Goal: Task Accomplishment & Management: Manage account settings

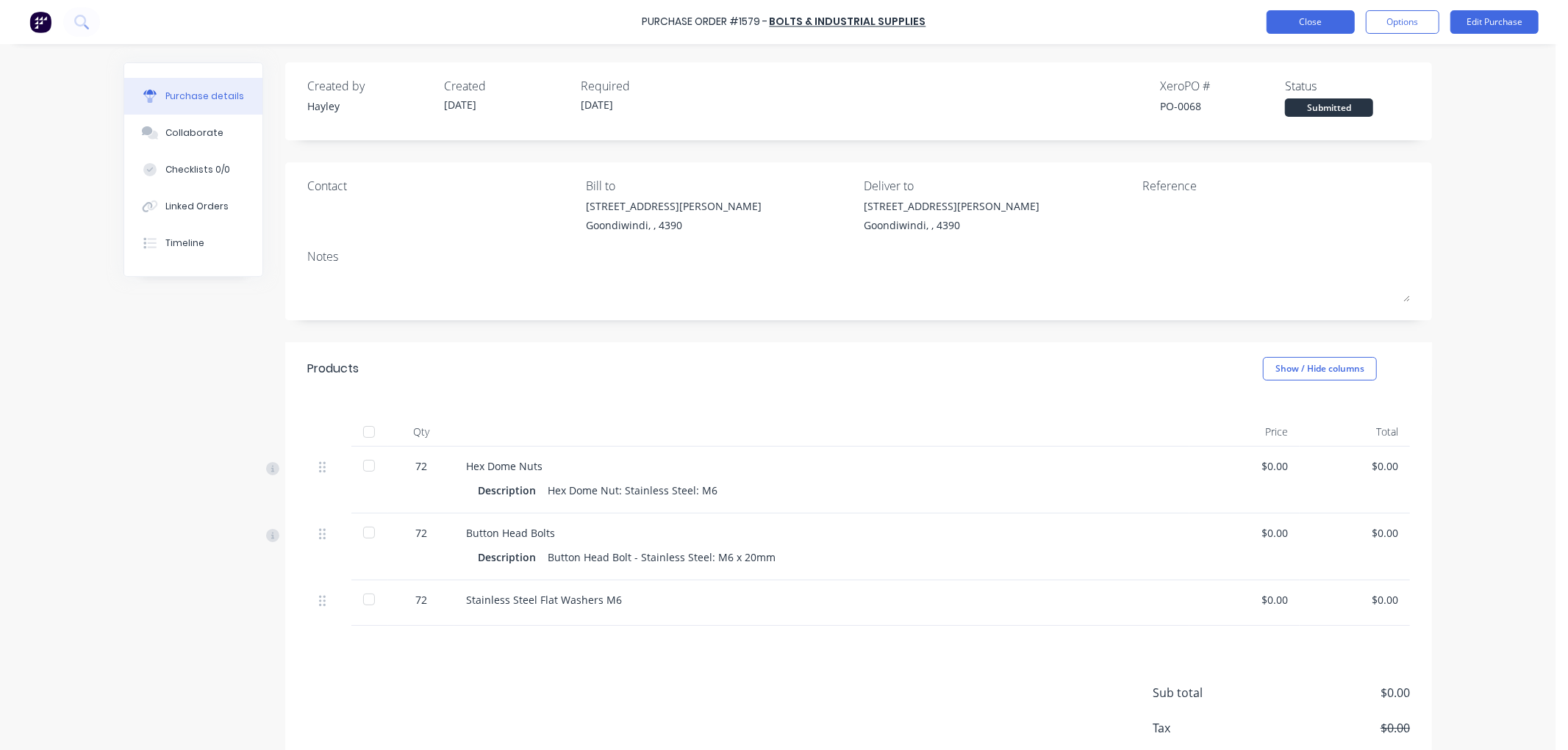
click at [1302, 24] on button "Close" at bounding box center [1311, 22] width 88 height 23
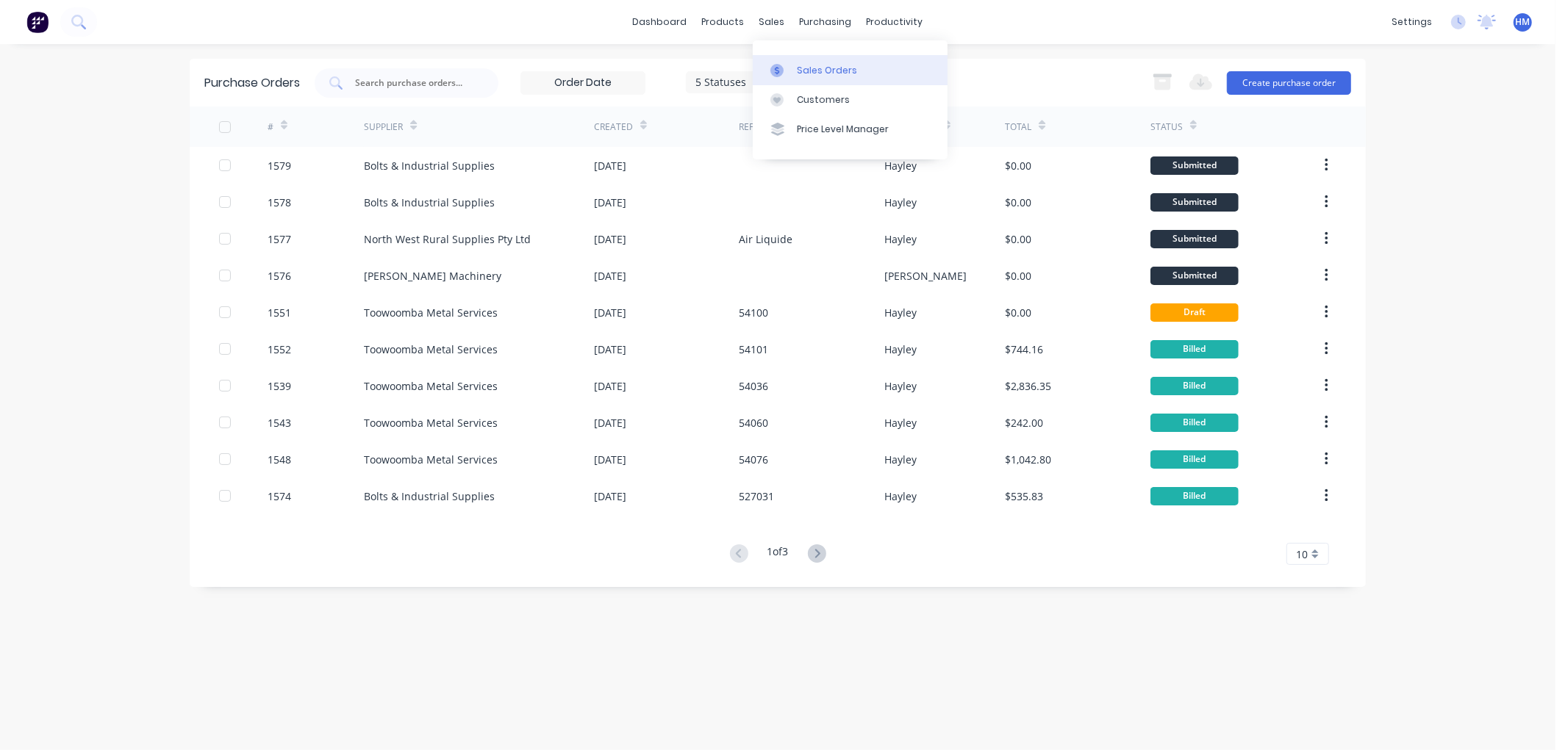
click at [776, 72] on icon at bounding box center [777, 70] width 4 height 8
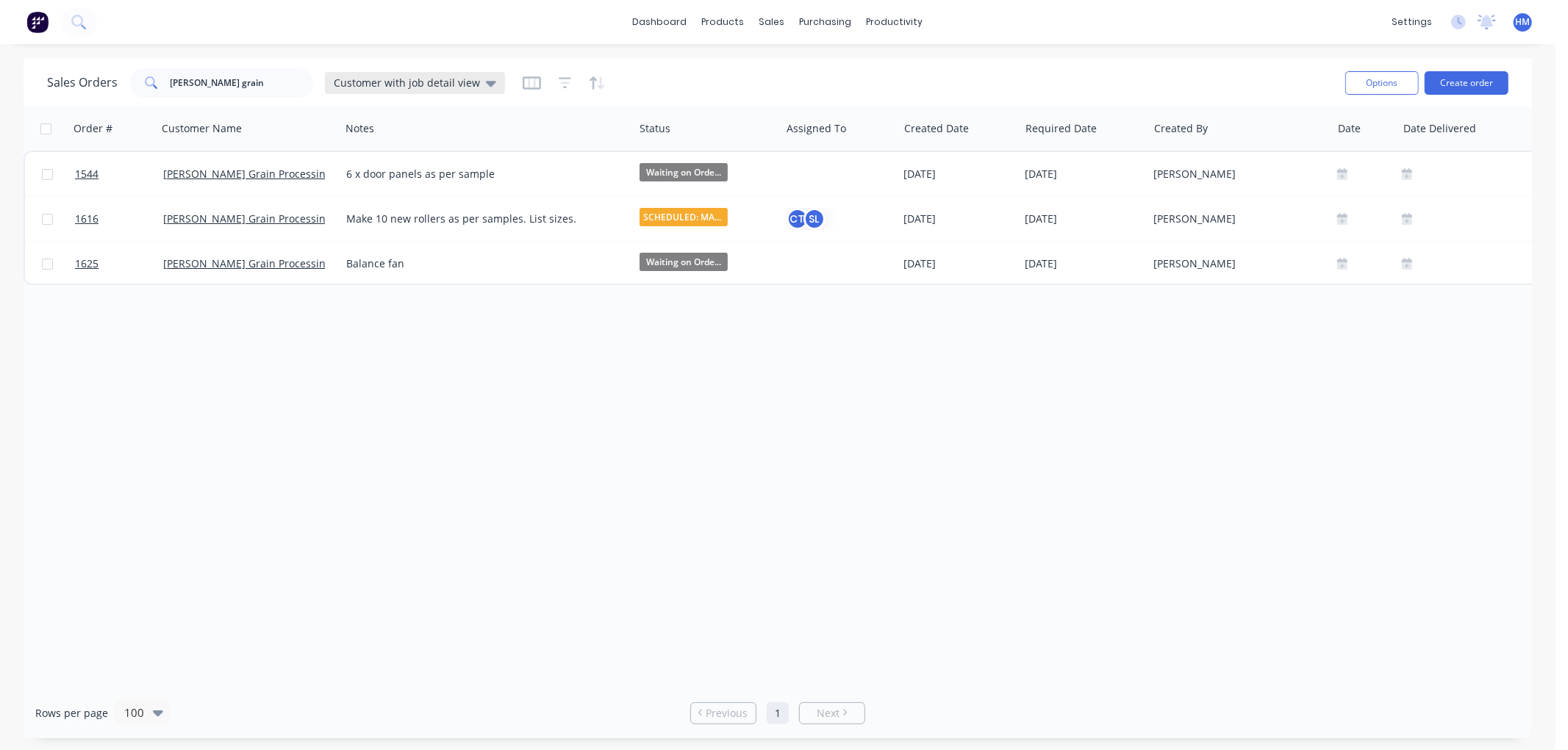
click at [414, 81] on span "Customer with job detail view" at bounding box center [407, 83] width 146 height 15
click at [383, 260] on button "Invoice" at bounding box center [413, 267] width 168 height 17
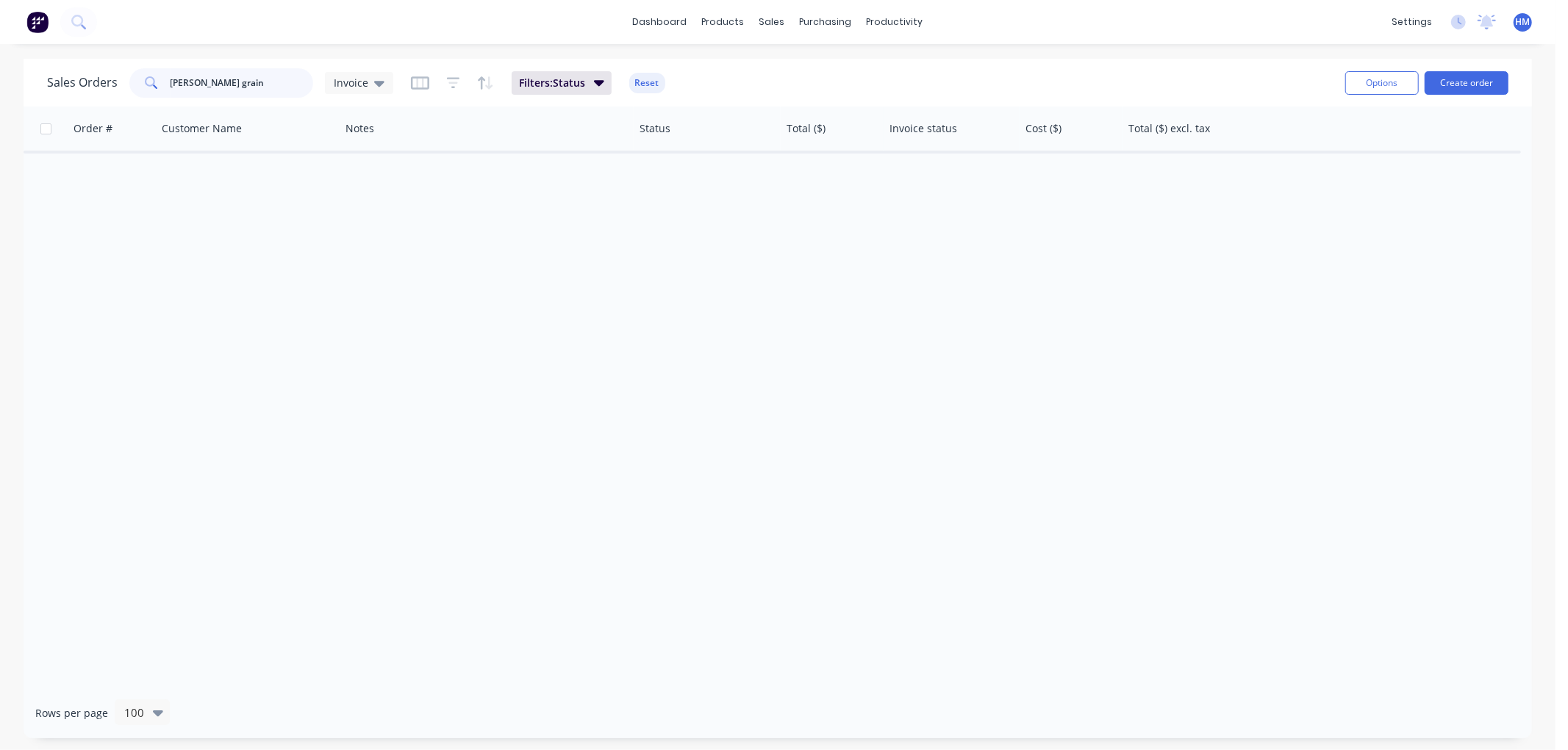
drag, startPoint x: 280, startPoint y: 77, endPoint x: -69, endPoint y: 88, distance: 349.2
click at [0, 88] on html "dashboard products sales purchasing productivity dashboard products Product Cat…" at bounding box center [784, 375] width 1568 height 750
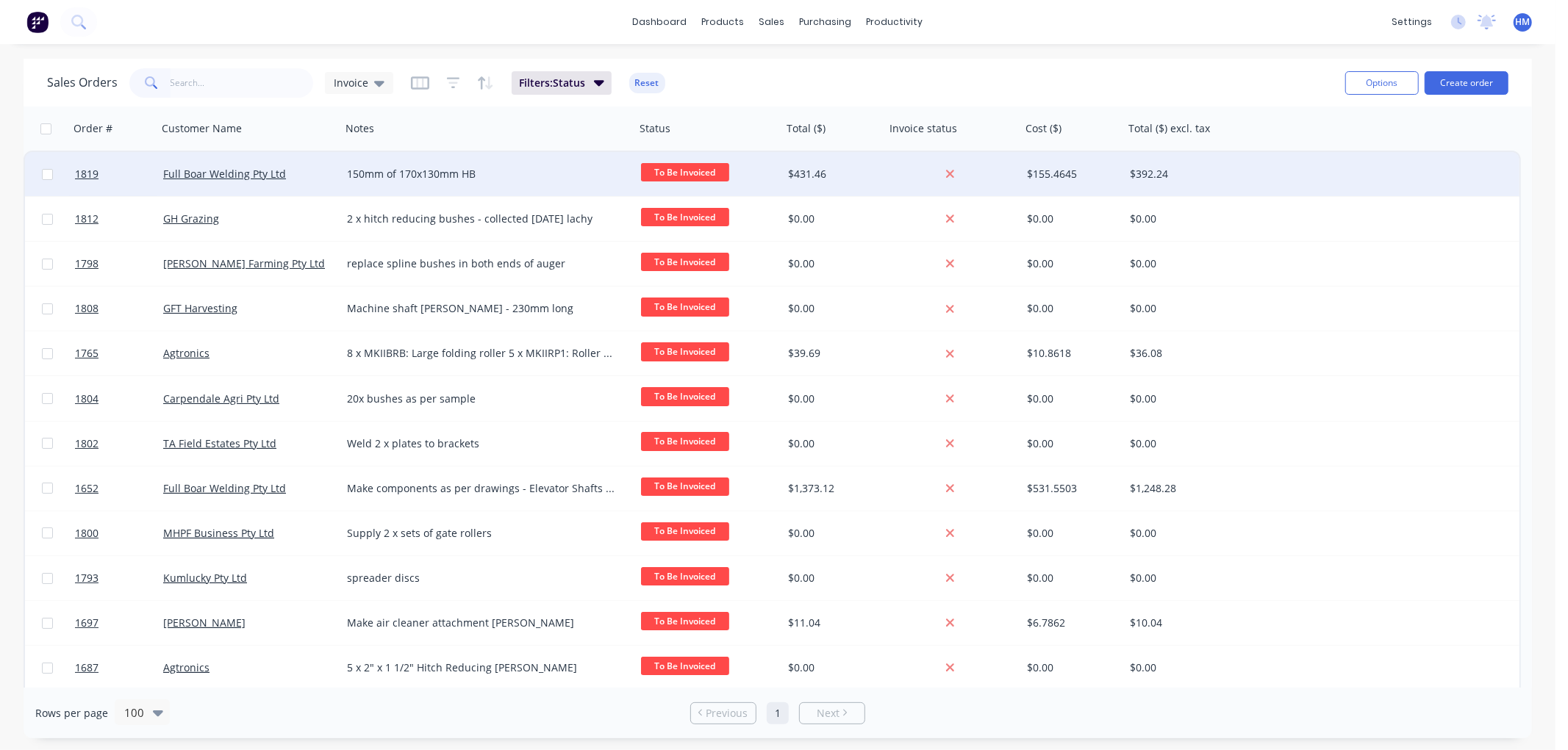
click at [530, 174] on div "150mm of 170x130mm HB" at bounding box center [482, 174] width 269 height 15
click at [311, 189] on div "Full Boar Welding Pty Ltd" at bounding box center [249, 174] width 184 height 44
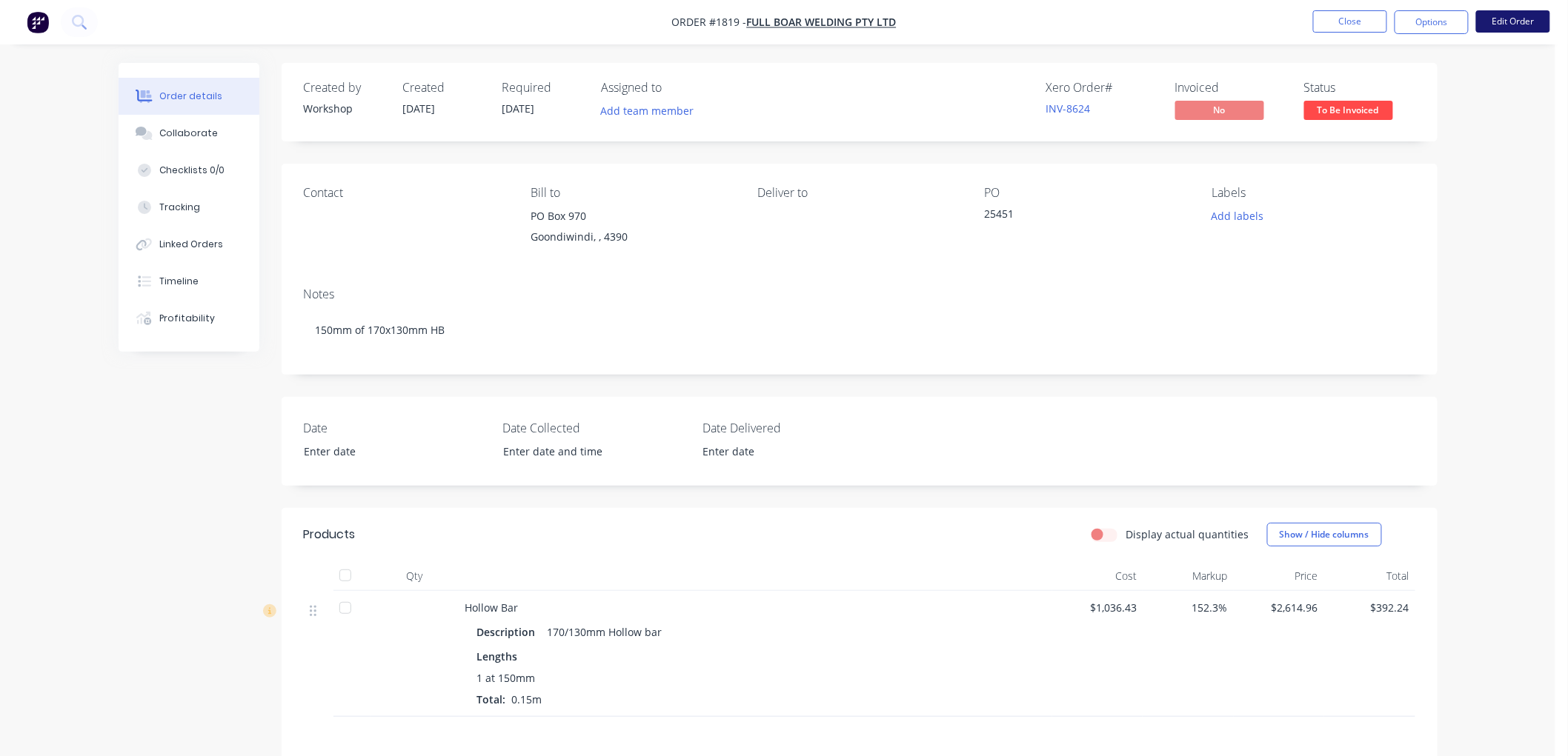
click at [1519, 23] on button "Edit Order" at bounding box center [1512, 22] width 74 height 23
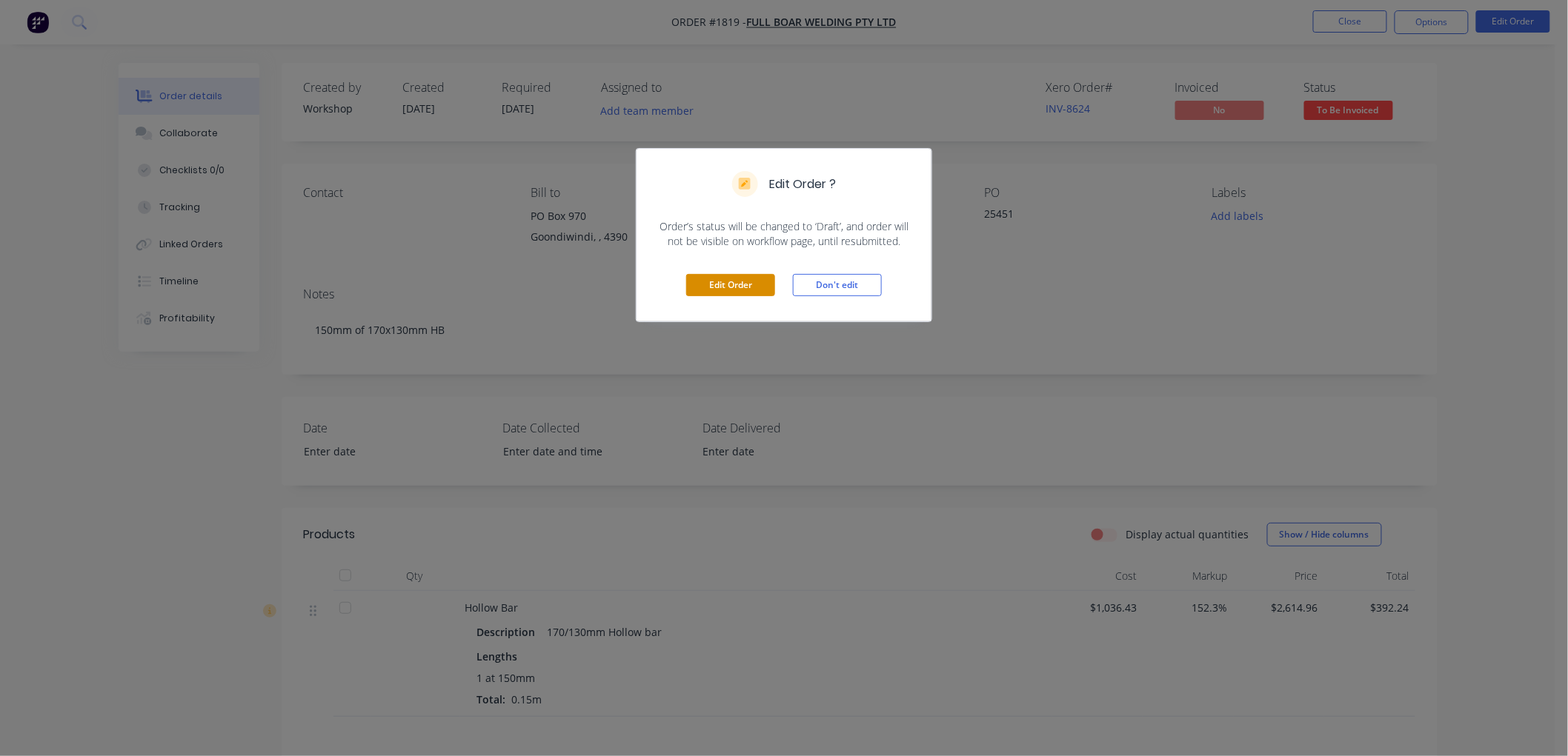
click at [731, 278] on button "Edit Order" at bounding box center [730, 286] width 89 height 23
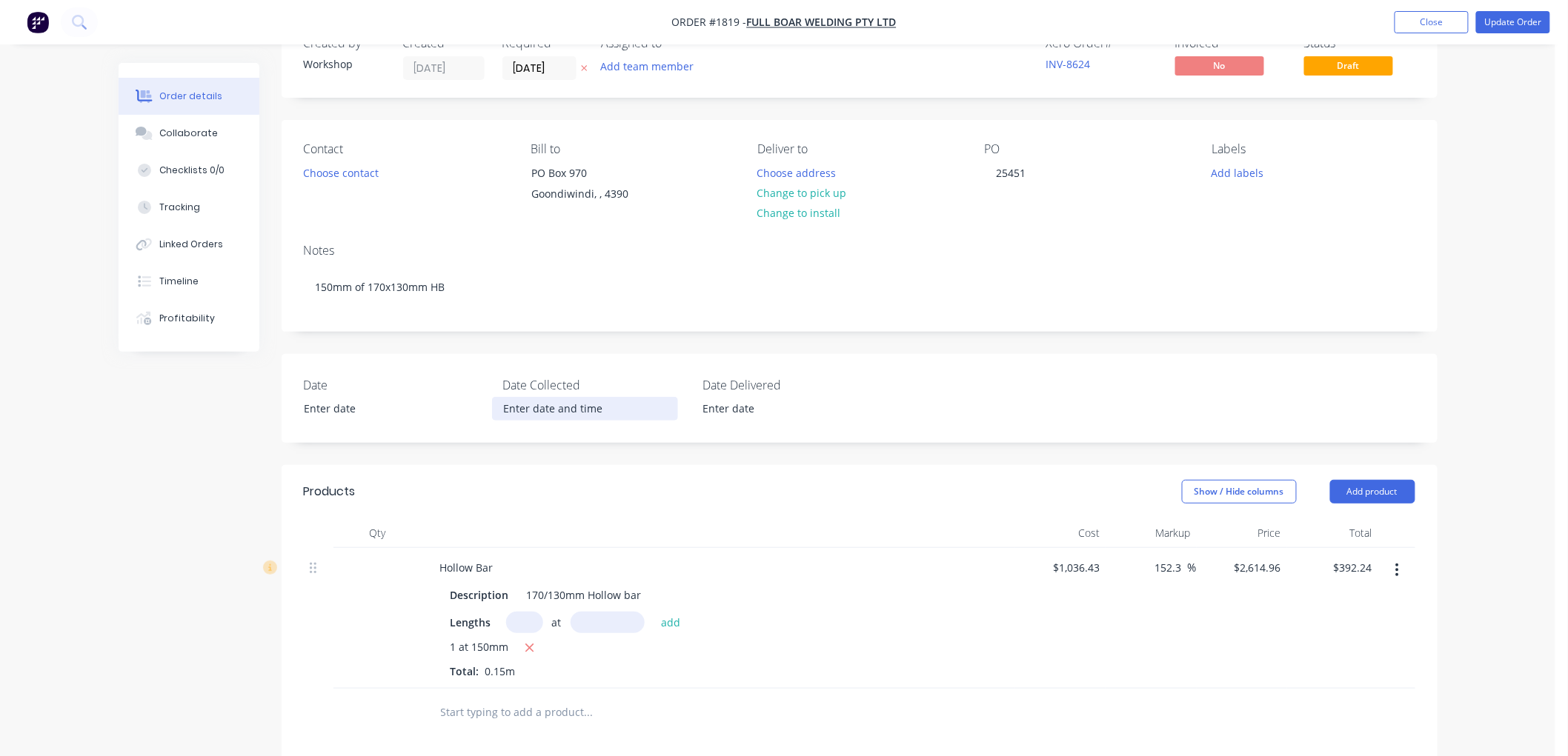
scroll to position [82, 0]
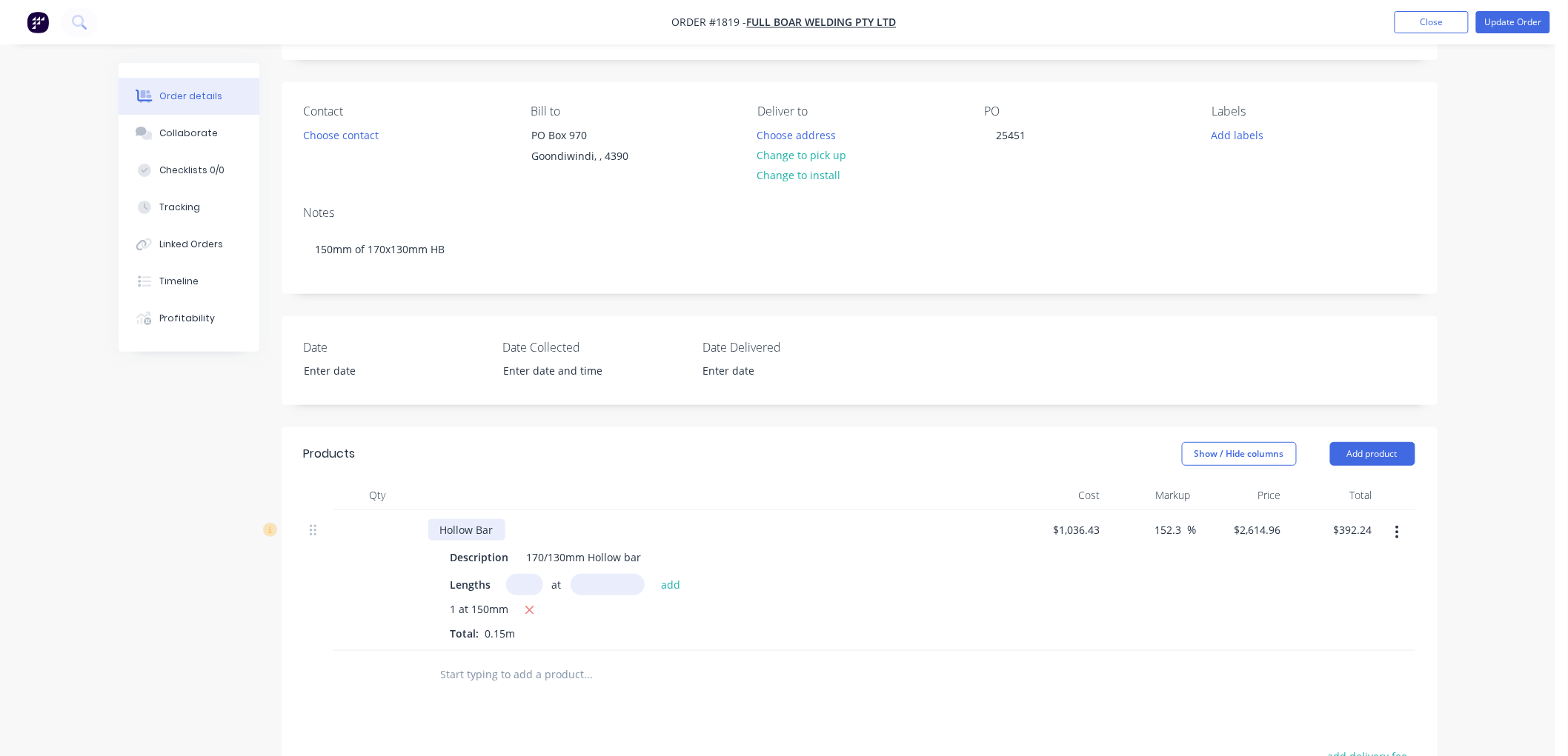
click at [436, 530] on div "Hollow Bar" at bounding box center [466, 529] width 77 height 22
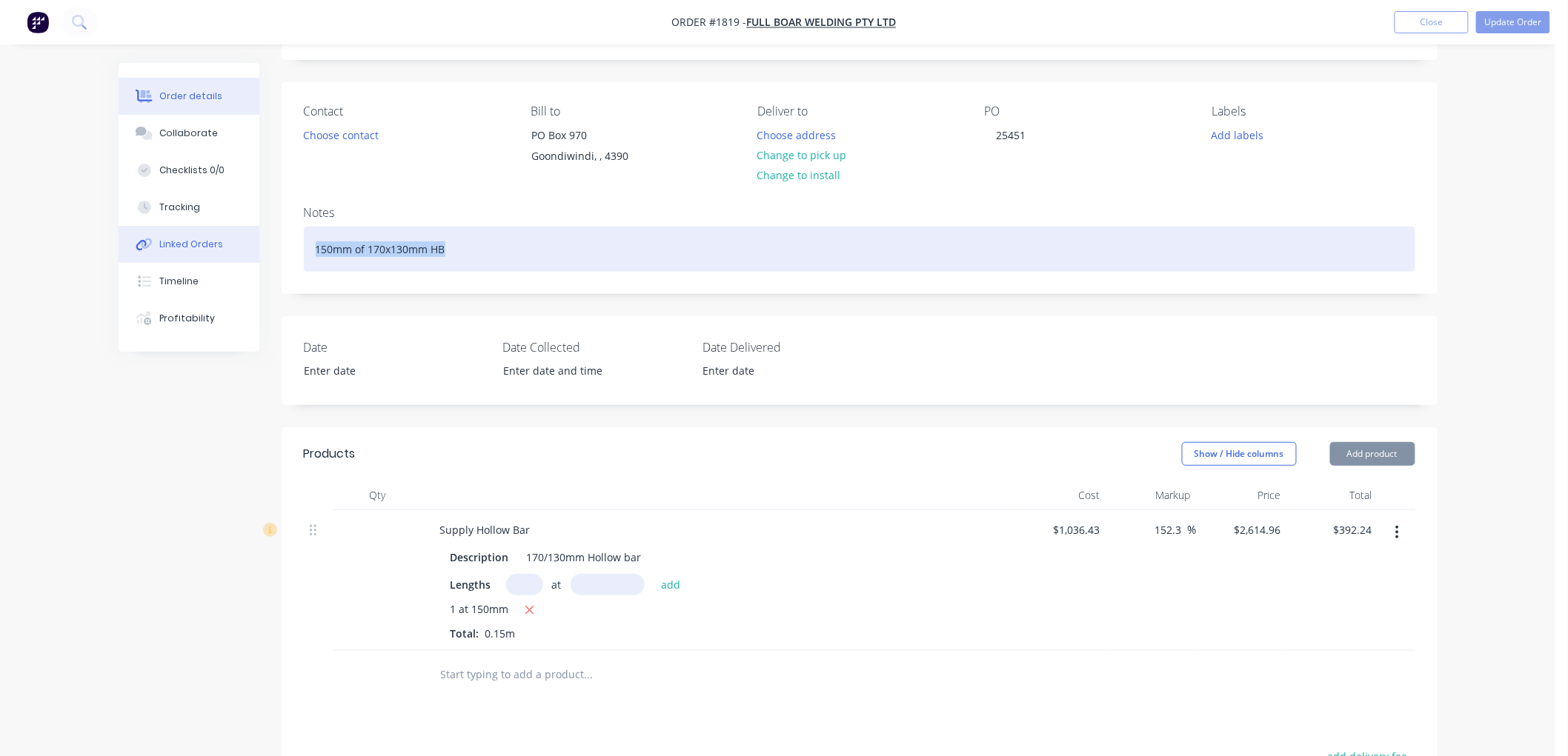
drag, startPoint x: 458, startPoint y: 253, endPoint x: 199, endPoint y: 260, distance: 259.1
click at [199, 260] on div "Order details Collaborate Checklists 0/0 Tracking Linked Orders Timeline Profit…" at bounding box center [777, 529] width 1348 height 1096
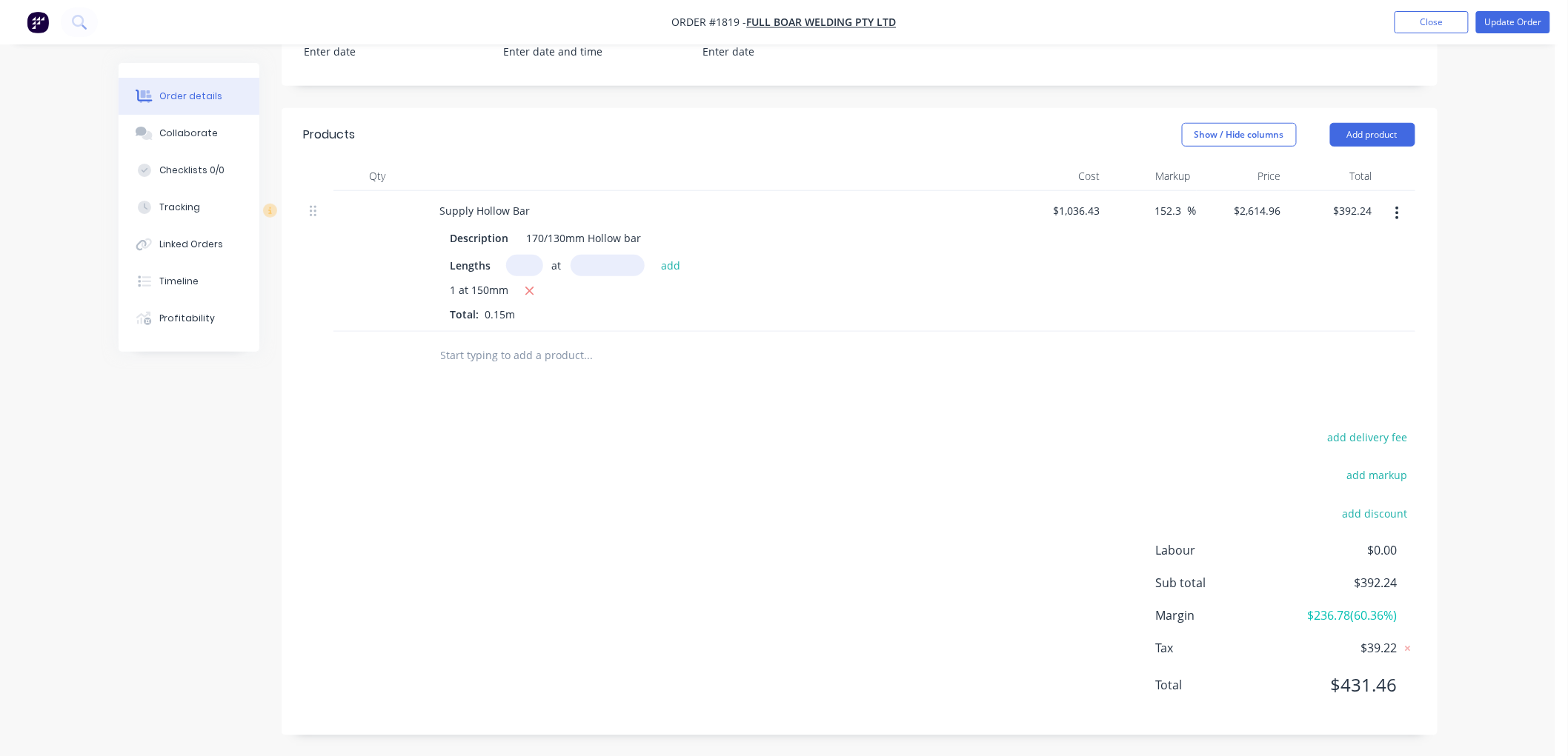
scroll to position [403, 0]
click at [1393, 507] on button "add discount" at bounding box center [1374, 511] width 81 height 20
click at [1211, 518] on input at bounding box center [1235, 517] width 140 height 23
type input "Discount"
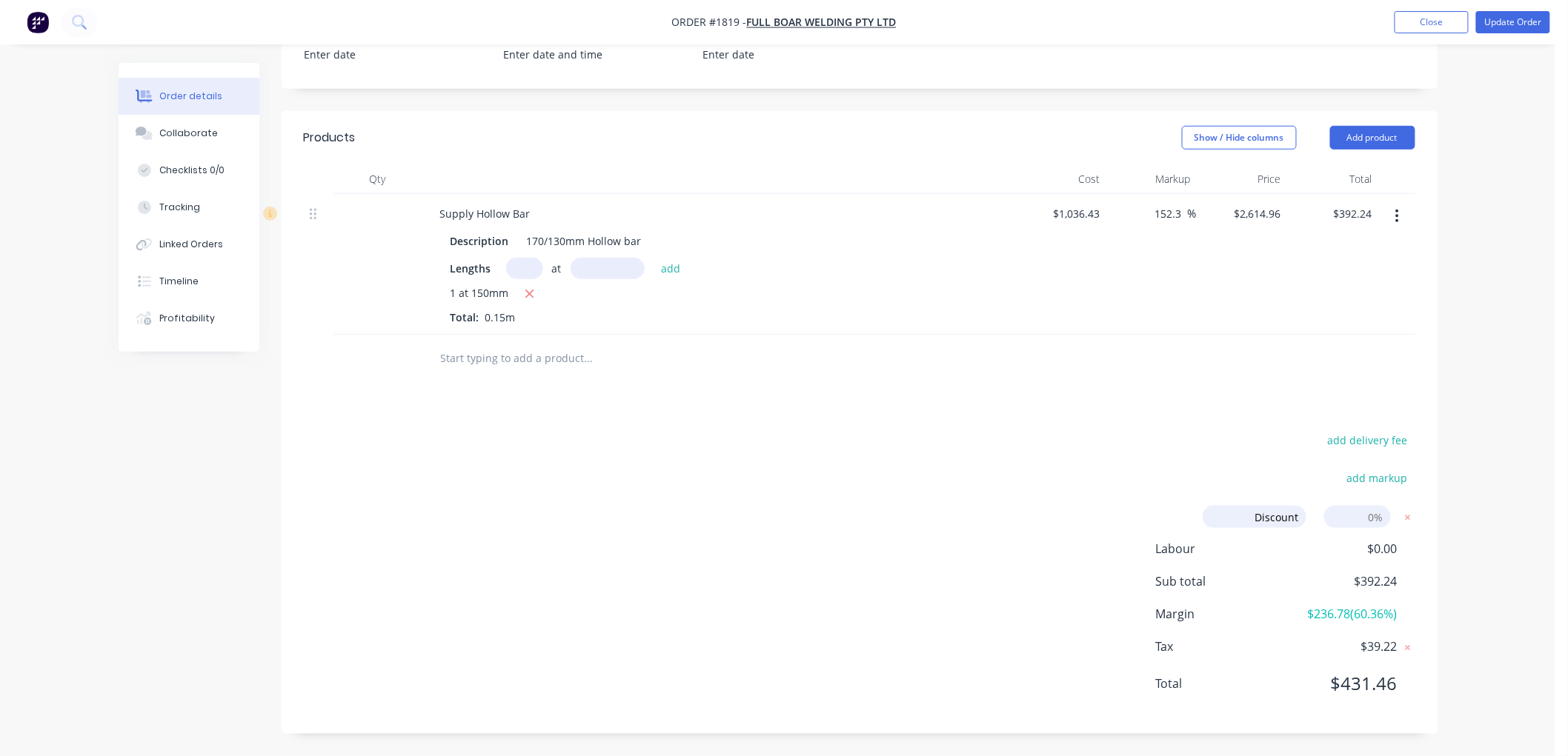
click at [1366, 519] on input at bounding box center [1357, 517] width 67 height 23
type input "20%"
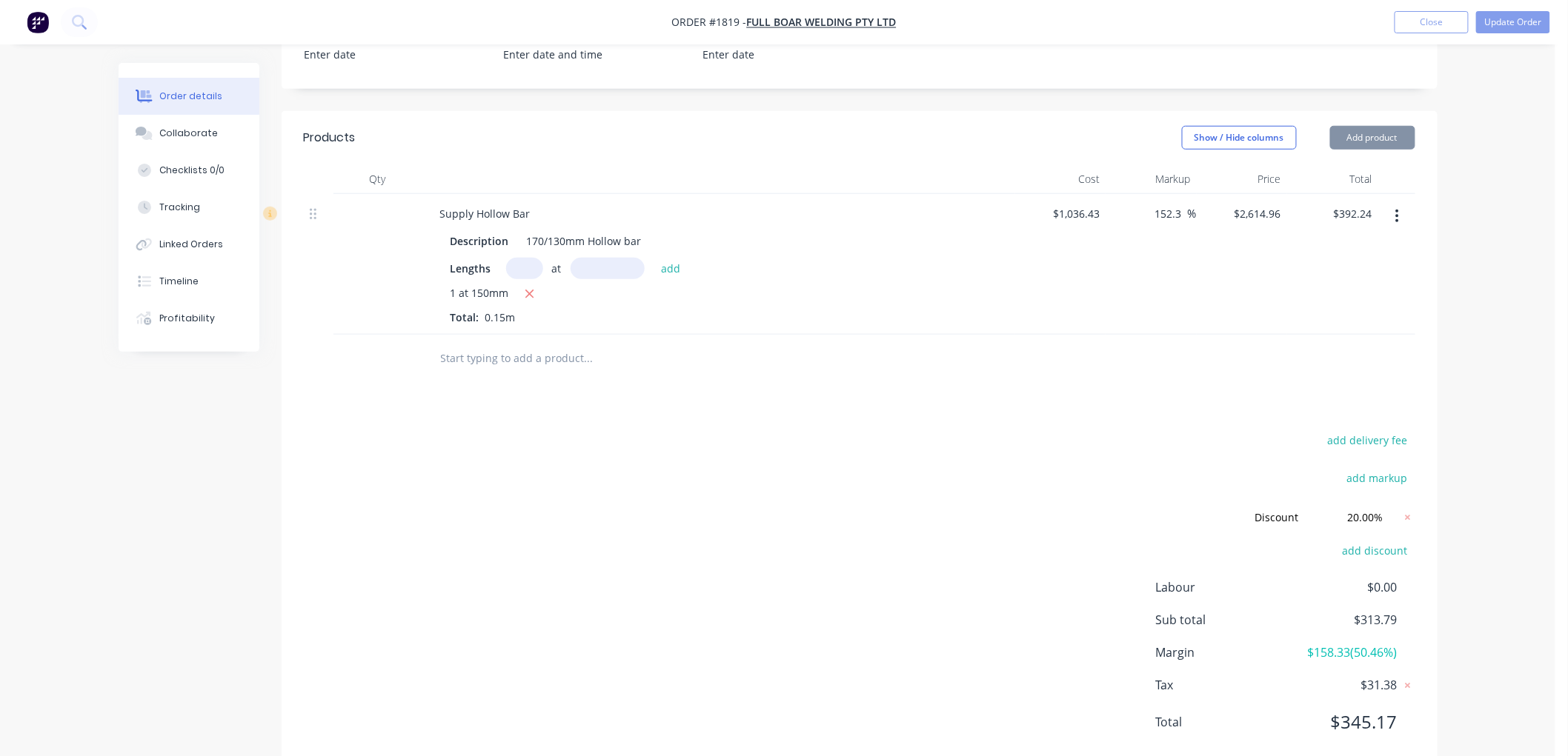
click at [1194, 420] on div "Products Show / Hide columns Add product Qty Cost Markup Price Total Supply Hol…" at bounding box center [859, 442] width 1156 height 661
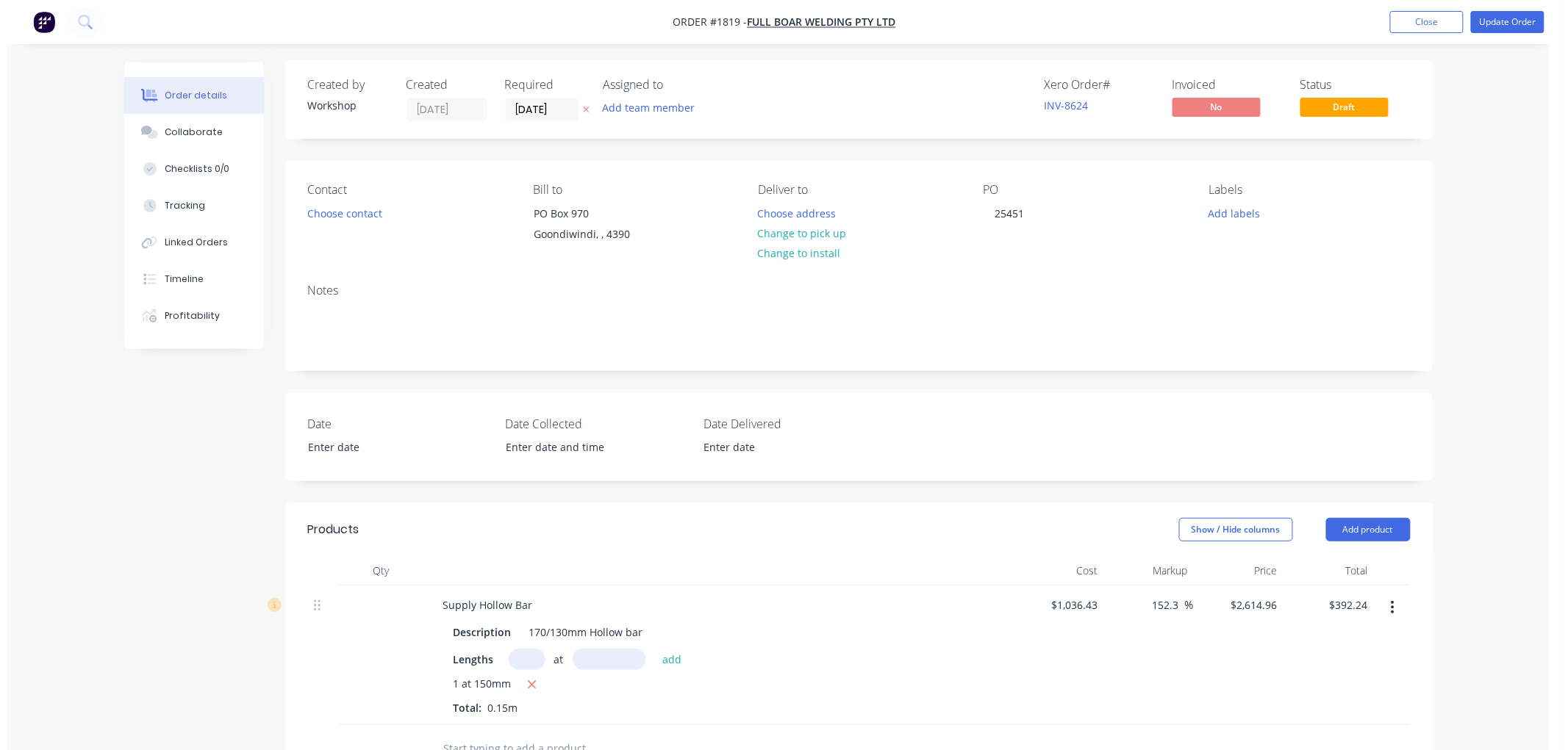
scroll to position [0, 0]
click at [1493, 17] on button "Update Order" at bounding box center [1501, 22] width 73 height 22
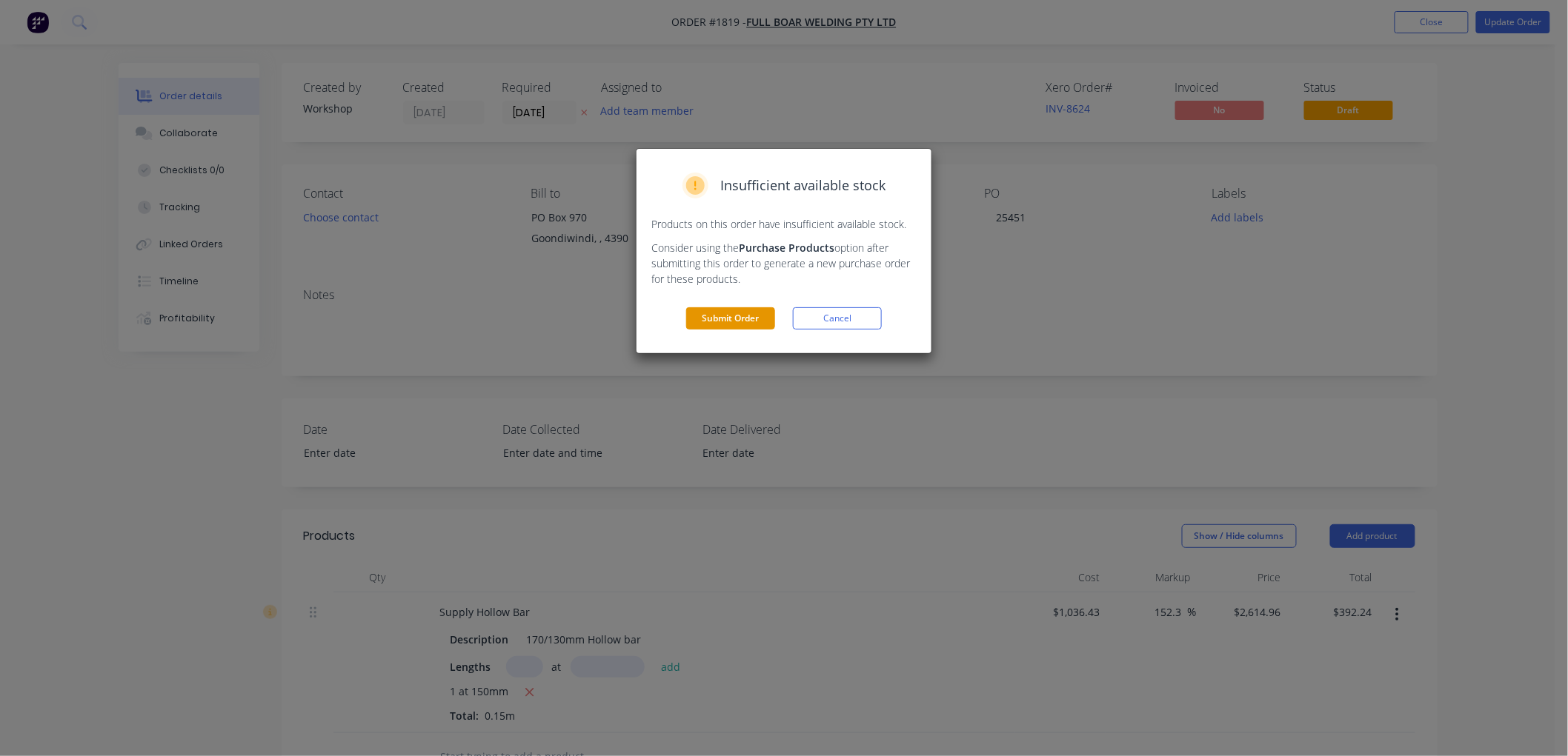
click at [746, 325] on button "Submit Order" at bounding box center [730, 319] width 89 height 23
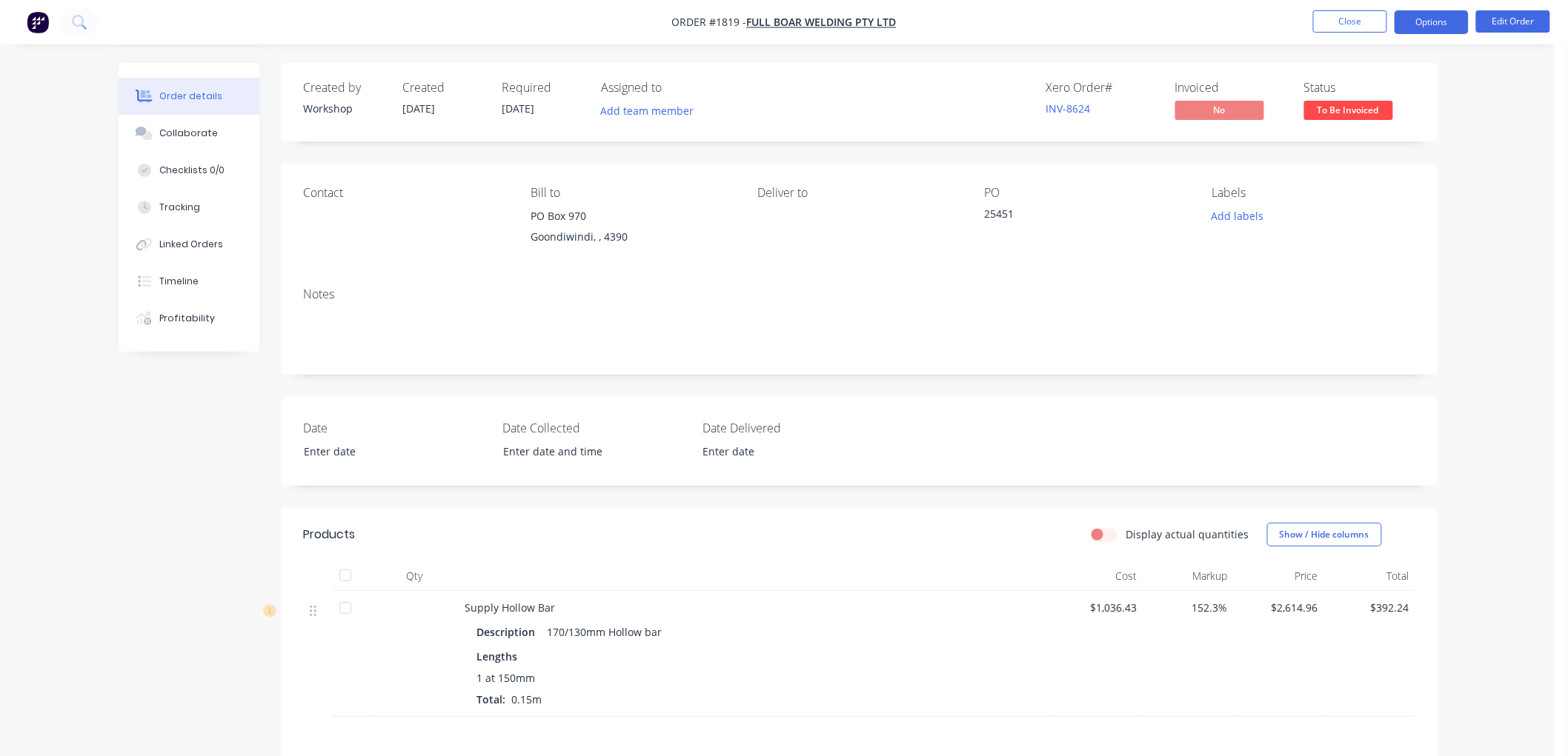
click at [1426, 18] on button "Options" at bounding box center [1431, 22] width 74 height 23
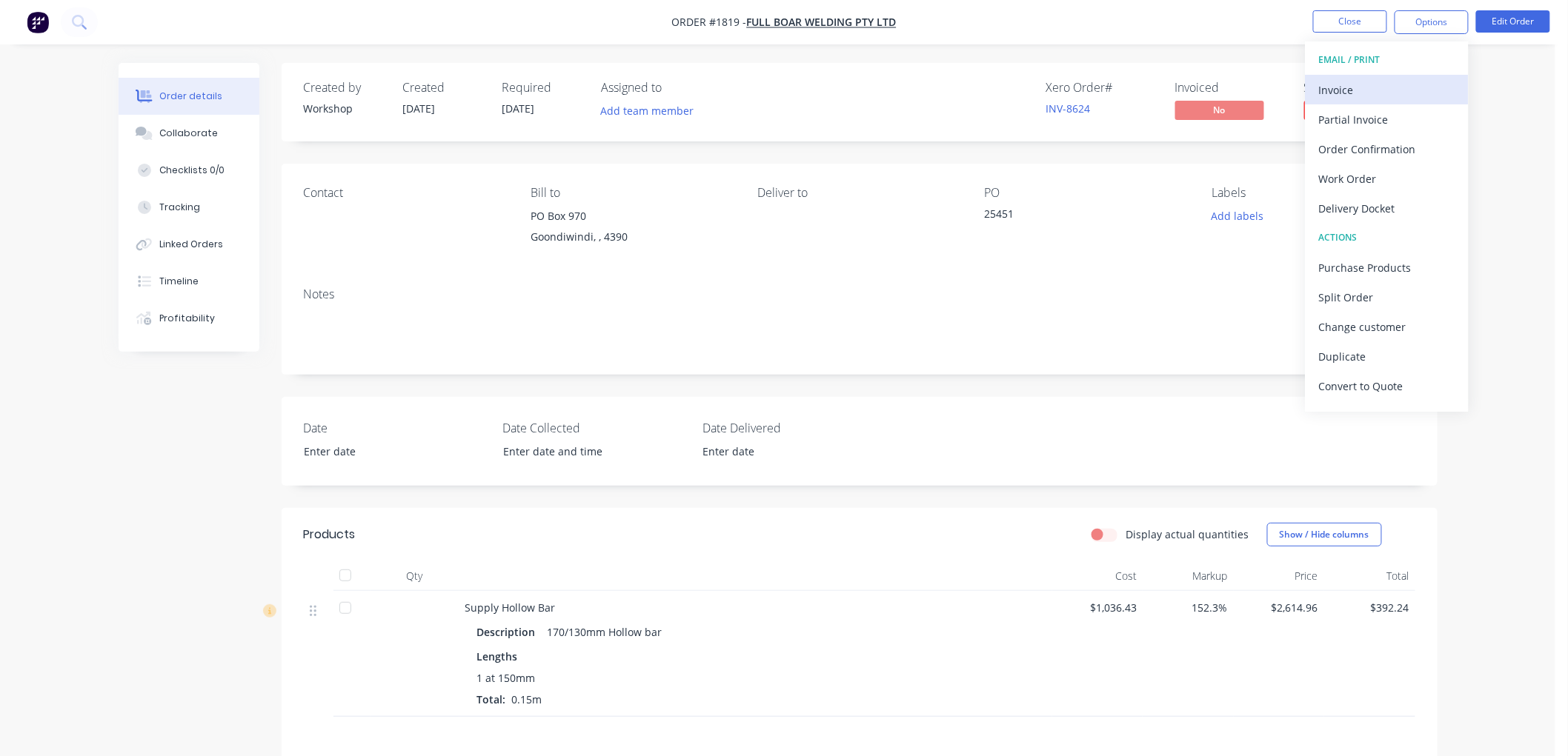
click at [1373, 79] on div "Invoice" at bounding box center [1387, 89] width 136 height 22
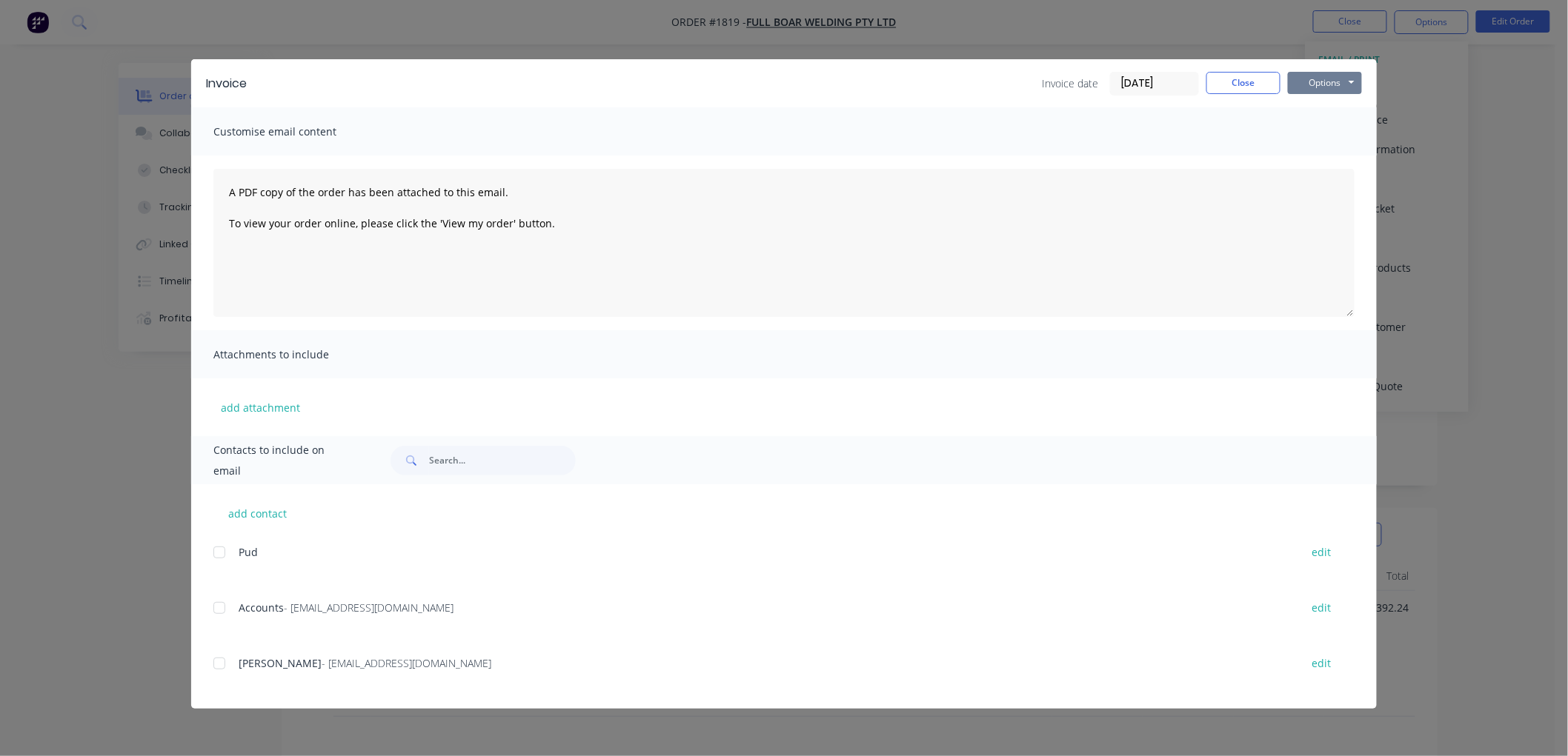
click at [1308, 74] on button "Options" at bounding box center [1324, 83] width 74 height 23
click at [1344, 113] on button "Preview" at bounding box center [1334, 109] width 95 height 24
click at [220, 609] on div at bounding box center [220, 608] width 30 height 30
click at [1338, 85] on button "Options" at bounding box center [1324, 83] width 74 height 23
click at [1321, 155] on button "Email" at bounding box center [1334, 158] width 95 height 24
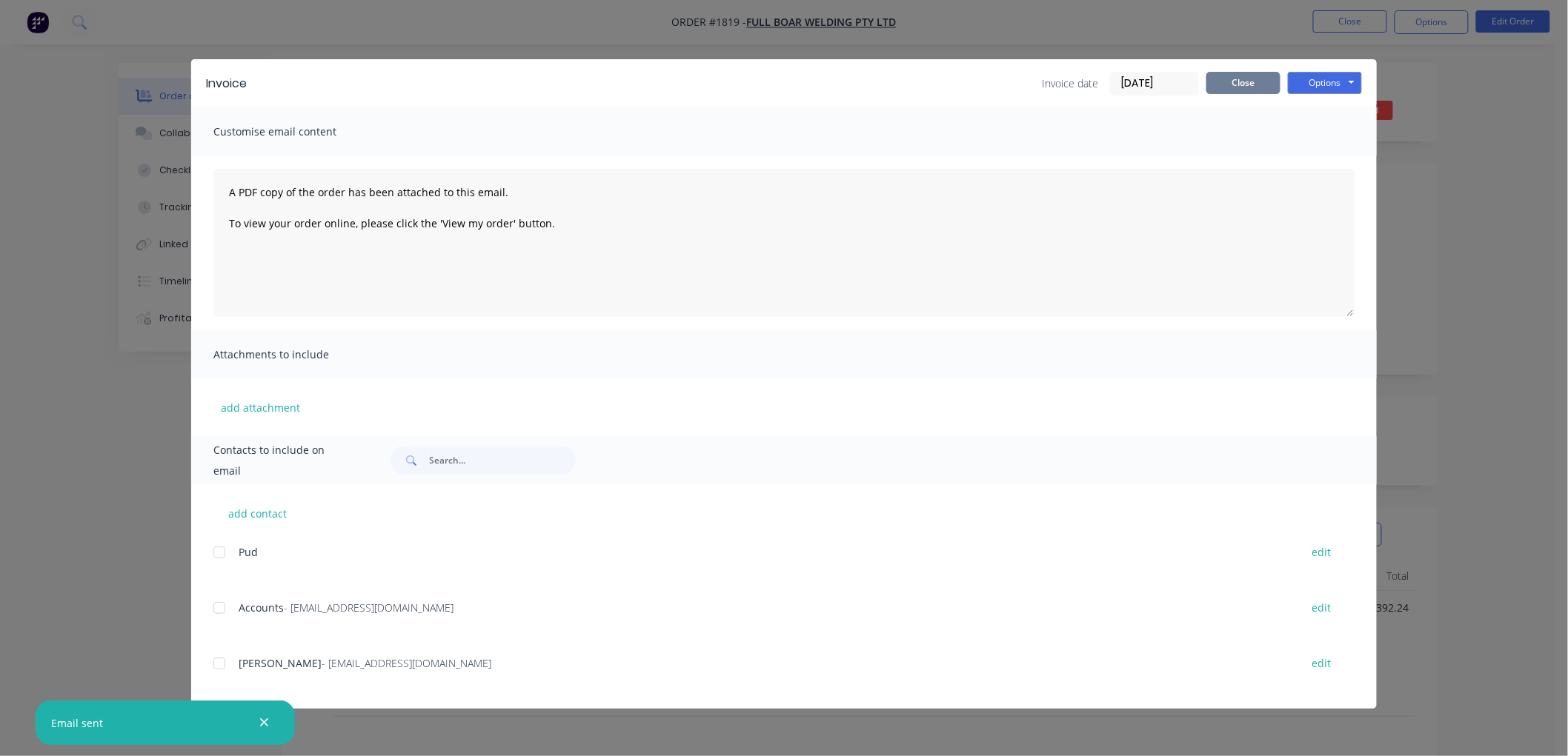
click at [1233, 79] on button "Close" at bounding box center [1242, 83] width 74 height 23
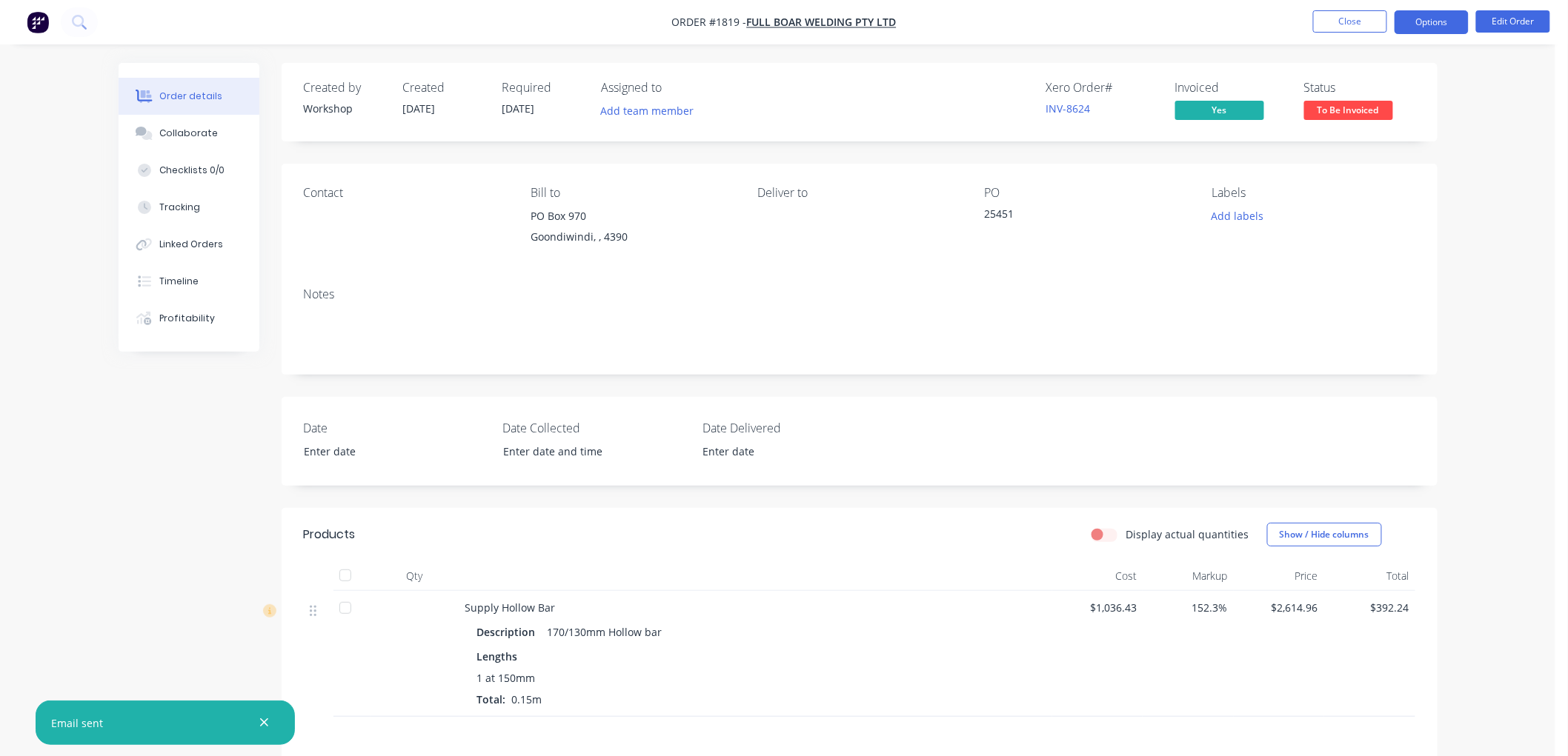
click at [1420, 20] on button "Options" at bounding box center [1431, 22] width 74 height 23
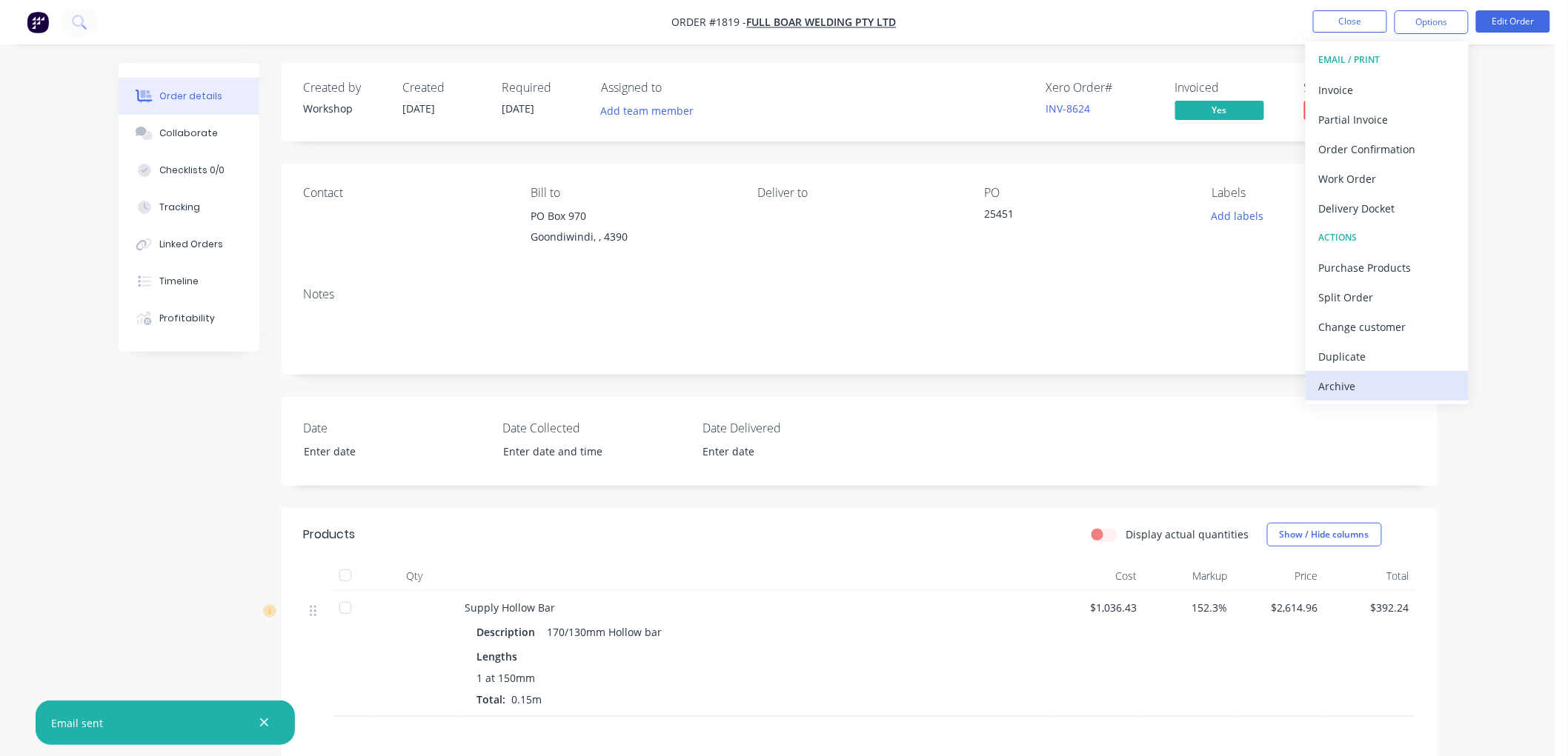
click at [1353, 378] on div "Archive" at bounding box center [1387, 386] width 136 height 22
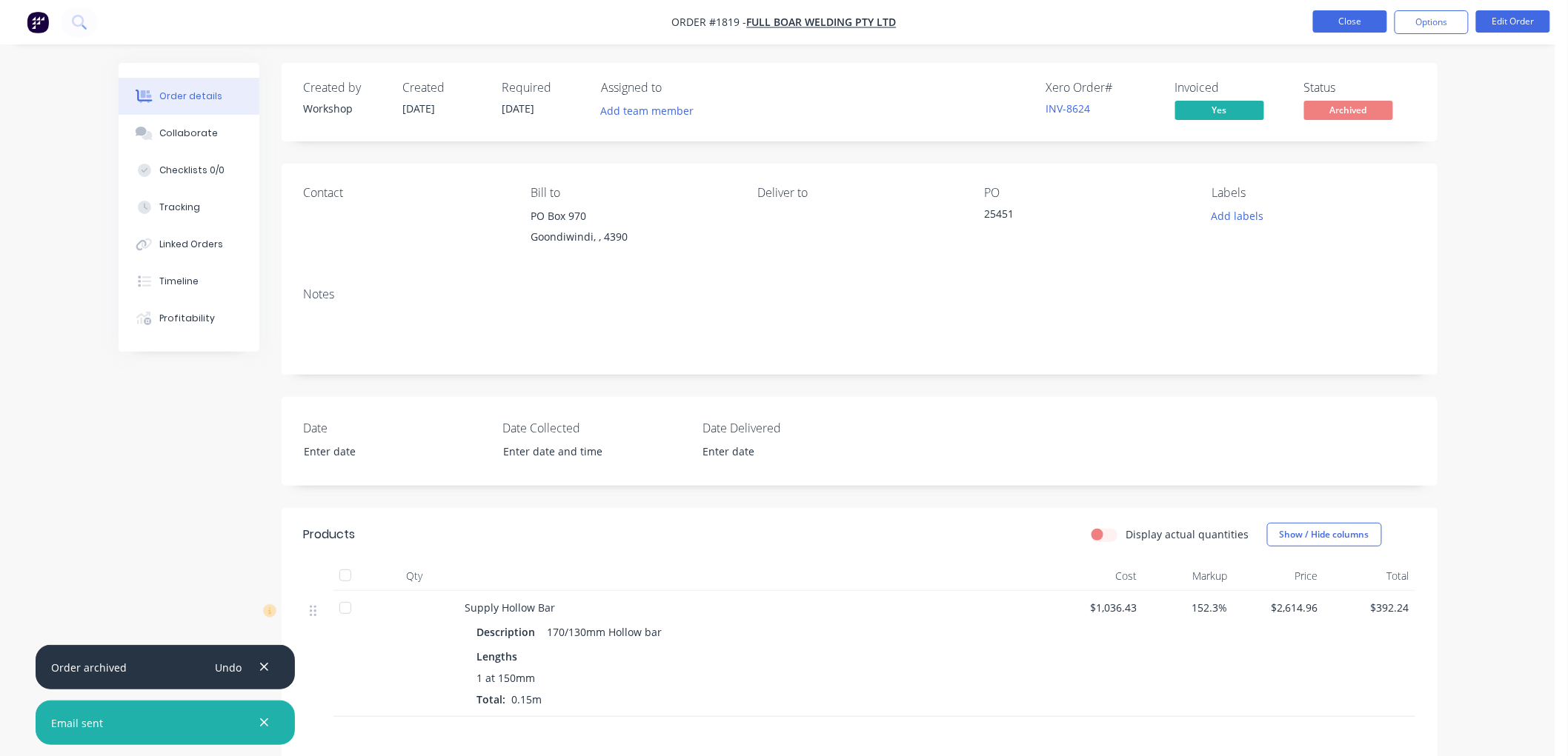
click at [1346, 19] on button "Close" at bounding box center [1349, 22] width 74 height 23
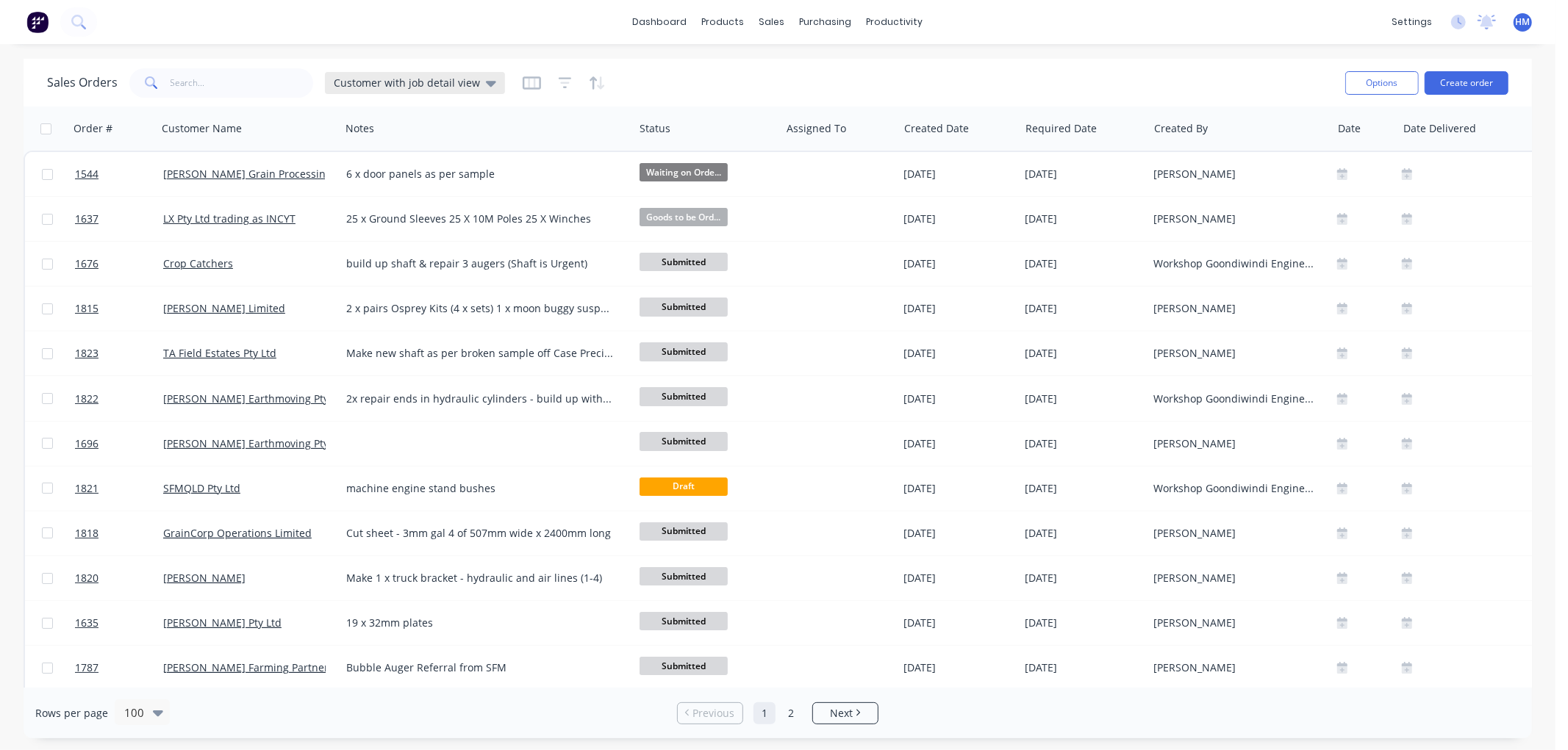
click at [408, 77] on span "Customer with job detail view" at bounding box center [407, 83] width 146 height 15
click at [342, 273] on button "Invoice" at bounding box center [413, 267] width 168 height 17
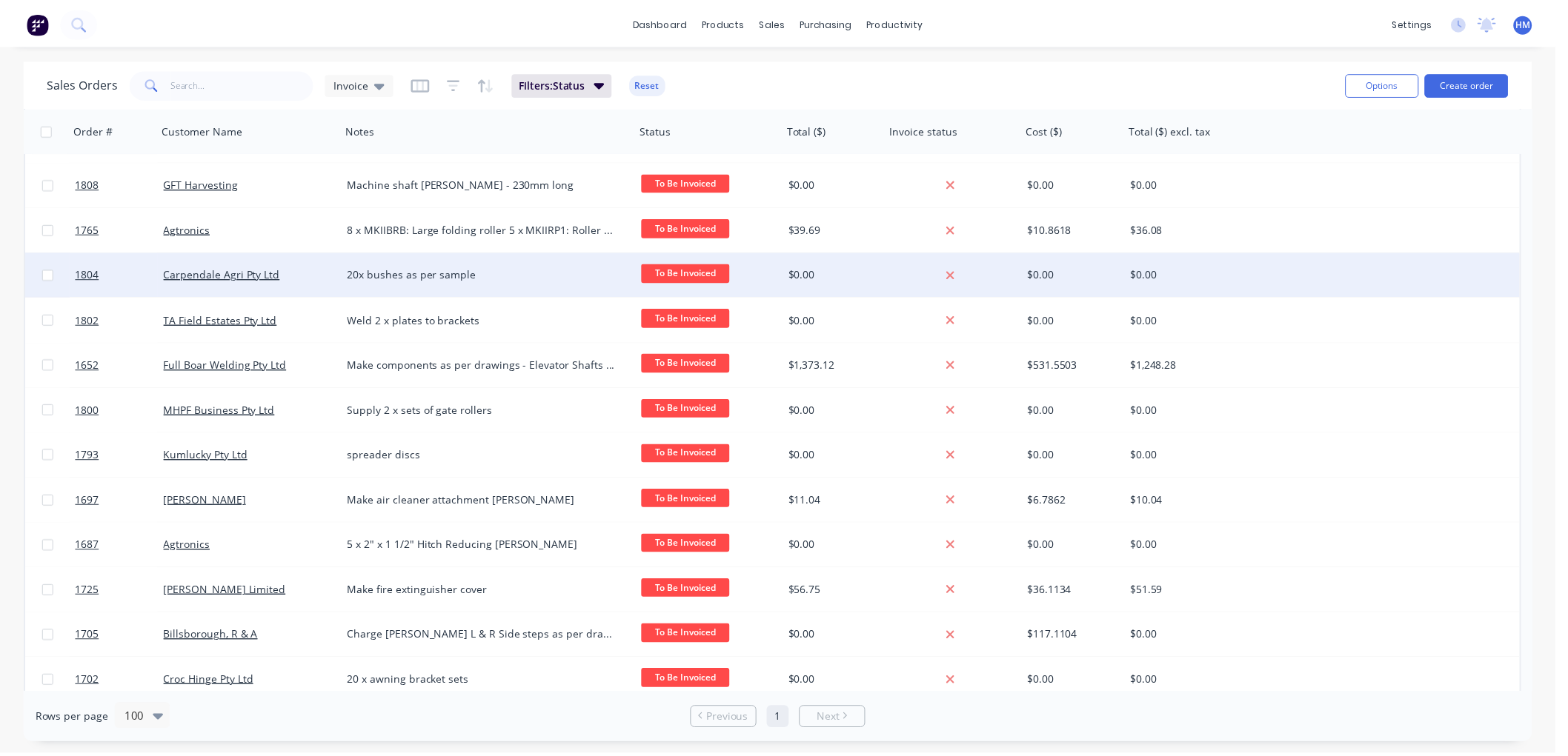
scroll to position [92, 0]
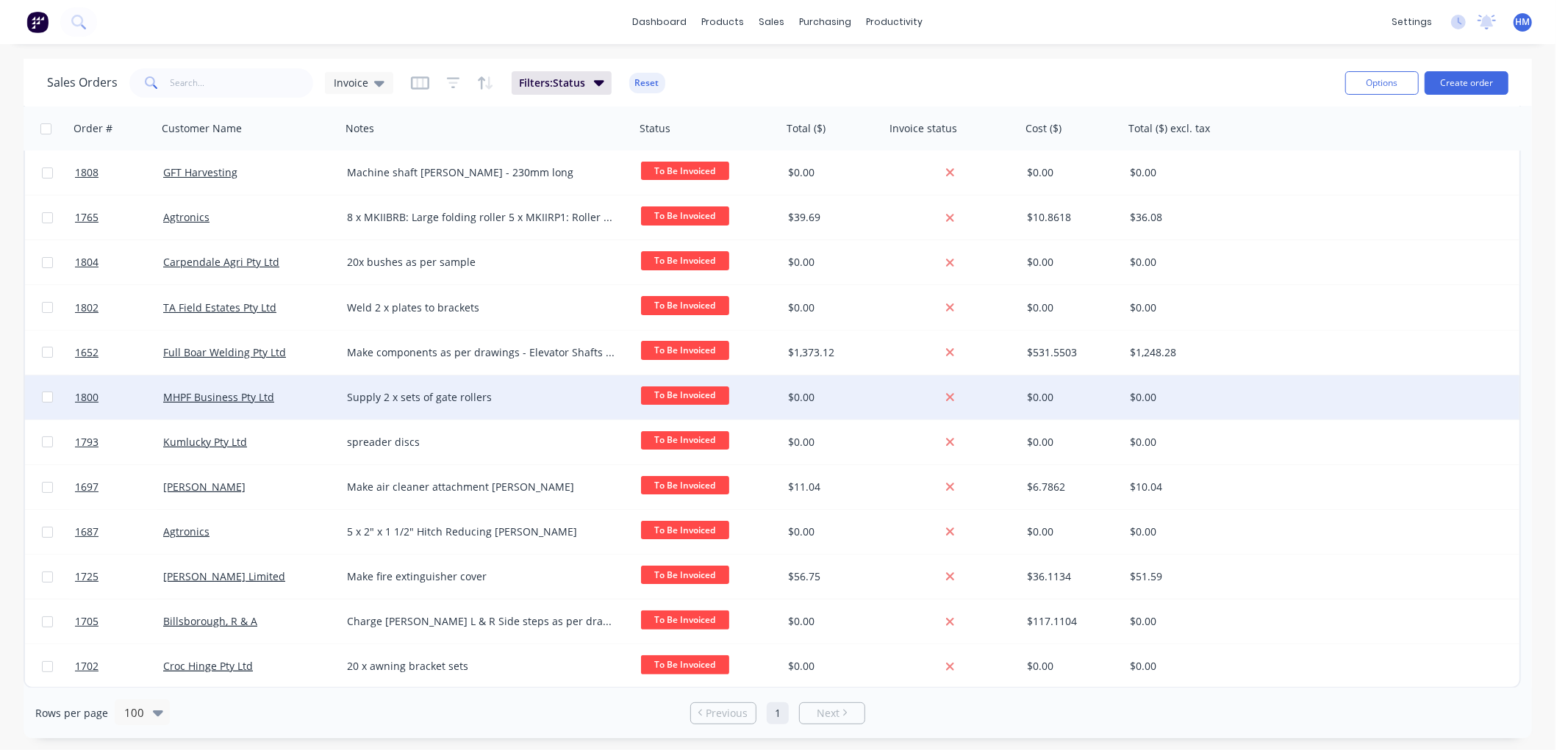
click at [299, 390] on div "MHPF Business Pty Ltd" at bounding box center [244, 397] width 163 height 15
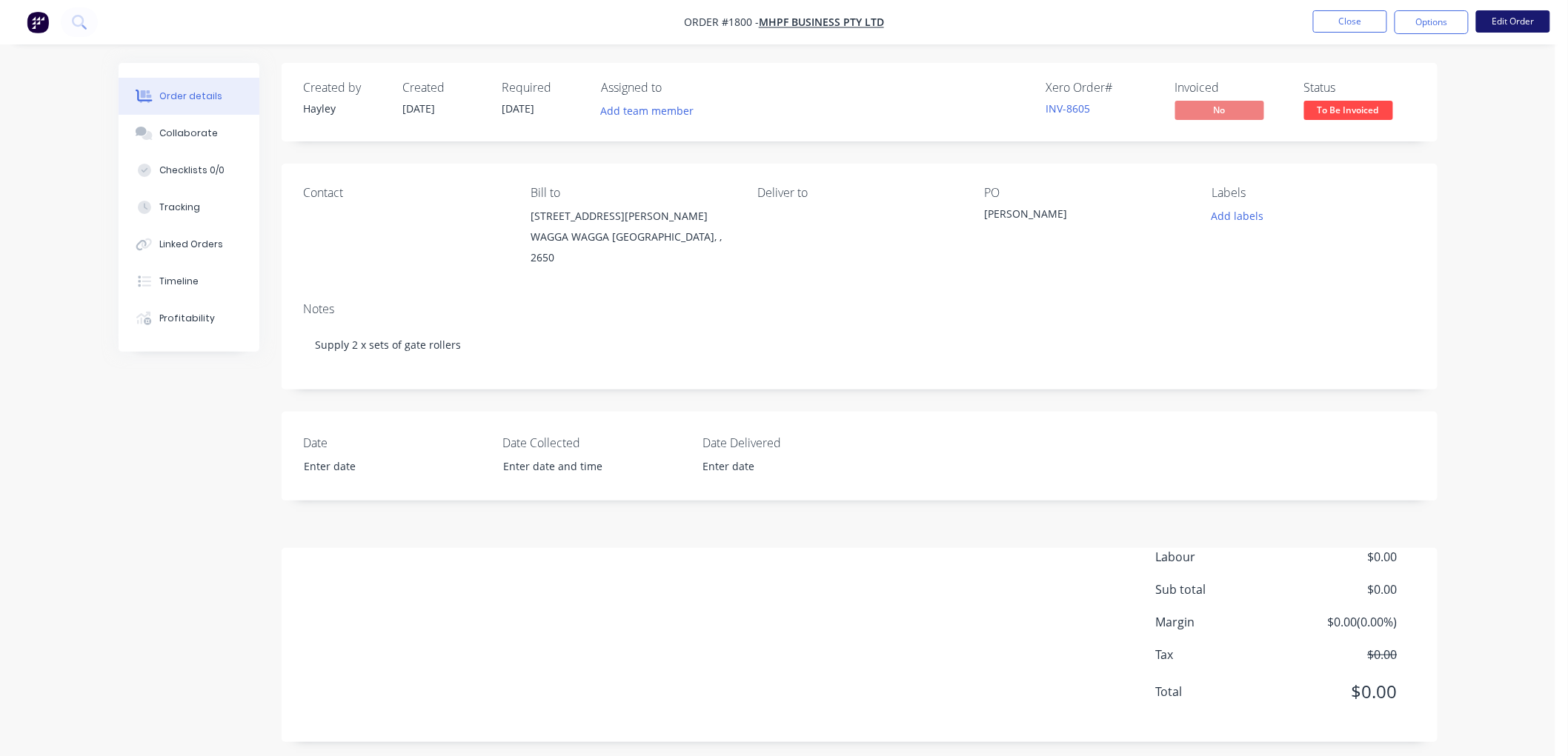
click at [1502, 16] on button "Edit Order" at bounding box center [1512, 22] width 74 height 23
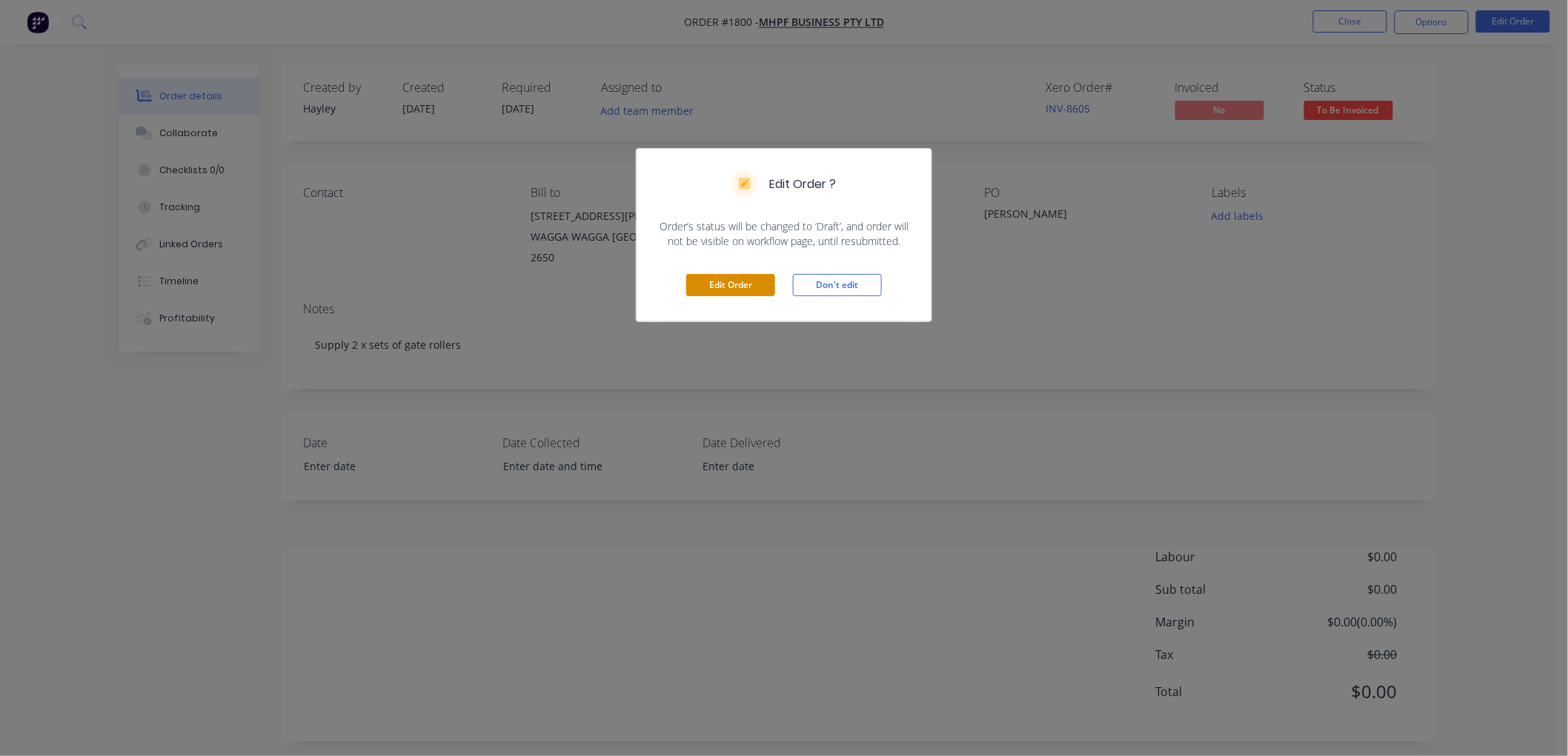
click at [731, 277] on button "Edit Order" at bounding box center [730, 286] width 89 height 23
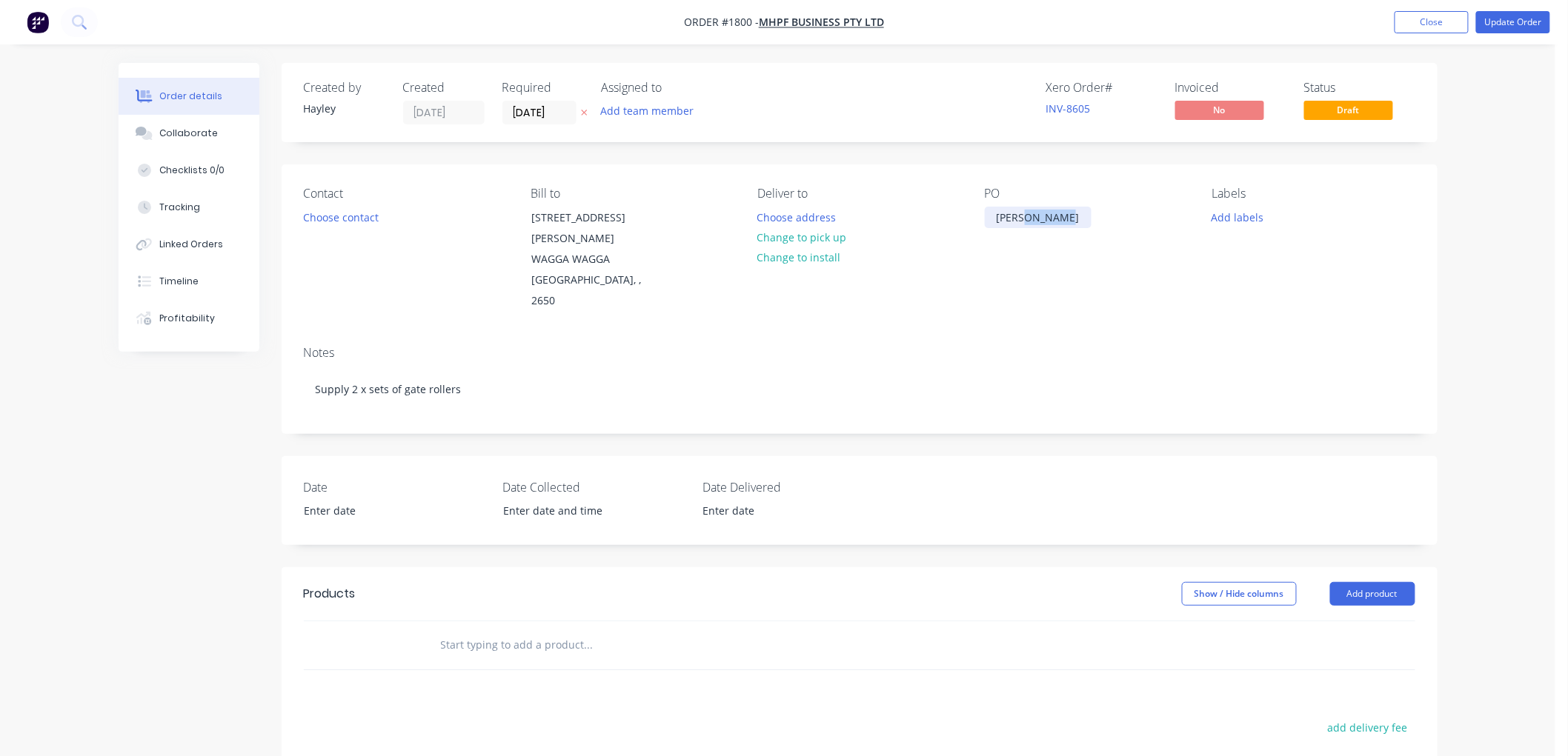
drag, startPoint x: 1067, startPoint y: 216, endPoint x: 1021, endPoint y: 224, distance: 46.7
click at [1021, 224] on div "[PERSON_NAME]" at bounding box center [1038, 217] width 107 height 22
click at [1045, 266] on div "PO Lachy - 33" at bounding box center [1086, 249] width 203 height 125
click at [371, 226] on button "Choose contact" at bounding box center [340, 216] width 91 height 20
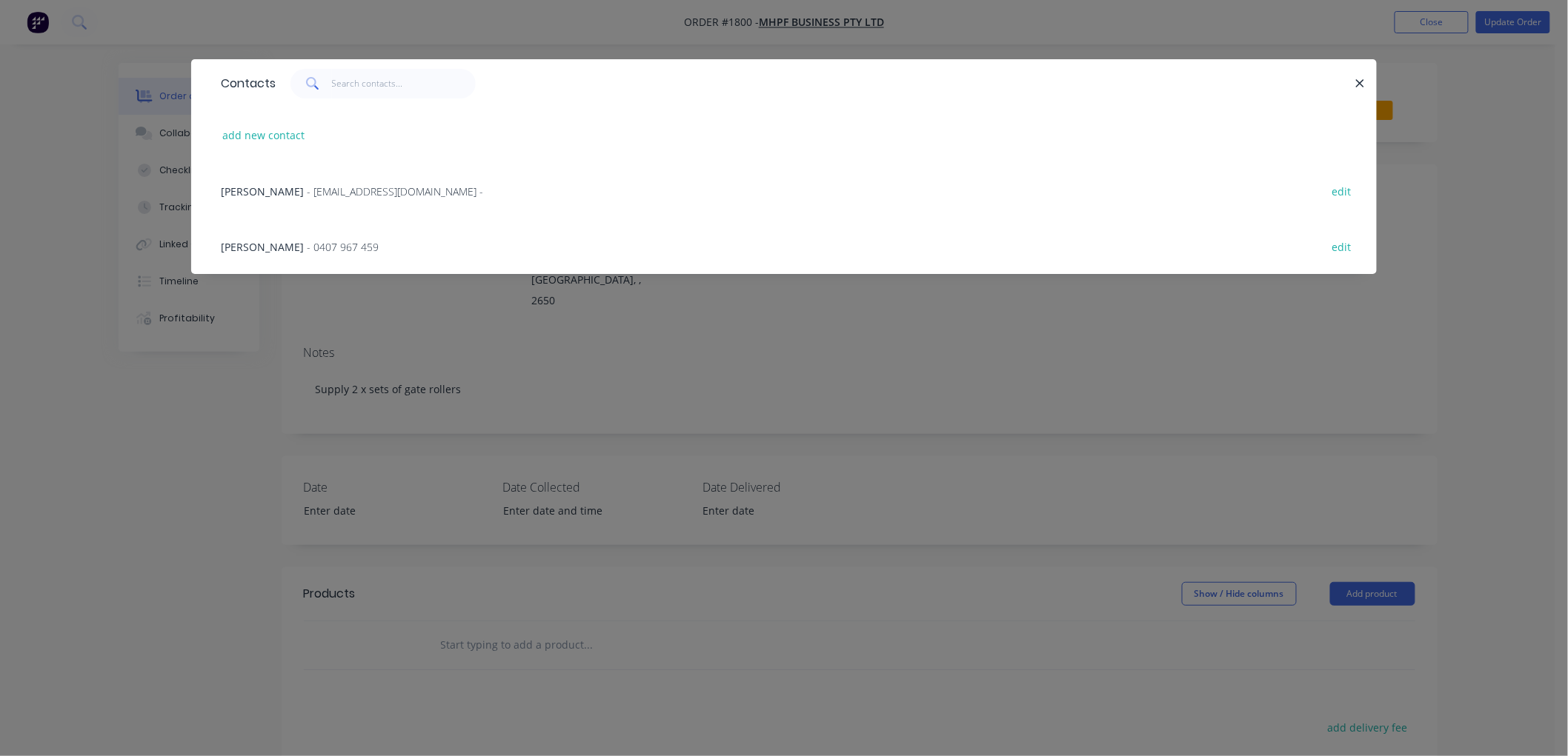
click at [306, 246] on span "- 0407 967 459" at bounding box center [342, 247] width 72 height 14
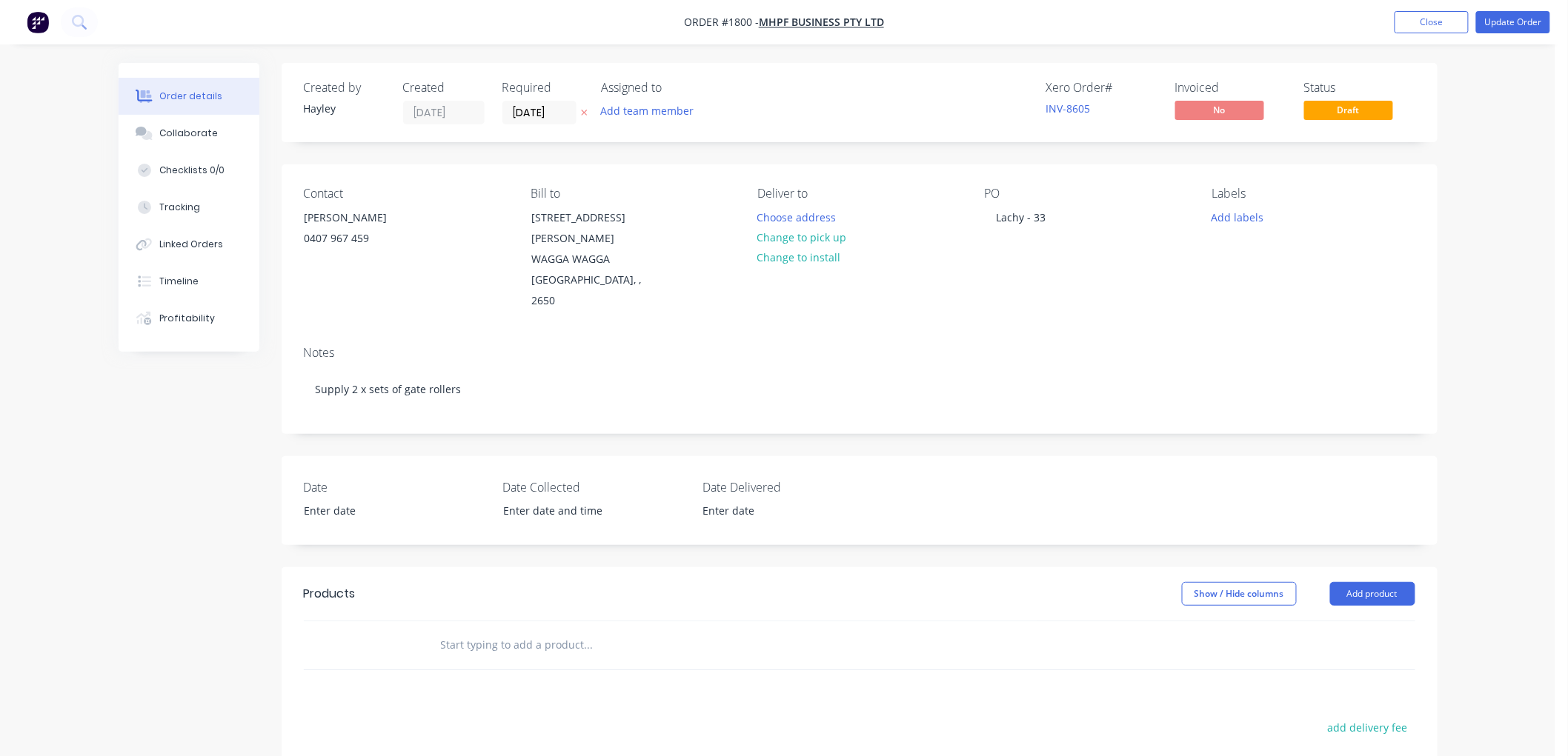
click at [490, 640] on div at bounding box center [688, 645] width 534 height 48
click at [498, 630] on input "text" at bounding box center [588, 645] width 296 height 30
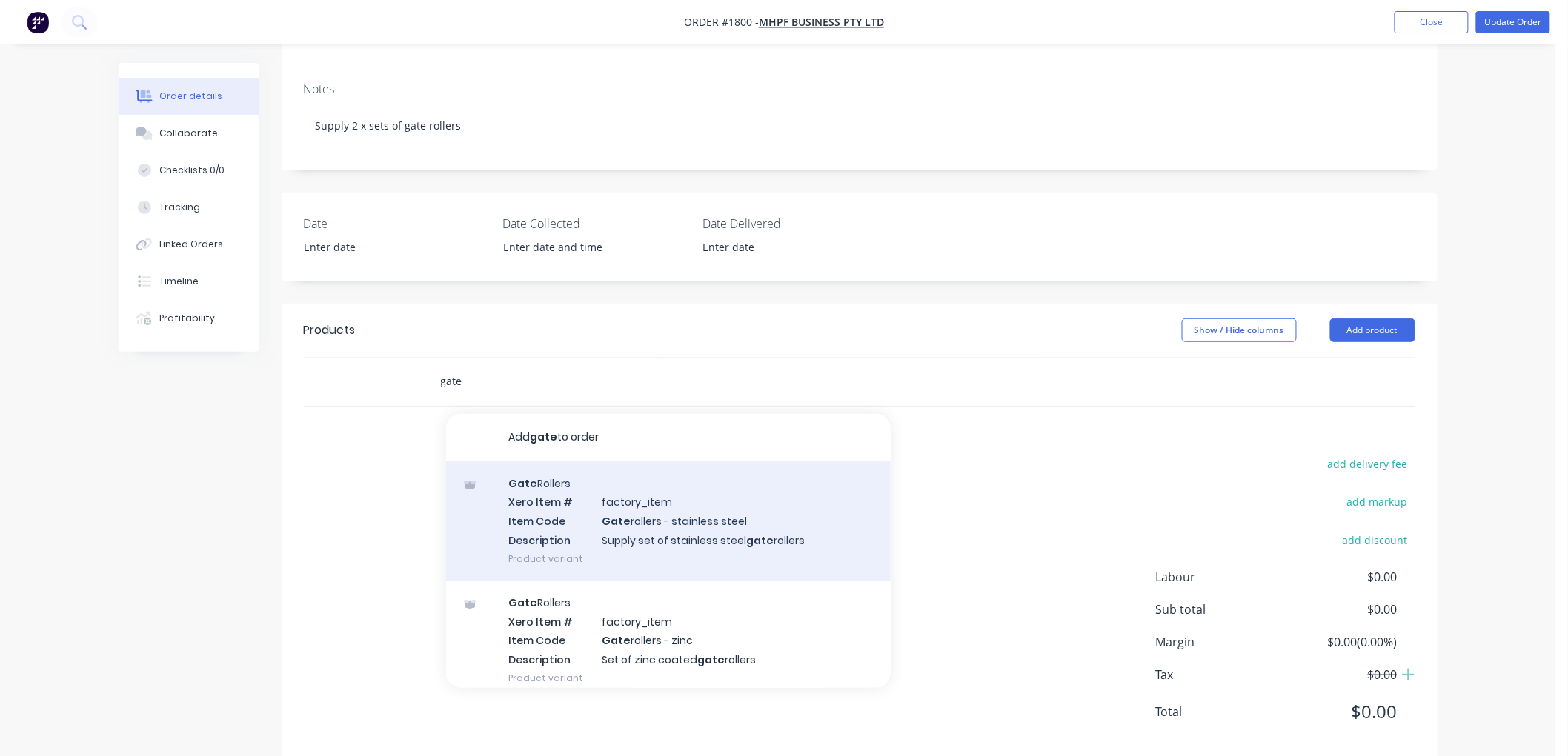
scroll to position [271, 0]
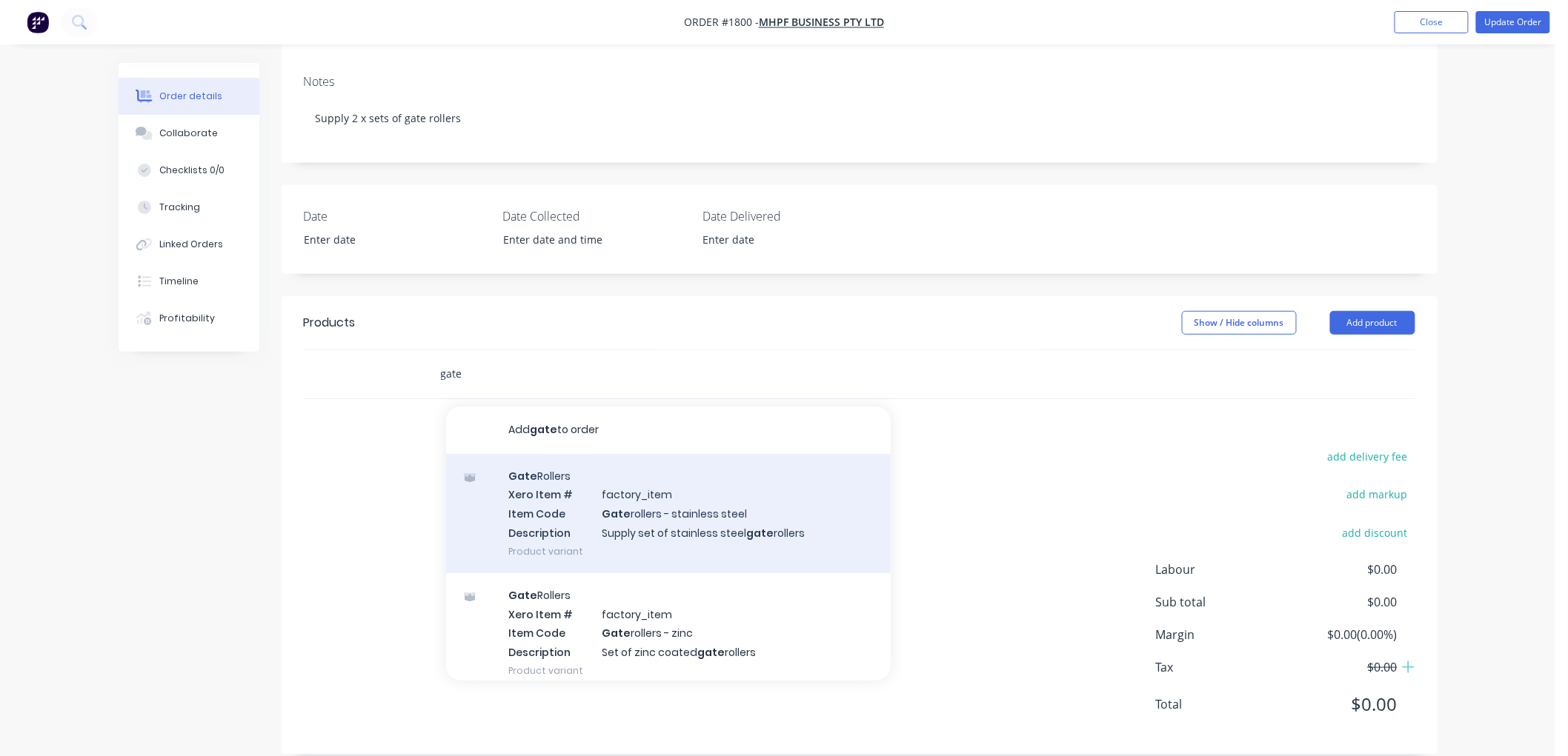
type input "gate"
click at [716, 492] on div "Gate Rollers Xero Item # factory_item Item Code Gate rollers - stainless steel …" at bounding box center [669, 513] width 445 height 119
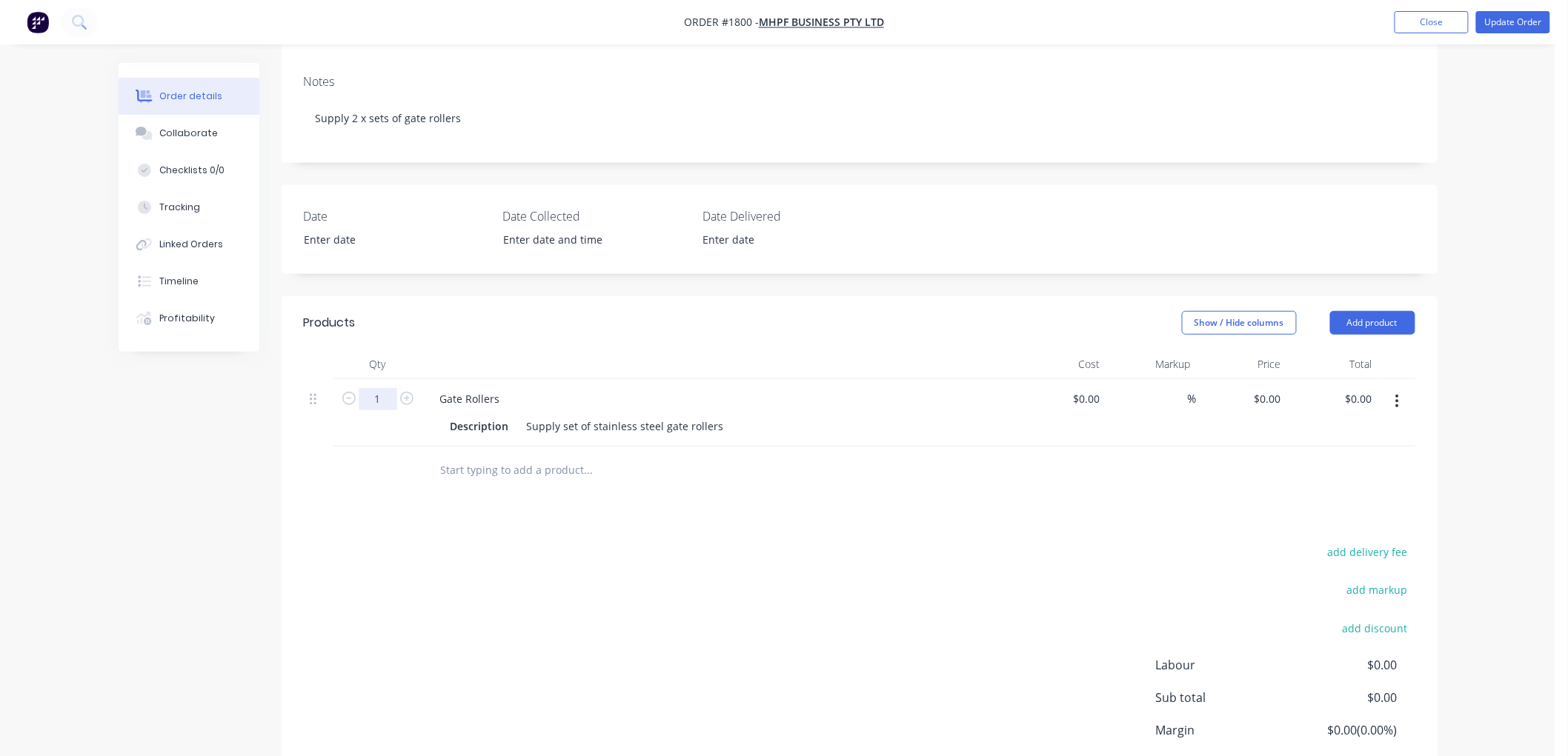
click at [376, 388] on input "1" at bounding box center [378, 399] width 38 height 23
type input "2"
click at [547, 456] on input "text" at bounding box center [588, 470] width 296 height 30
click at [1272, 388] on input "0" at bounding box center [1279, 398] width 17 height 22
type input "$430.50"
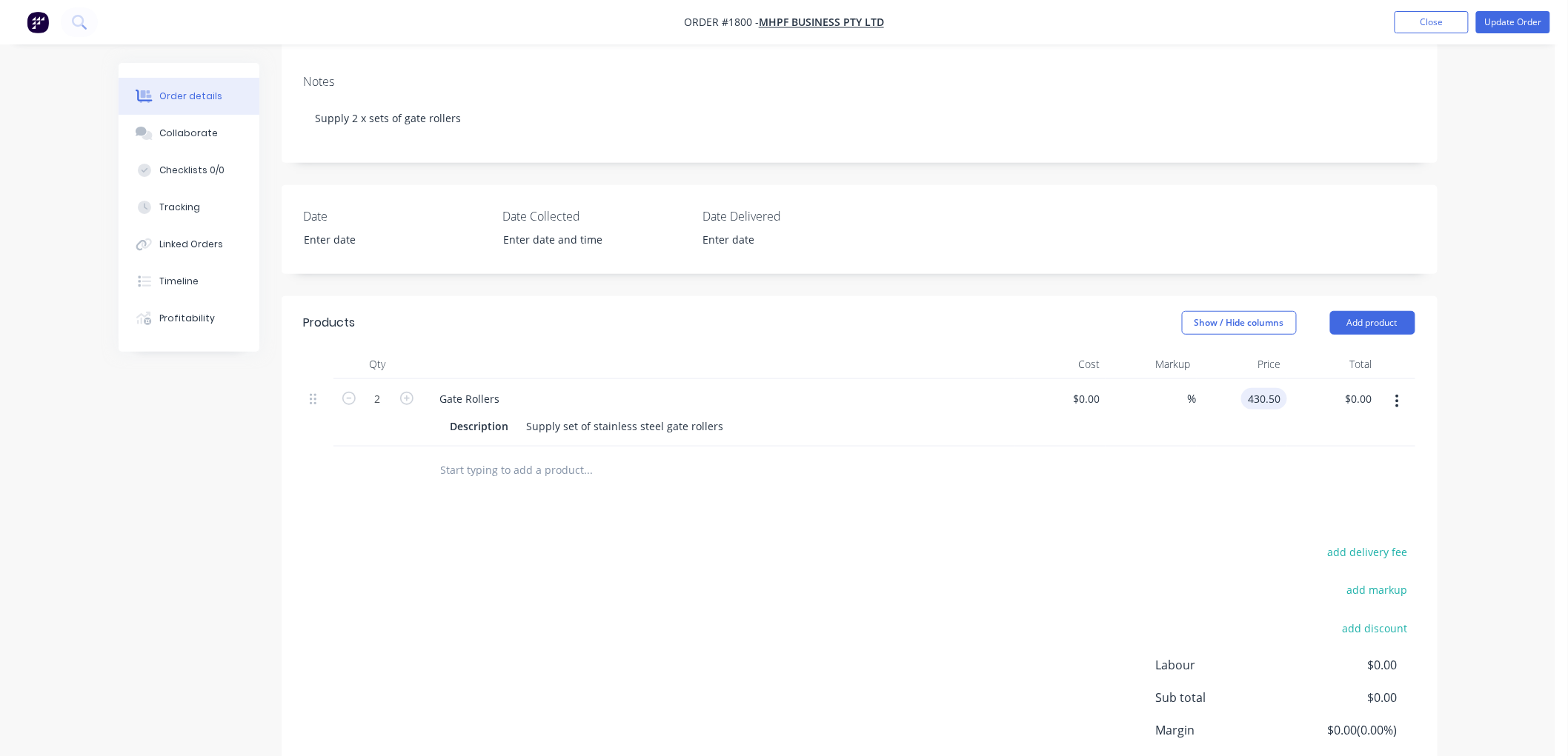
type input "$861.00"
click at [1231, 467] on div at bounding box center [860, 470] width 1111 height 48
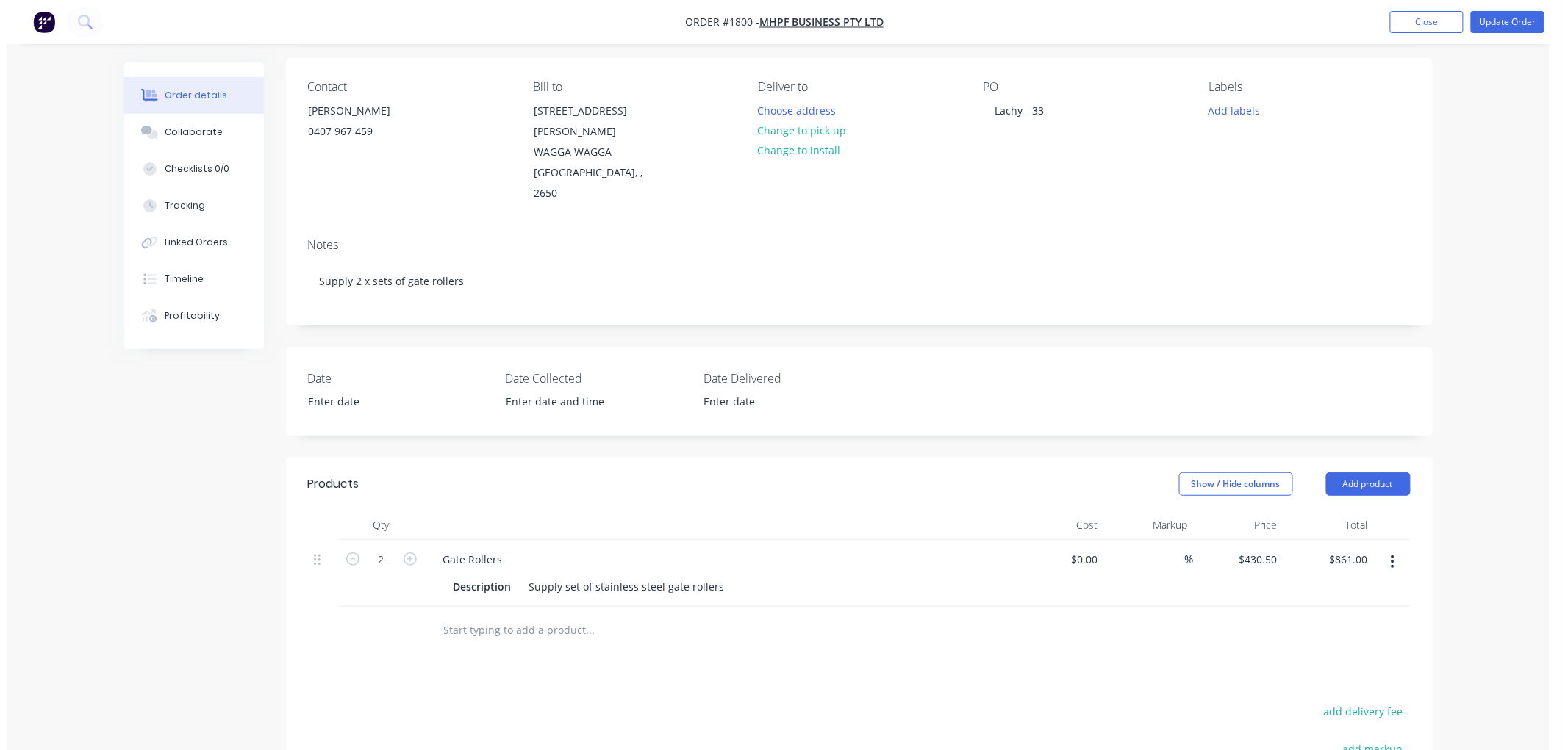
scroll to position [0, 0]
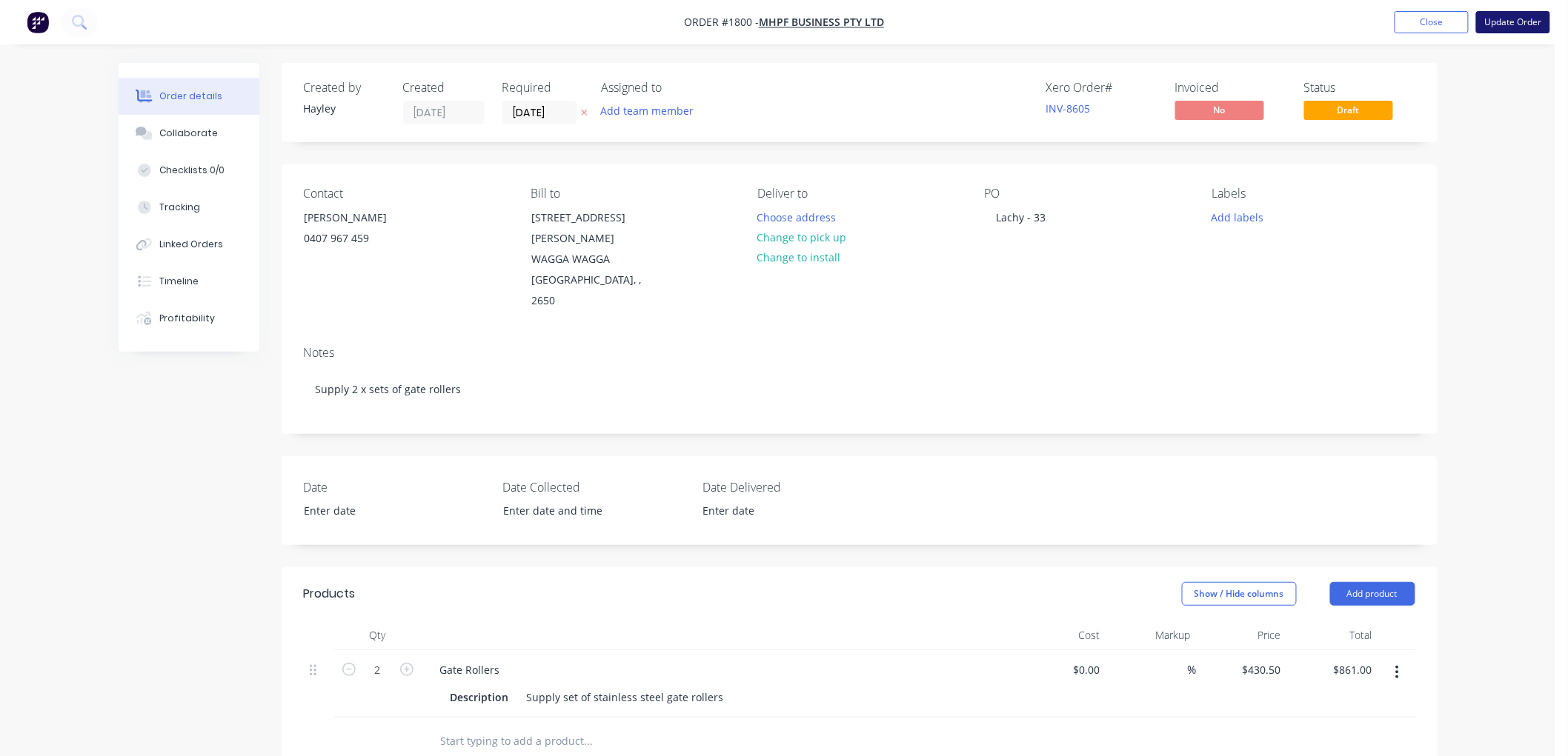
click at [1502, 23] on button "Update Order" at bounding box center [1512, 23] width 74 height 23
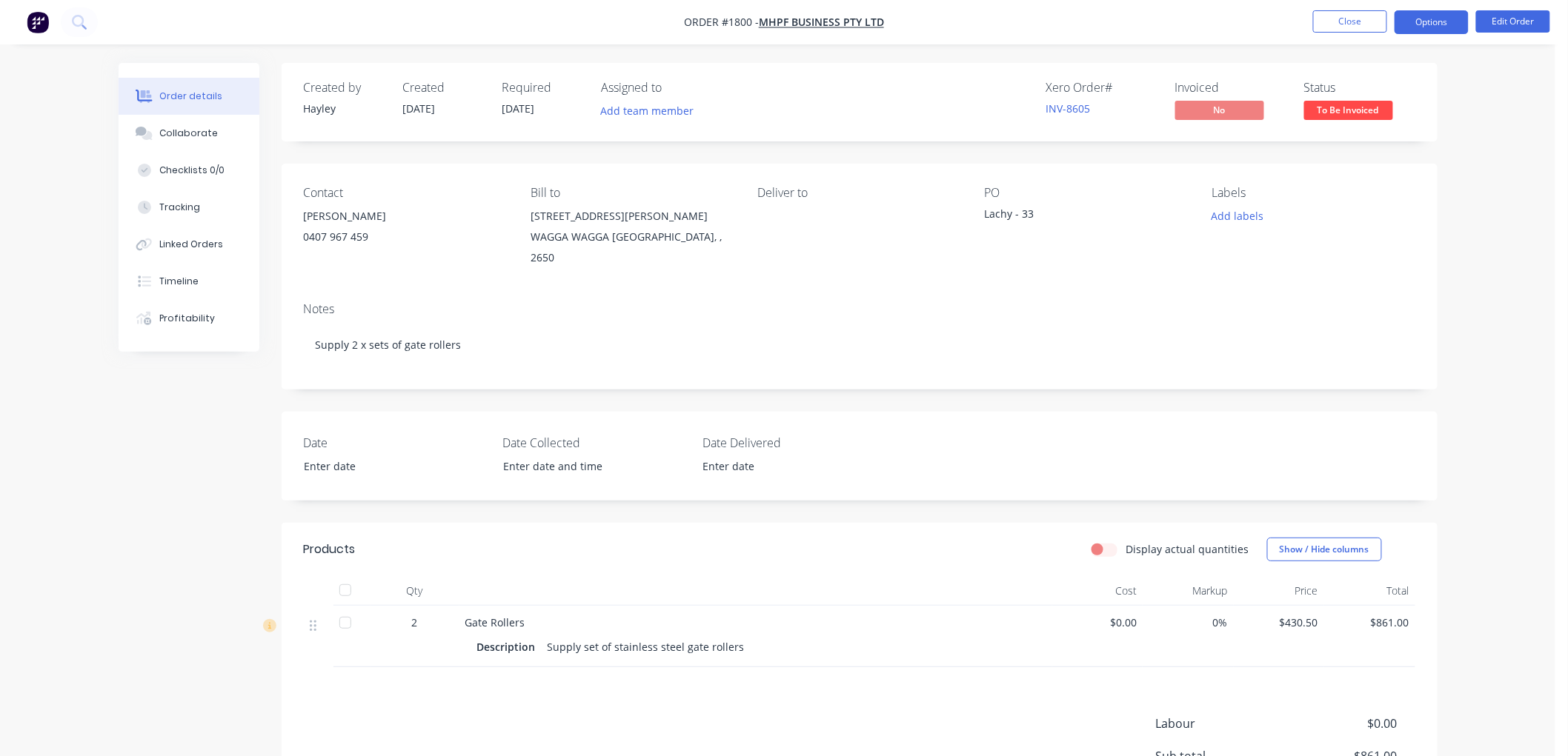
click at [1428, 20] on button "Options" at bounding box center [1431, 22] width 74 height 23
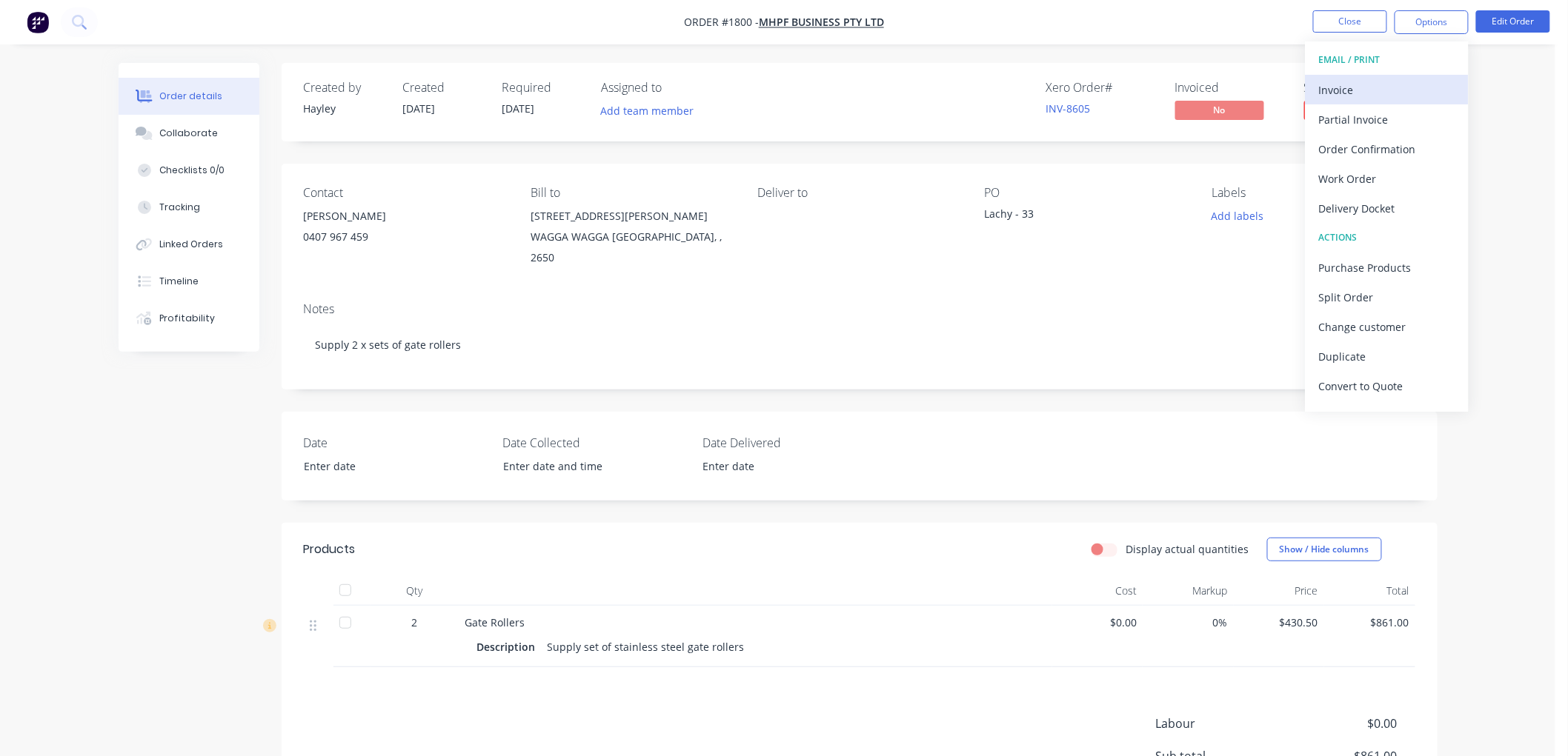
click at [1371, 87] on div "Invoice" at bounding box center [1387, 89] width 136 height 22
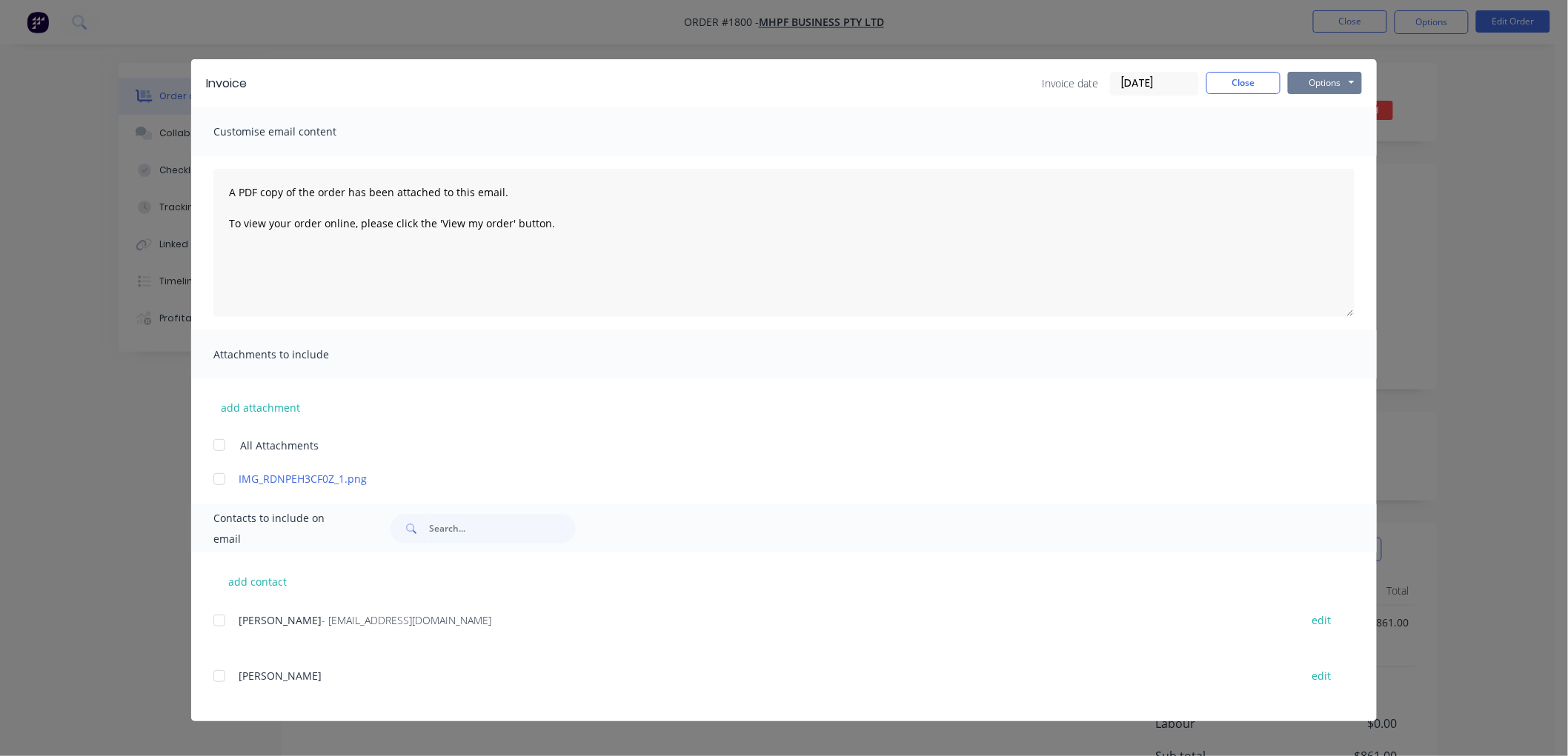
click at [1317, 78] on button "Options" at bounding box center [1324, 83] width 74 height 23
click at [1354, 108] on button "Preview" at bounding box center [1334, 109] width 95 height 24
click at [1332, 78] on button "Options" at bounding box center [1324, 83] width 74 height 23
click at [221, 617] on div at bounding box center [220, 621] width 30 height 30
click at [1343, 69] on div "Invoice Invoice date [DATE] Close Options Preview Print Email" at bounding box center [784, 82] width 1186 height 48
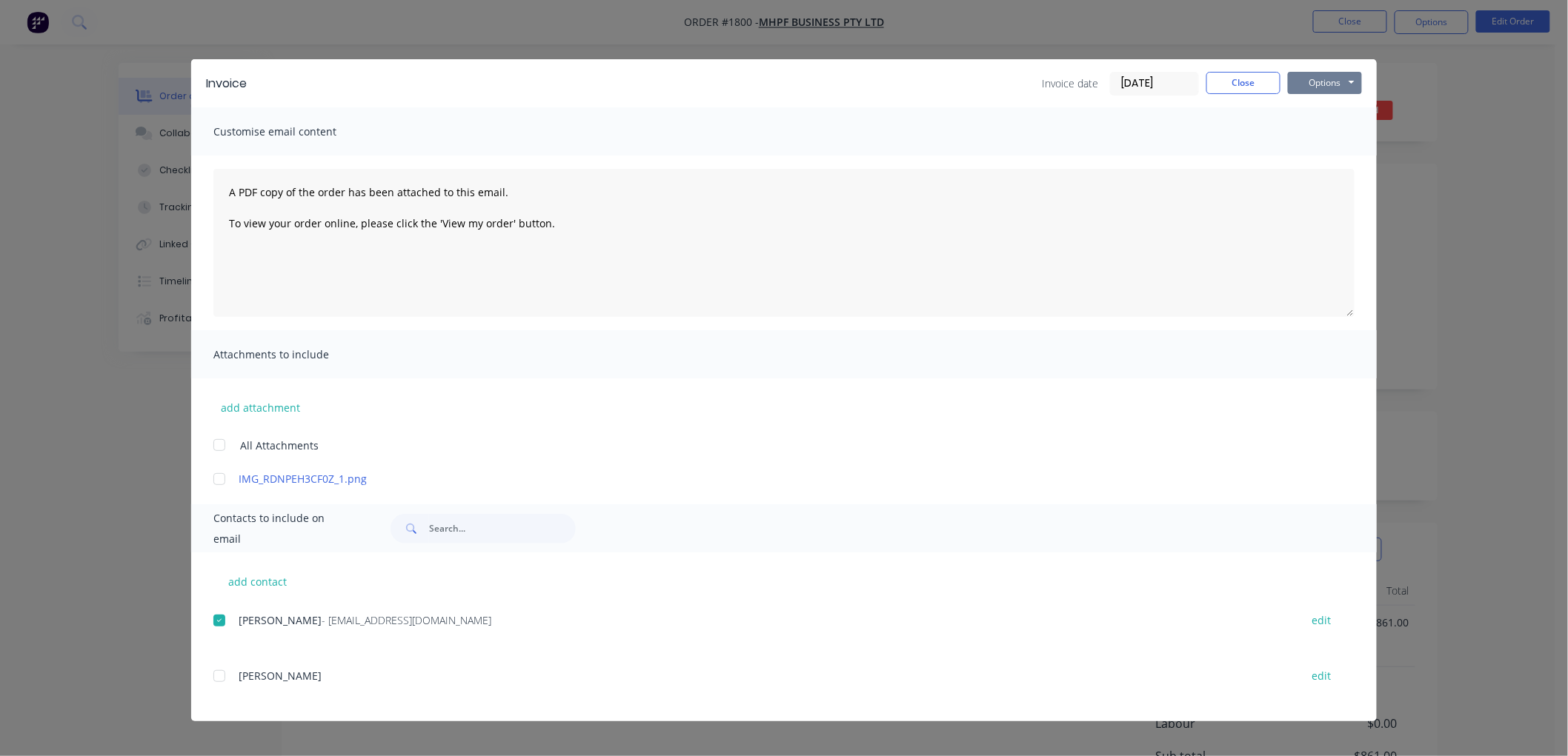
click at [1333, 91] on button "Options" at bounding box center [1324, 83] width 74 height 23
click at [1345, 154] on button "Email" at bounding box center [1334, 158] width 95 height 24
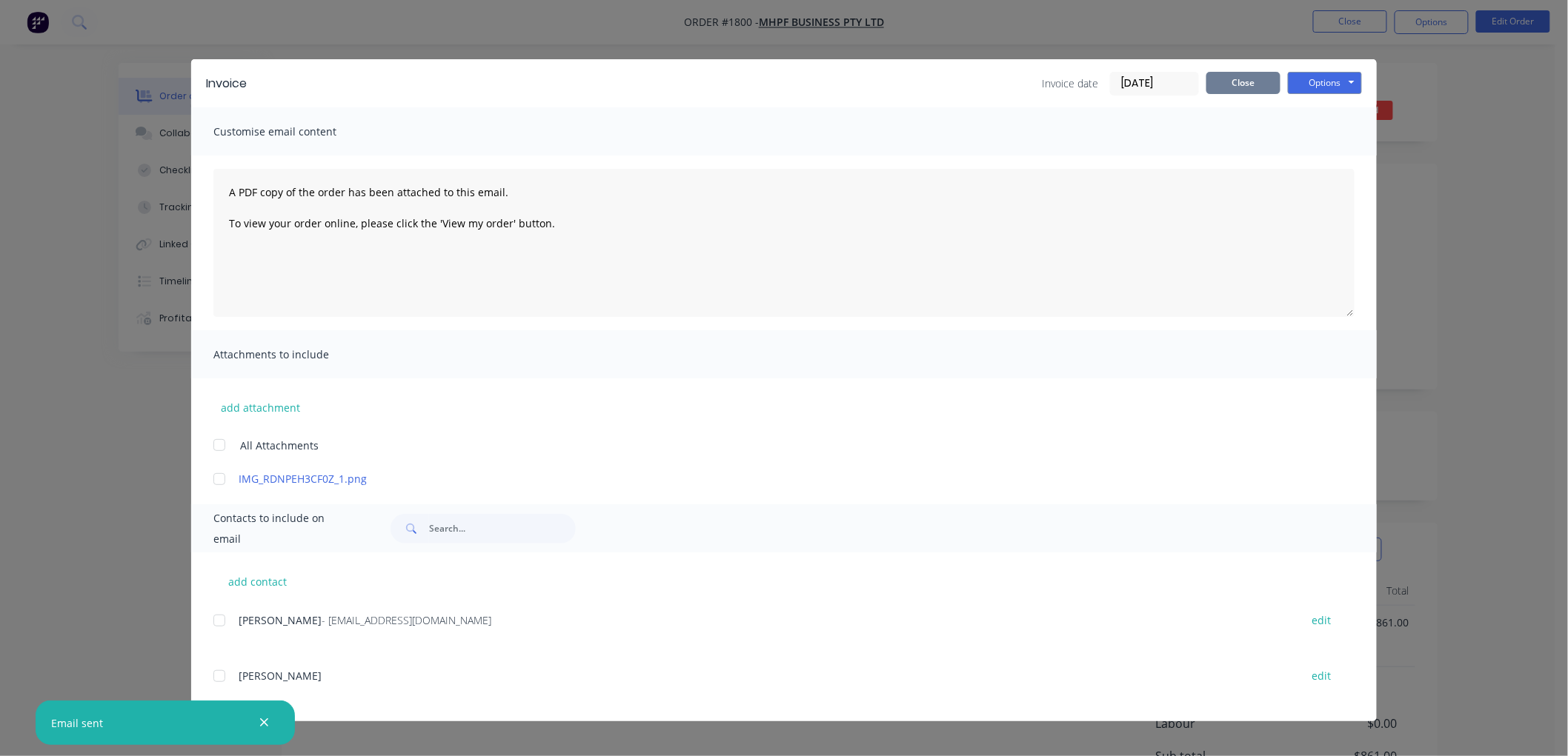
click at [1242, 83] on button "Close" at bounding box center [1242, 83] width 74 height 23
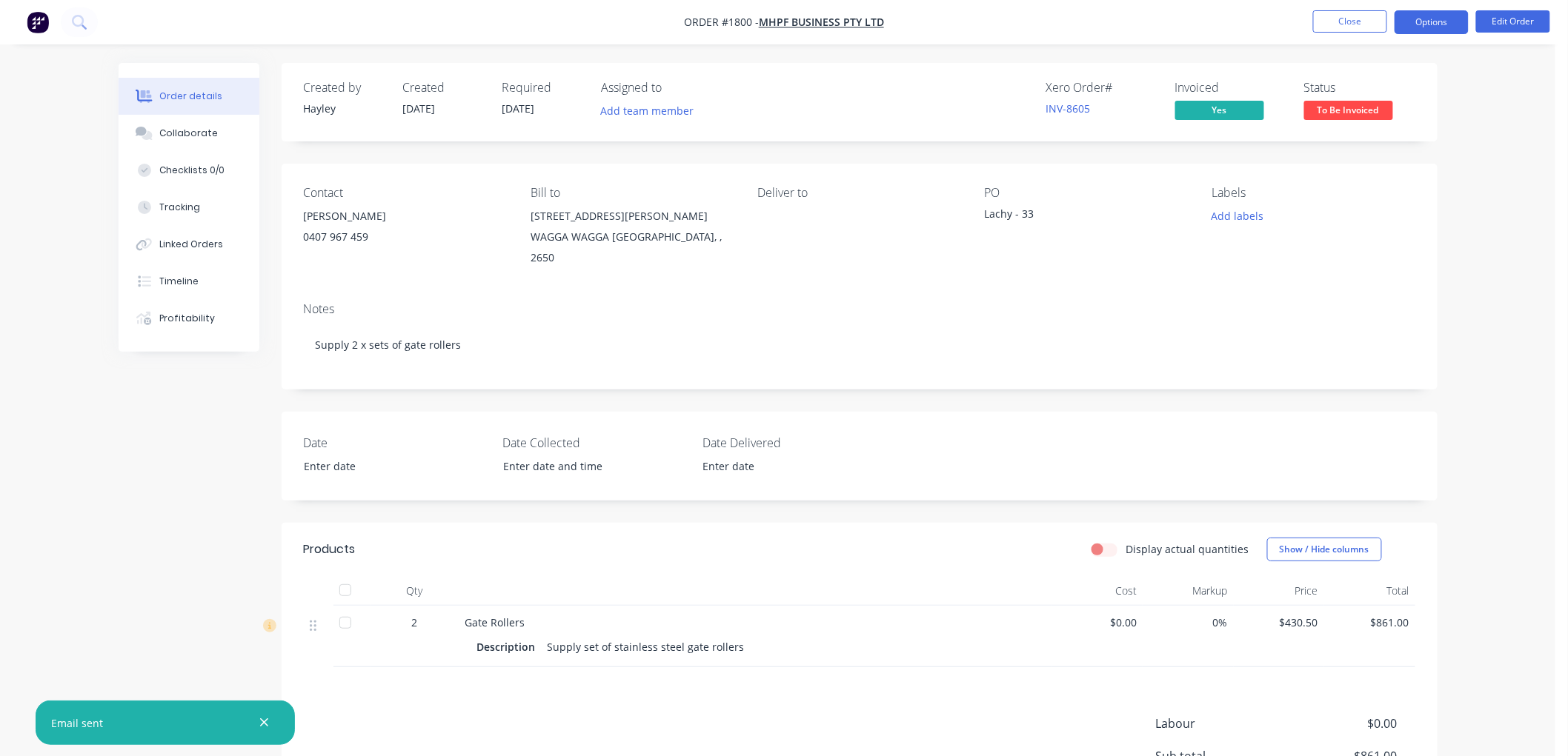
click at [1443, 15] on button "Options" at bounding box center [1431, 22] width 74 height 23
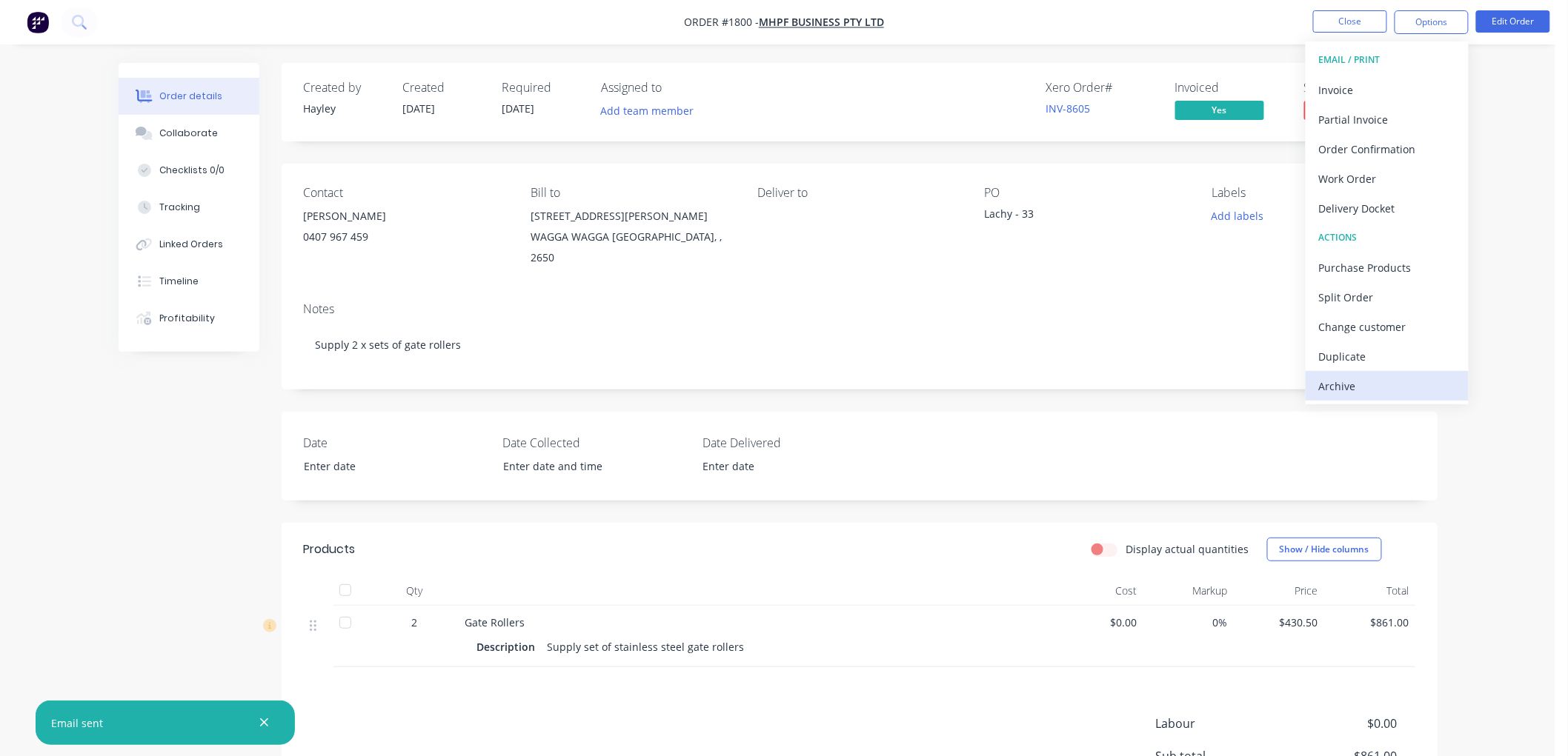
click at [1353, 386] on div "Archive" at bounding box center [1387, 386] width 136 height 22
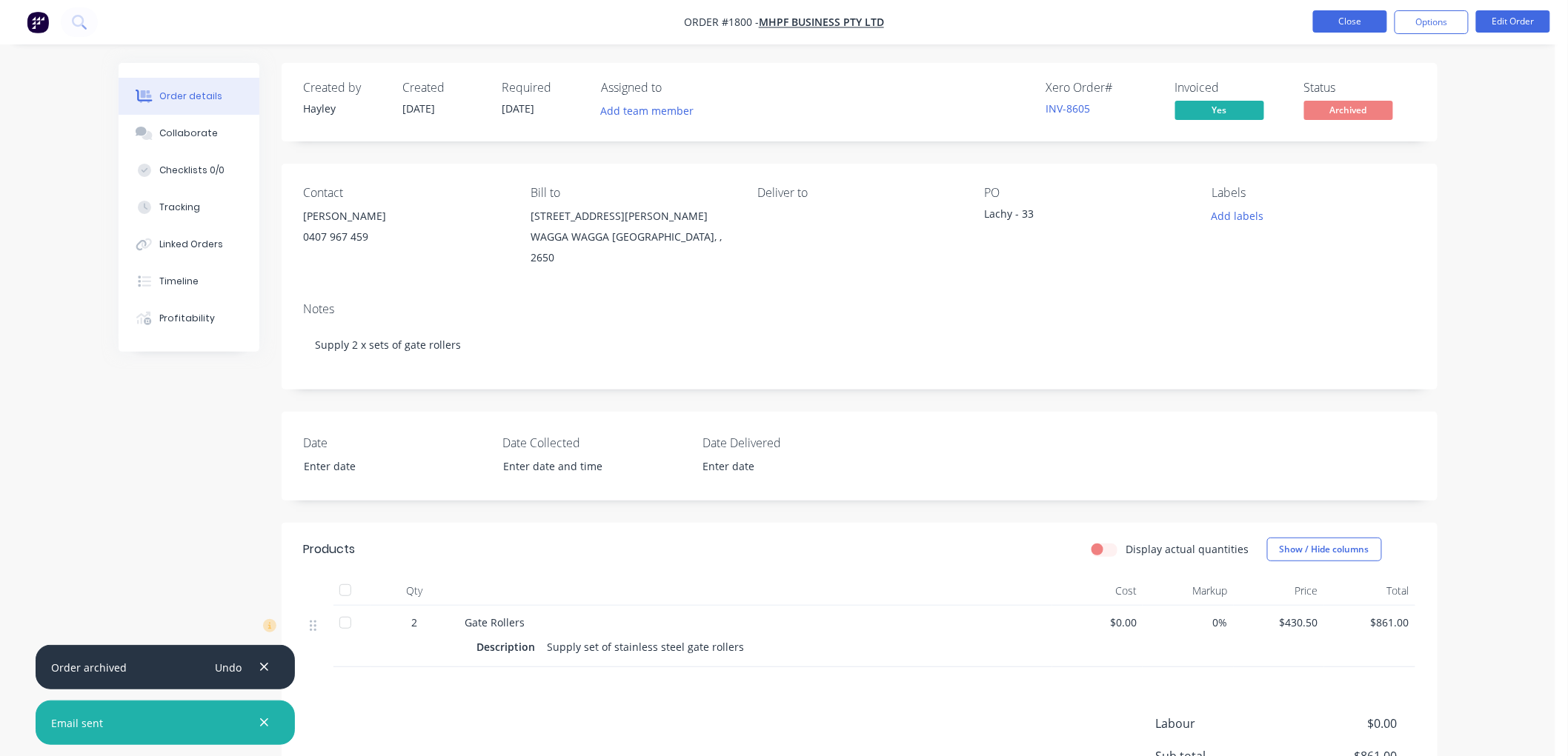
click at [1347, 26] on button "Close" at bounding box center [1349, 22] width 74 height 23
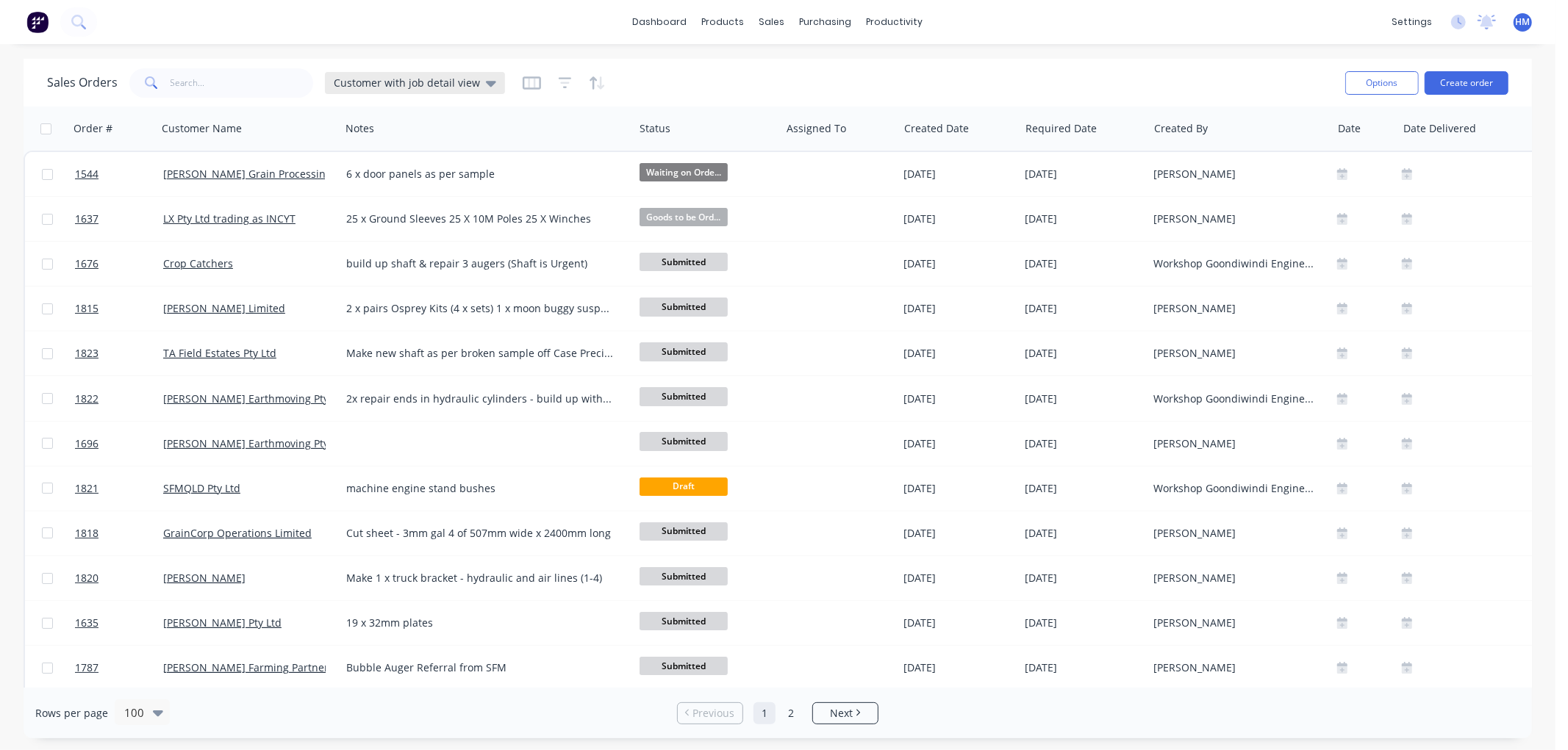
click at [390, 90] on div "Customer with job detail view" at bounding box center [414, 84] width 180 height 22
click at [369, 266] on button "Invoice" at bounding box center [413, 267] width 168 height 17
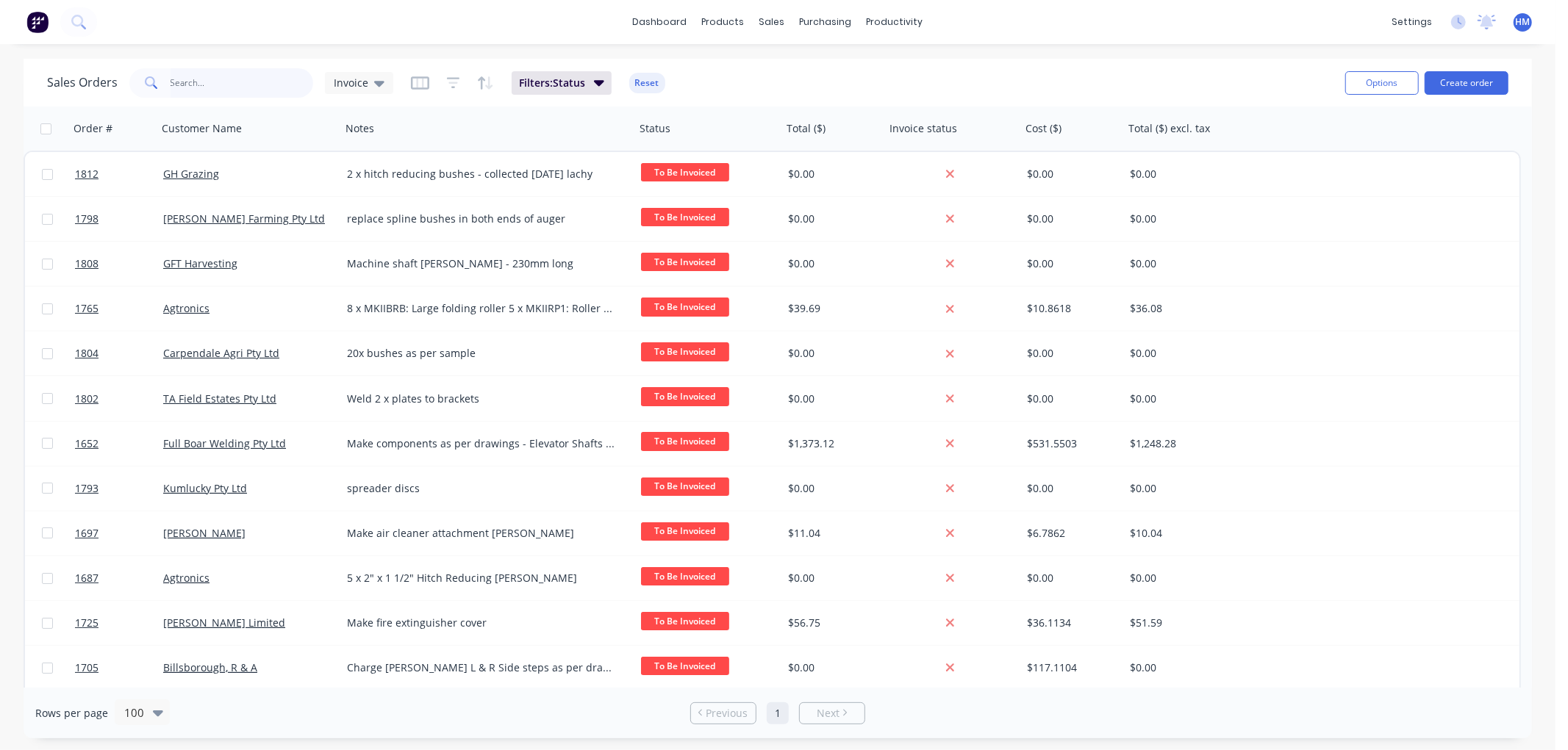
click at [231, 70] on input "text" at bounding box center [242, 83] width 143 height 29
type input "BSF"
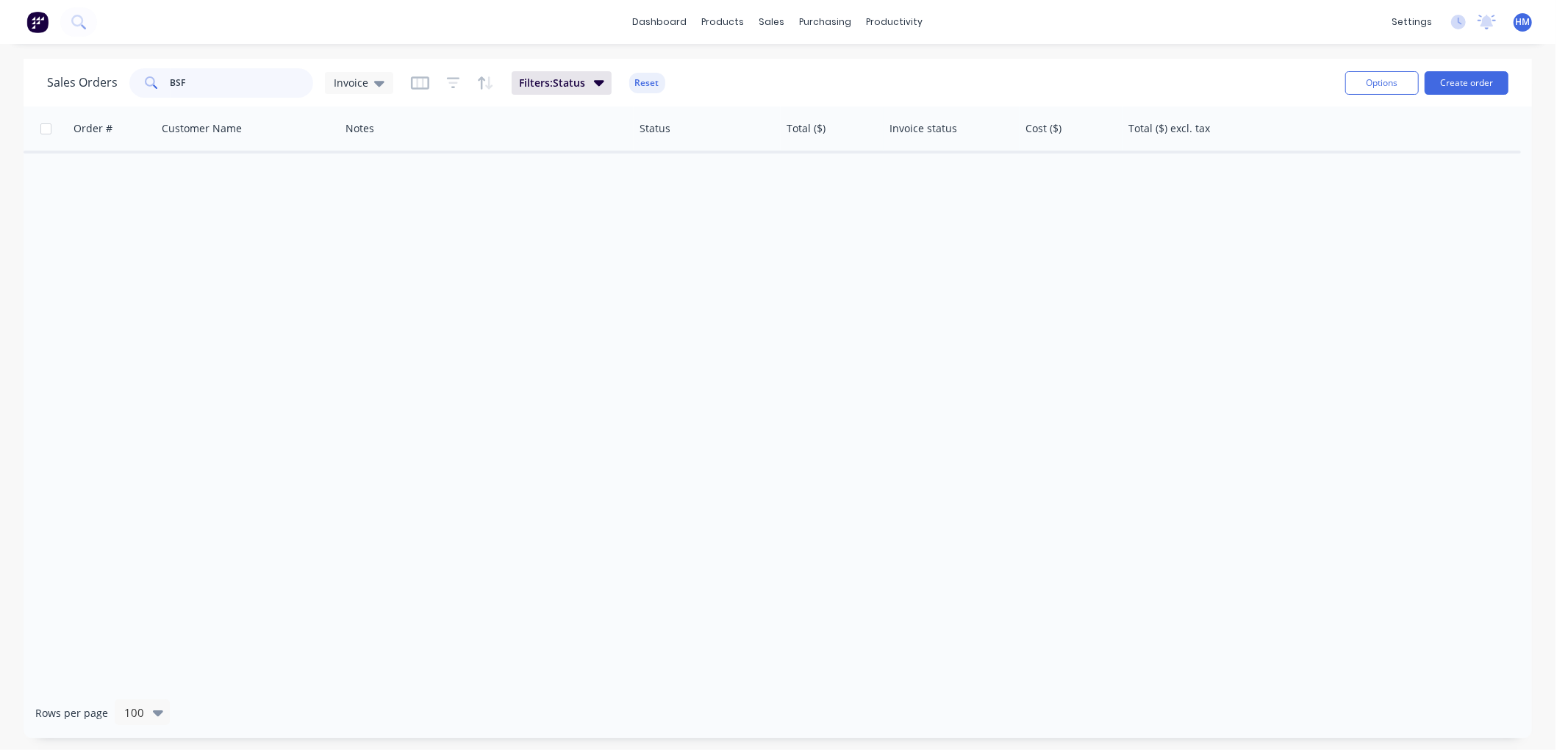
drag, startPoint x: 228, startPoint y: 85, endPoint x: 136, endPoint y: 81, distance: 92.1
click at [136, 81] on div "BSF" at bounding box center [221, 83] width 184 height 29
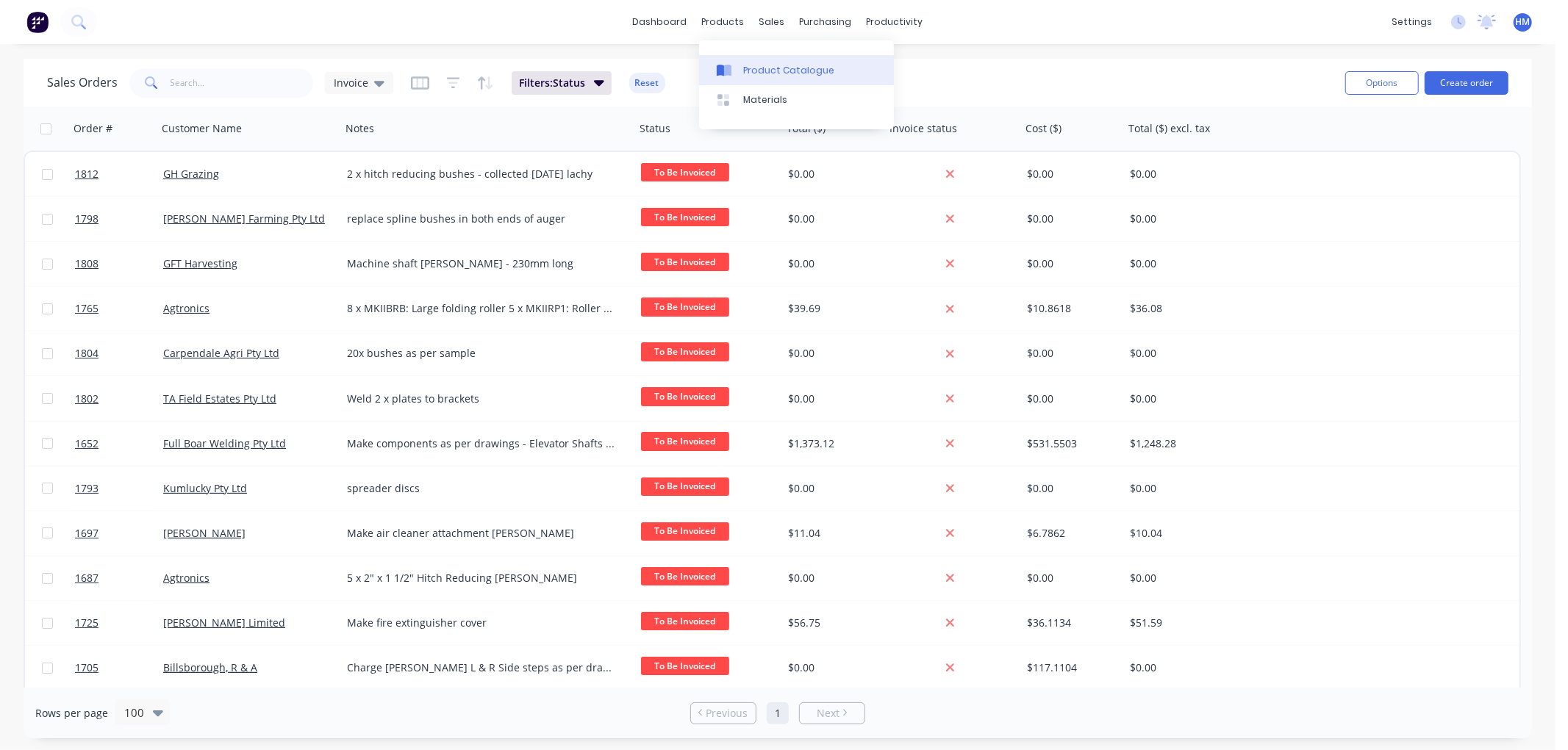
click at [787, 71] on div "Product Catalogue" at bounding box center [789, 70] width 91 height 13
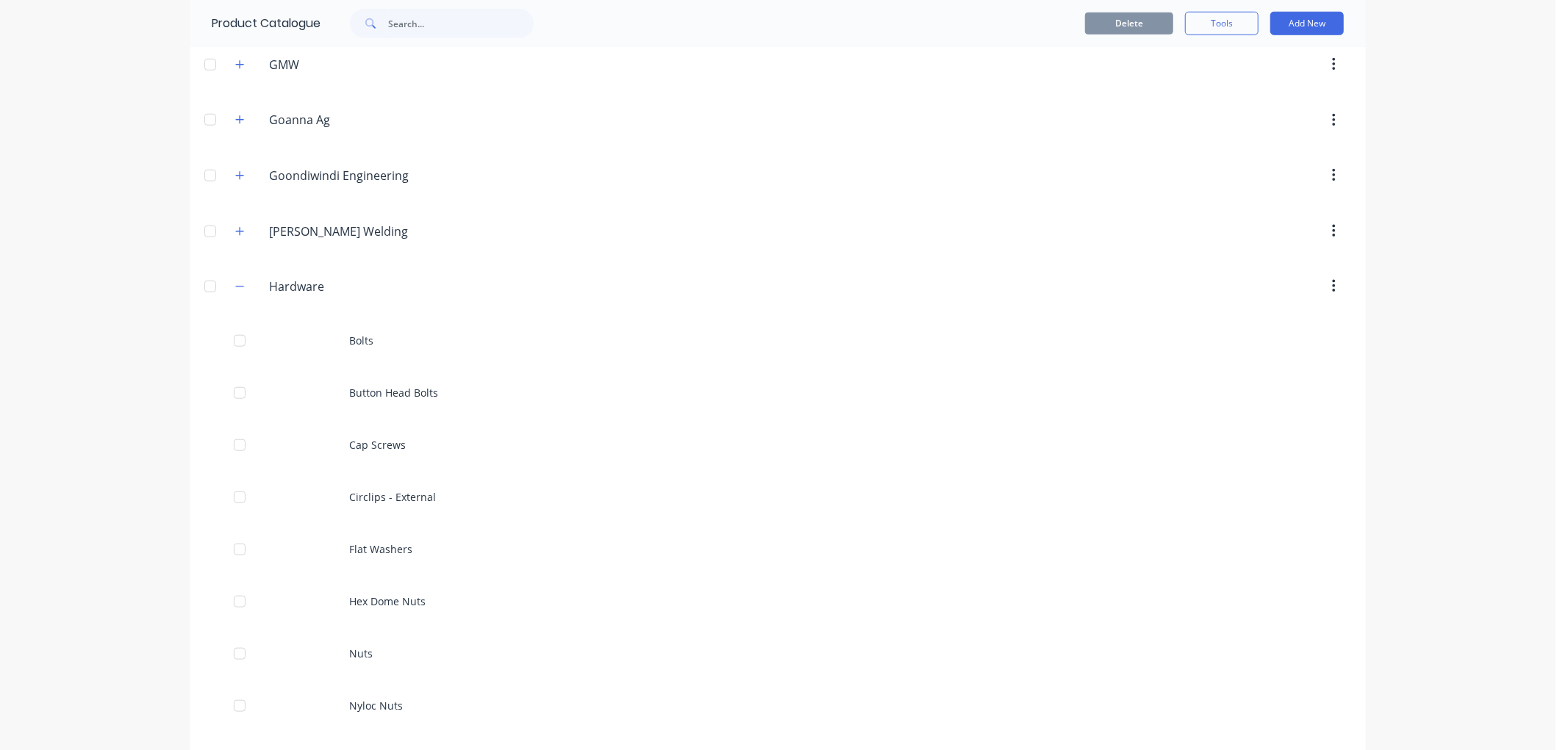
scroll to position [1143, 0]
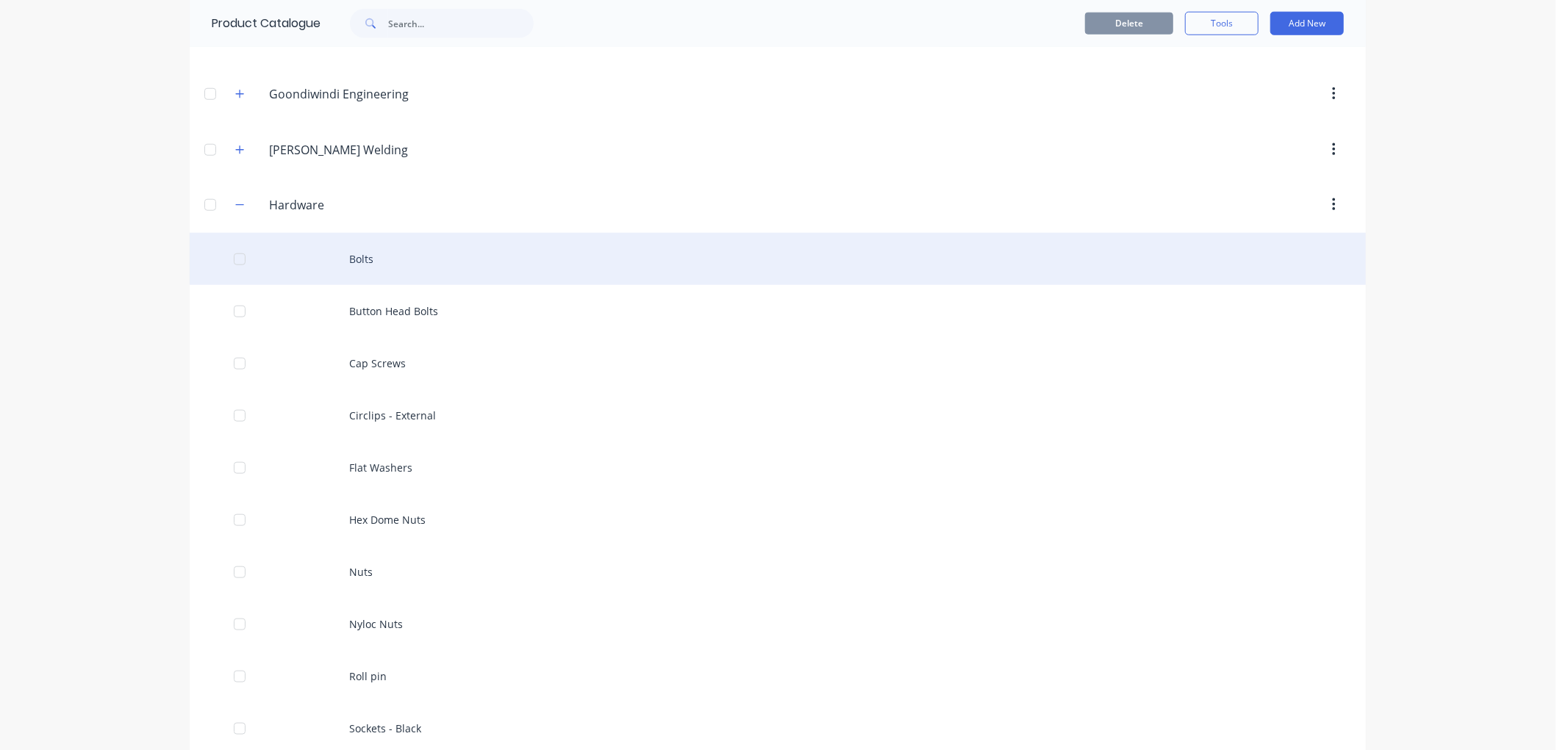
click at [369, 263] on div "Bolts" at bounding box center [778, 259] width 1177 height 53
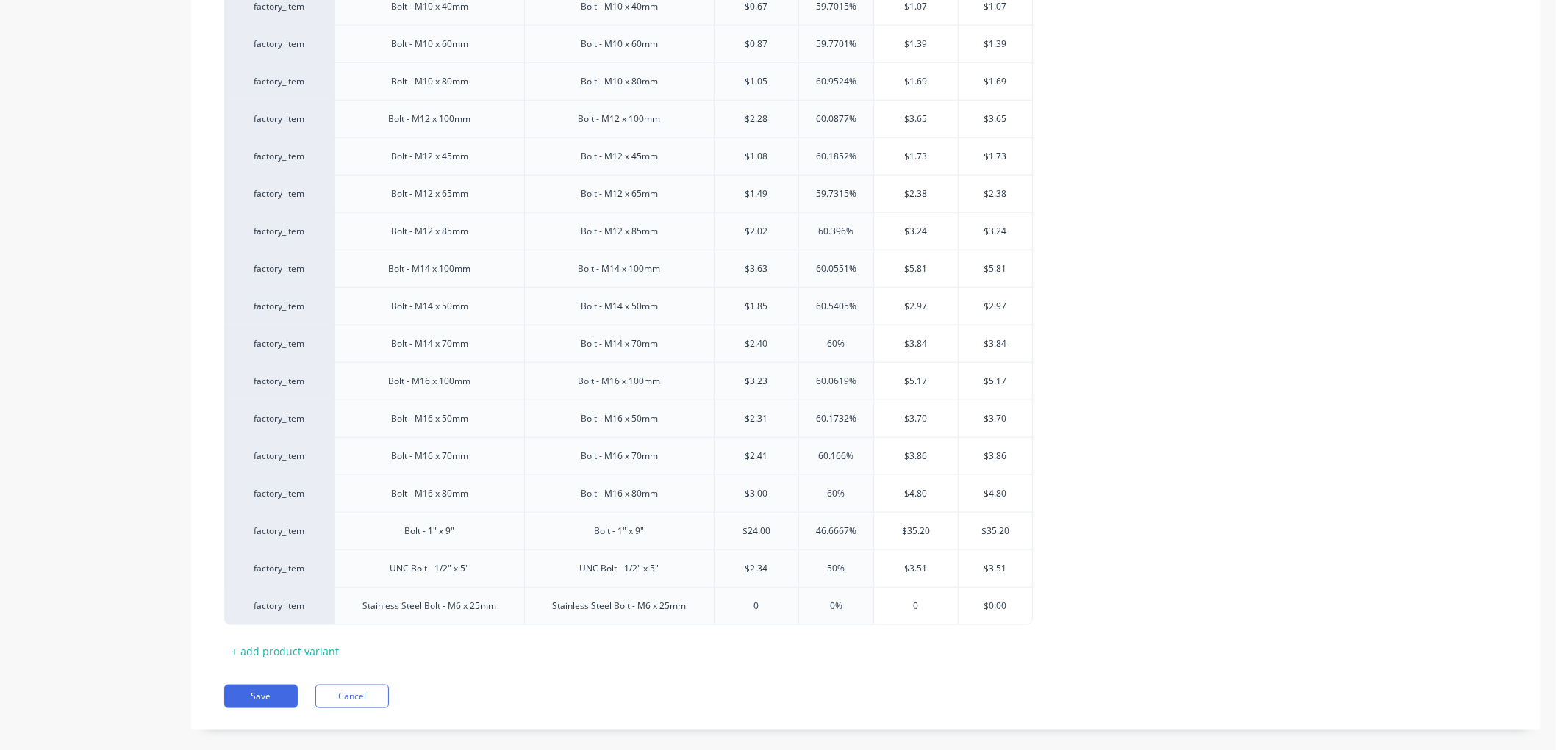
scroll to position [1329, 0]
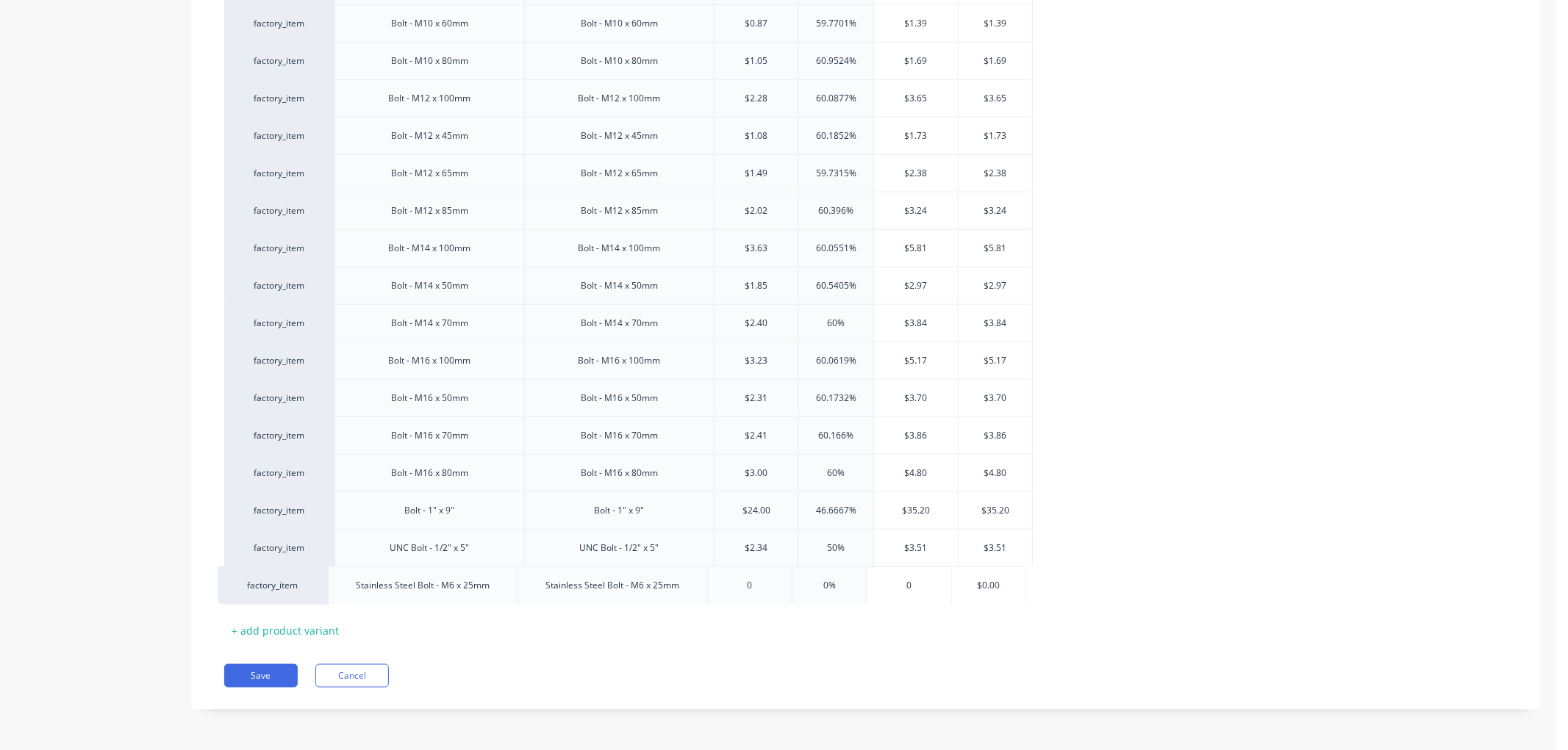
drag, startPoint x: 232, startPoint y: 588, endPoint x: 225, endPoint y: 580, distance: 10.6
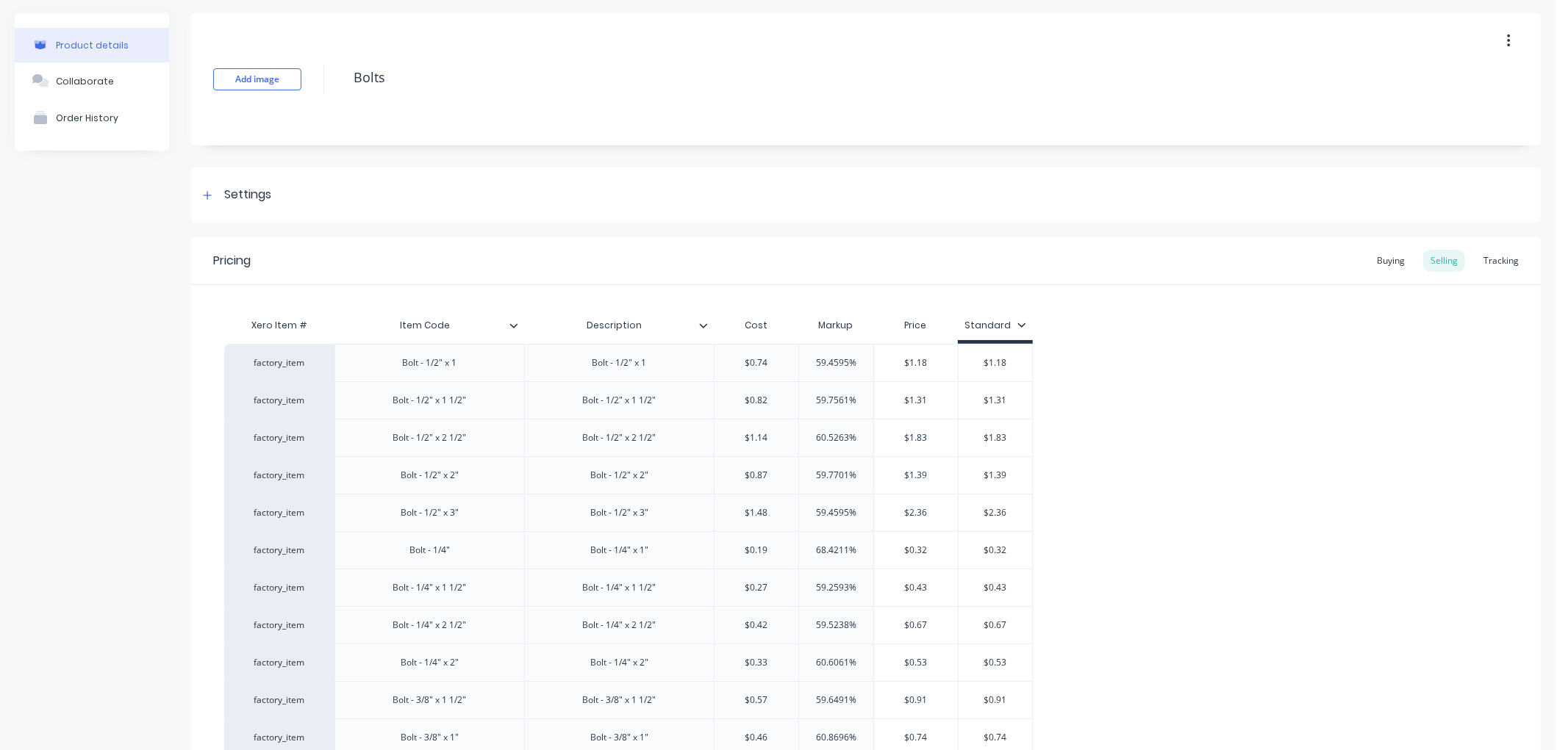
scroll to position [0, 0]
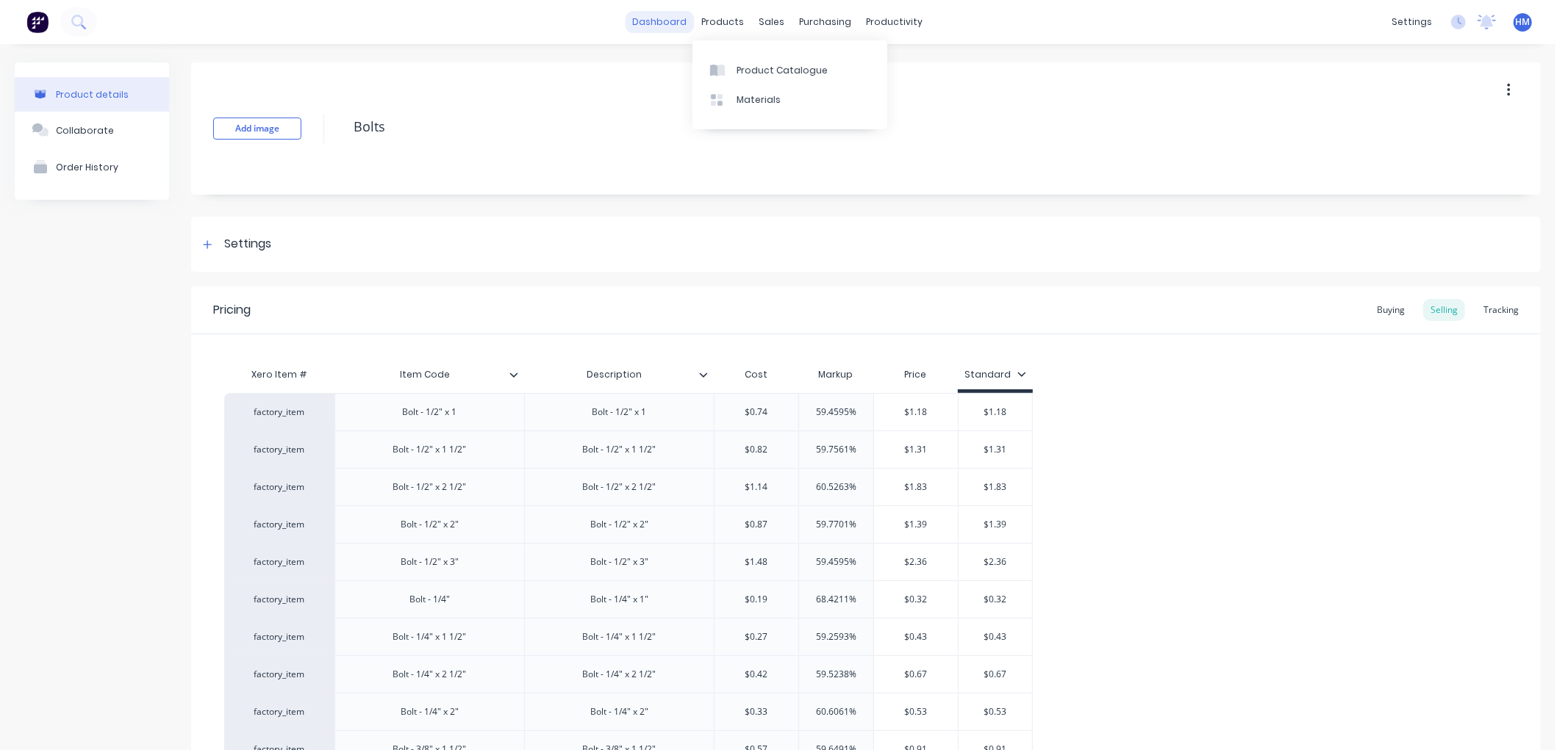
click at [665, 20] on link "dashboard" at bounding box center [660, 22] width 69 height 22
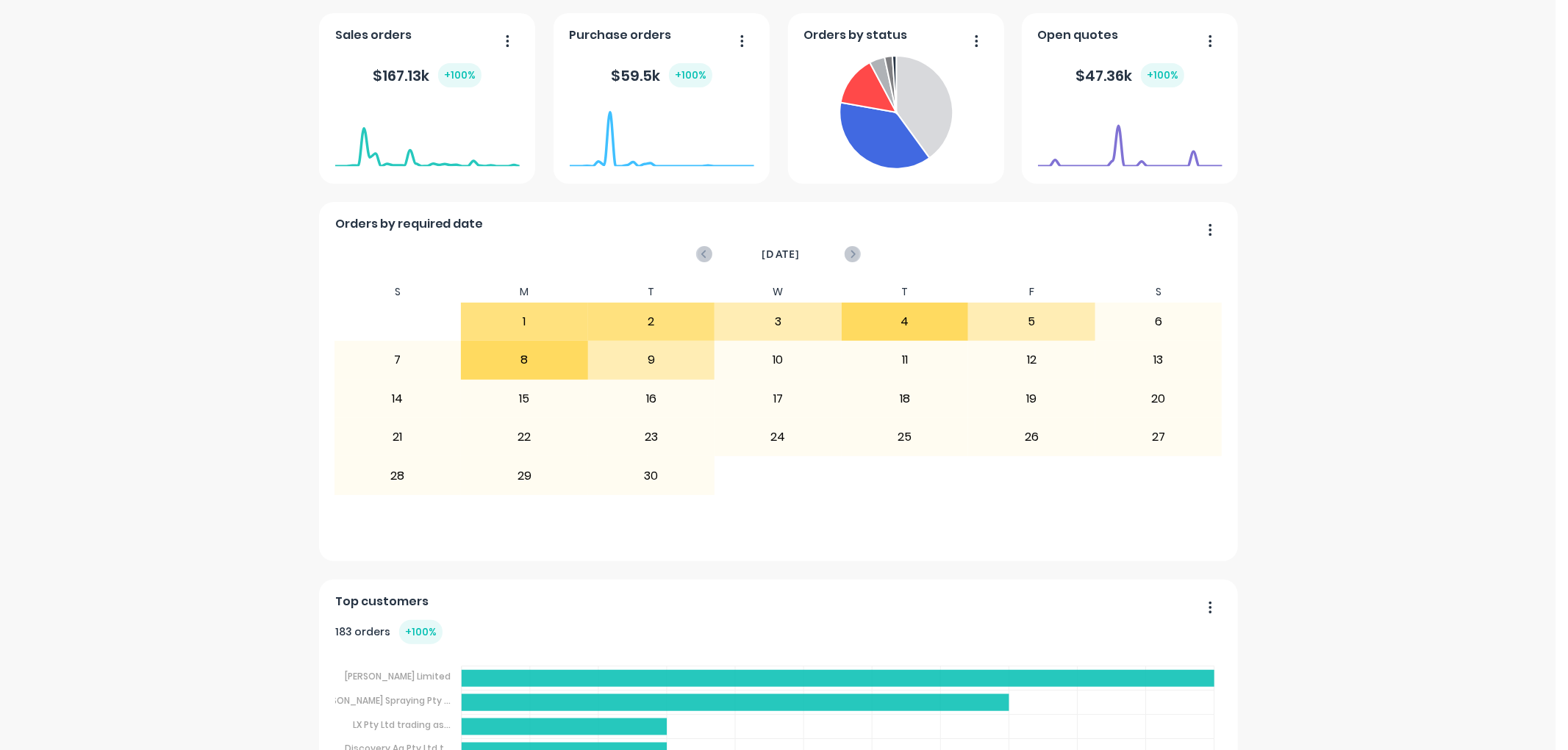
scroll to position [141, 0]
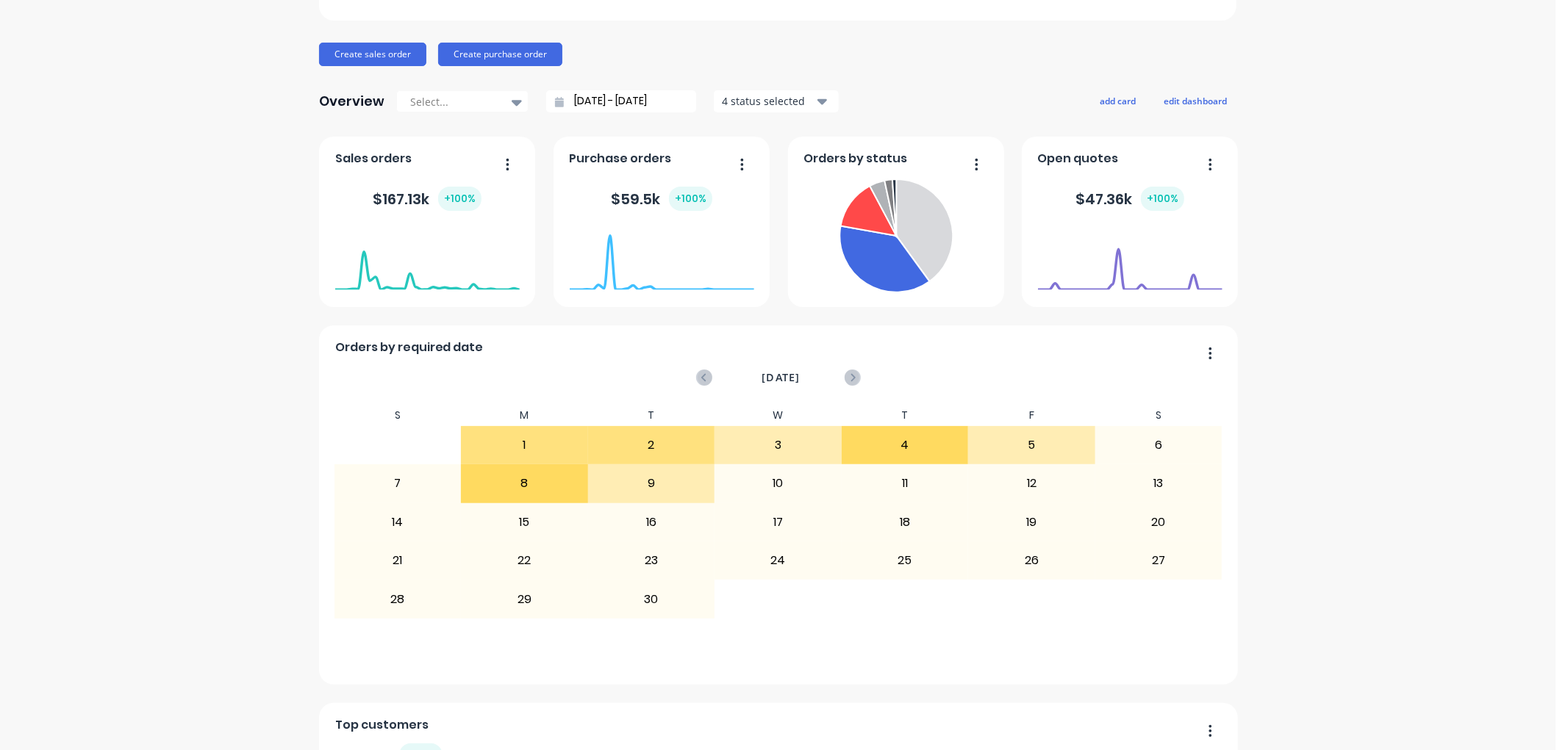
drag, startPoint x: 481, startPoint y: 391, endPoint x: 224, endPoint y: 288, distance: 276.9
click at [224, 288] on div "Goondiwindi Engineering Create sales order Create purchase order Overview Selec…" at bounding box center [778, 490] width 1556 height 1145
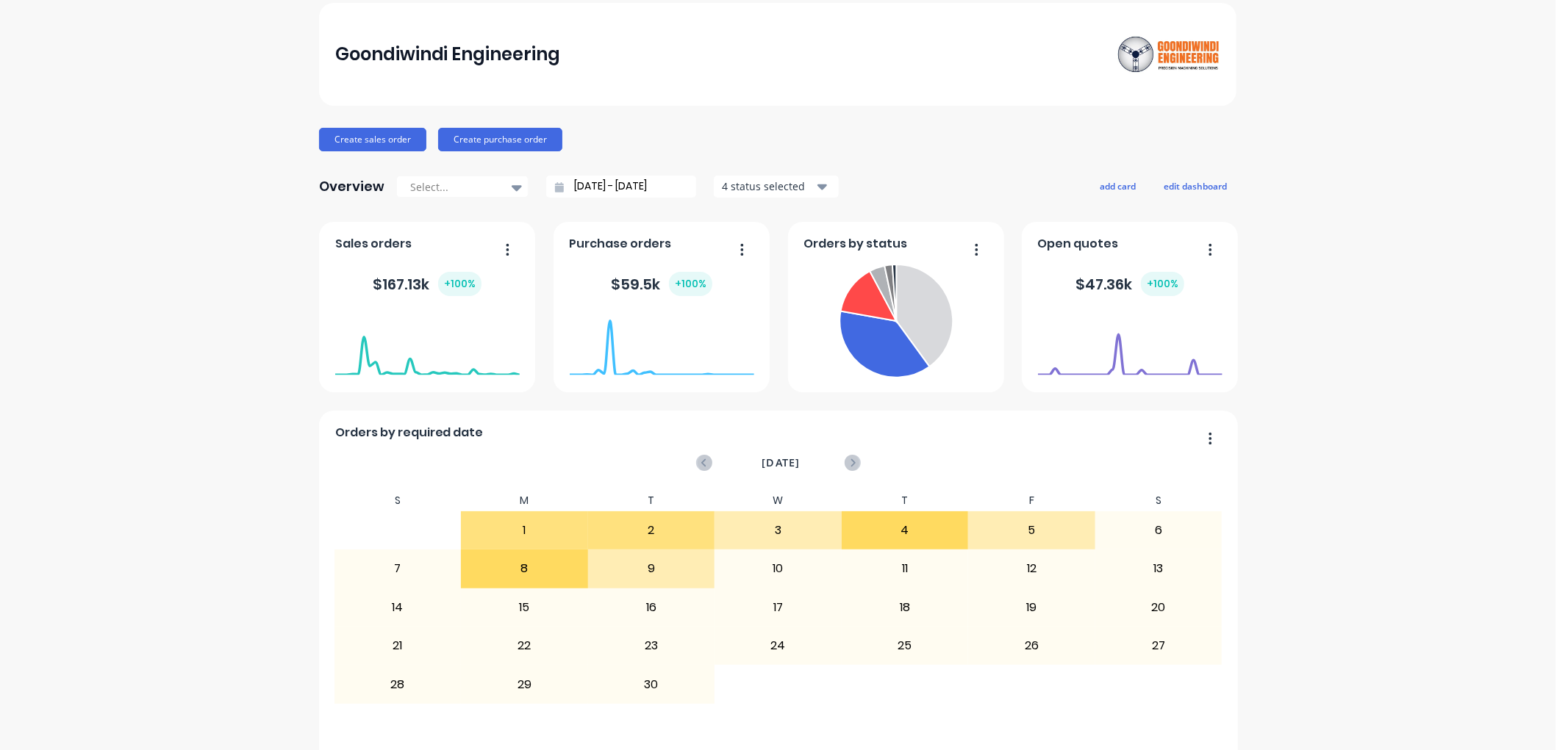
scroll to position [0, 0]
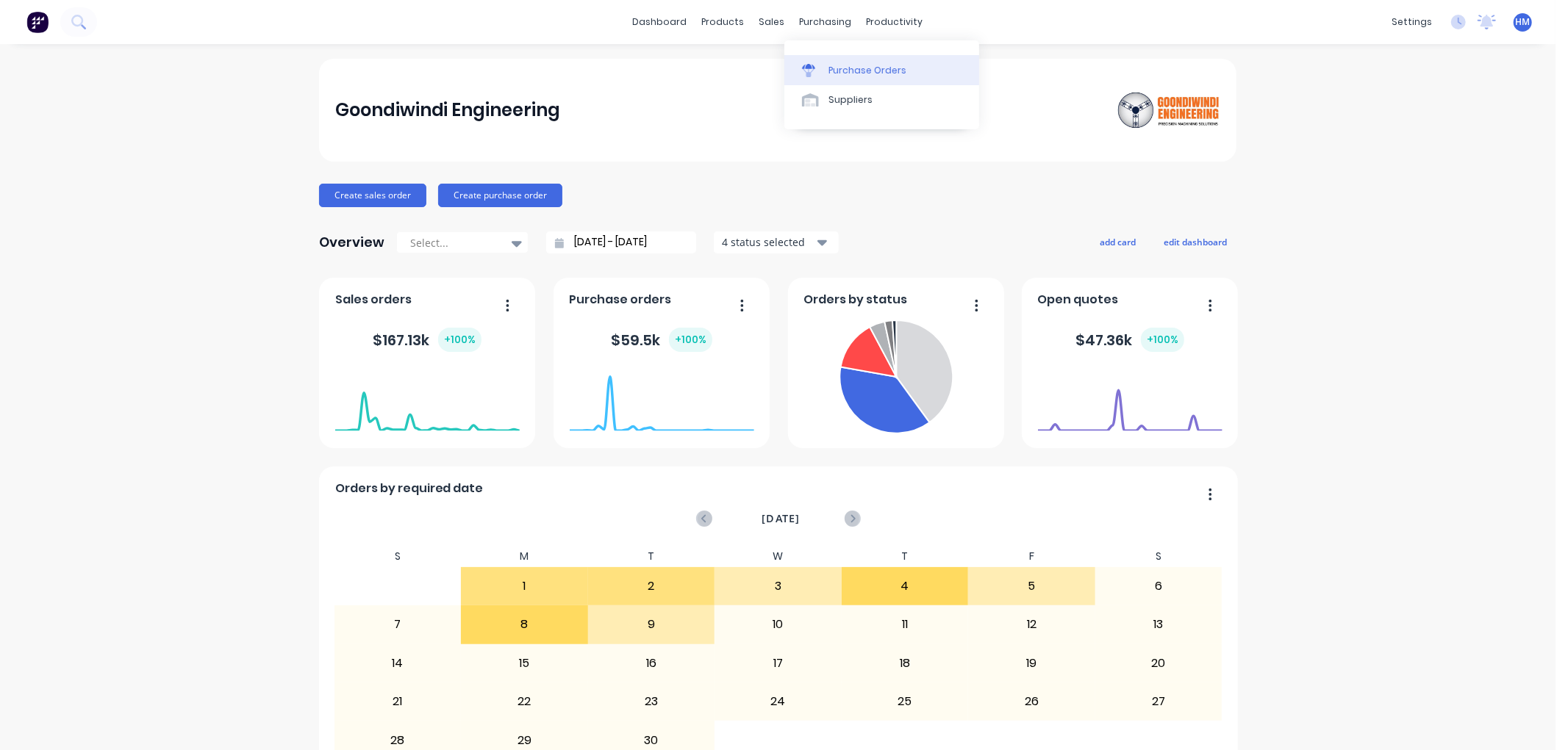
click at [856, 64] on div "Purchase Orders" at bounding box center [868, 70] width 78 height 13
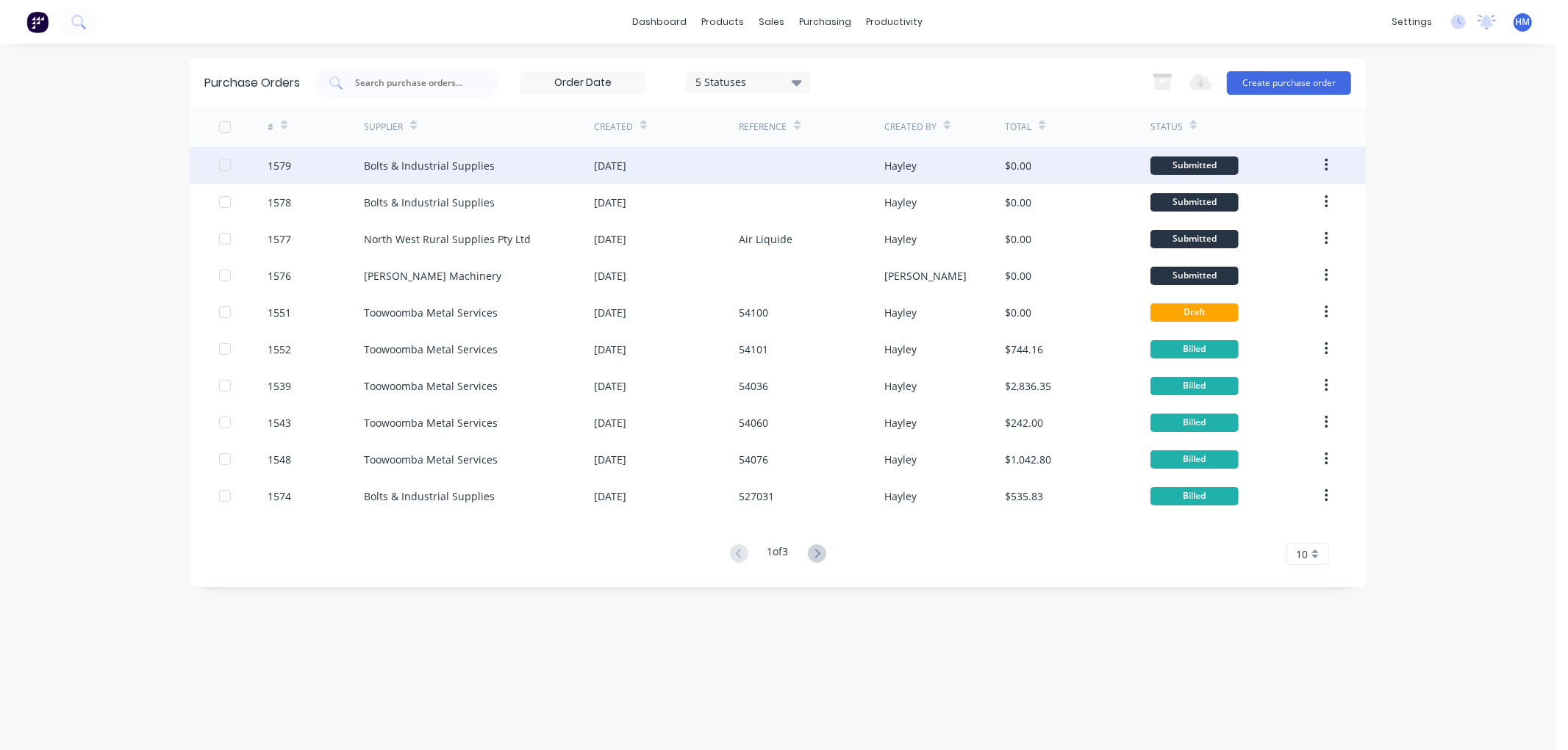
click at [333, 165] on div "1579" at bounding box center [316, 165] width 97 height 37
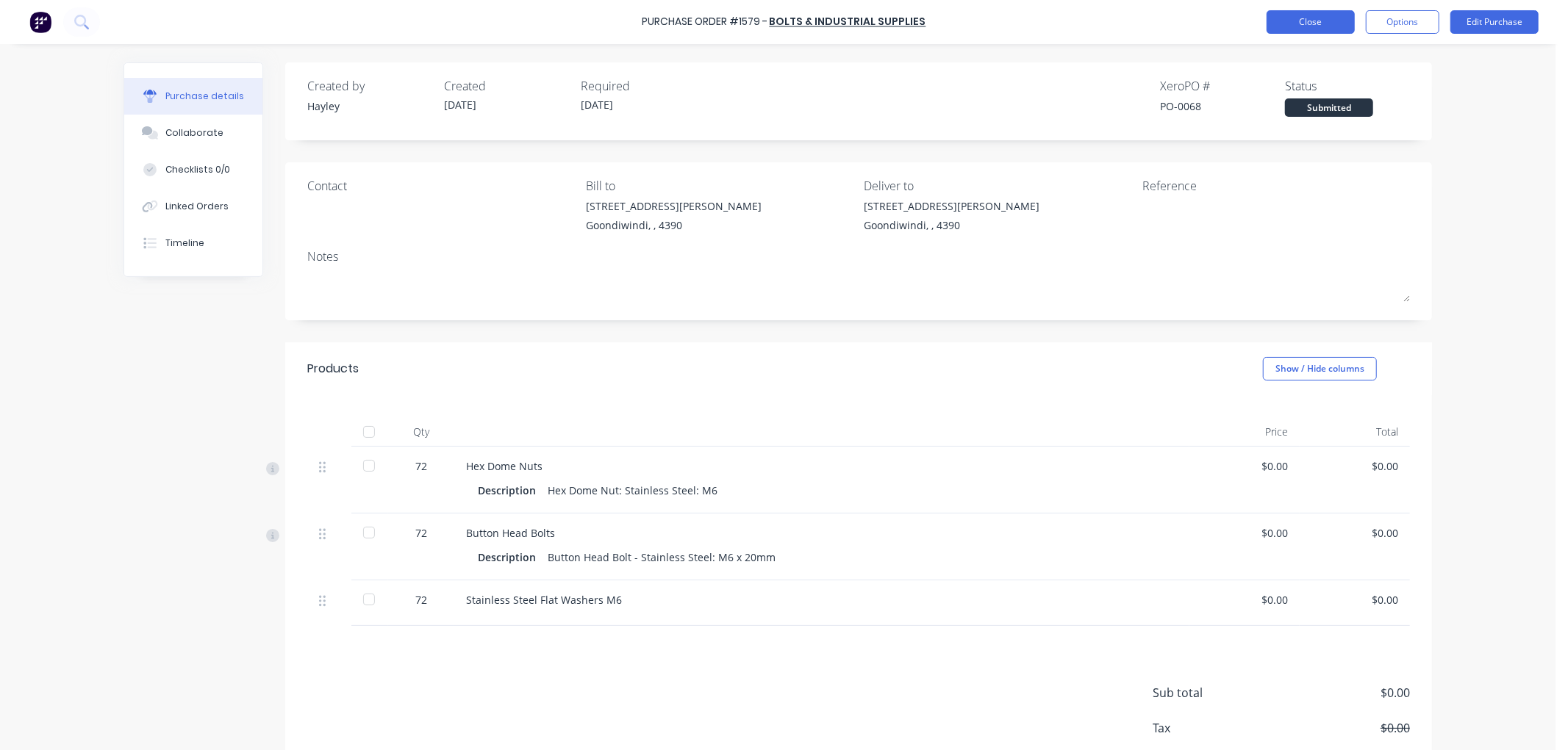
click at [1303, 17] on button "Close" at bounding box center [1311, 22] width 88 height 23
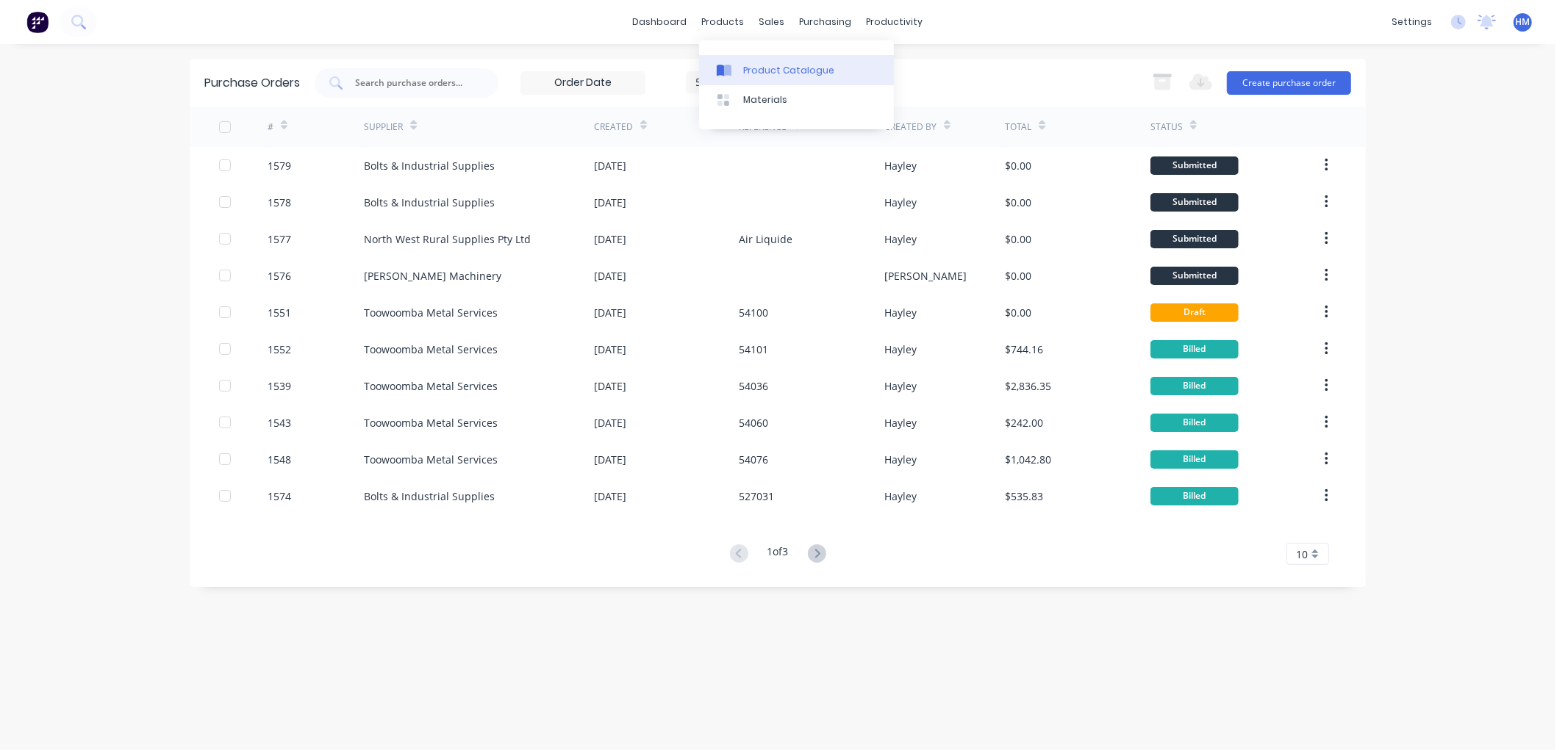
click at [746, 68] on div "Product Catalogue" at bounding box center [789, 70] width 91 height 13
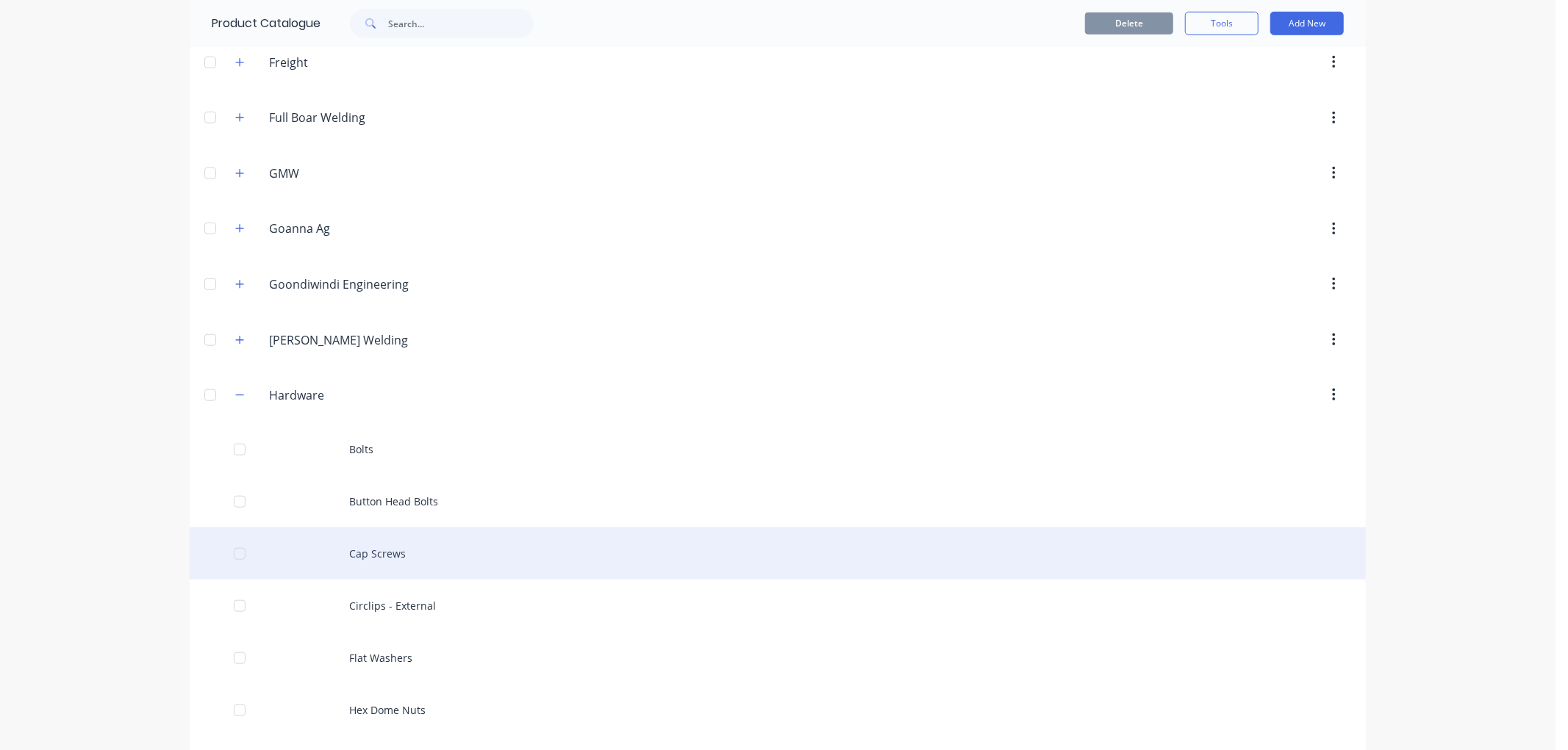
scroll to position [980, 0]
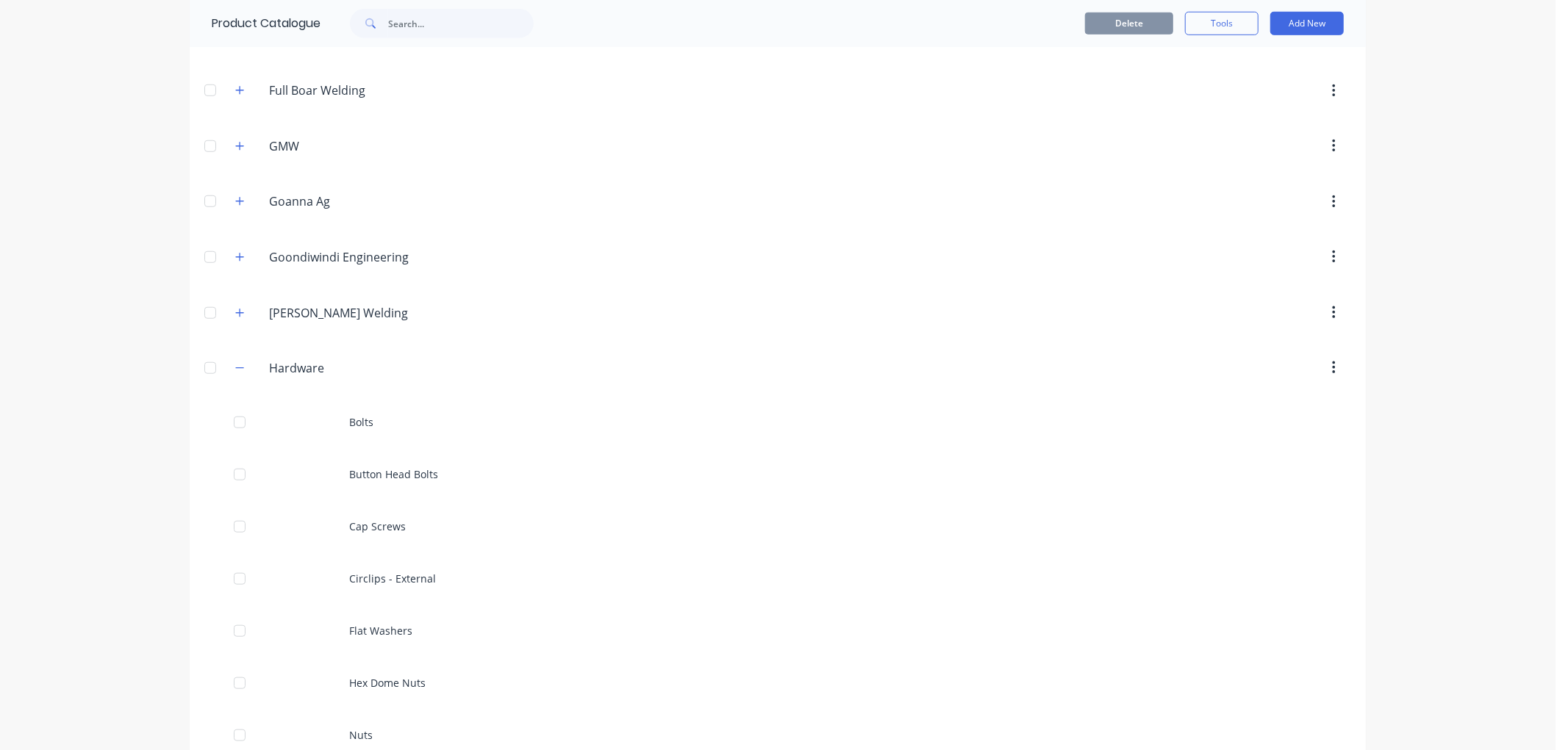
click at [223, 370] on div "Hardware Hardware" at bounding box center [339, 368] width 231 height 27
click at [235, 369] on icon "button" at bounding box center [240, 369] width 9 height 10
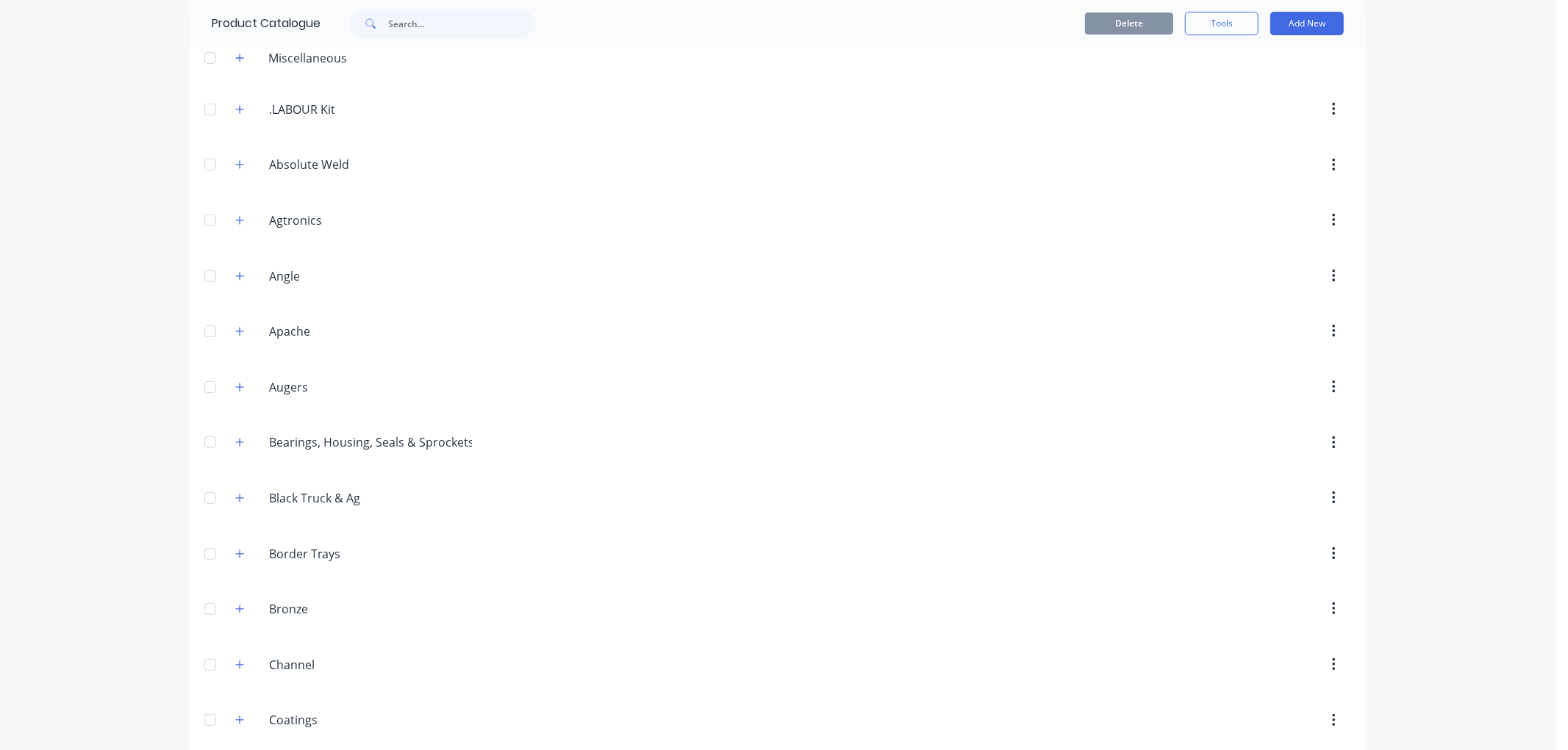
scroll to position [0, 0]
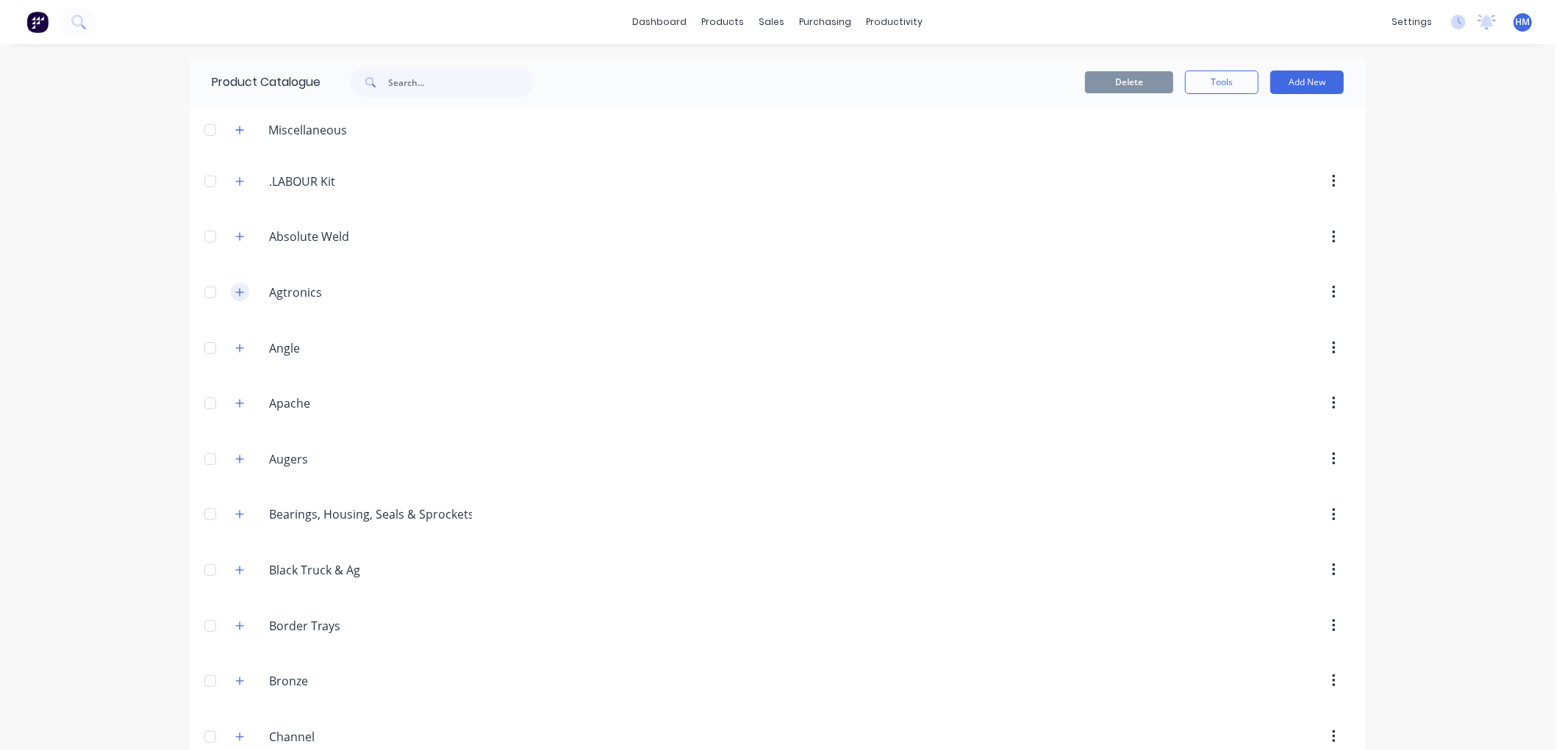
click at [235, 296] on icon "button" at bounding box center [240, 293] width 9 height 10
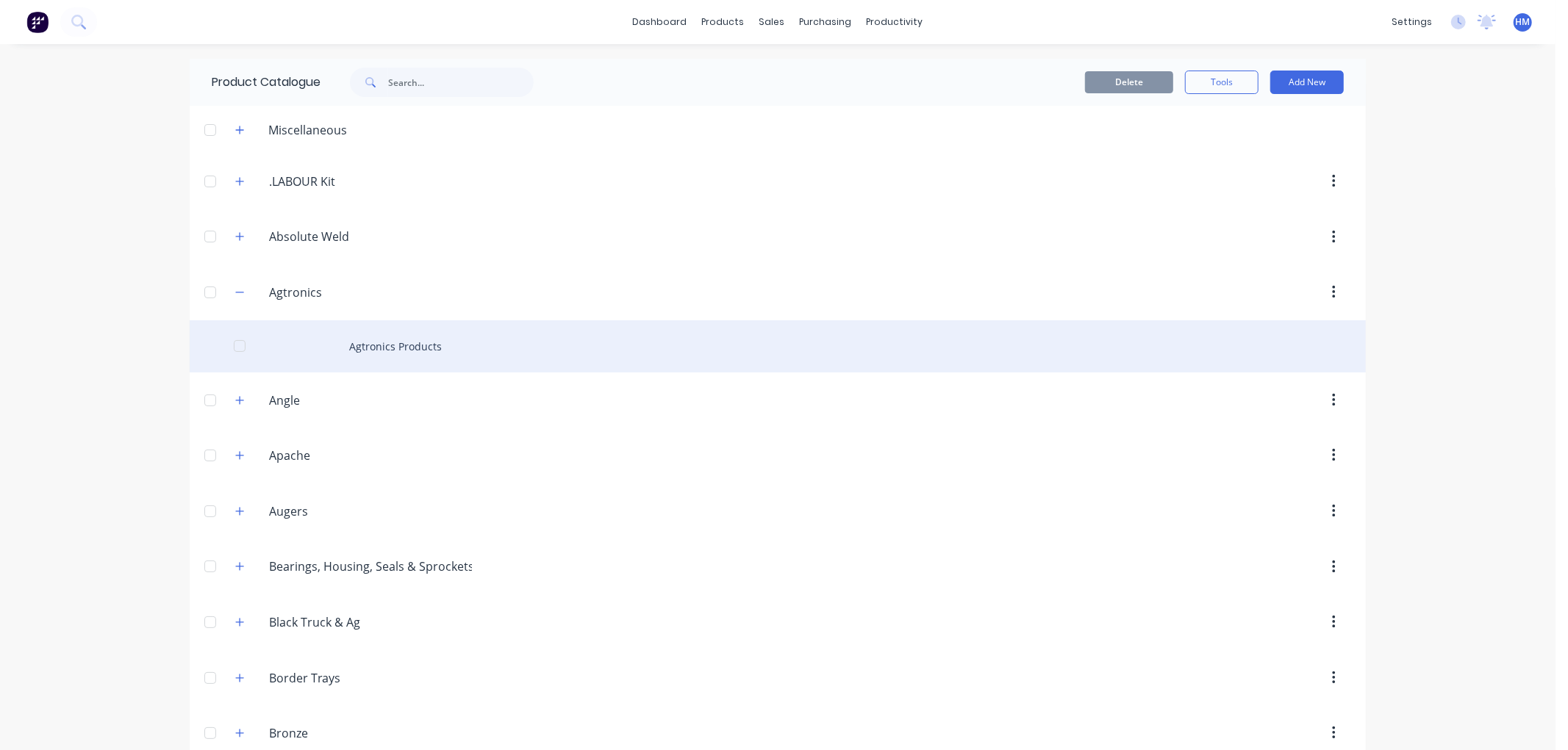
click at [371, 341] on div "Agtronics Products" at bounding box center [778, 346] width 1177 height 53
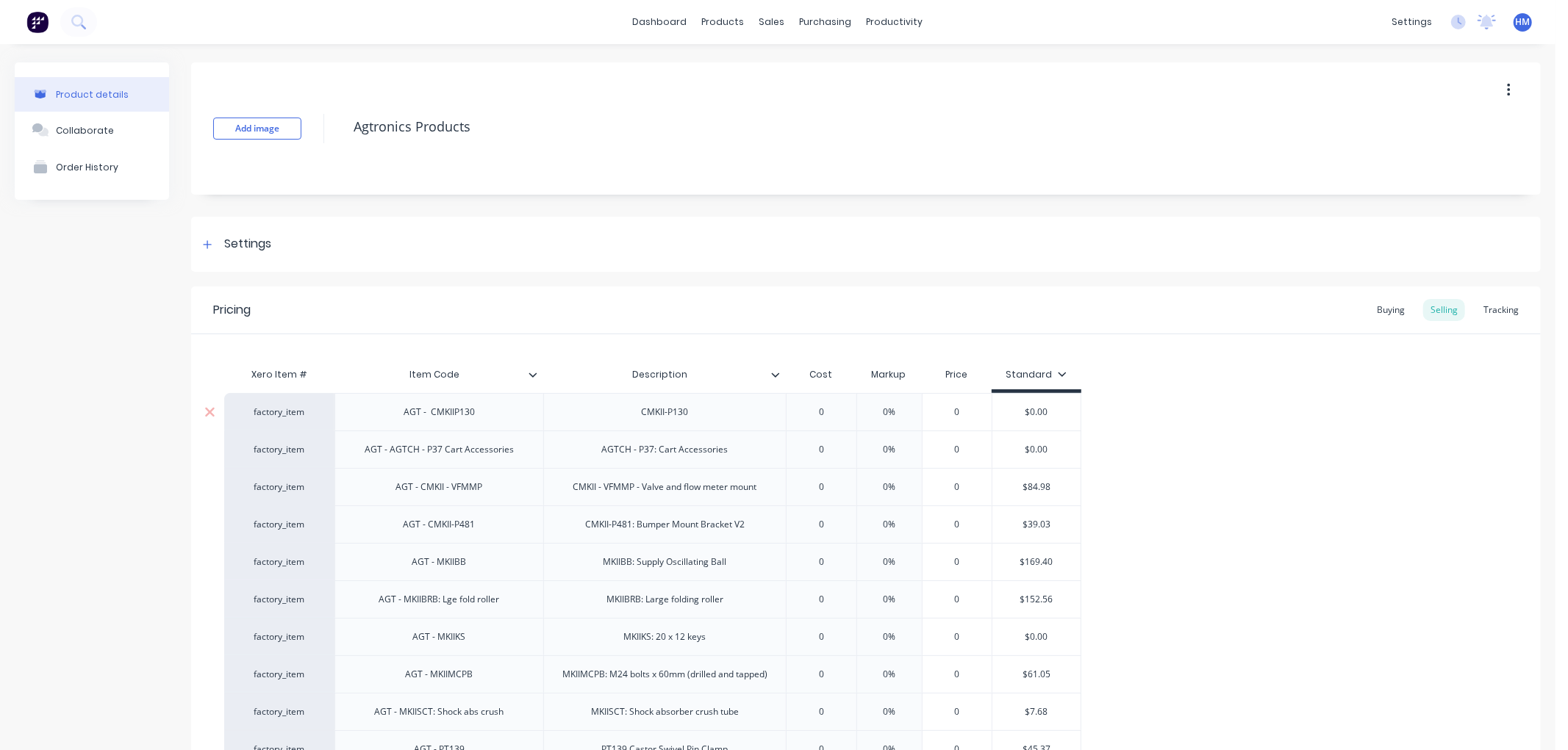
click at [285, 412] on div "factory_item" at bounding box center [279, 412] width 81 height 13
click at [274, 526] on button "See more..." at bounding box center [344, 530] width 208 height 22
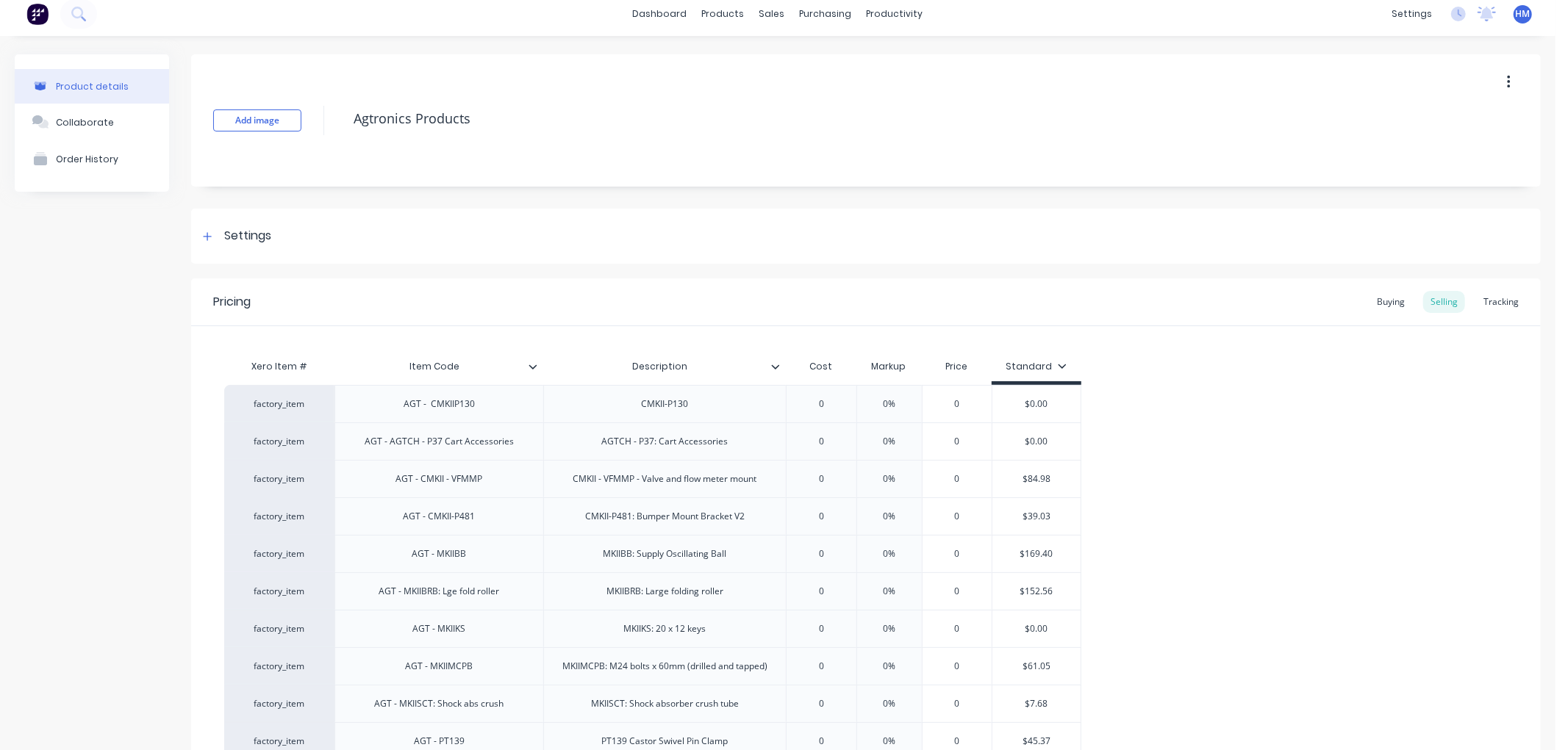
scroll to position [0, 0]
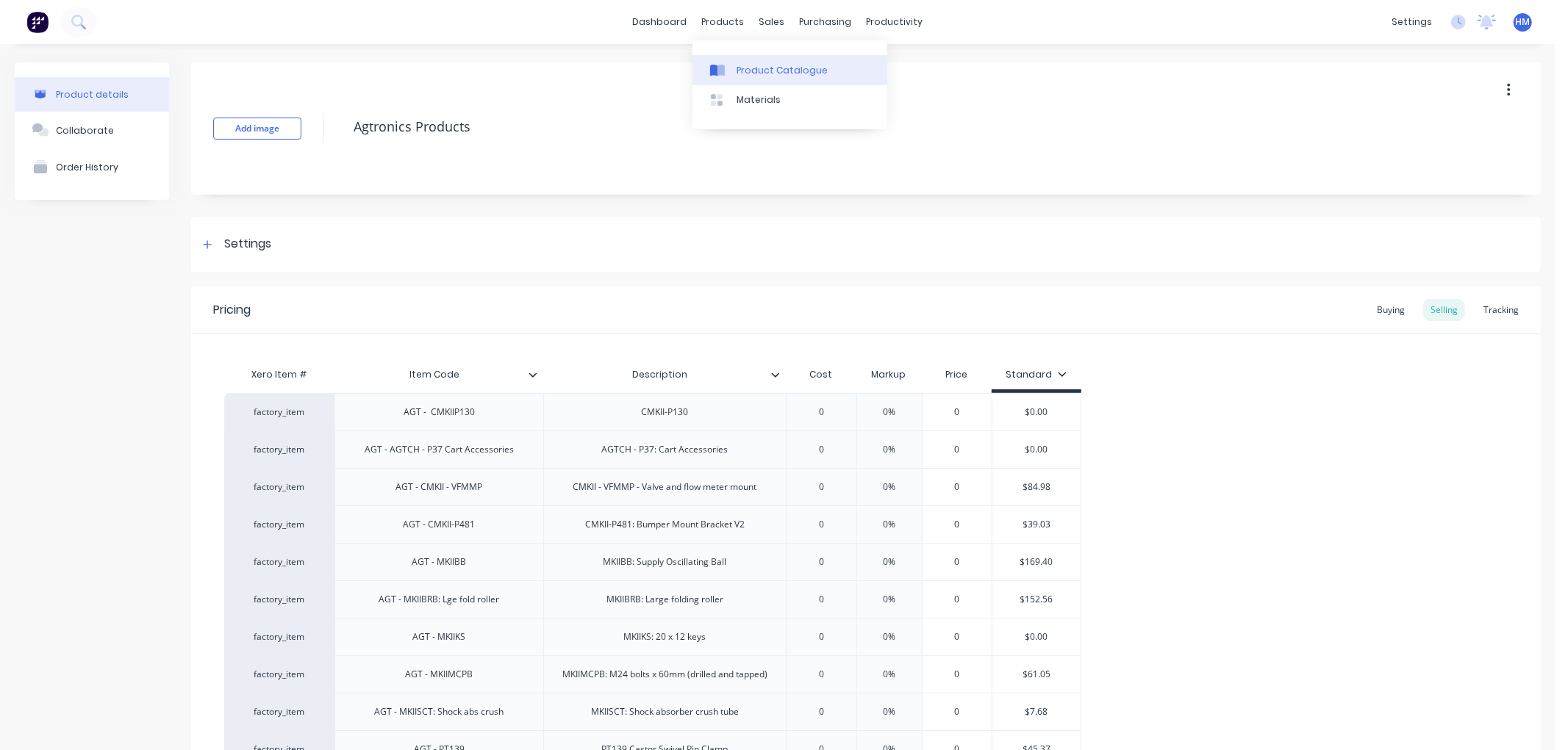
click at [770, 62] on link "Product Catalogue" at bounding box center [790, 70] width 195 height 29
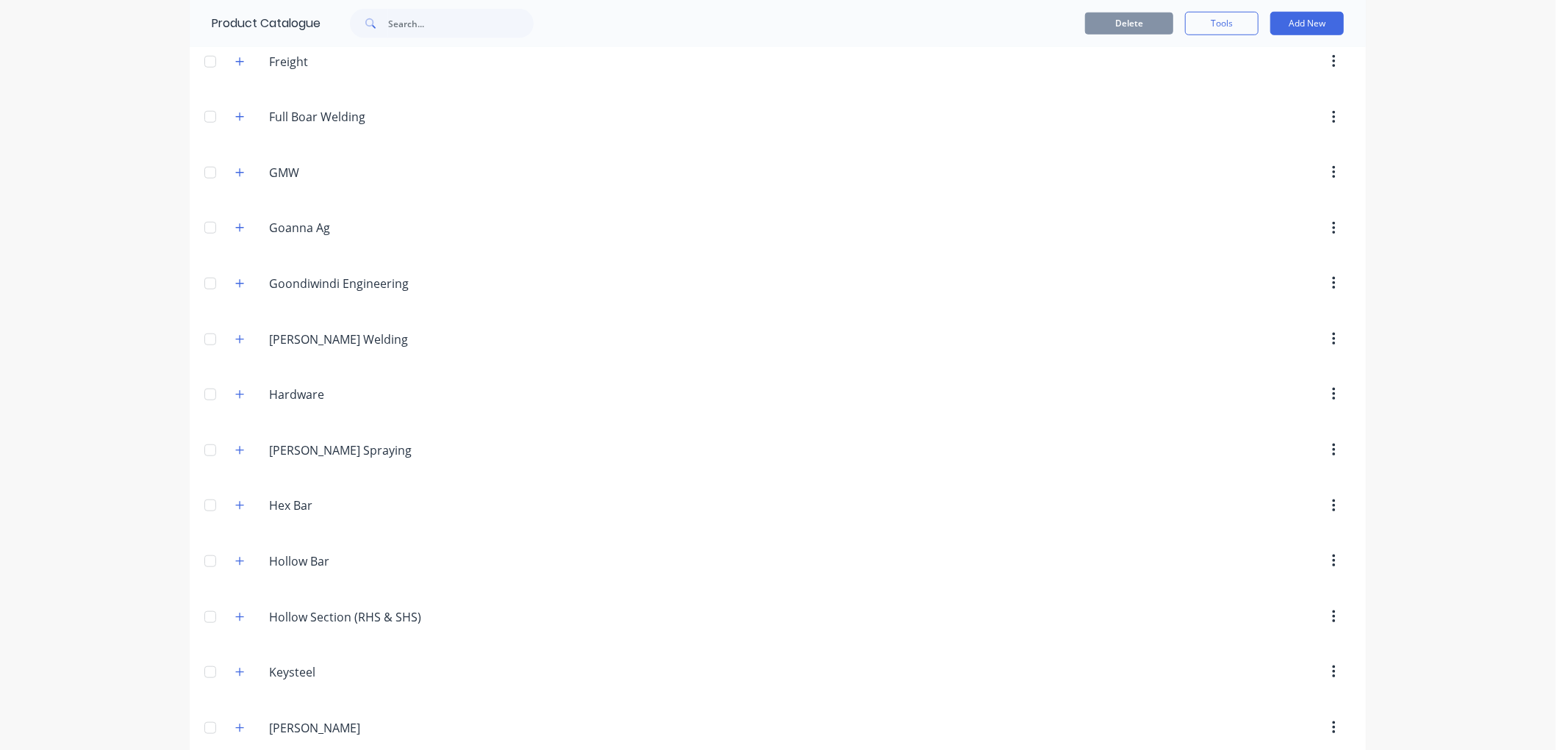
scroll to position [1224, 0]
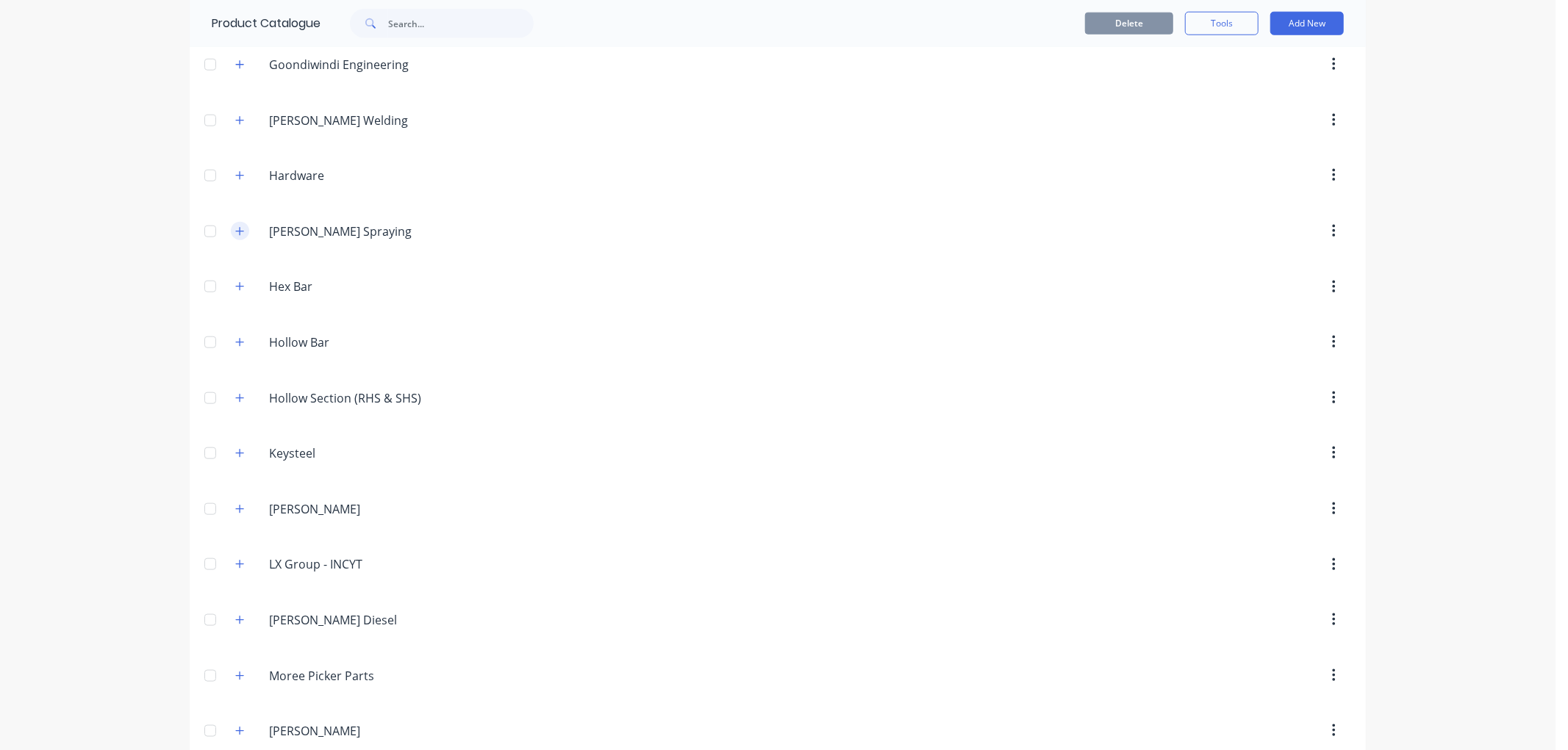
click at [235, 237] on icon "button" at bounding box center [240, 232] width 9 height 10
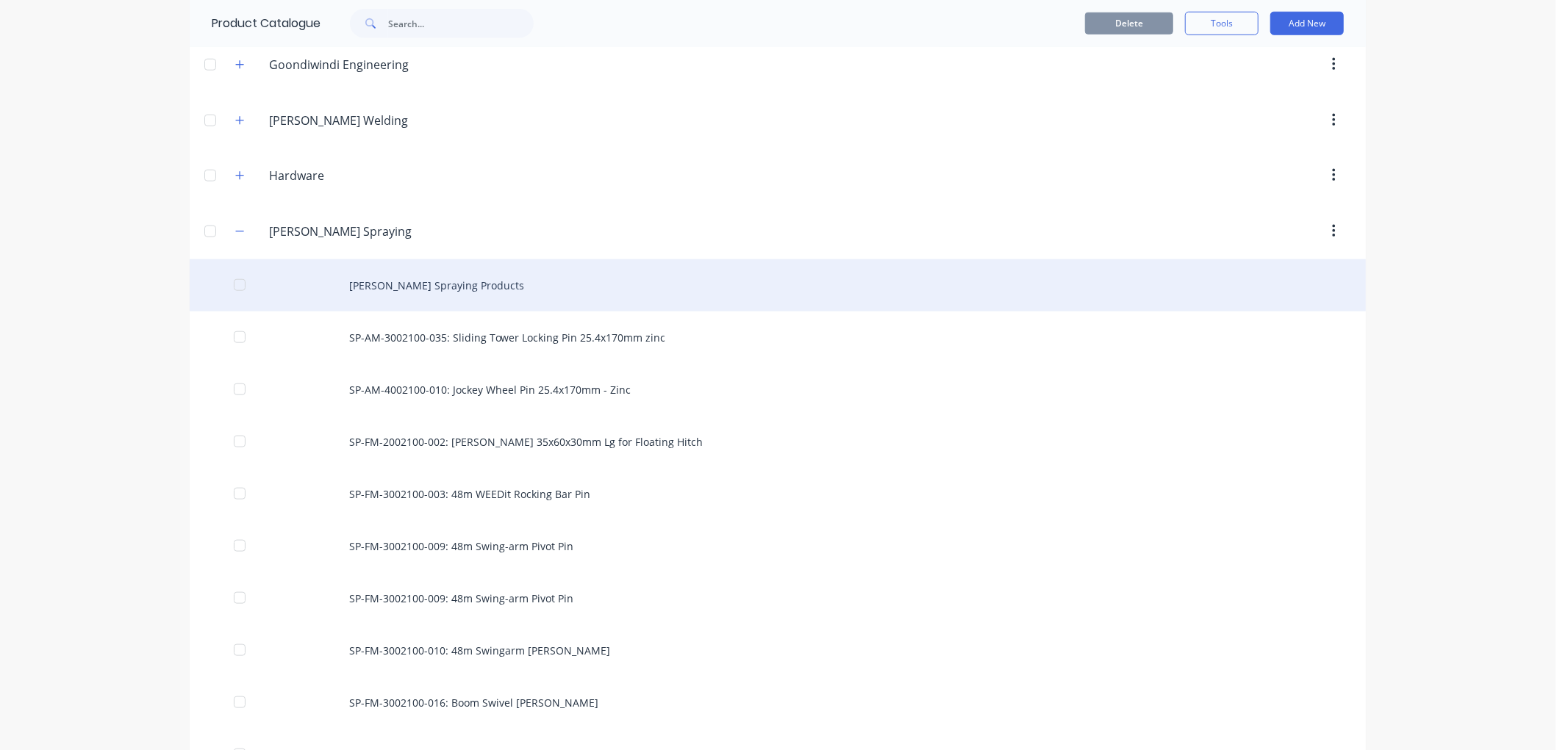
click at [400, 288] on div "[PERSON_NAME] Spraying Products" at bounding box center [778, 285] width 1177 height 53
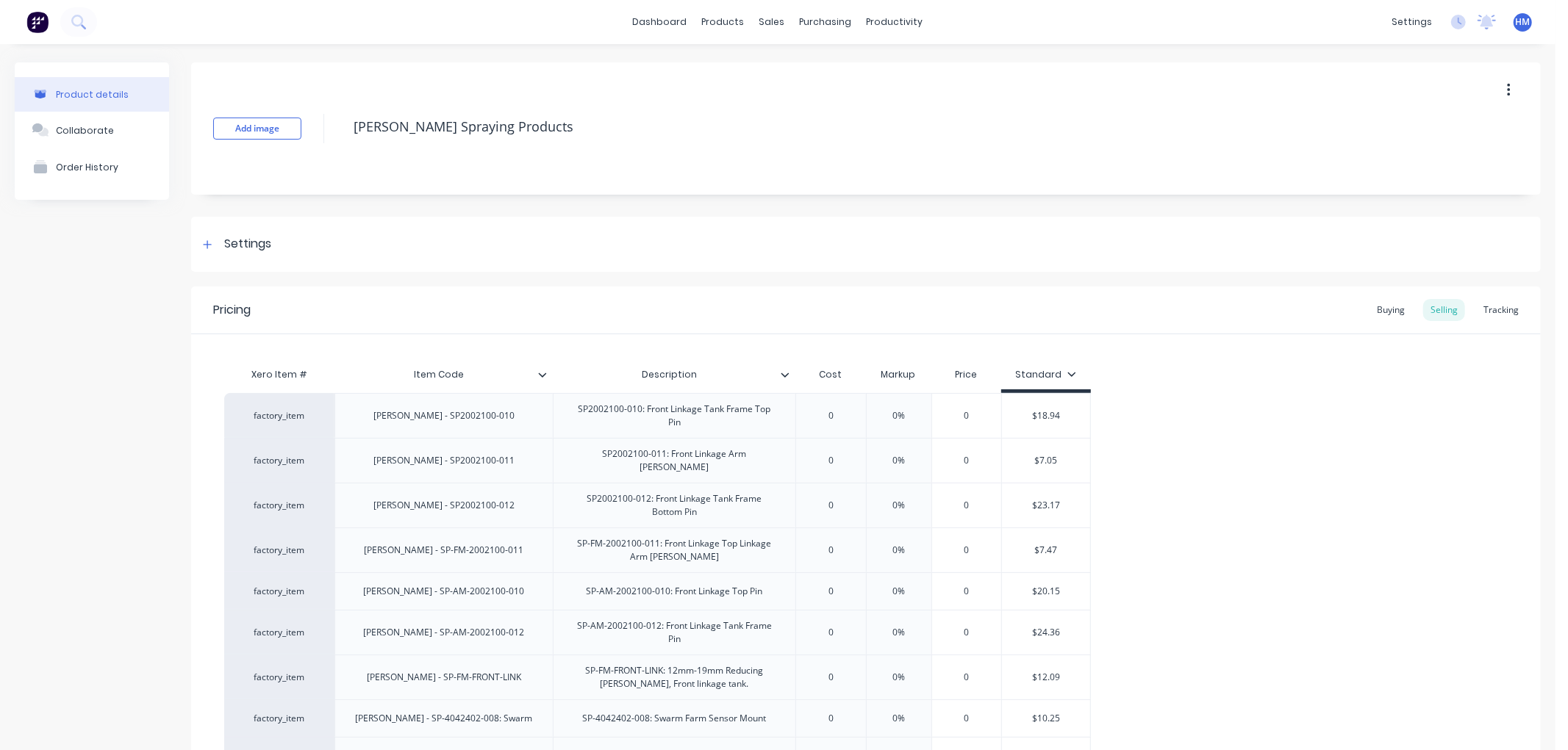
type textarea "x"
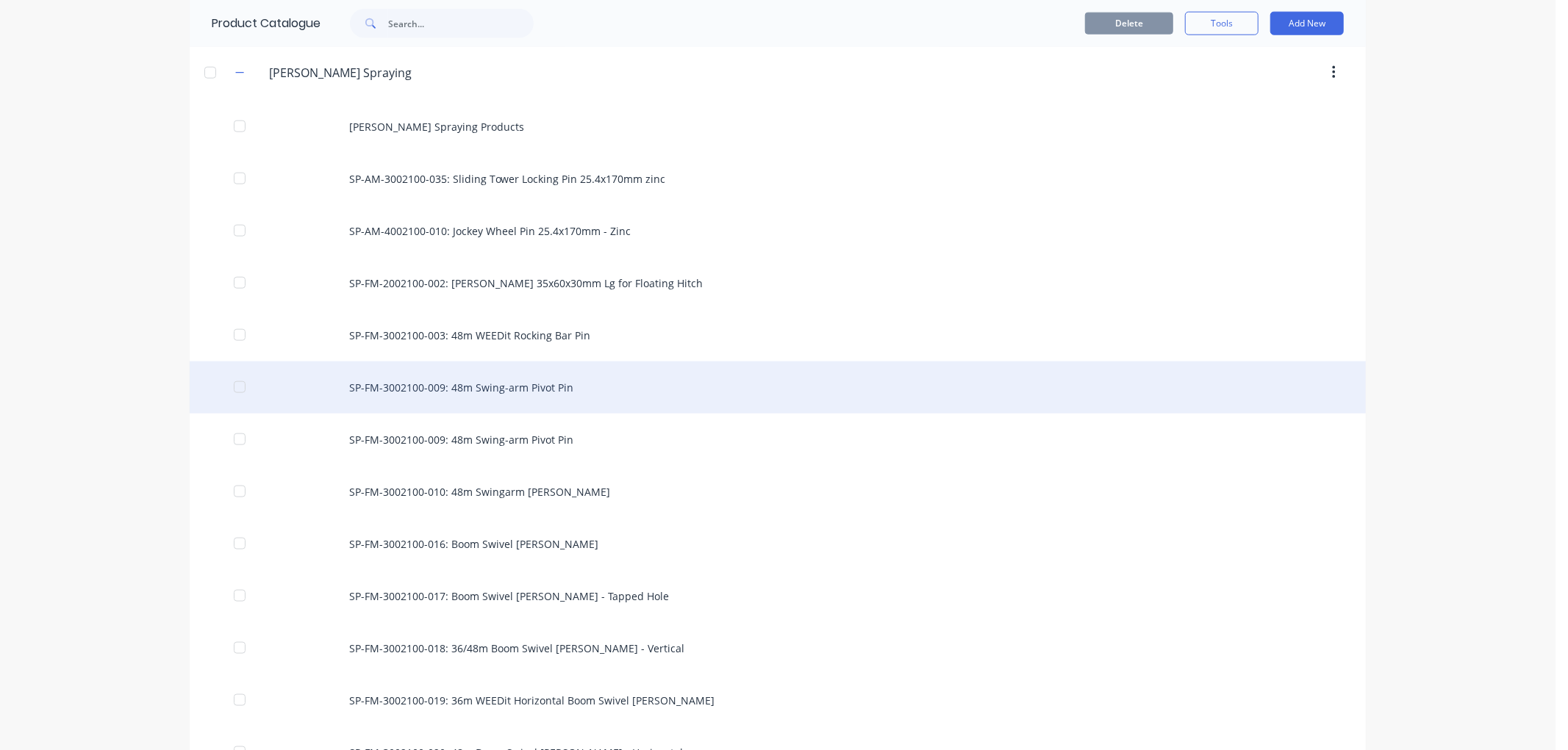
scroll to position [1387, 0]
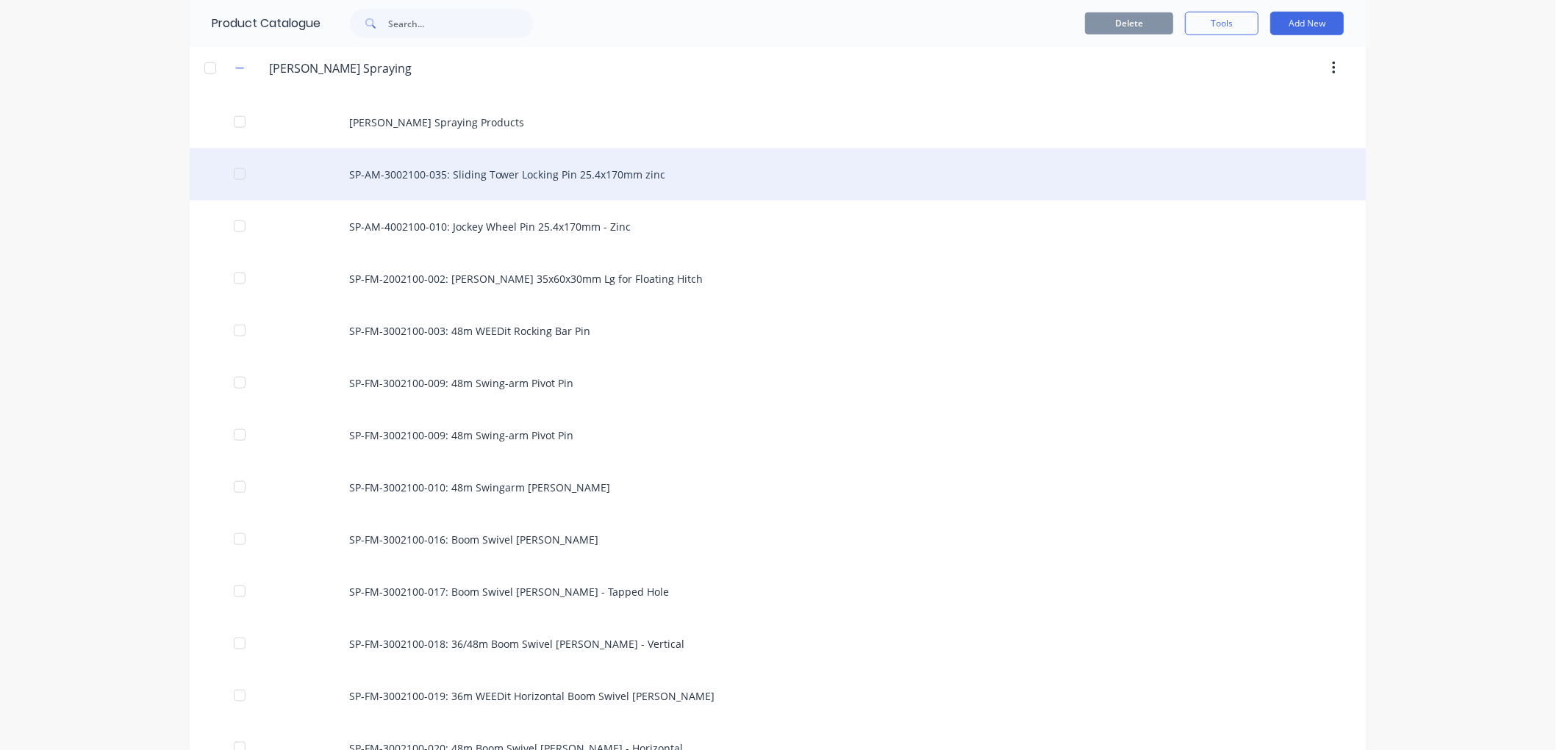
click at [430, 172] on div "SP-AM-3002100-035: Sliding Tower Locking Pin 25.4x170mm zinc" at bounding box center [778, 174] width 1177 height 53
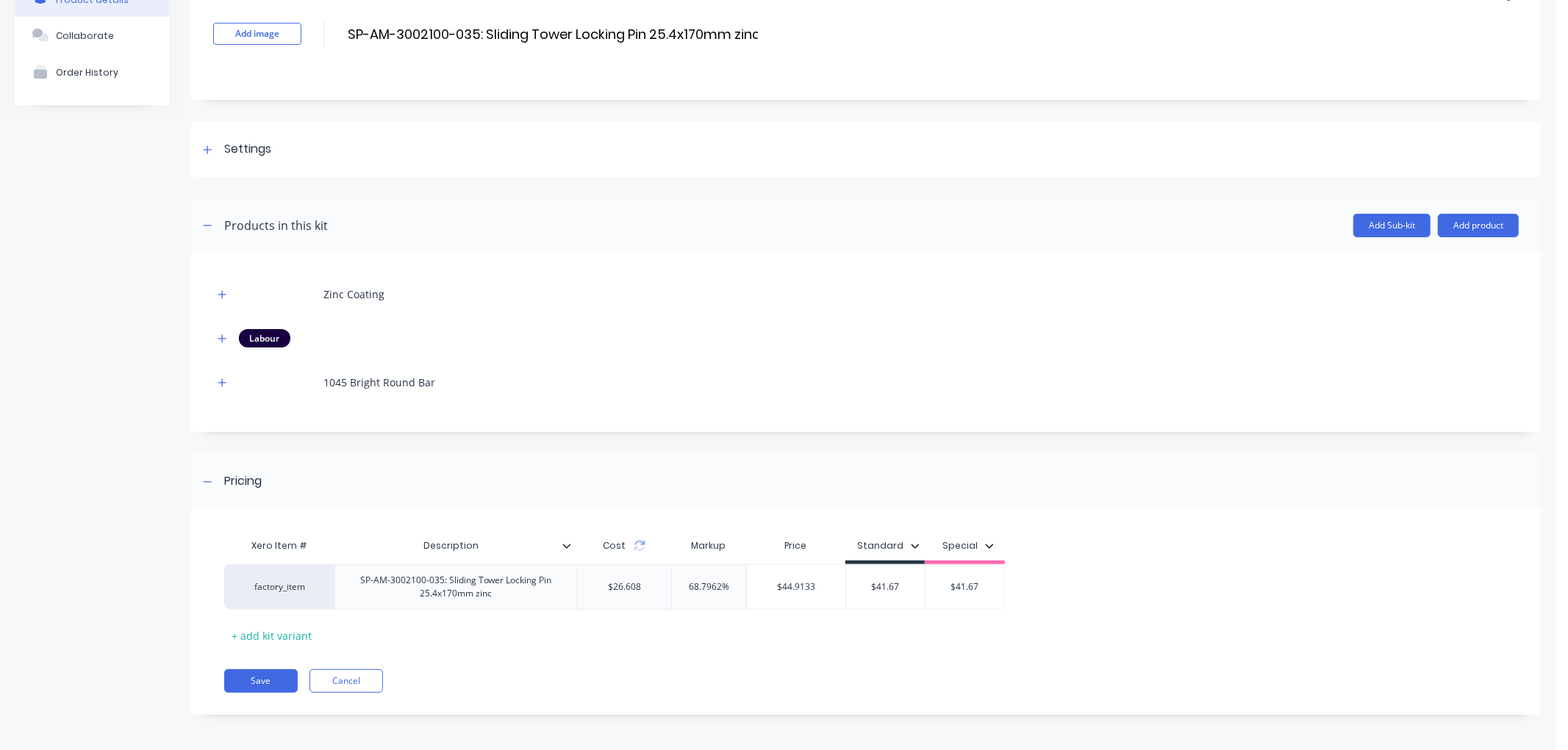
scroll to position [93, 0]
click at [221, 386] on button "button" at bounding box center [222, 381] width 18 height 18
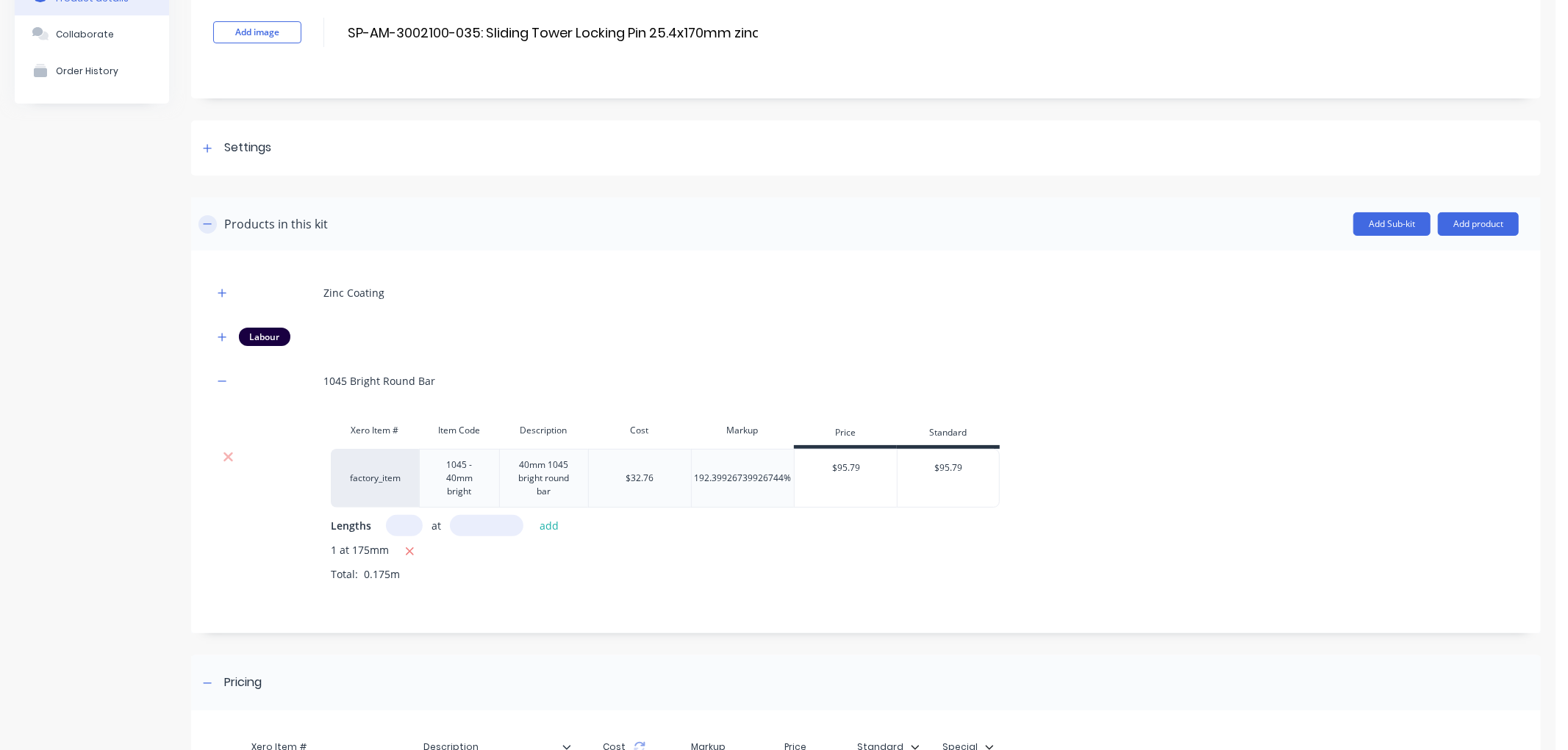
click at [215, 220] on button "button" at bounding box center [207, 224] width 18 height 18
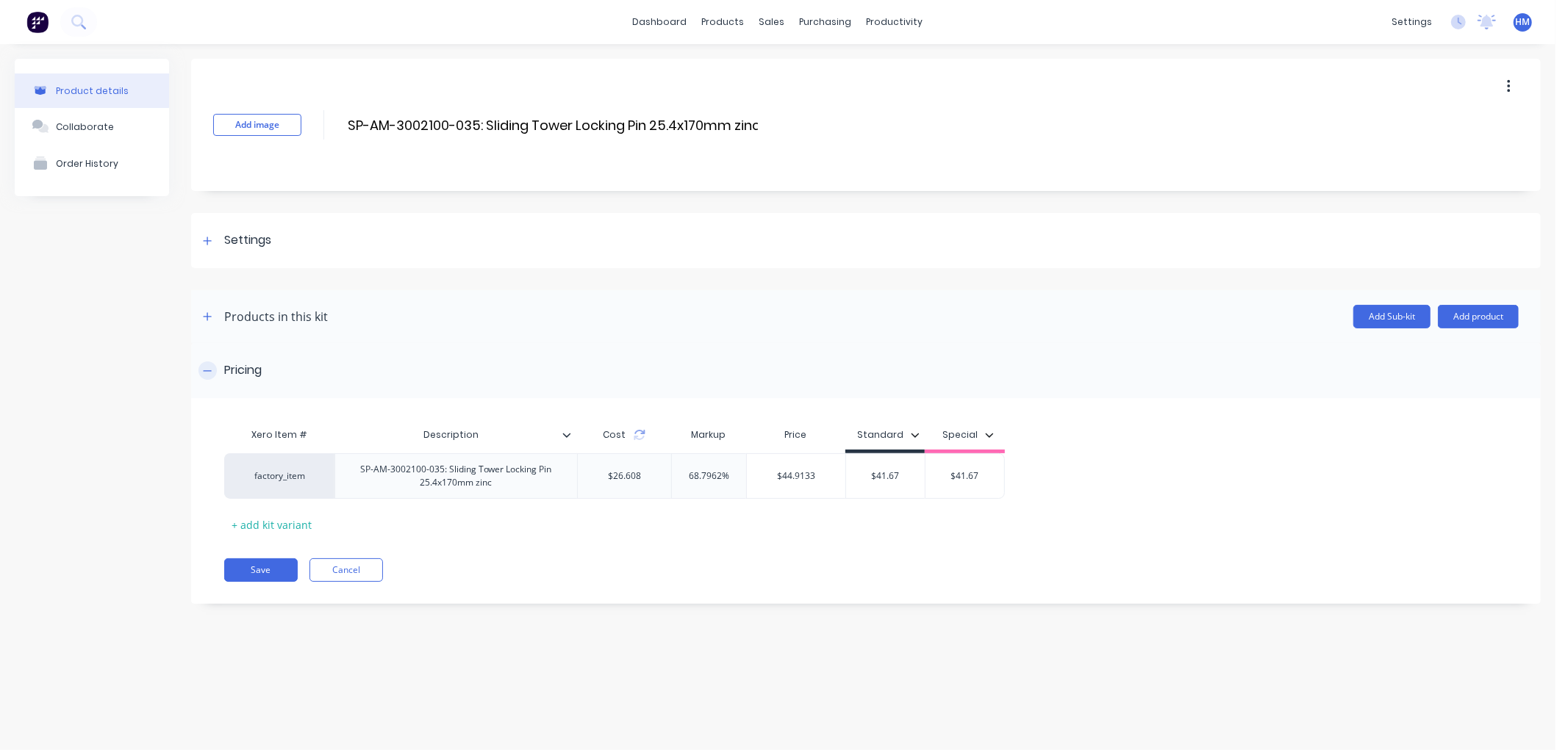
click at [204, 374] on icon at bounding box center [208, 371] width 9 height 10
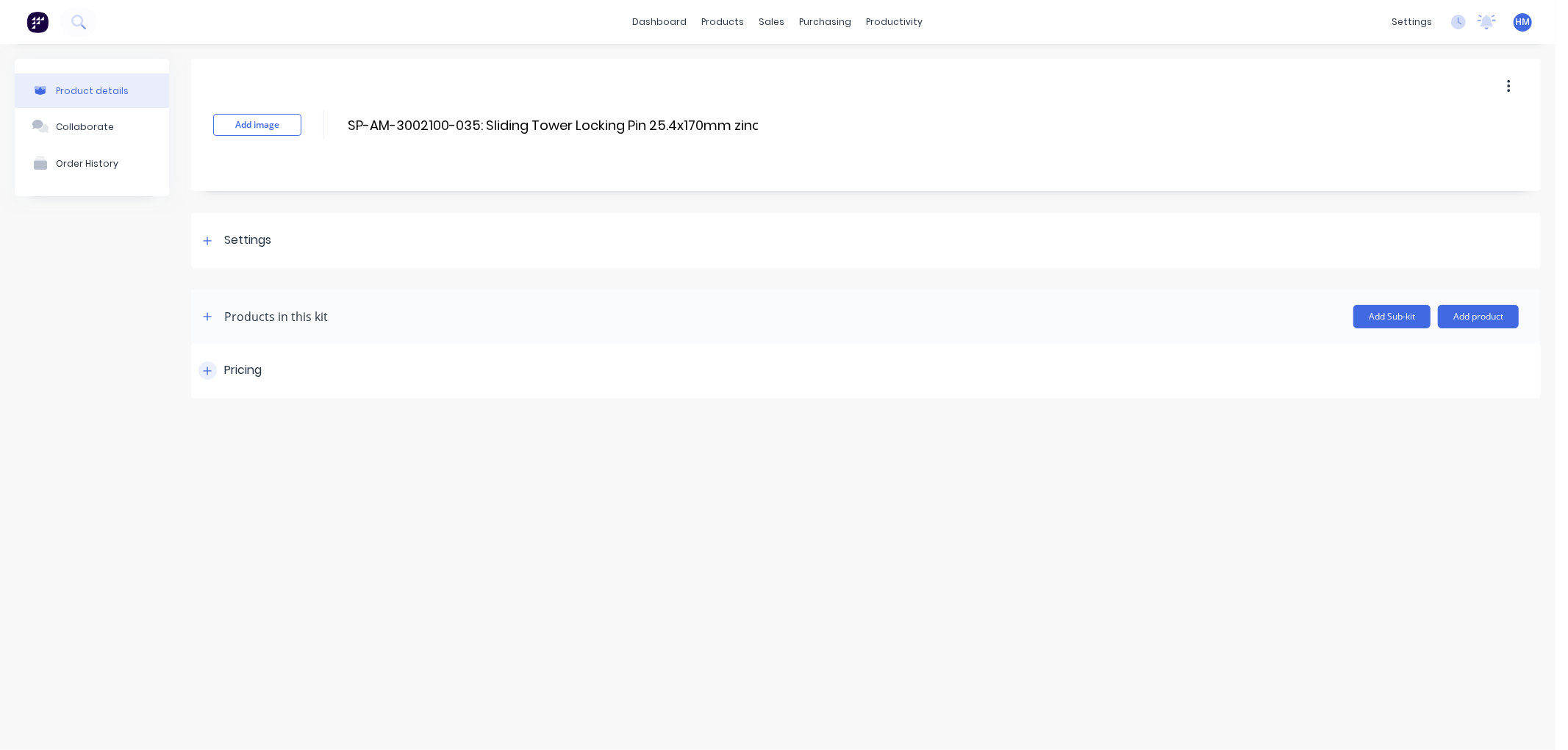
click at [204, 374] on icon at bounding box center [208, 371] width 9 height 10
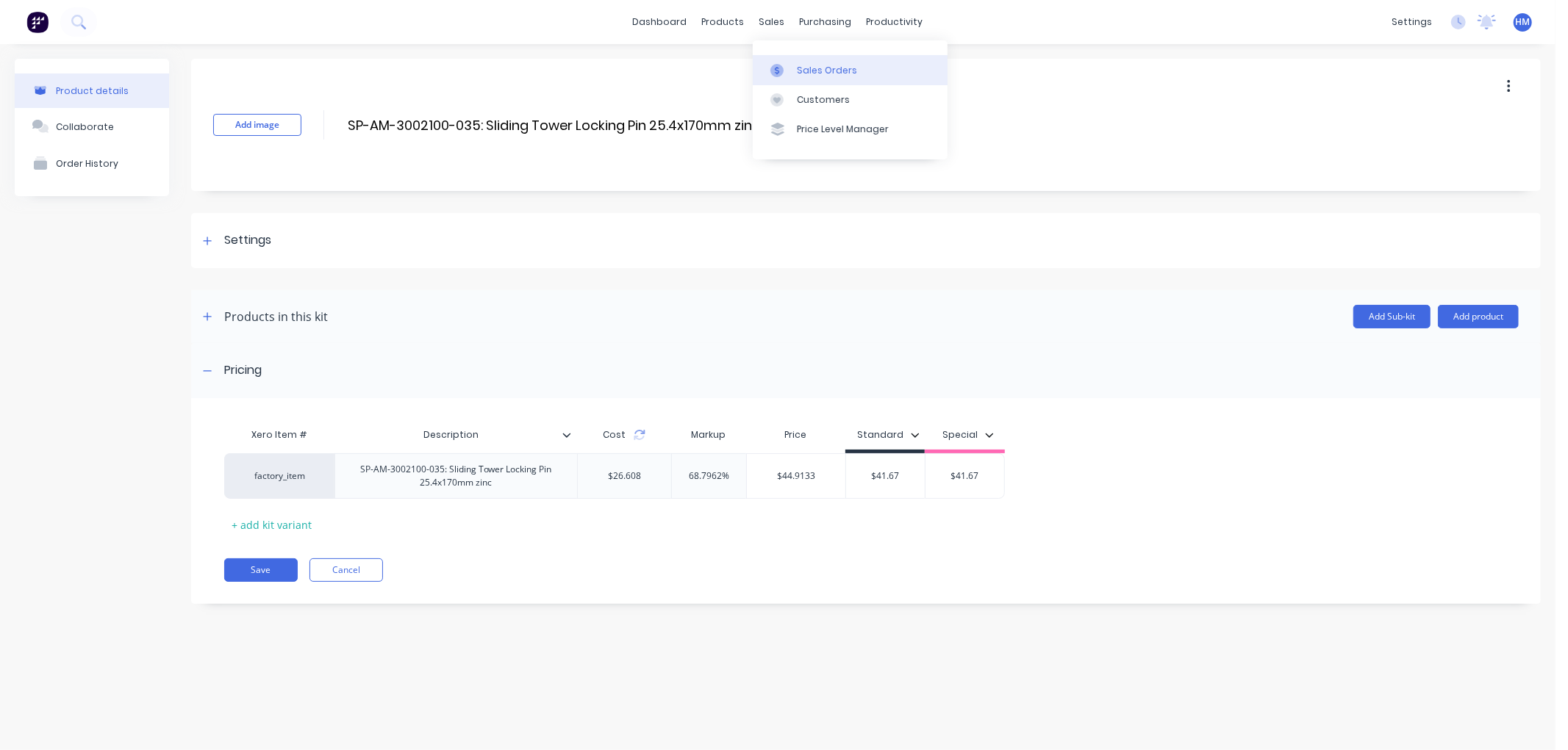
click at [854, 63] on link "Sales Orders" at bounding box center [850, 70] width 195 height 29
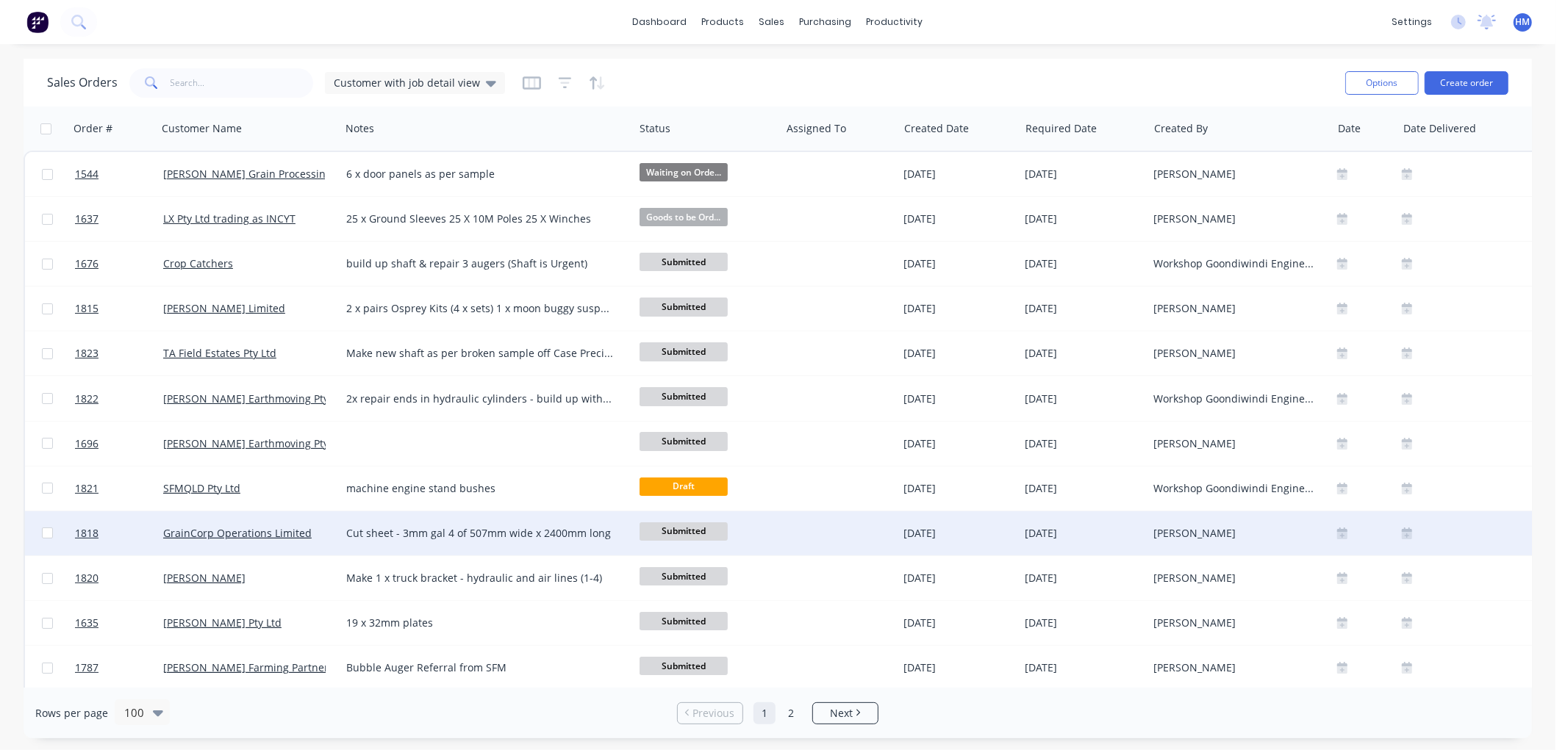
click at [679, 527] on span "Submitted" at bounding box center [684, 531] width 88 height 18
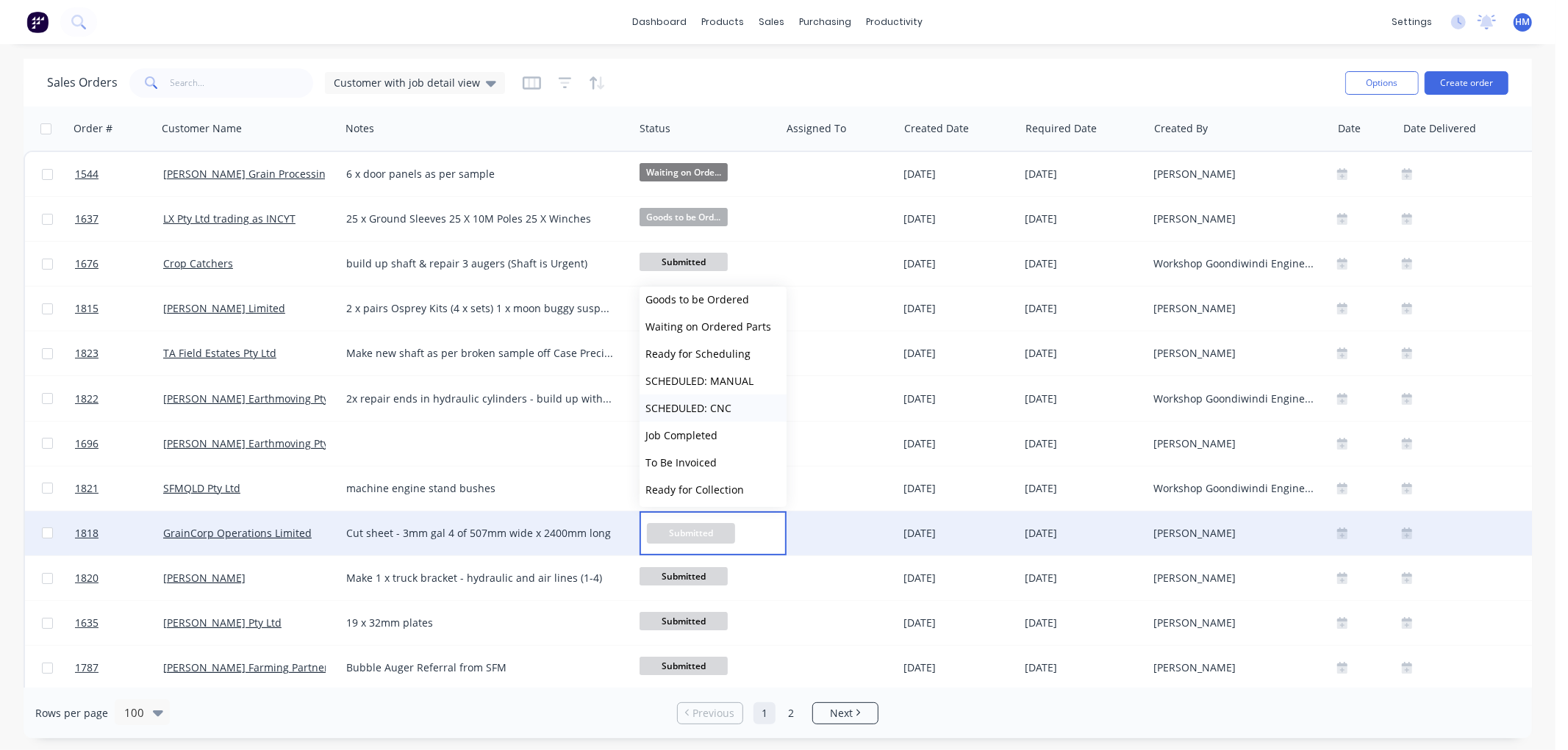
scroll to position [144, 0]
click at [705, 382] on span "To Be Invoiced" at bounding box center [681, 380] width 72 height 14
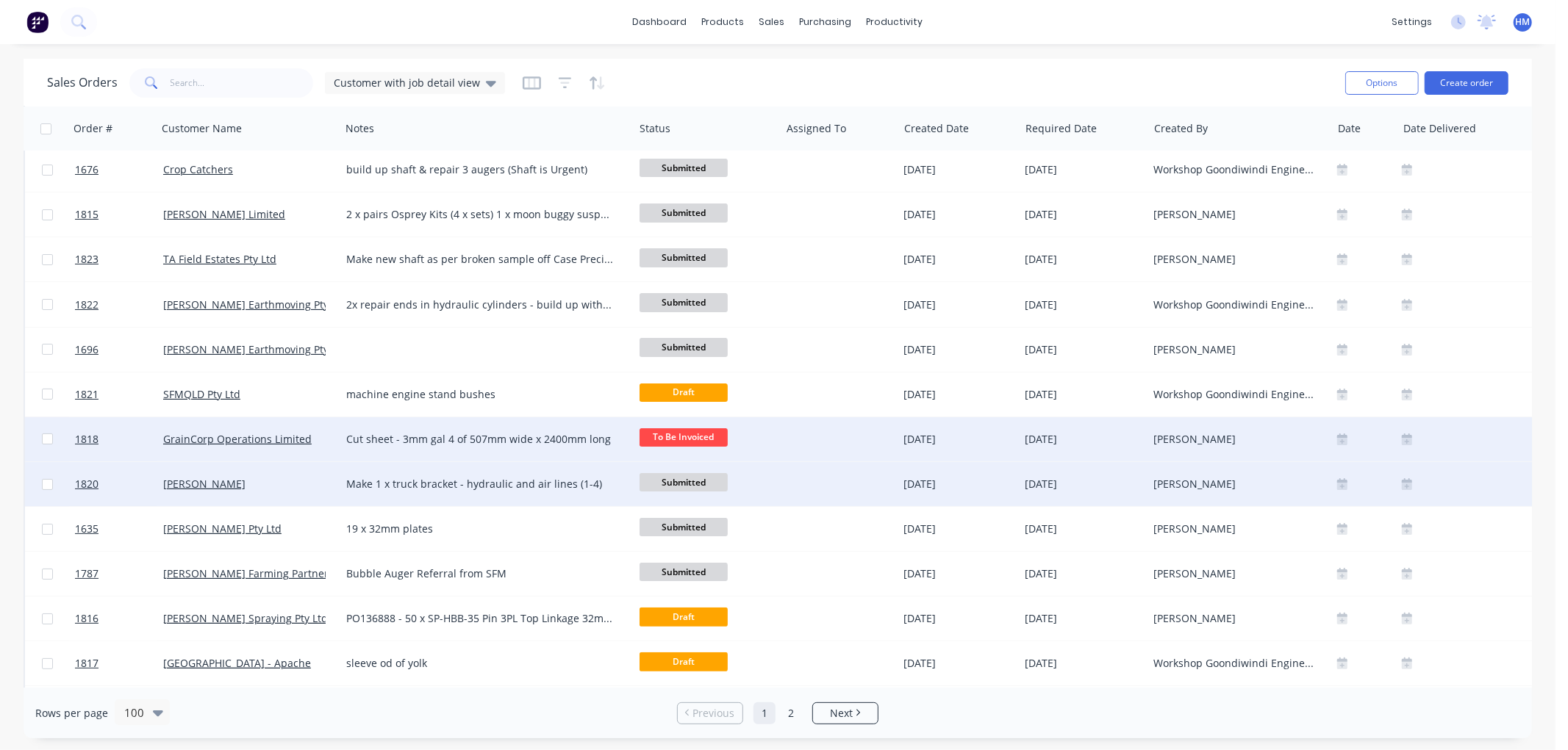
scroll to position [0, 0]
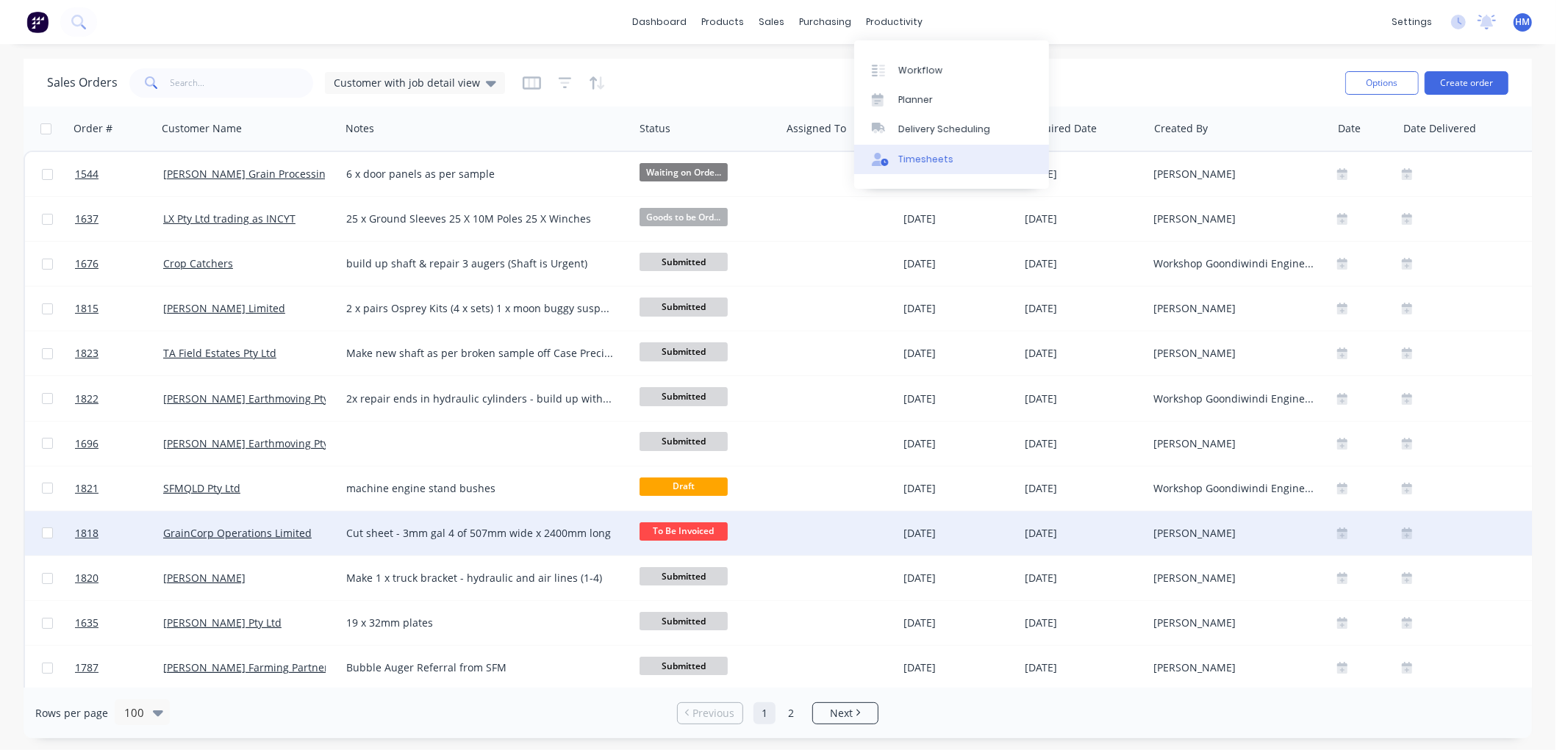
click at [936, 158] on div "Timesheets" at bounding box center [926, 159] width 55 height 13
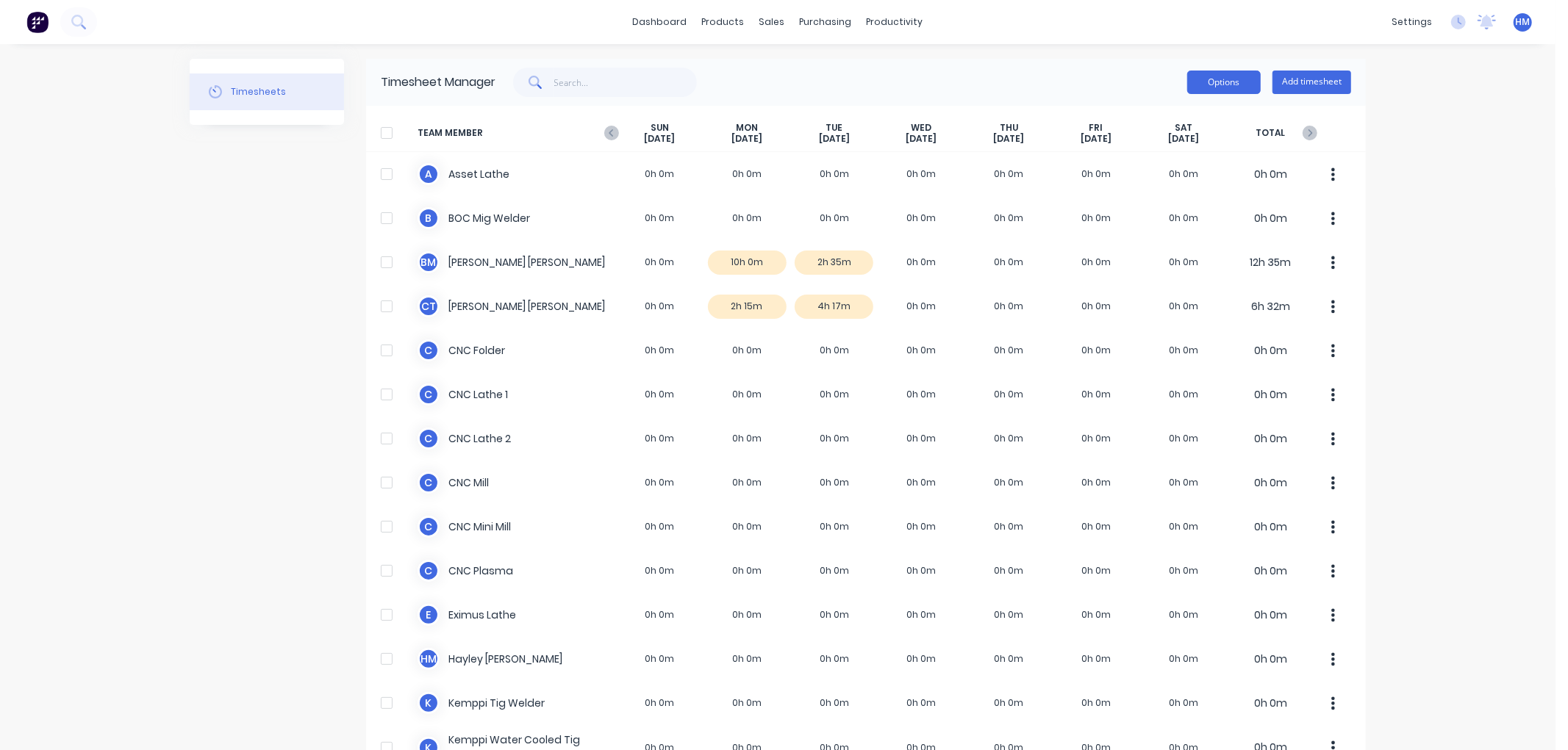
click at [1216, 78] on button "Options" at bounding box center [1223, 82] width 73 height 23
click at [605, 133] on icon "button" at bounding box center [612, 133] width 15 height 15
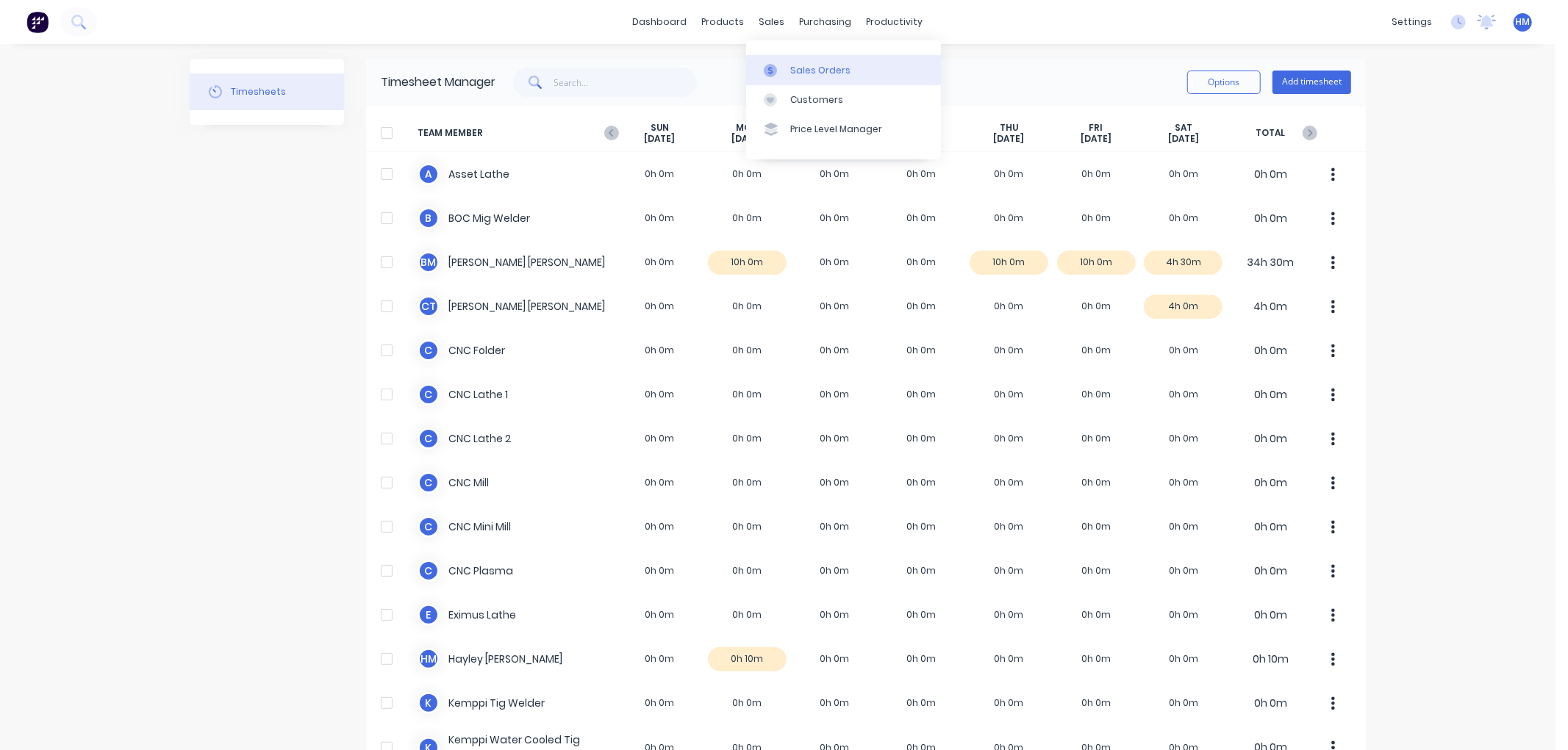
click at [817, 64] on div "Sales Orders" at bounding box center [820, 70] width 60 height 13
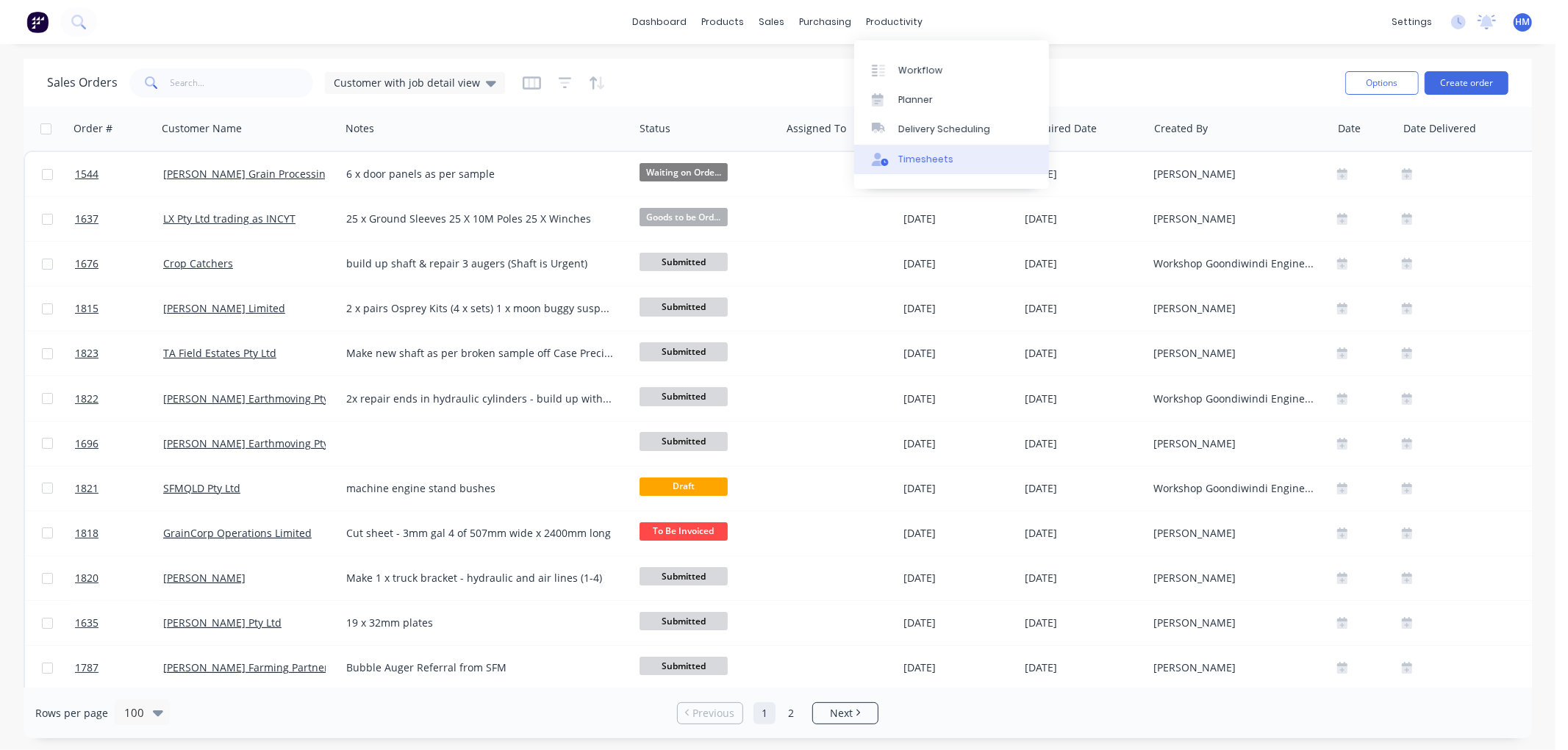
click at [934, 155] on div "Timesheets" at bounding box center [926, 159] width 55 height 13
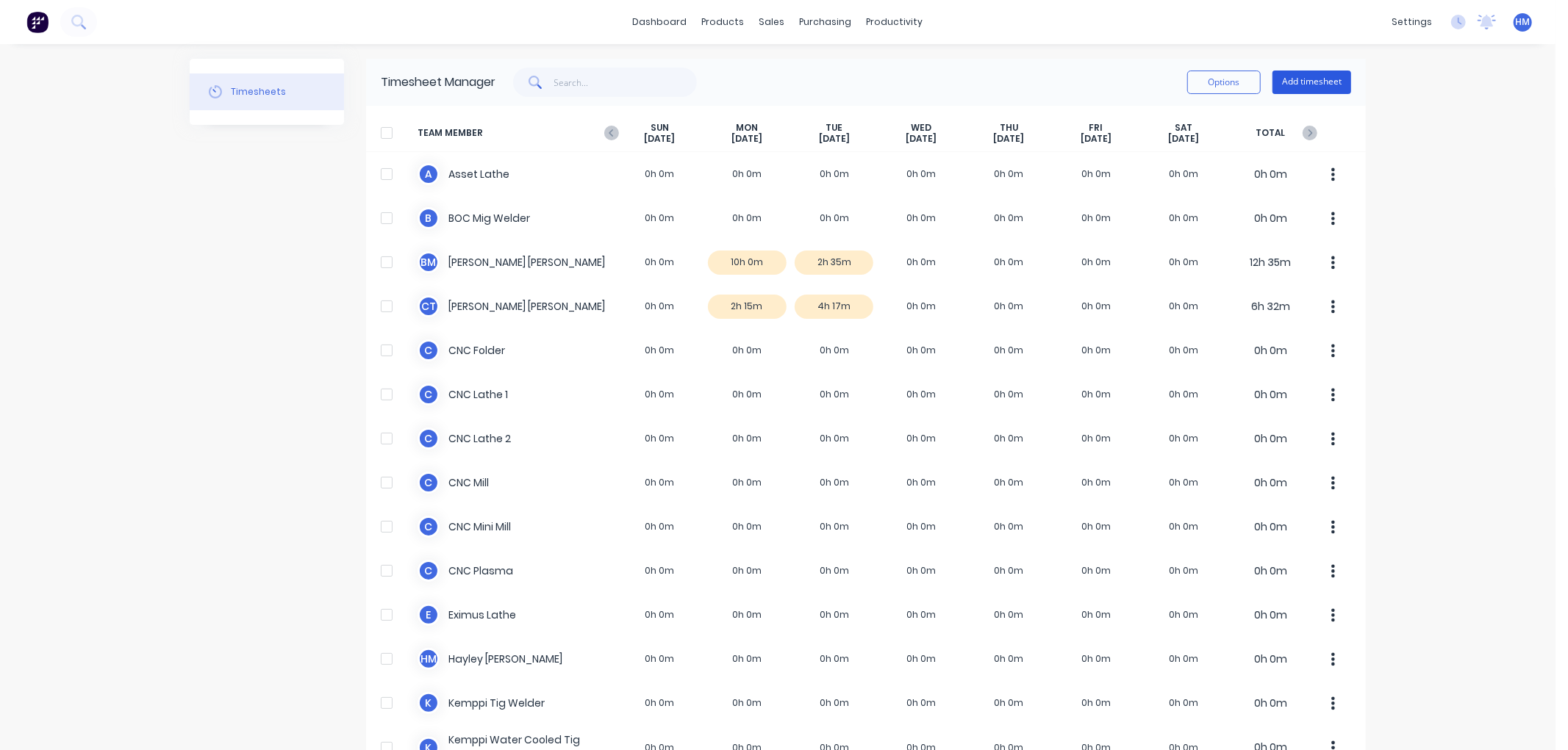
click at [1304, 77] on button "Add timesheet" at bounding box center [1311, 82] width 78 height 23
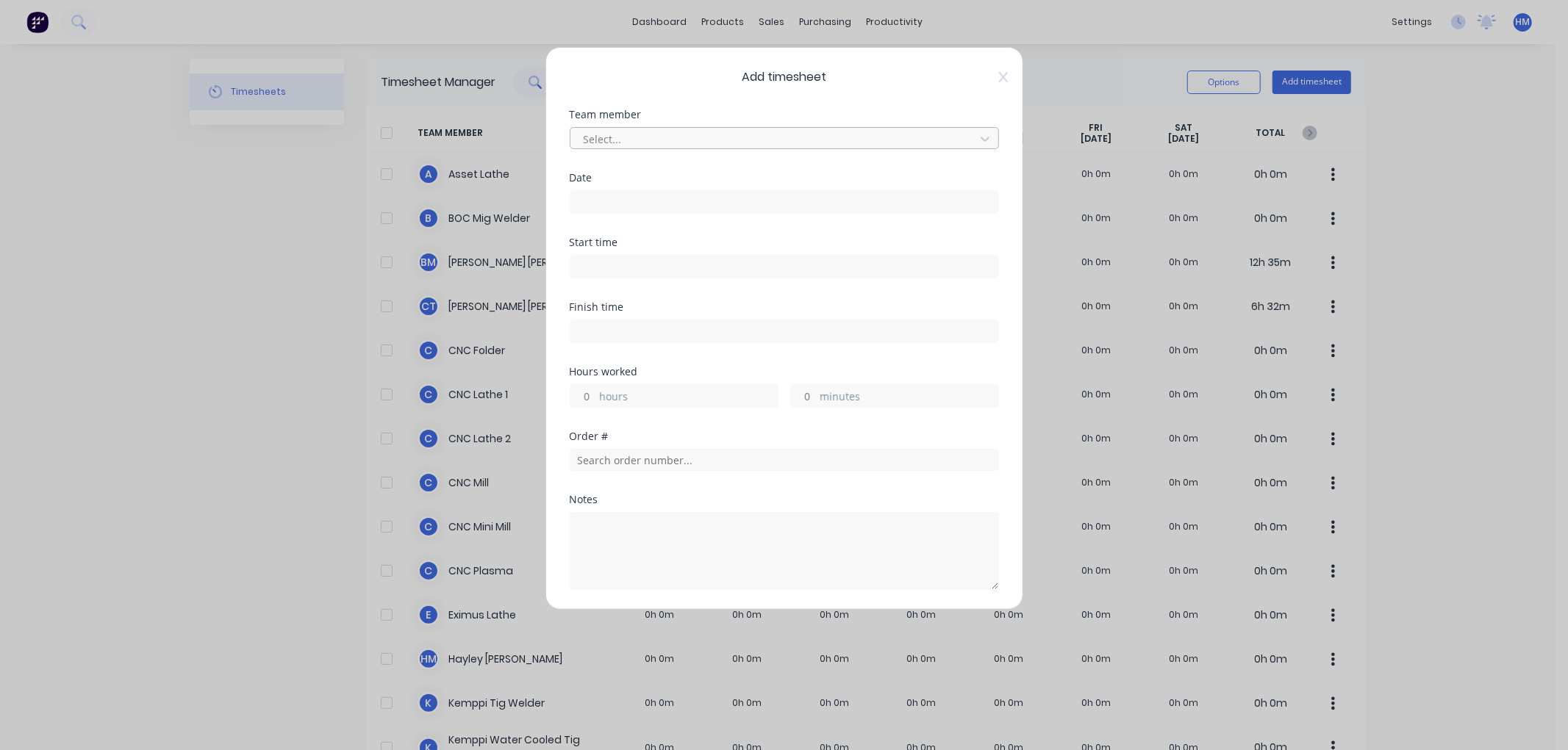
click at [631, 137] on div at bounding box center [775, 139] width 385 height 18
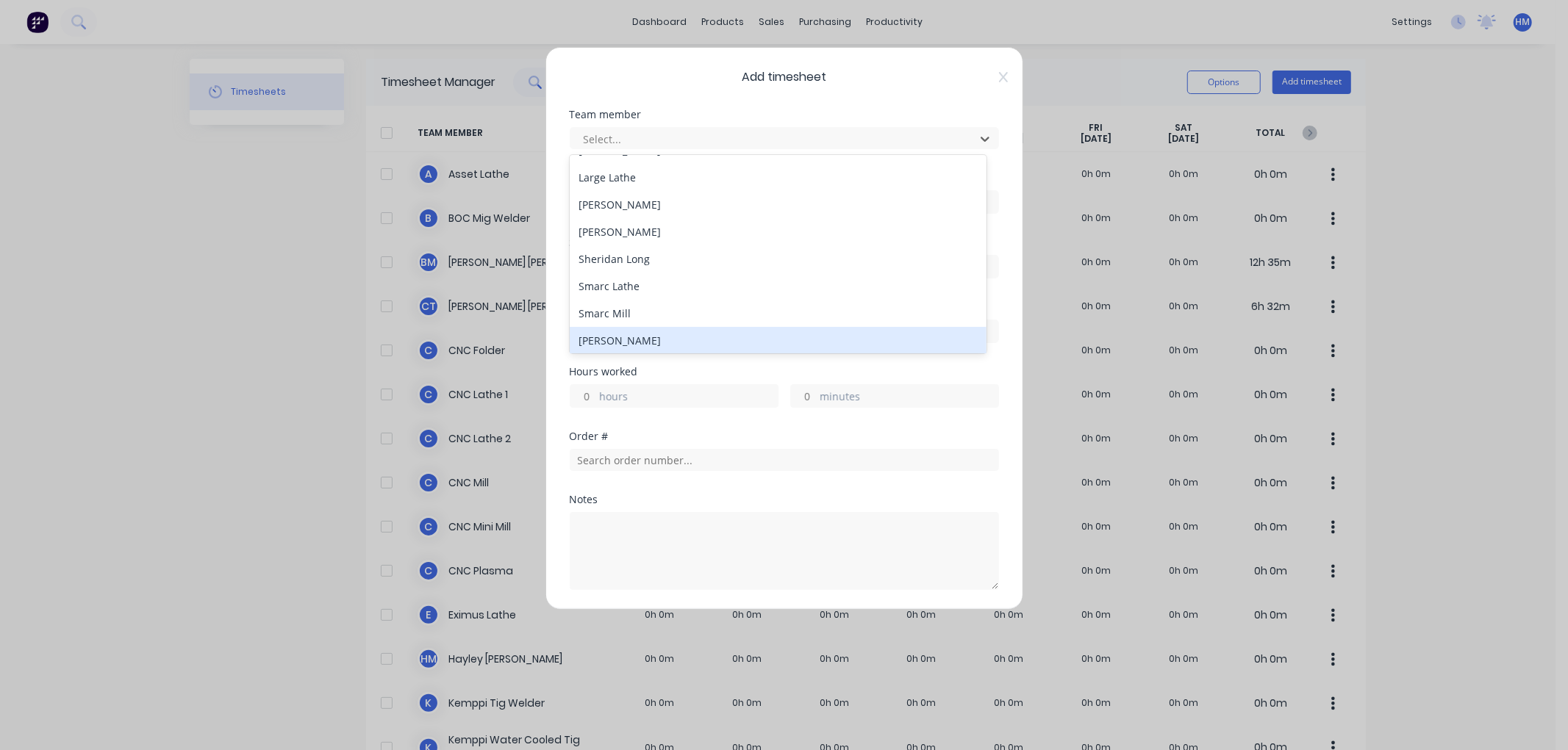
scroll to position [405, 0]
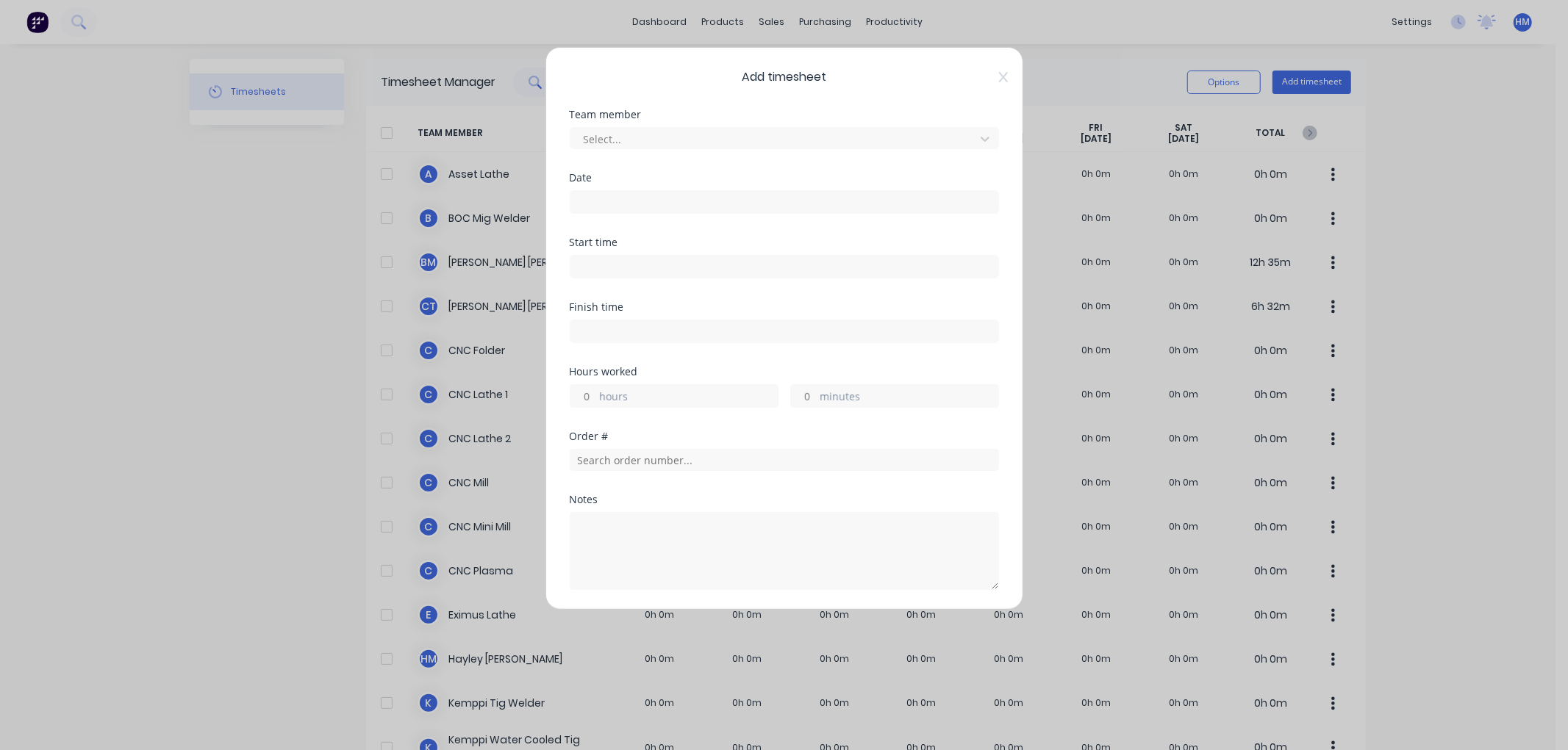
click at [875, 98] on div "Add timesheet Team member Select... Date Start time Finish time Hours worked ho…" at bounding box center [784, 329] width 478 height 563
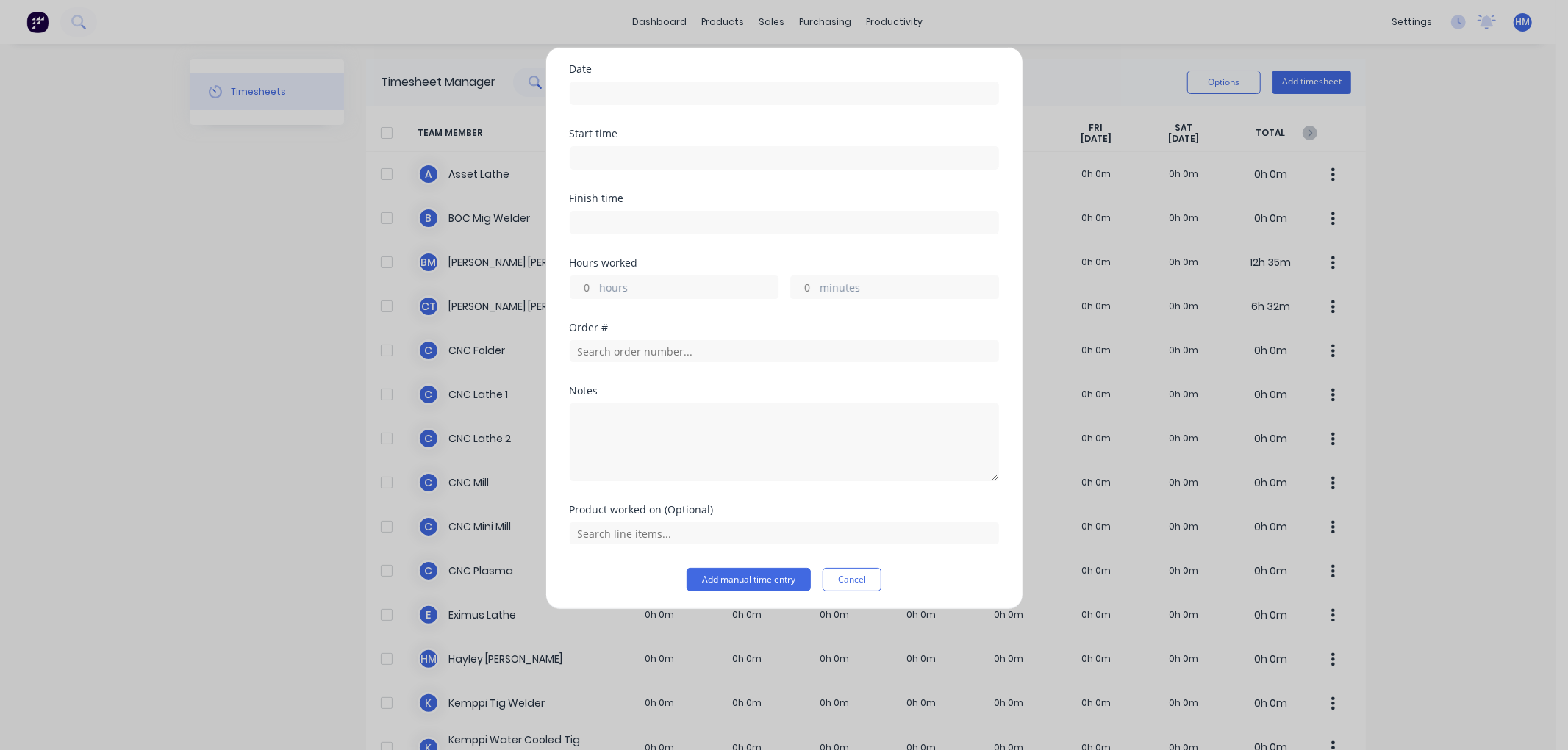
scroll to position [113, 0]
click at [696, 526] on input "text" at bounding box center [784, 530] width 429 height 22
click at [844, 574] on button "Cancel" at bounding box center [852, 576] width 59 height 23
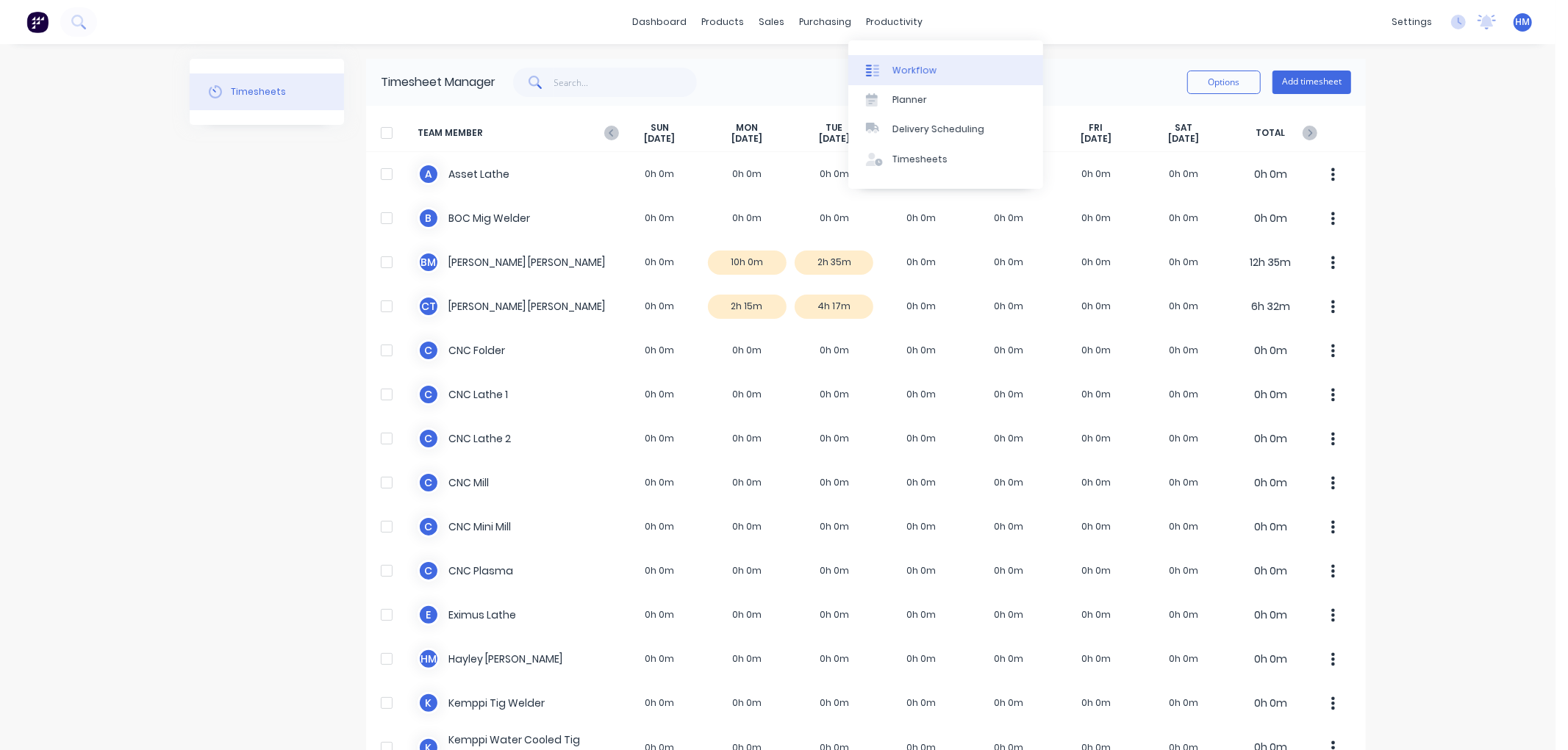
click at [928, 71] on div "Workflow" at bounding box center [914, 70] width 44 height 13
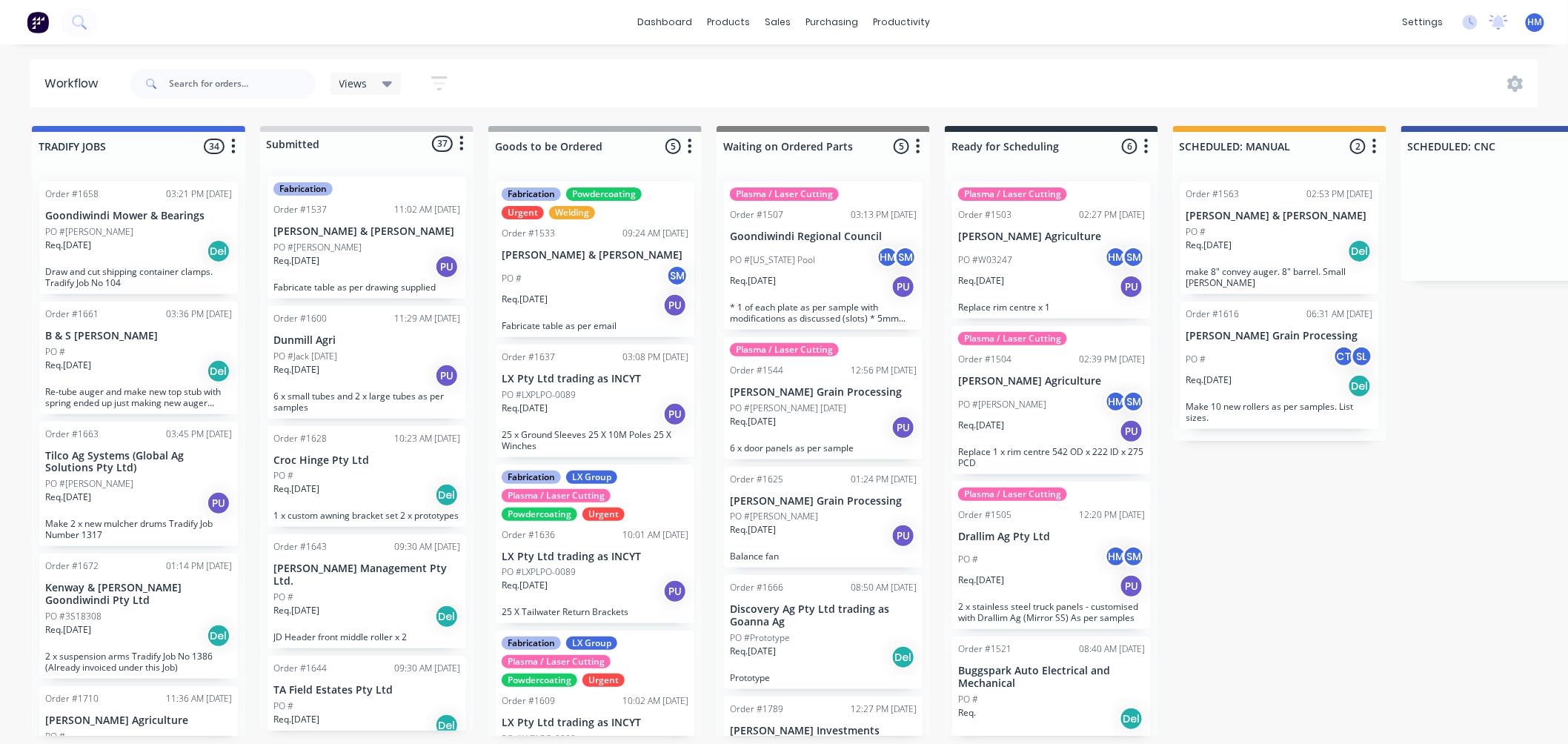
click at [596, 280] on div "PO # SM" at bounding box center [595, 279] width 187 height 28
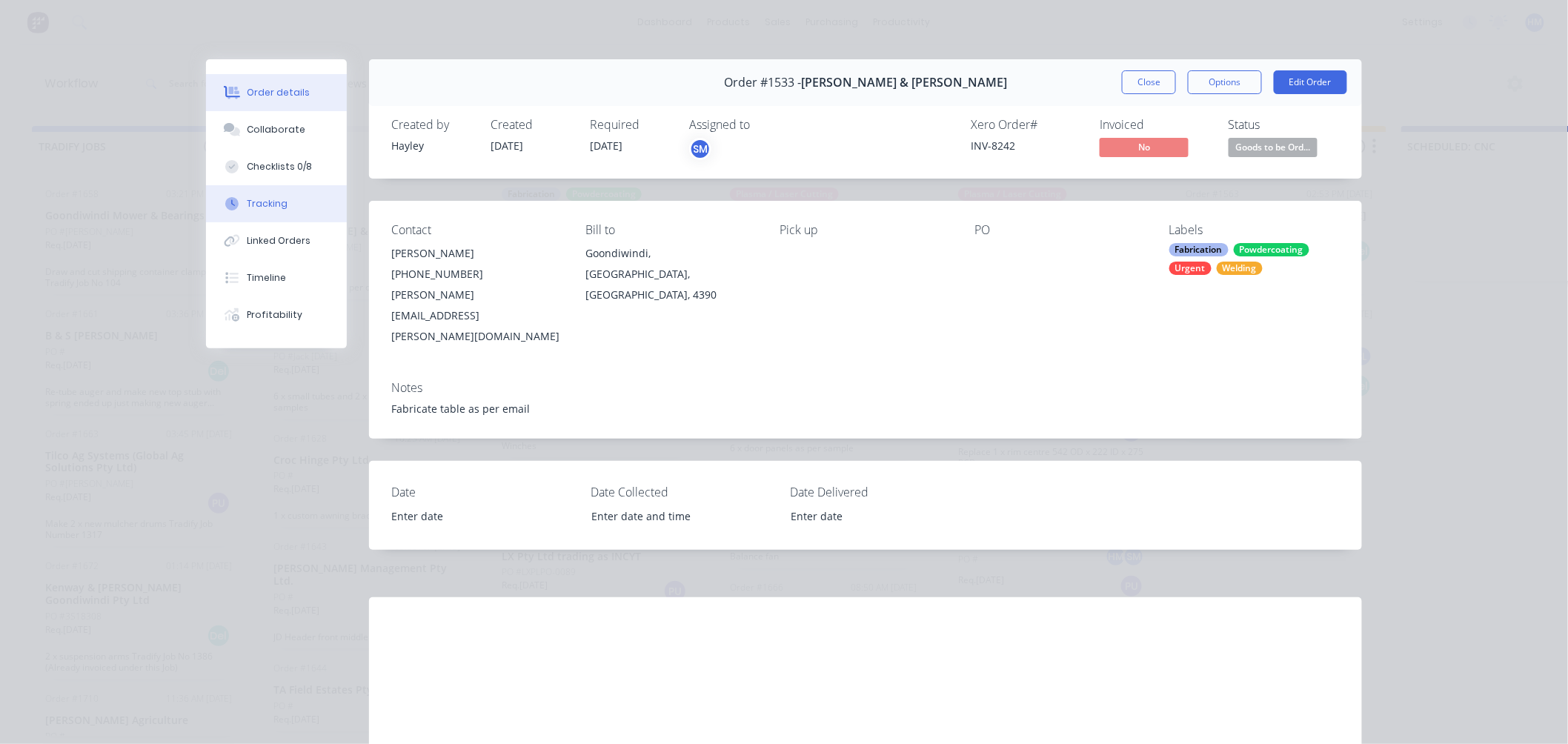
click at [250, 201] on div "Tracking" at bounding box center [267, 203] width 41 height 13
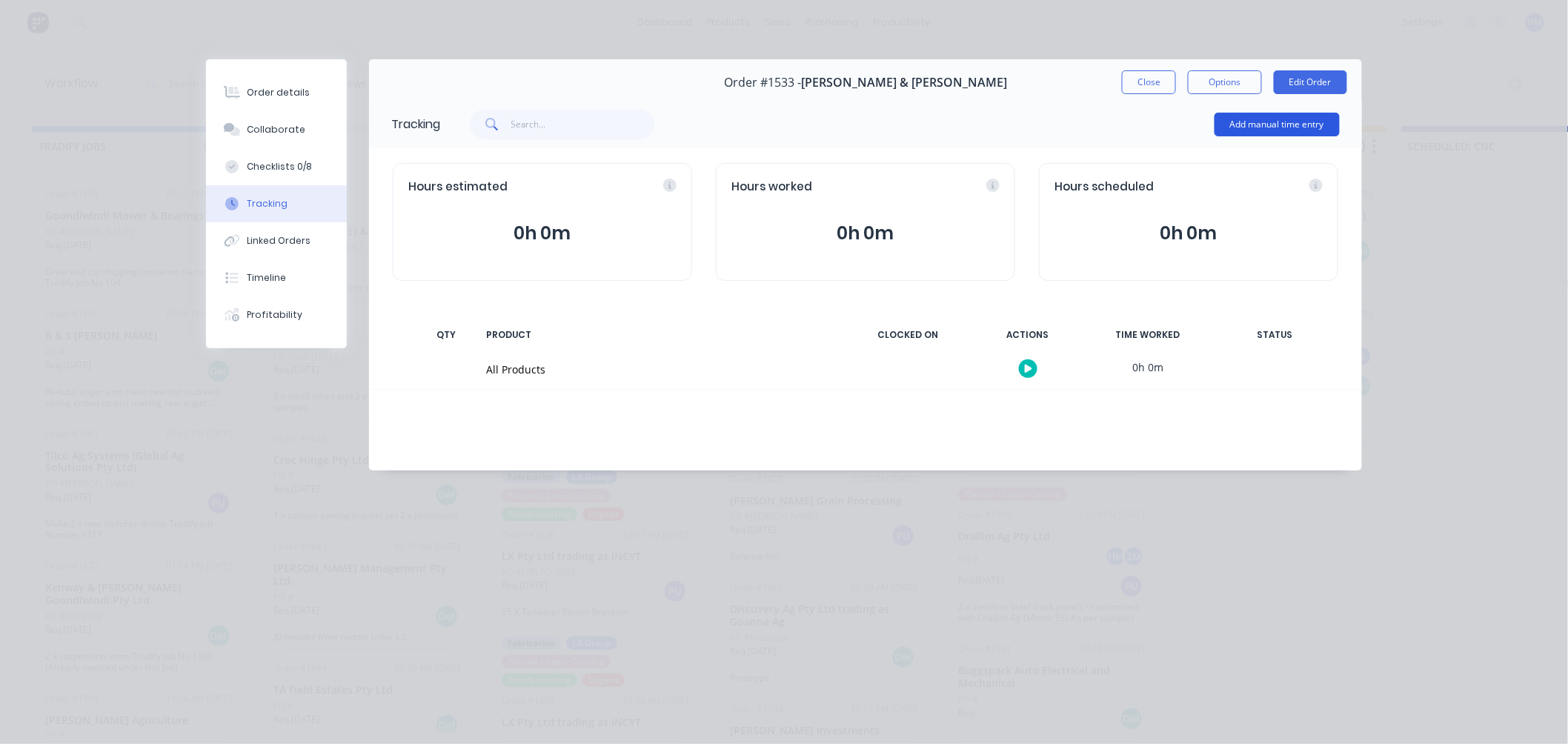
click at [1283, 124] on button "Add manual time entry" at bounding box center [1277, 124] width 125 height 23
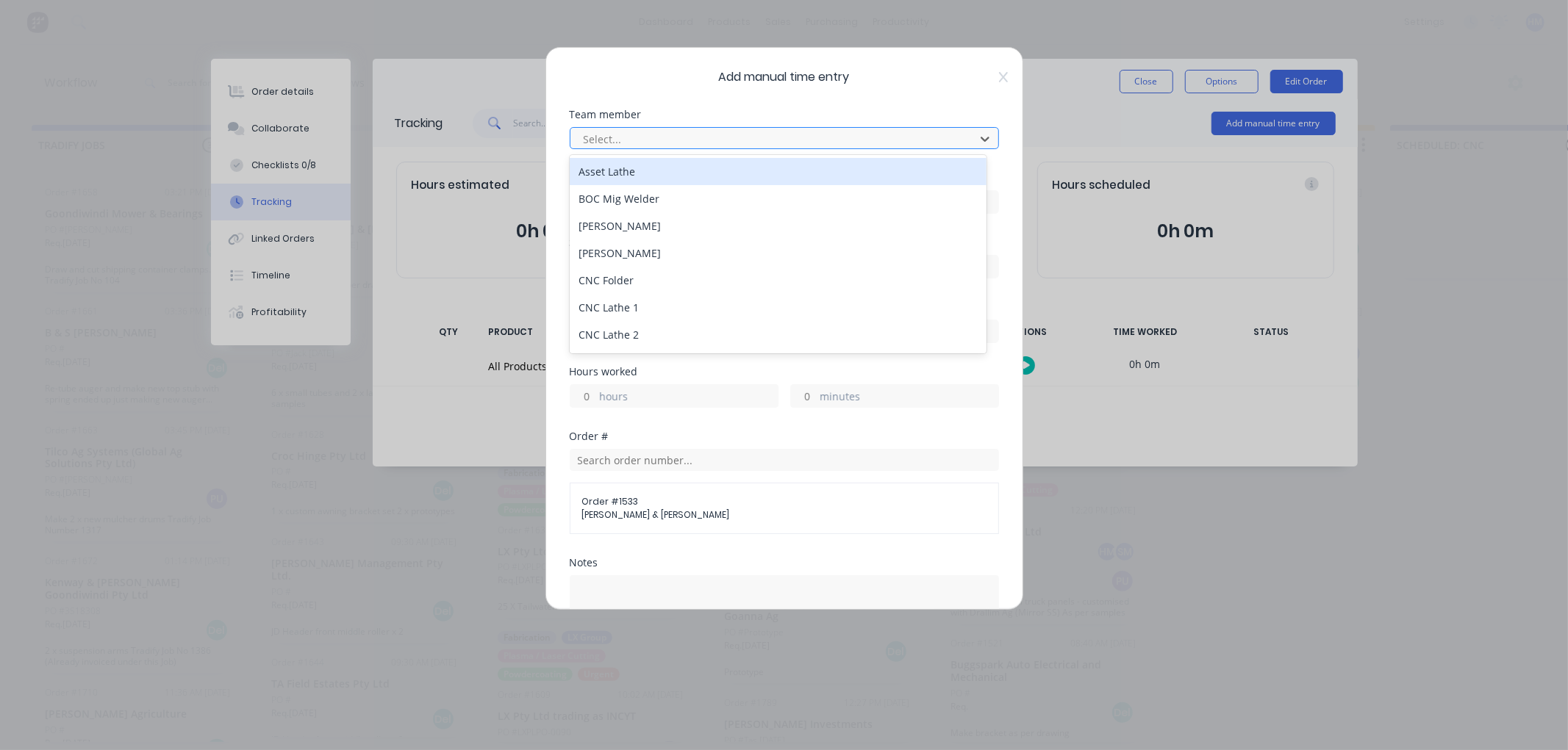
click at [668, 136] on div at bounding box center [775, 139] width 385 height 18
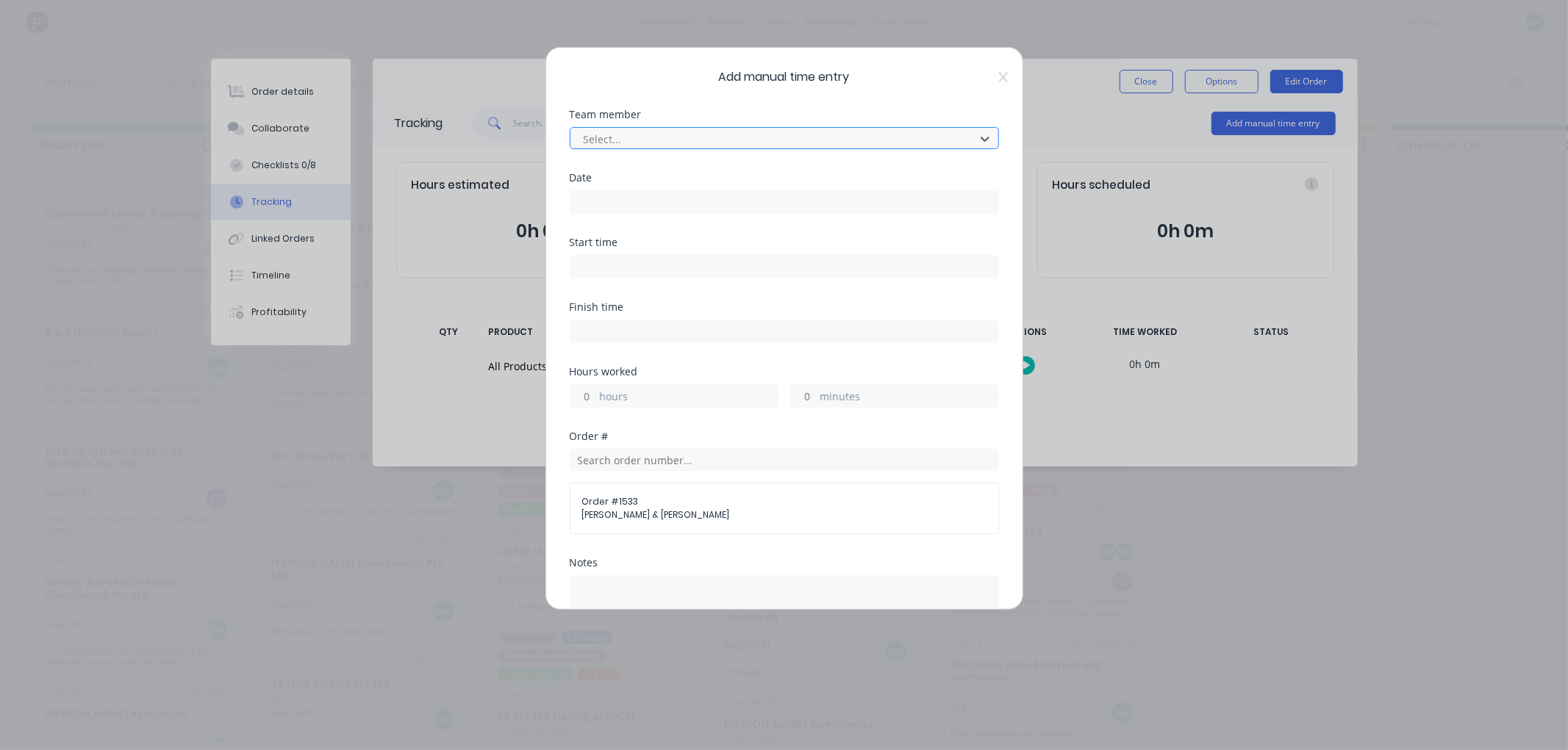
click at [668, 136] on div at bounding box center [775, 139] width 385 height 18
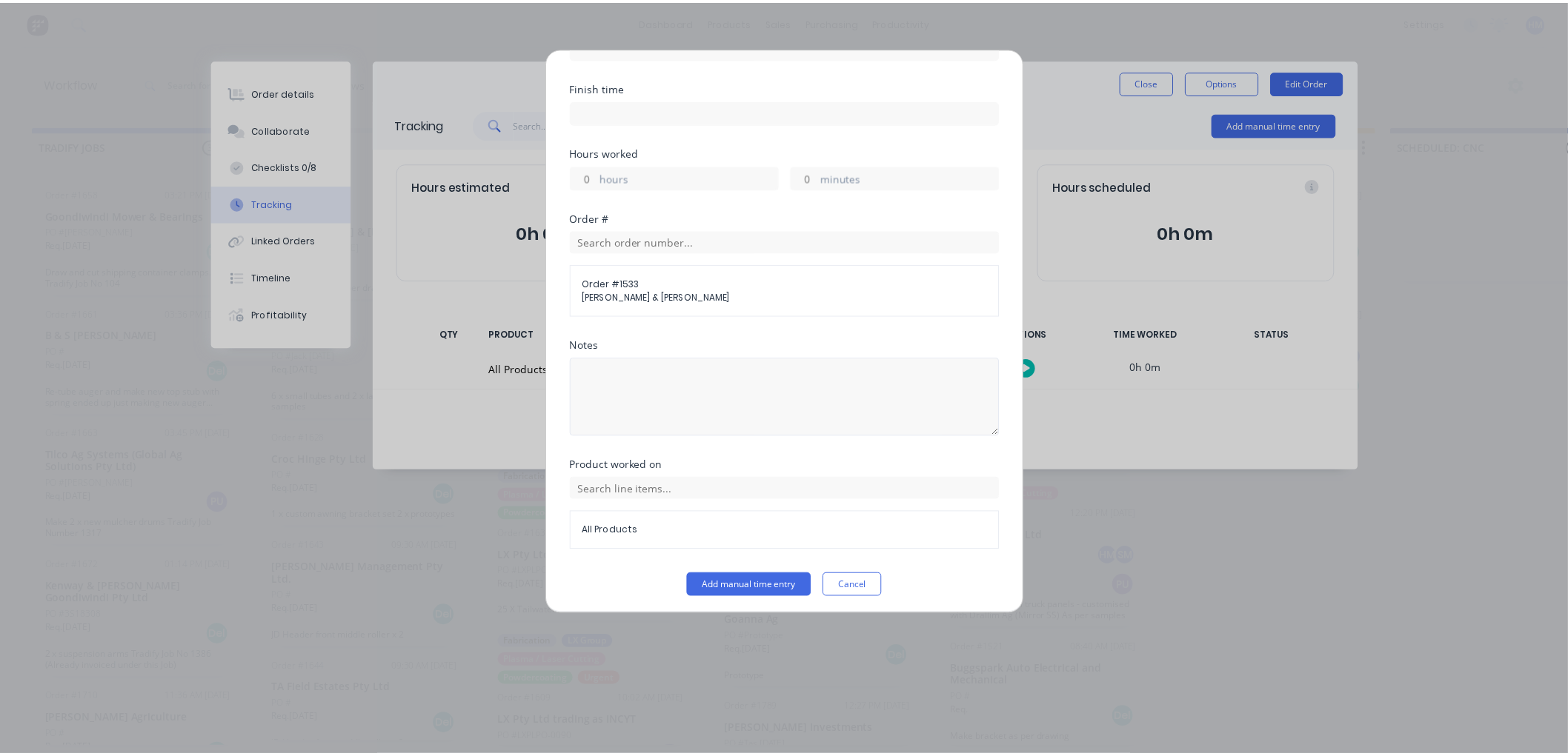
scroll to position [227, 0]
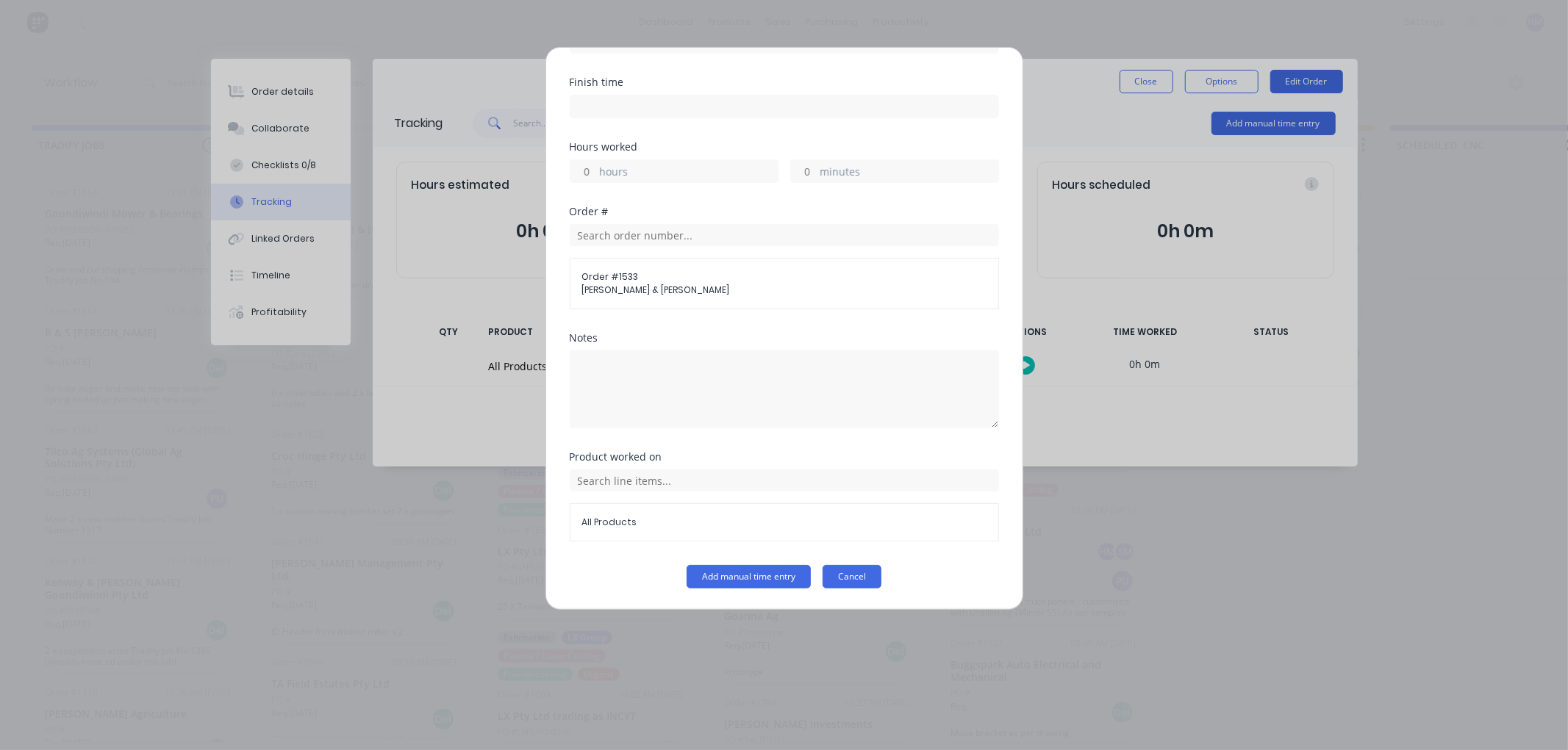
click at [835, 584] on button "Cancel" at bounding box center [852, 576] width 59 height 23
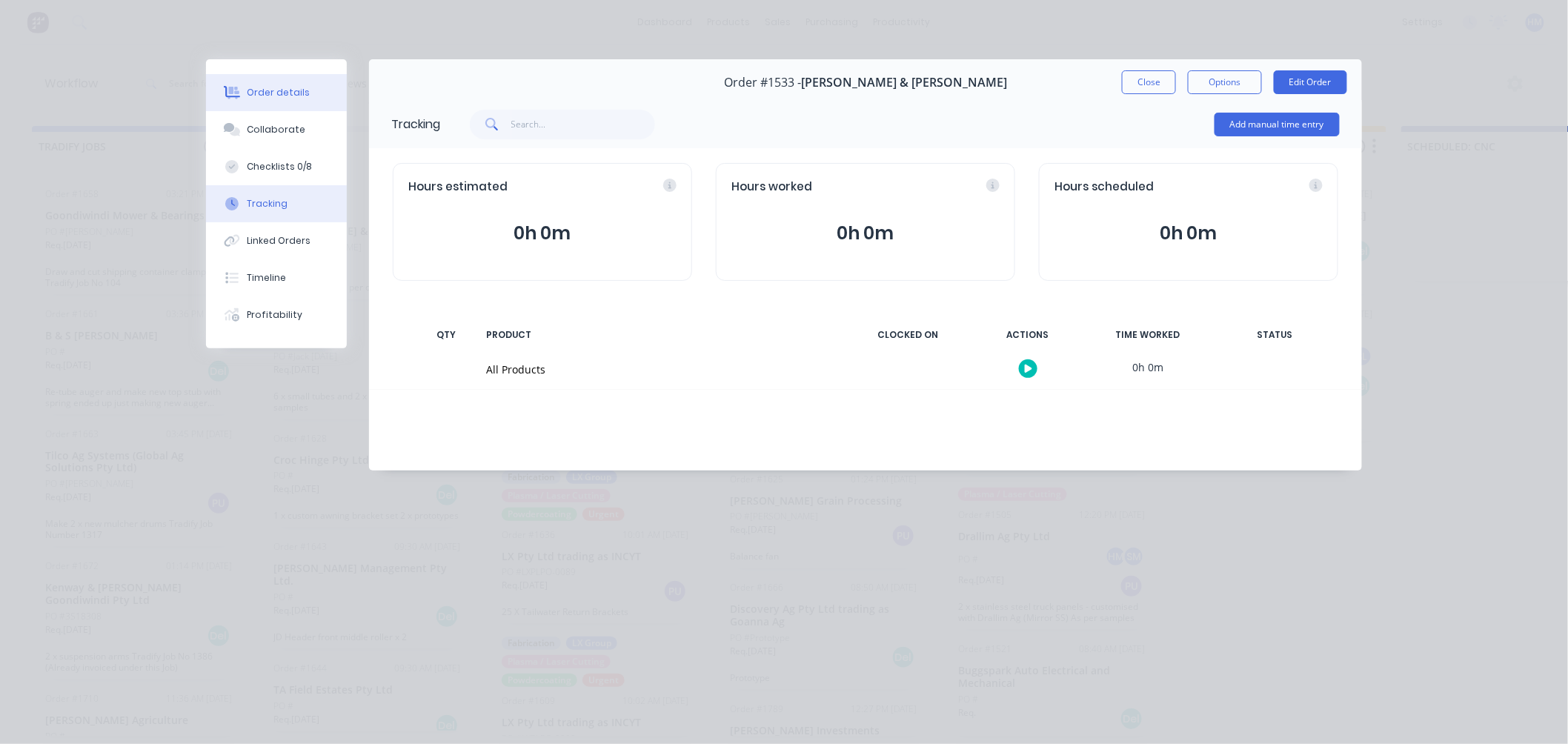
click at [267, 88] on div "Order details" at bounding box center [279, 92] width 63 height 13
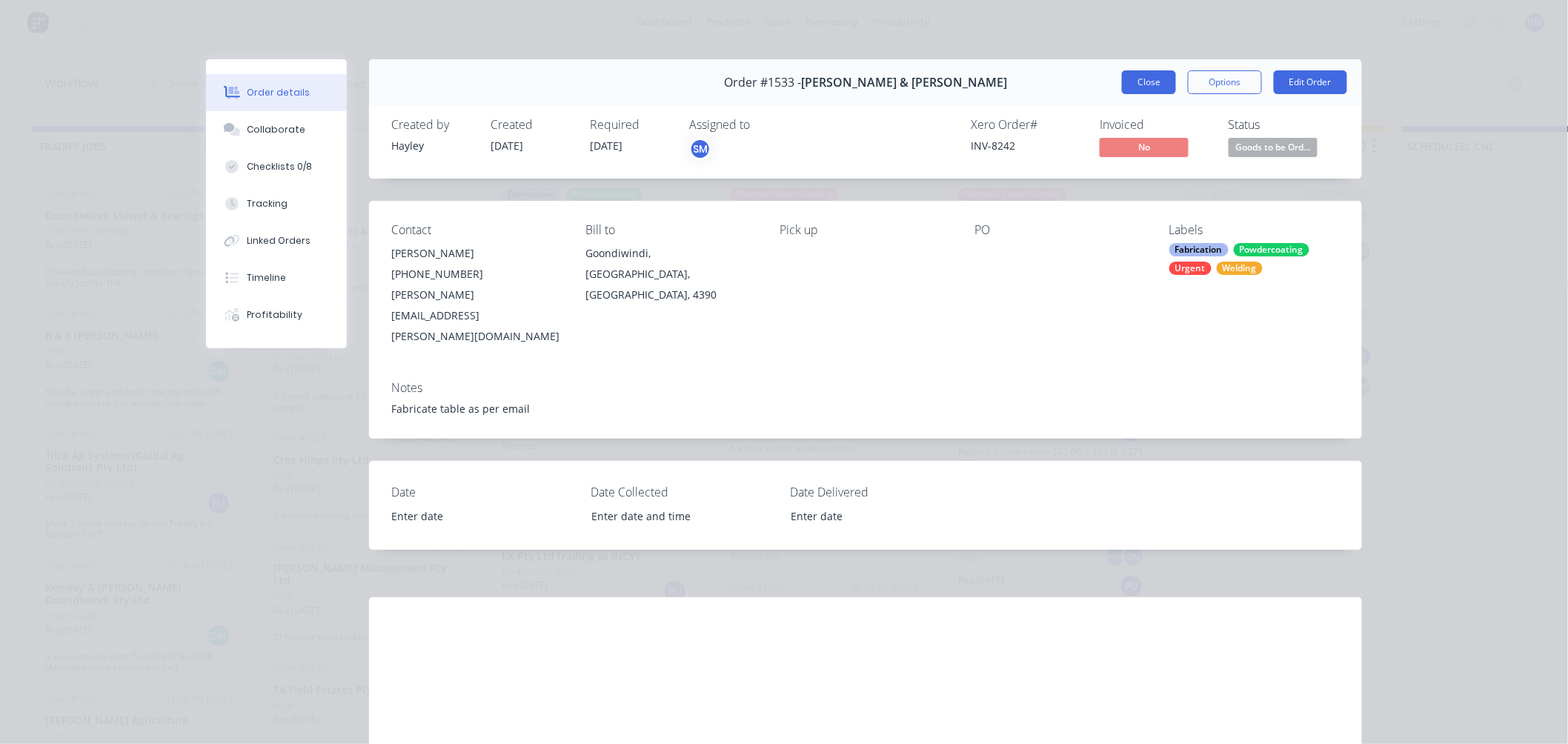
click at [1145, 82] on button "Close" at bounding box center [1149, 82] width 54 height 23
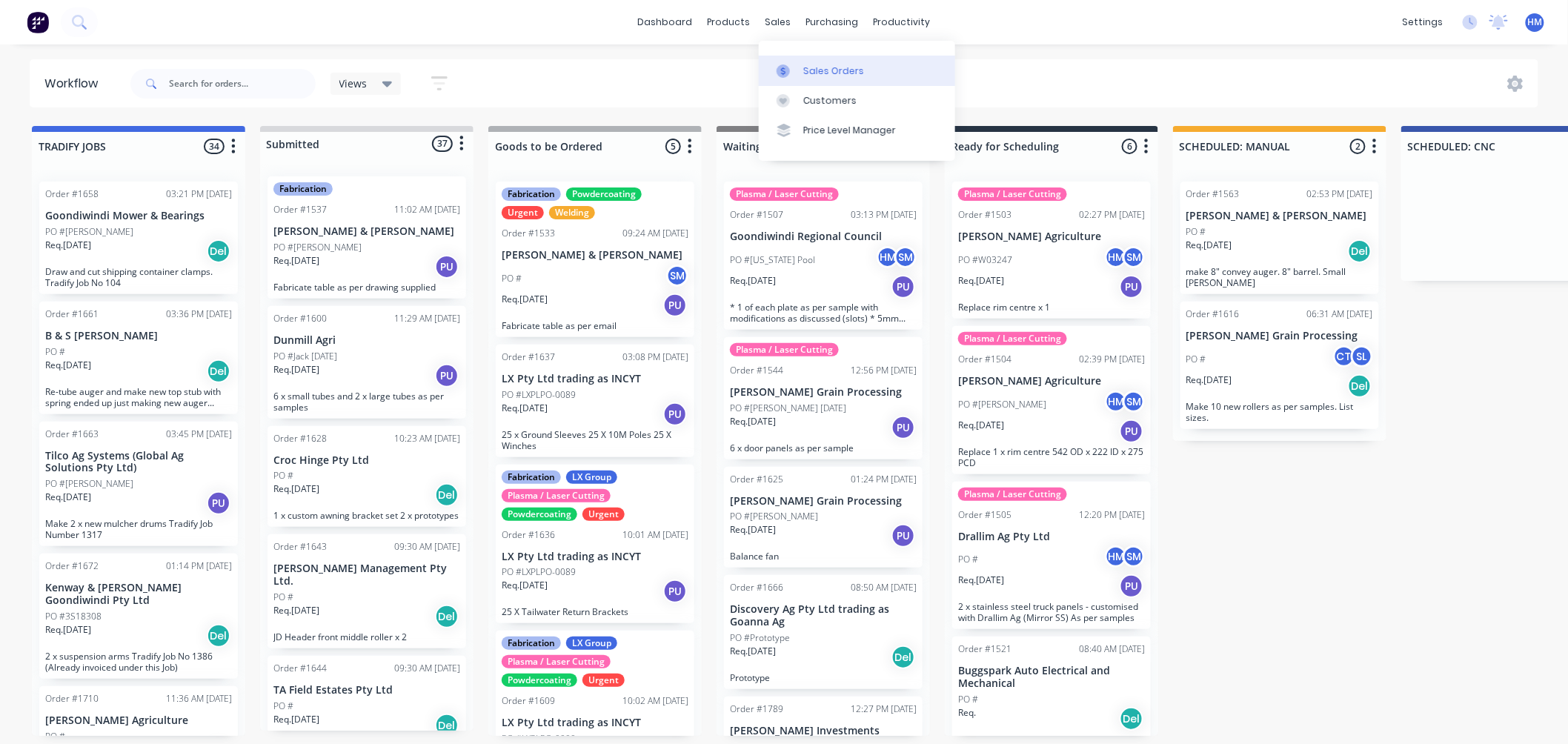
click at [833, 63] on link "Sales Orders" at bounding box center [857, 70] width 196 height 30
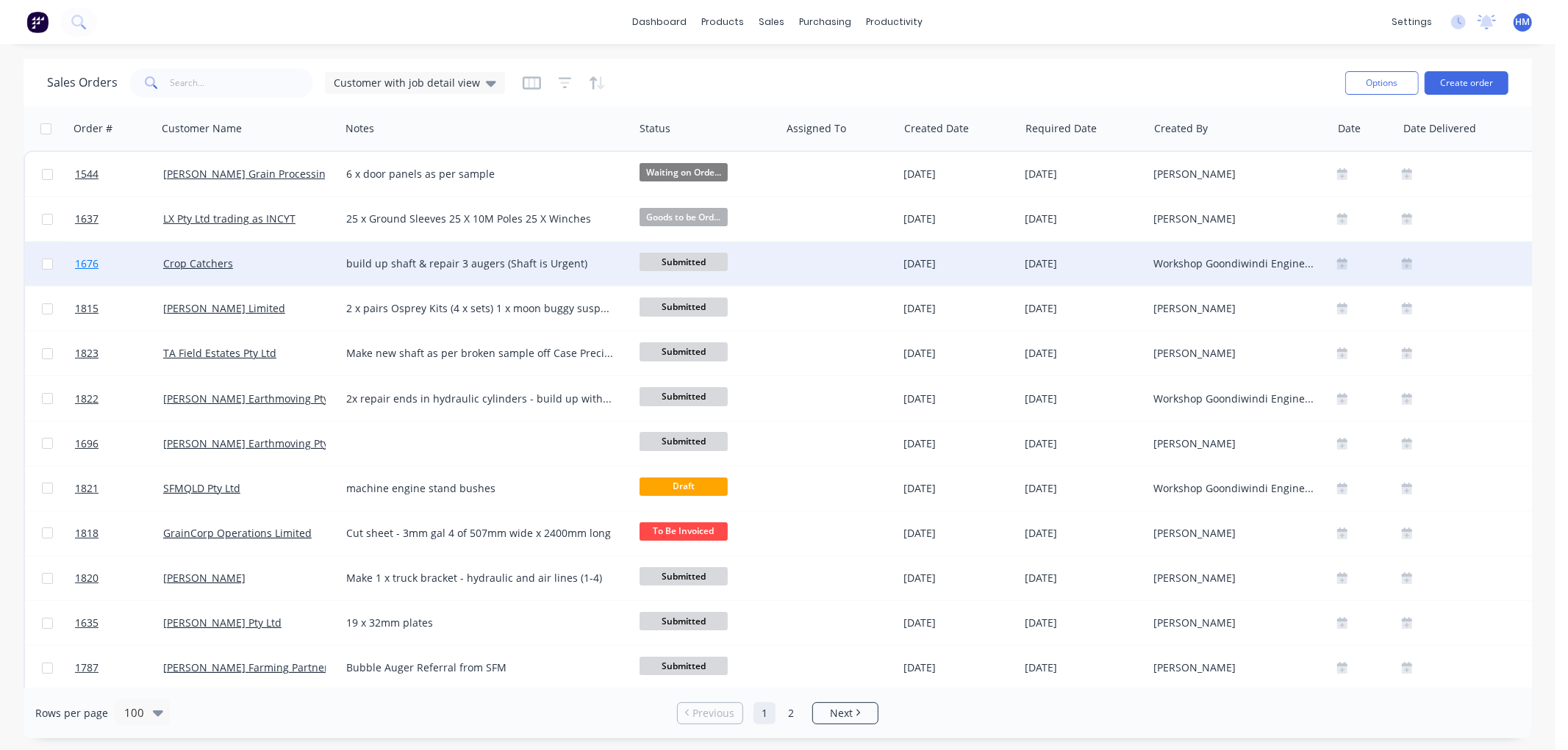
click at [127, 264] on link "1676" at bounding box center [119, 263] width 88 height 44
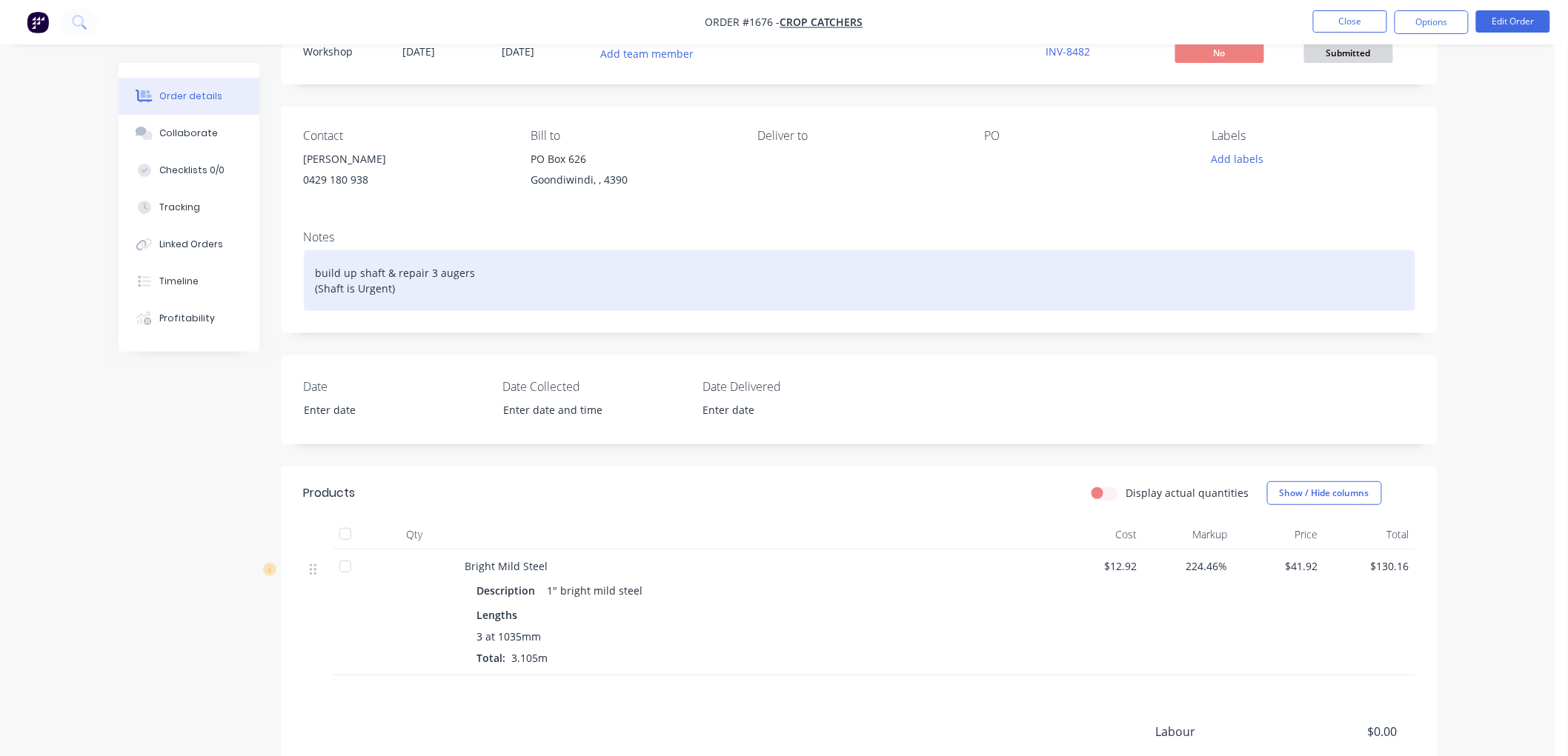
scroll to position [82, 0]
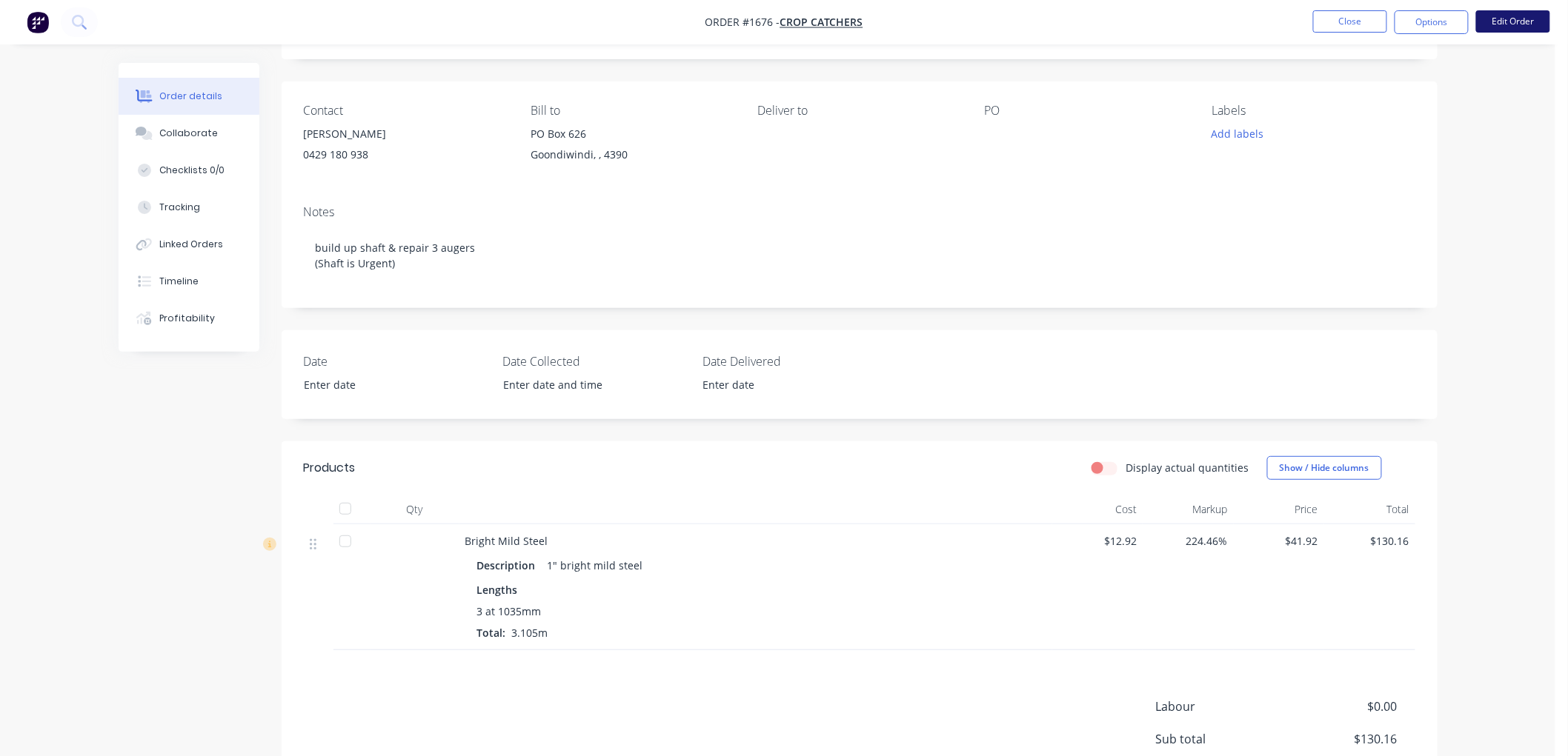
click at [1523, 16] on button "Edit Order" at bounding box center [1512, 22] width 74 height 23
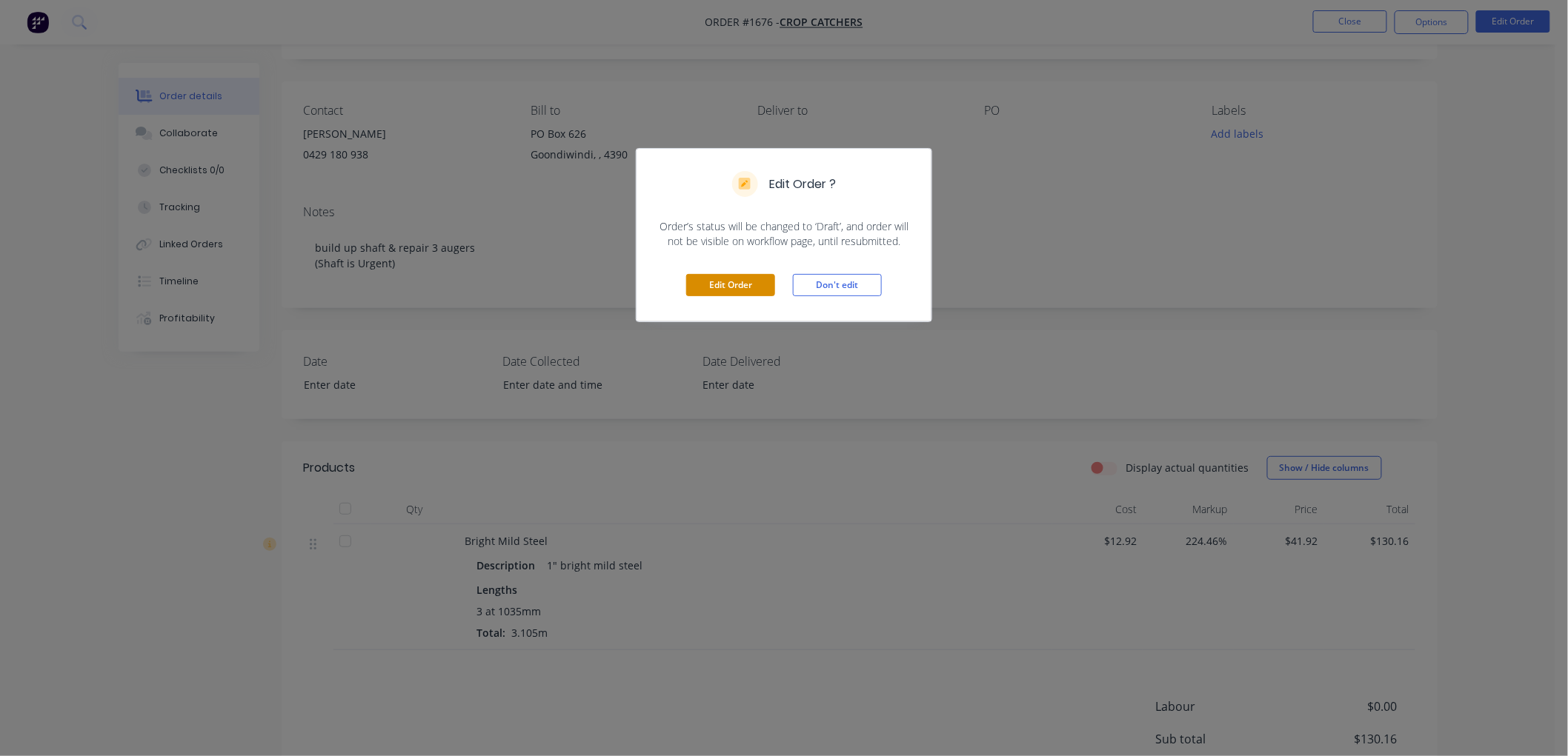
click at [761, 279] on button "Edit Order" at bounding box center [730, 286] width 89 height 23
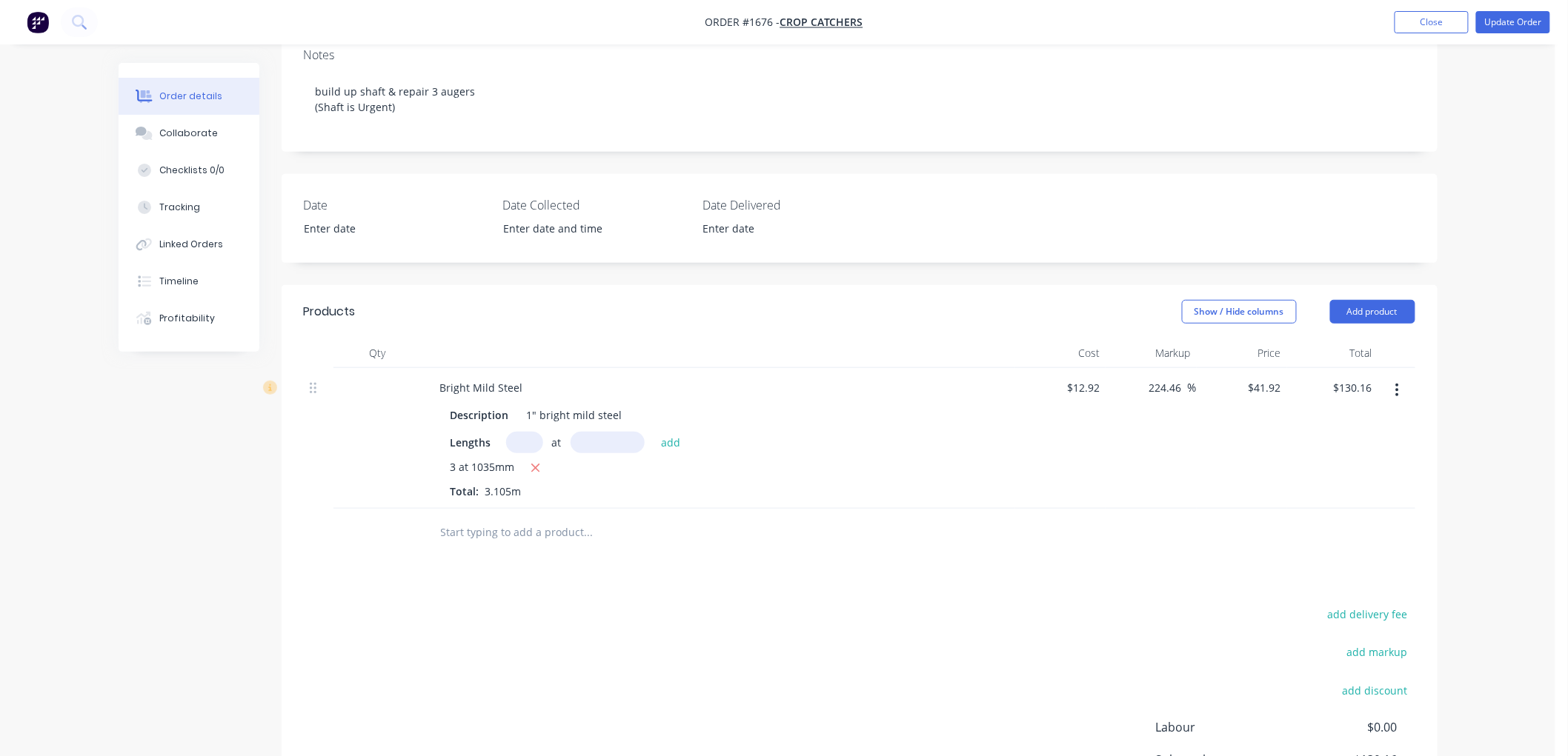
scroll to position [247, 0]
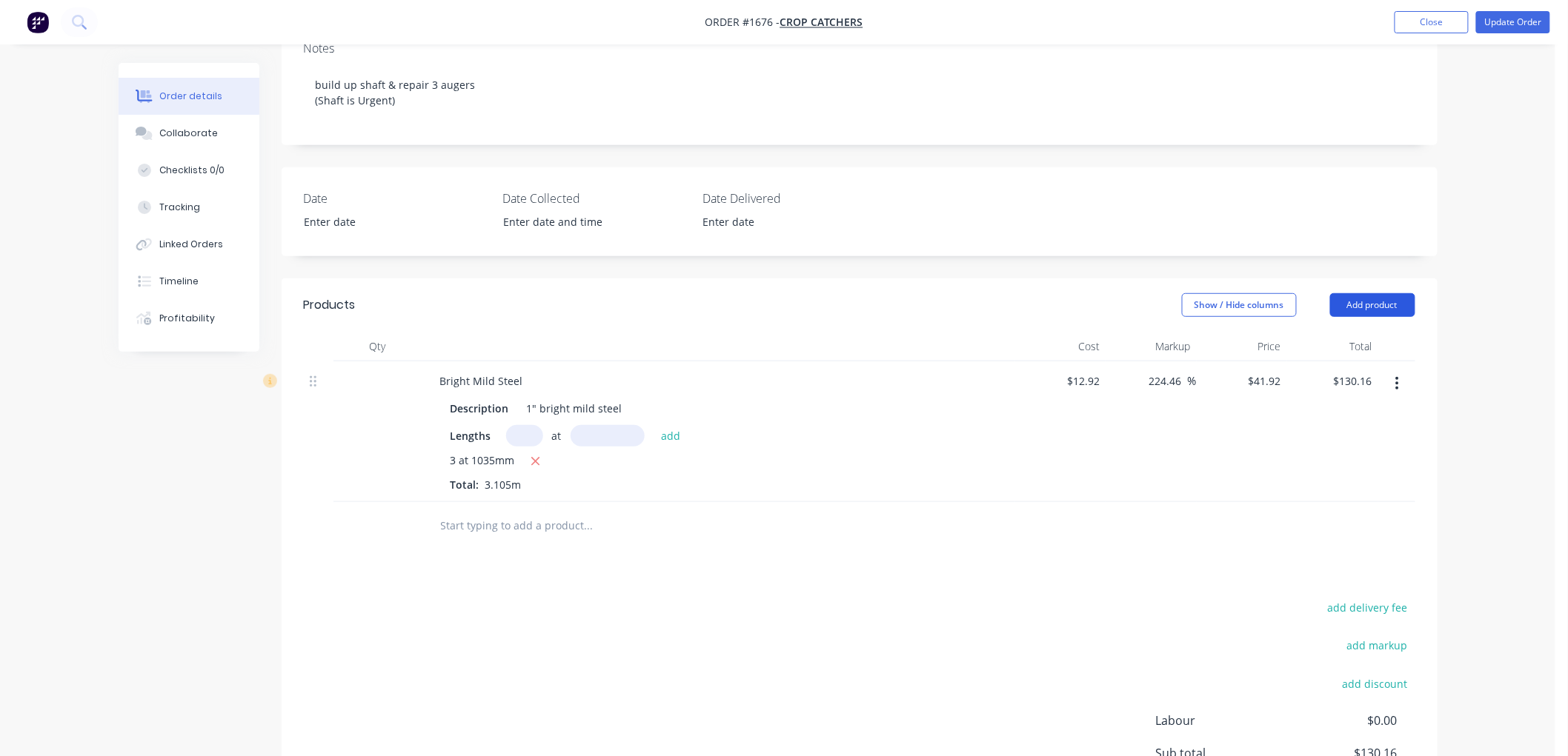
click at [1358, 310] on button "Add product" at bounding box center [1373, 305] width 85 height 23
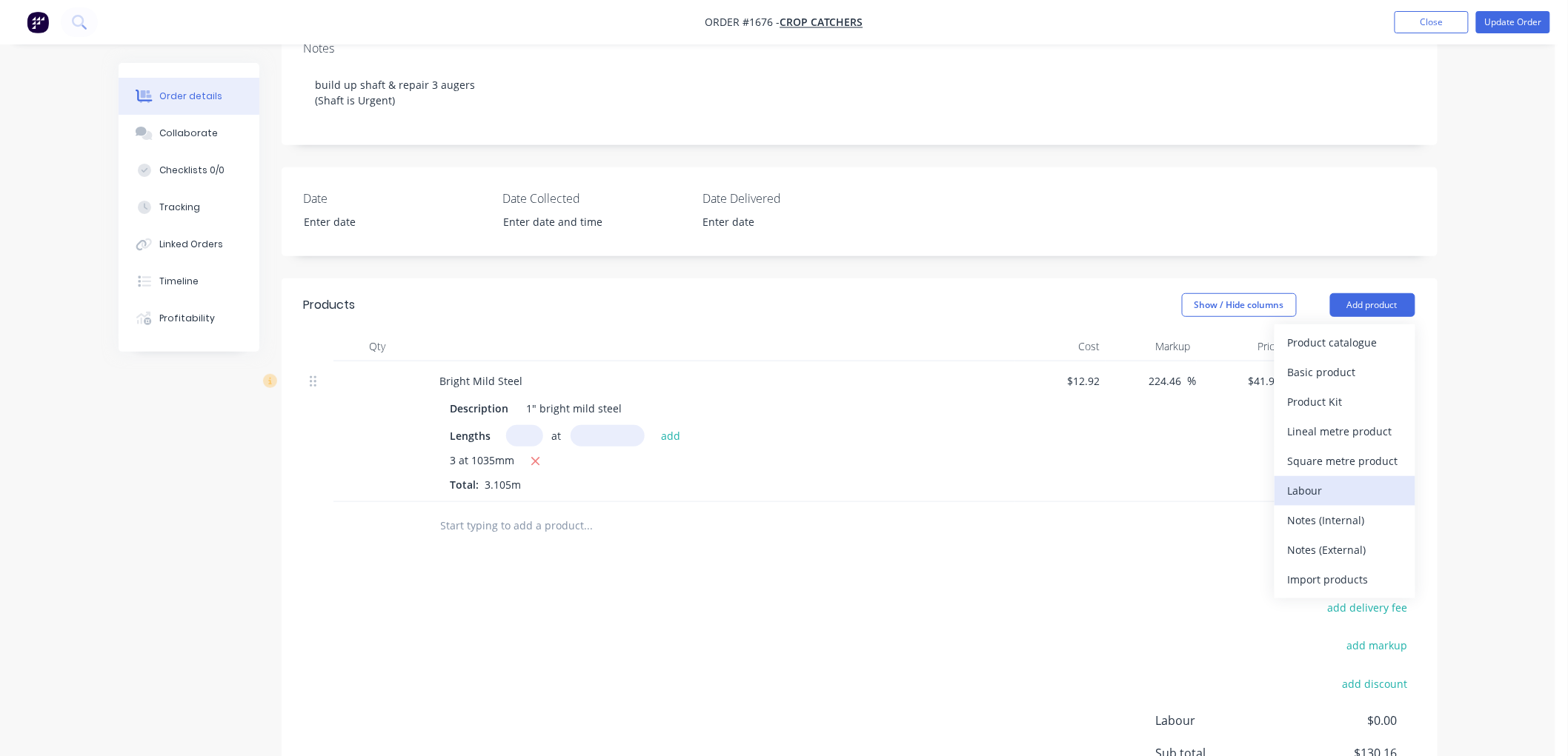
click at [1324, 489] on div "Labour" at bounding box center [1344, 490] width 114 height 22
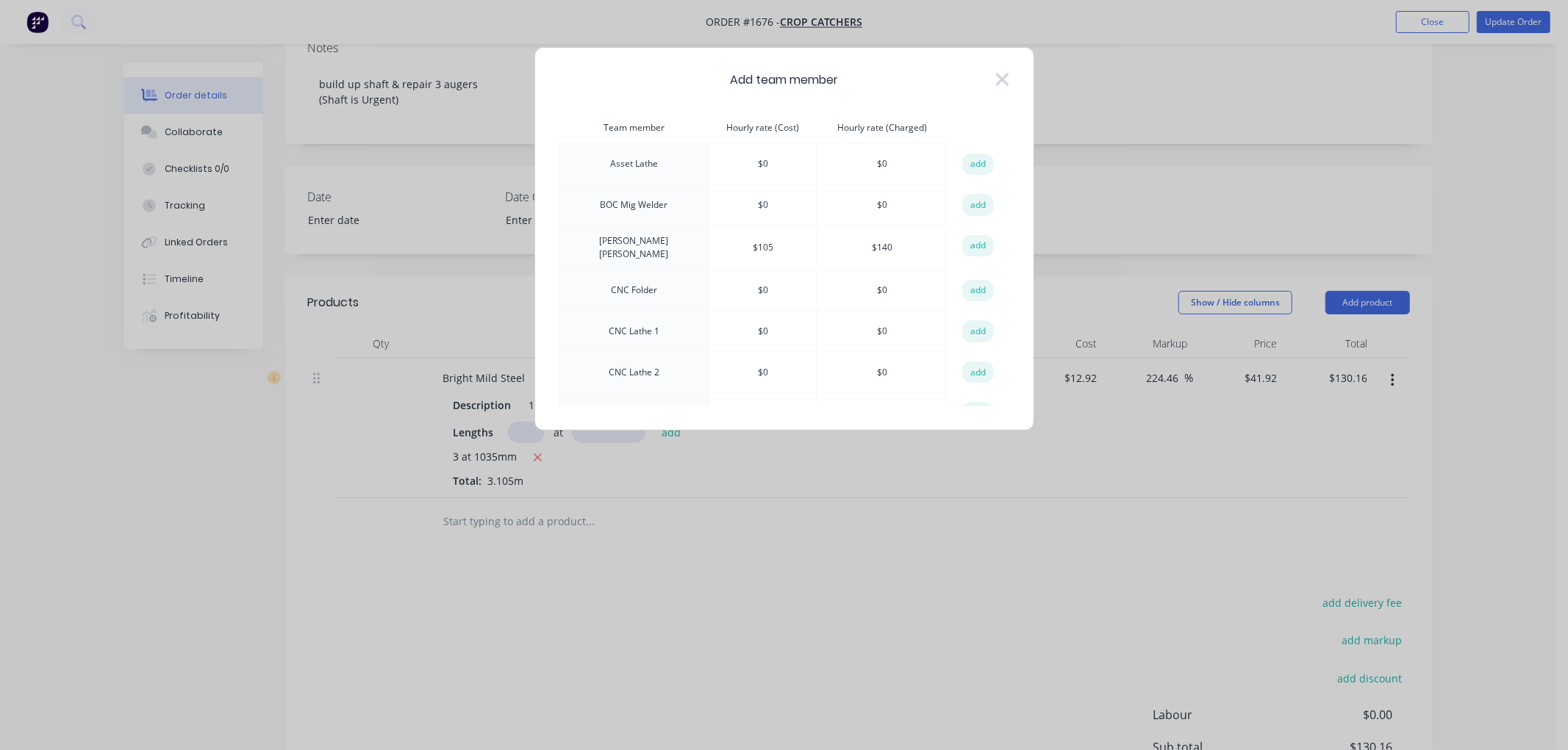
click at [987, 76] on div "Add team member" at bounding box center [785, 80] width 451 height 17
click at [993, 78] on div "Add team member" at bounding box center [785, 80] width 451 height 17
click at [1005, 77] on icon at bounding box center [1002, 78] width 13 height 13
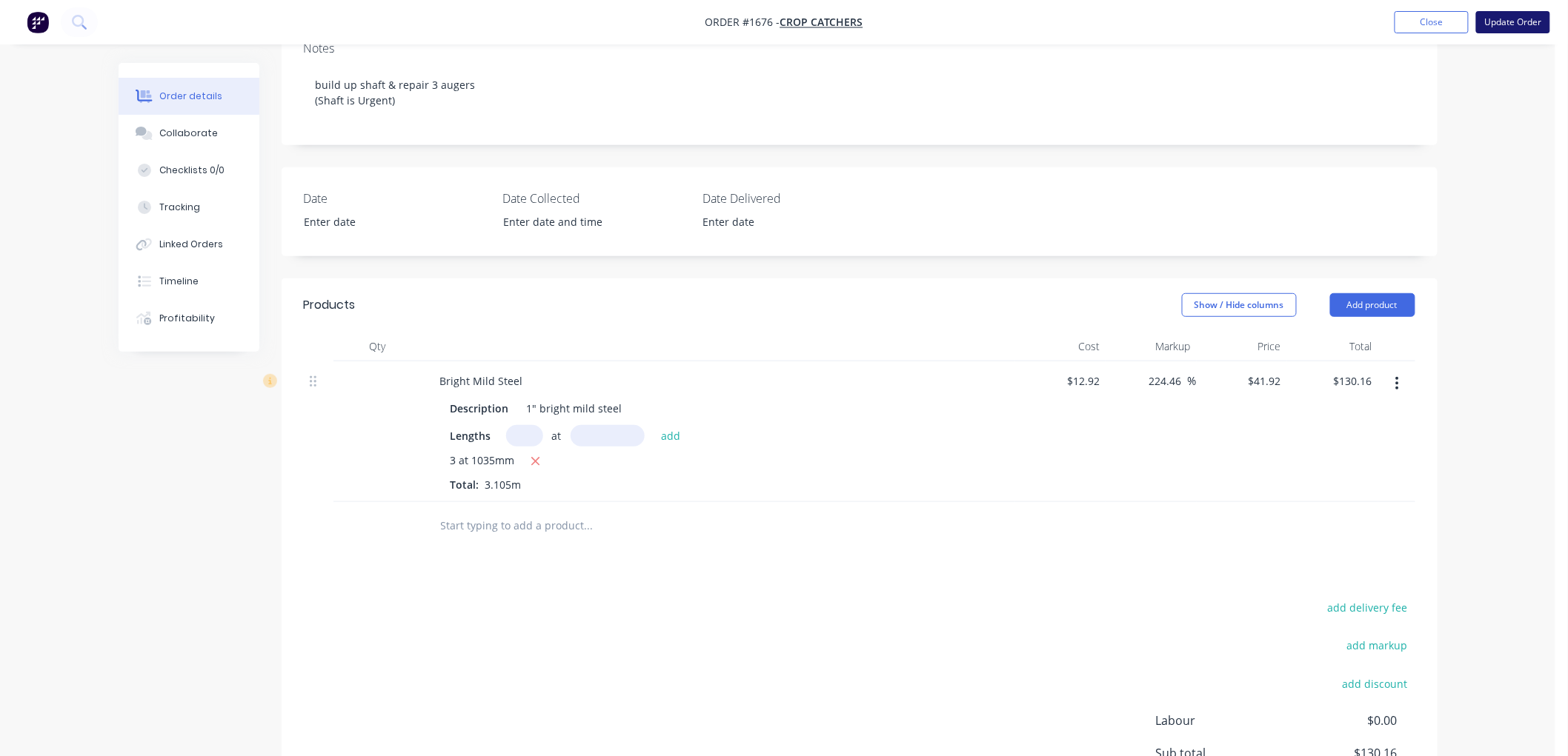
click at [1519, 19] on button "Update Order" at bounding box center [1512, 23] width 74 height 23
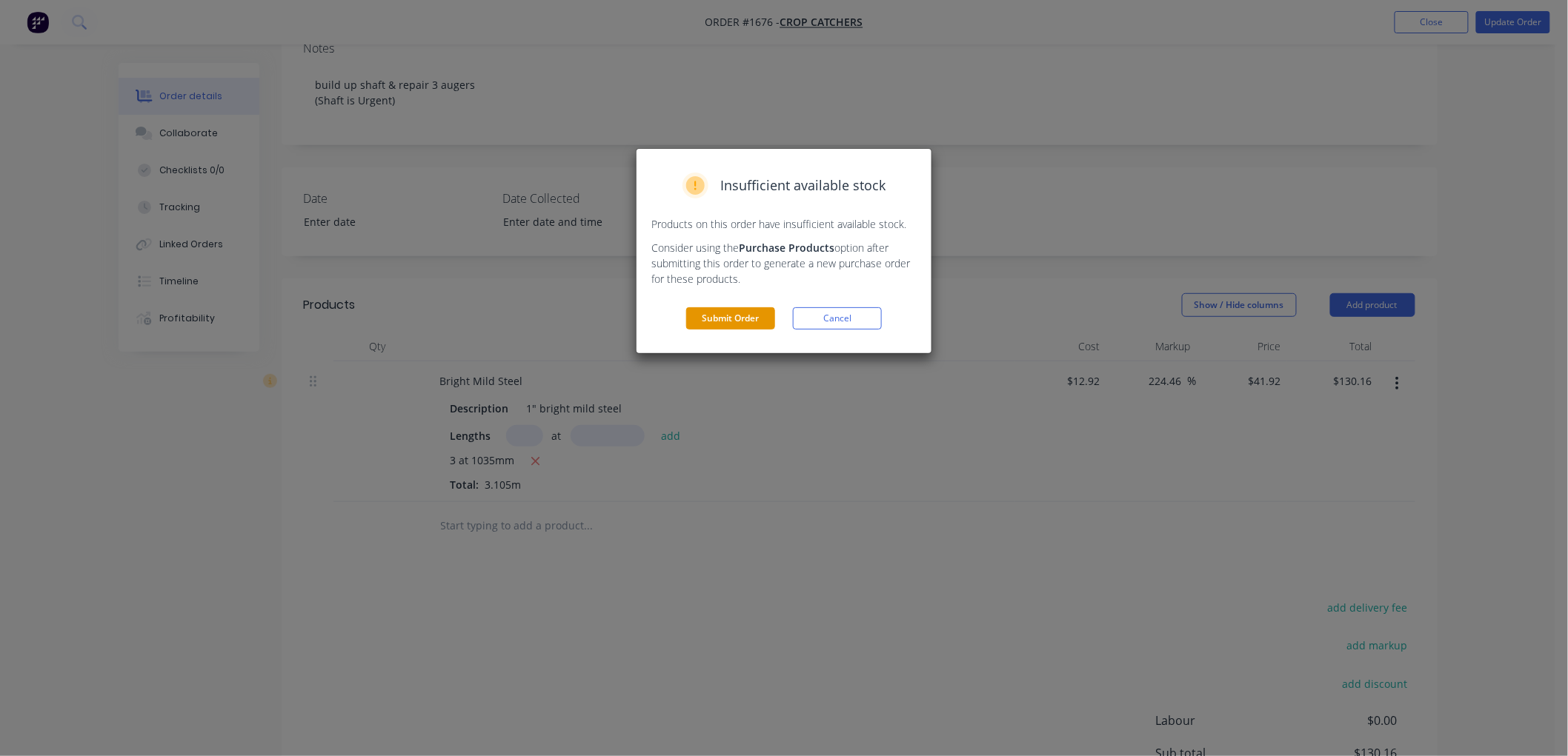
click at [743, 321] on button "Submit Order" at bounding box center [730, 319] width 89 height 23
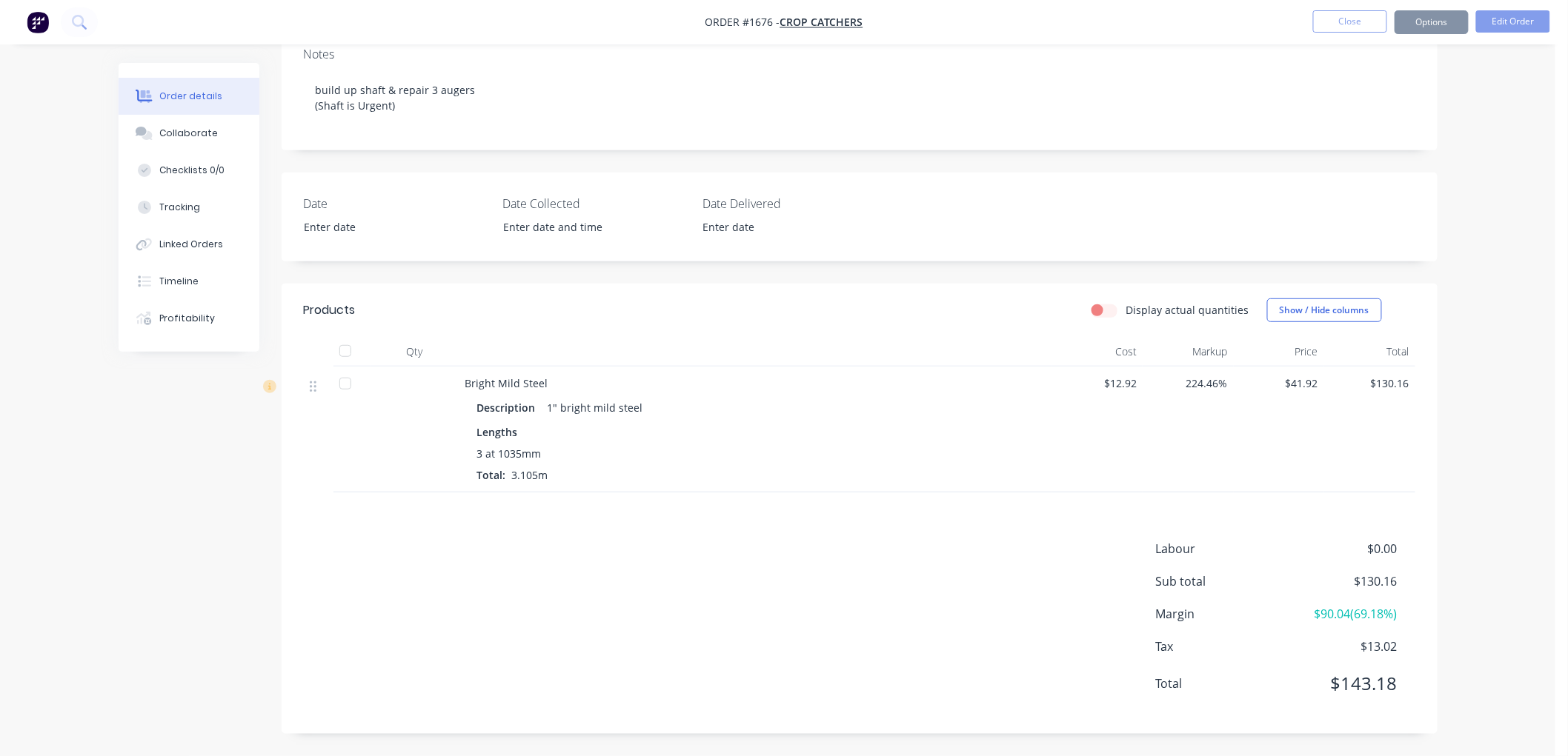
scroll to position [240, 0]
click at [1521, 19] on button "Edit Order" at bounding box center [1512, 22] width 74 height 23
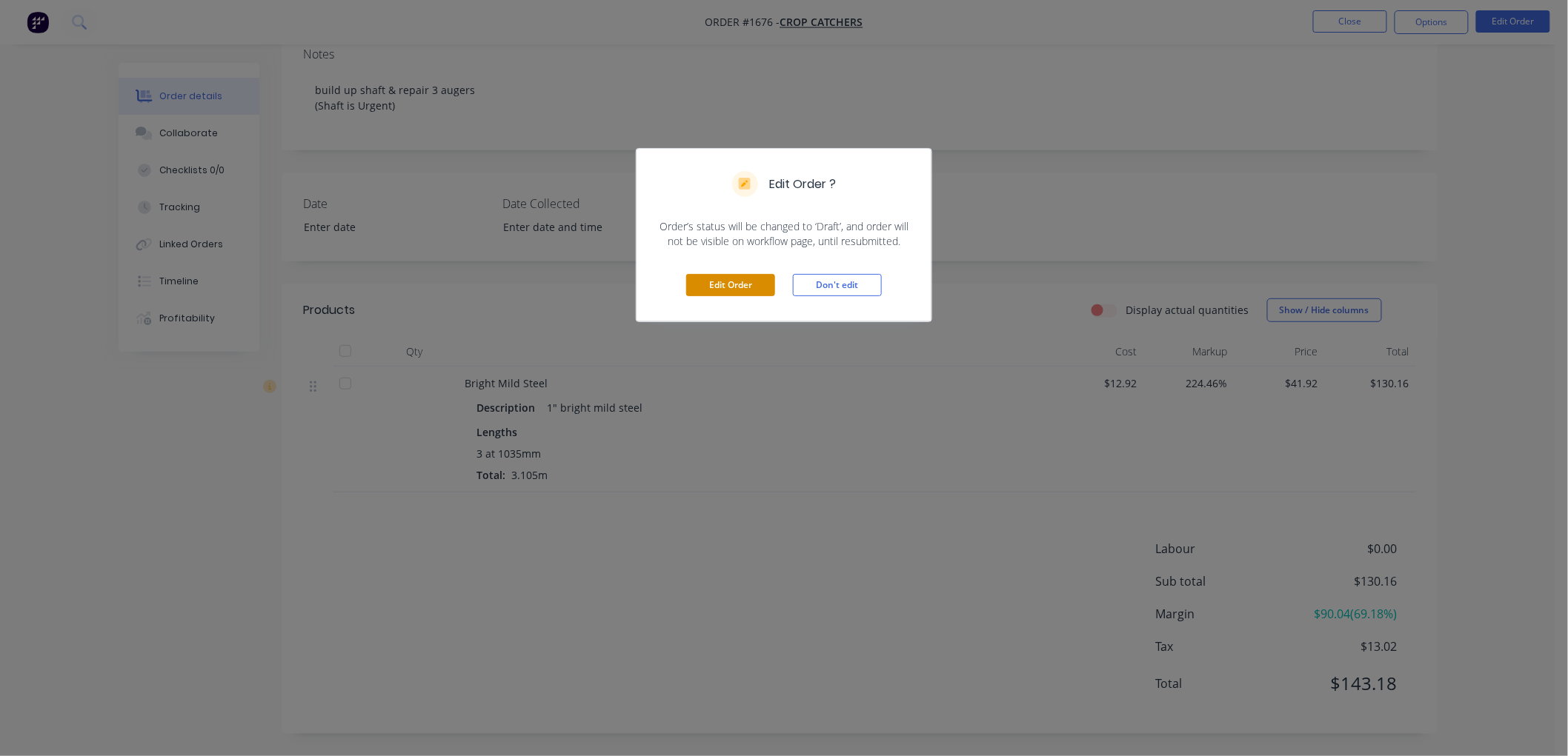
click at [724, 286] on button "Edit Order" at bounding box center [730, 286] width 89 height 23
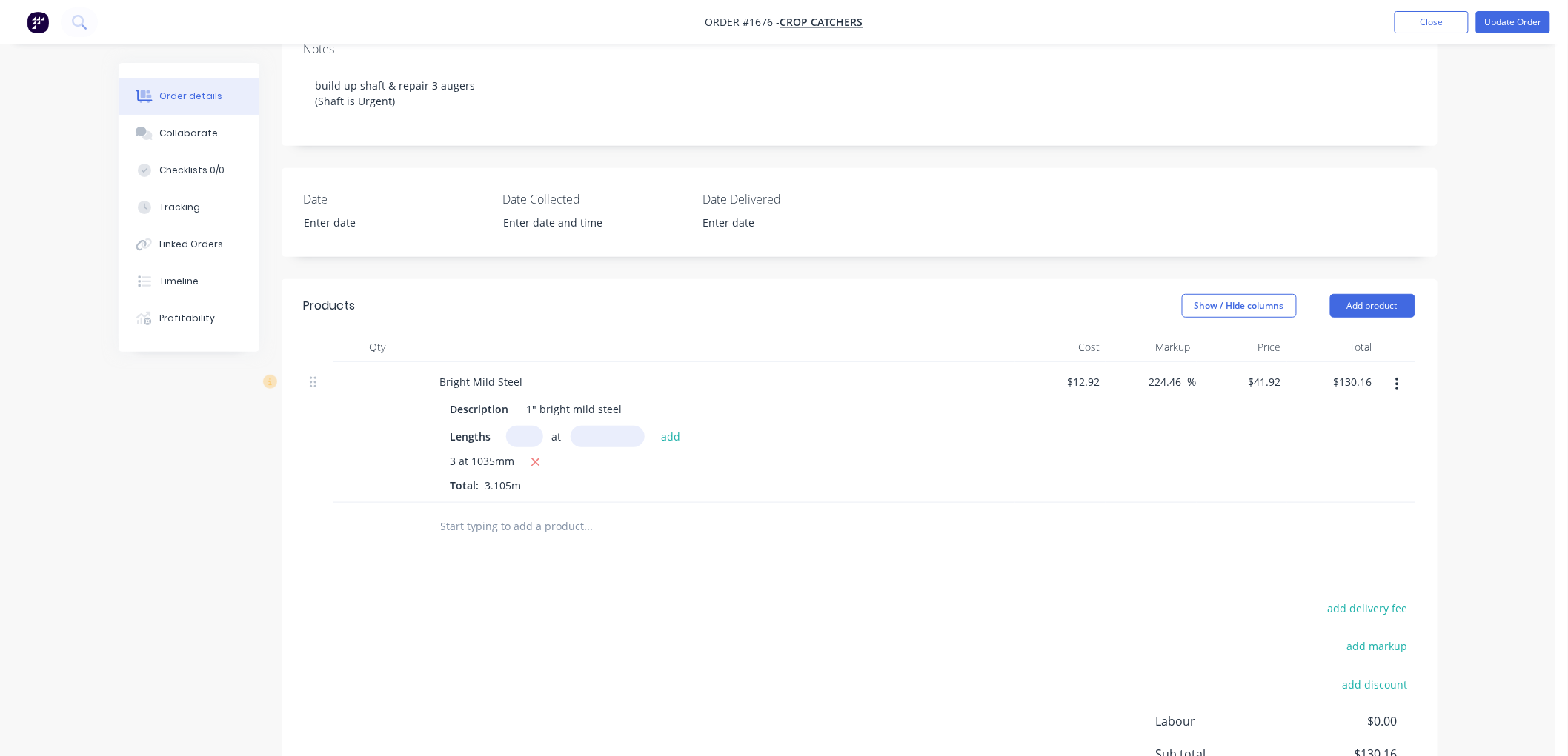
scroll to position [247, 0]
click at [1383, 304] on button "Add product" at bounding box center [1373, 305] width 85 height 23
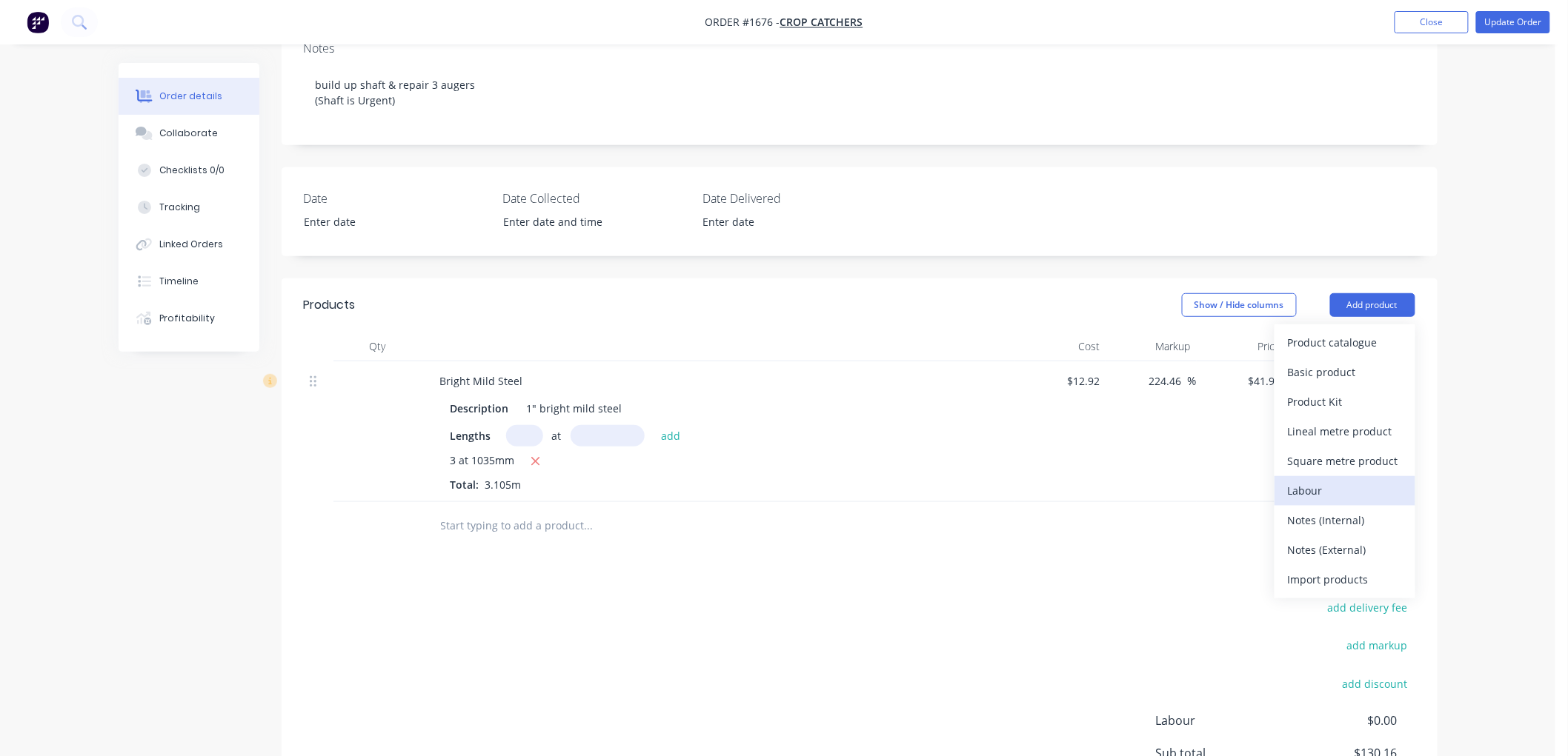
click at [1330, 482] on div "Labour" at bounding box center [1344, 490] width 114 height 22
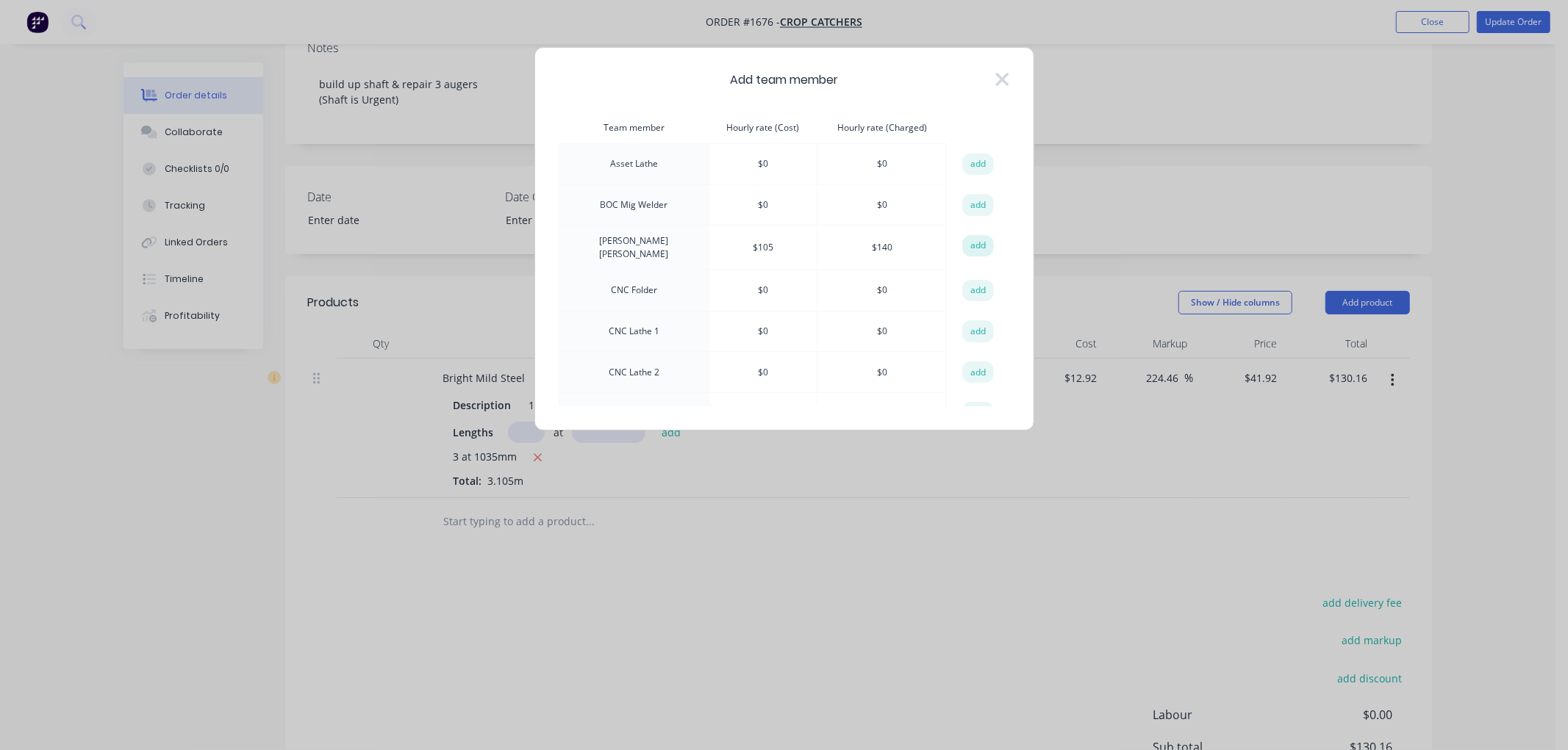
click at [972, 245] on button "add" at bounding box center [979, 246] width 33 height 22
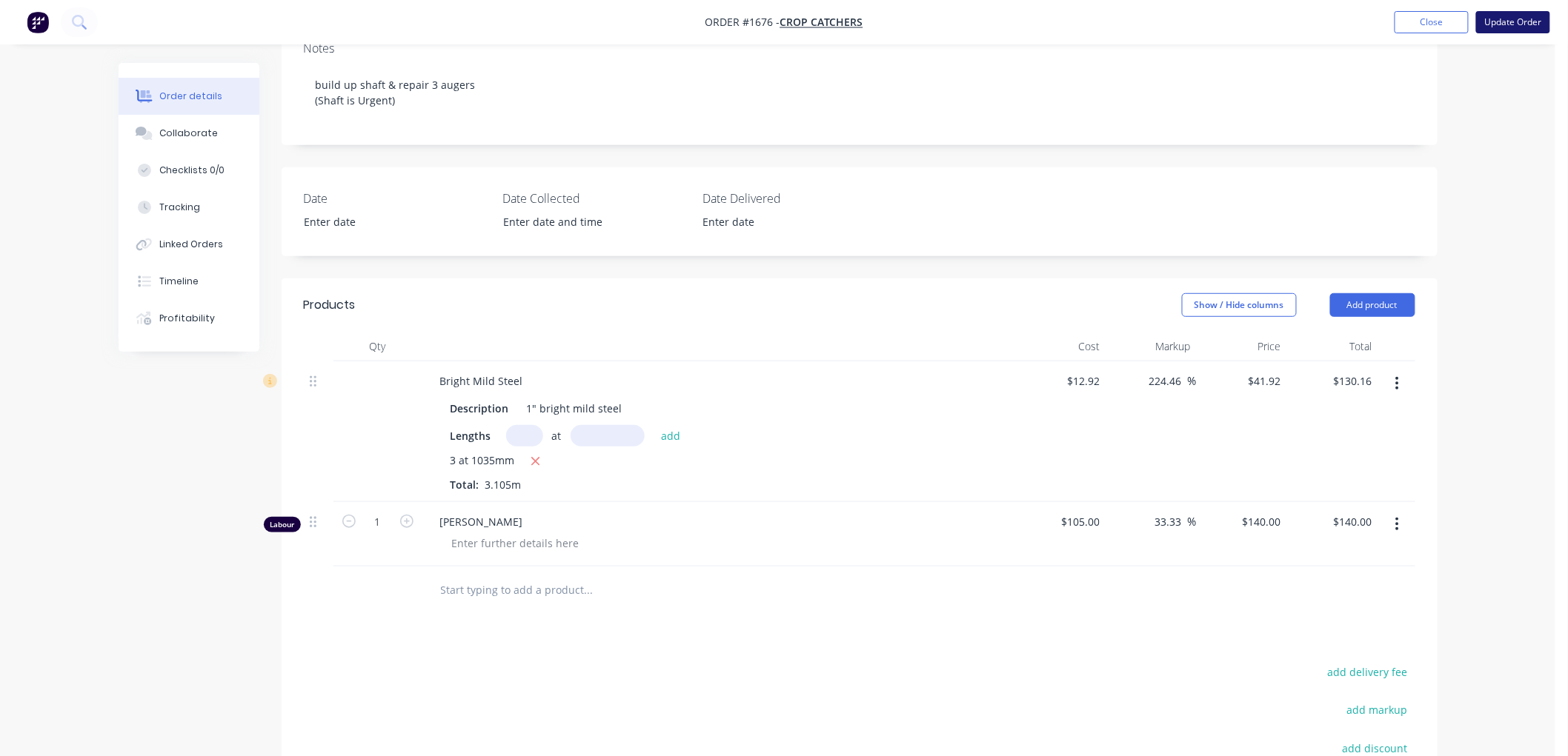
click at [1505, 20] on button "Update Order" at bounding box center [1512, 23] width 74 height 23
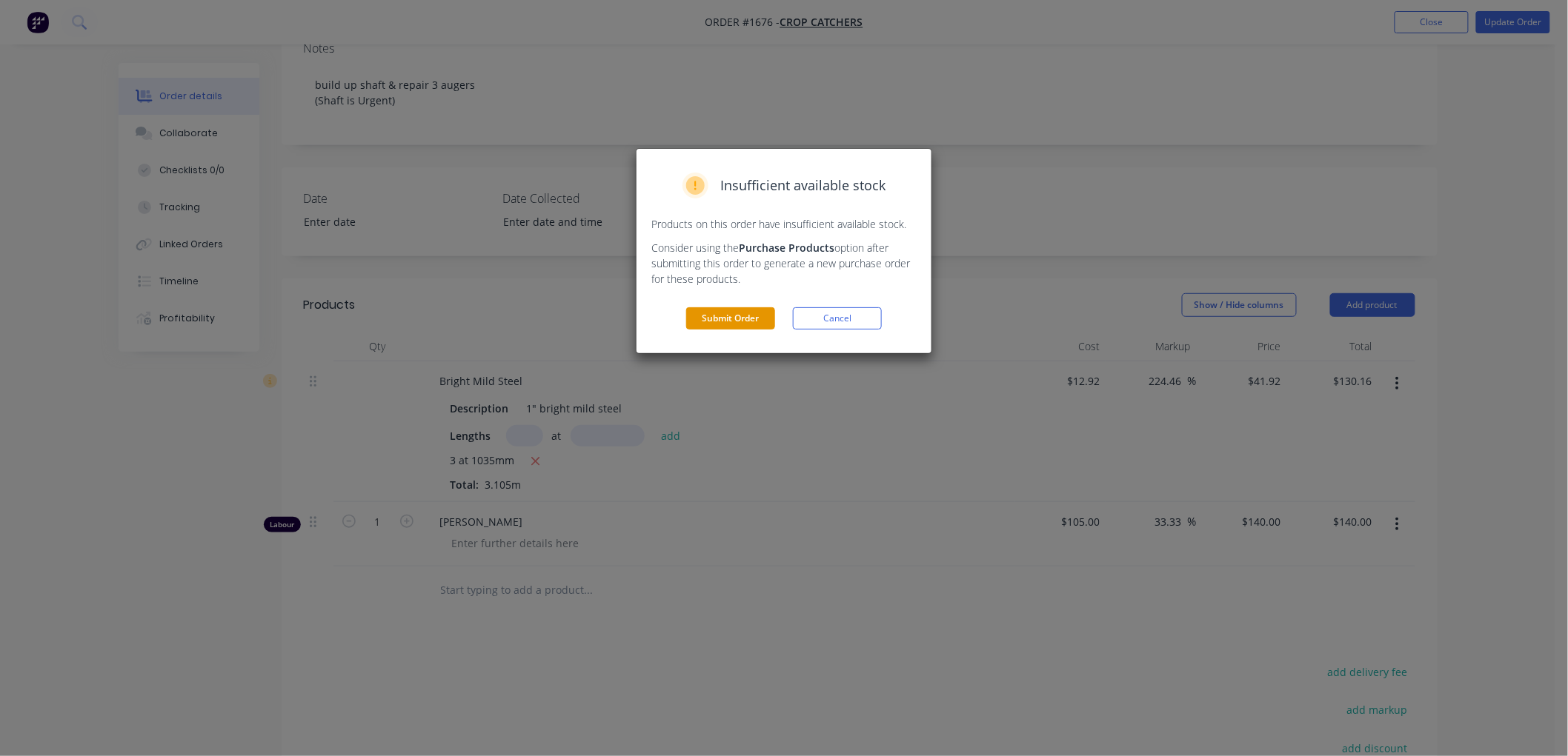
click at [759, 320] on button "Submit Order" at bounding box center [730, 319] width 89 height 23
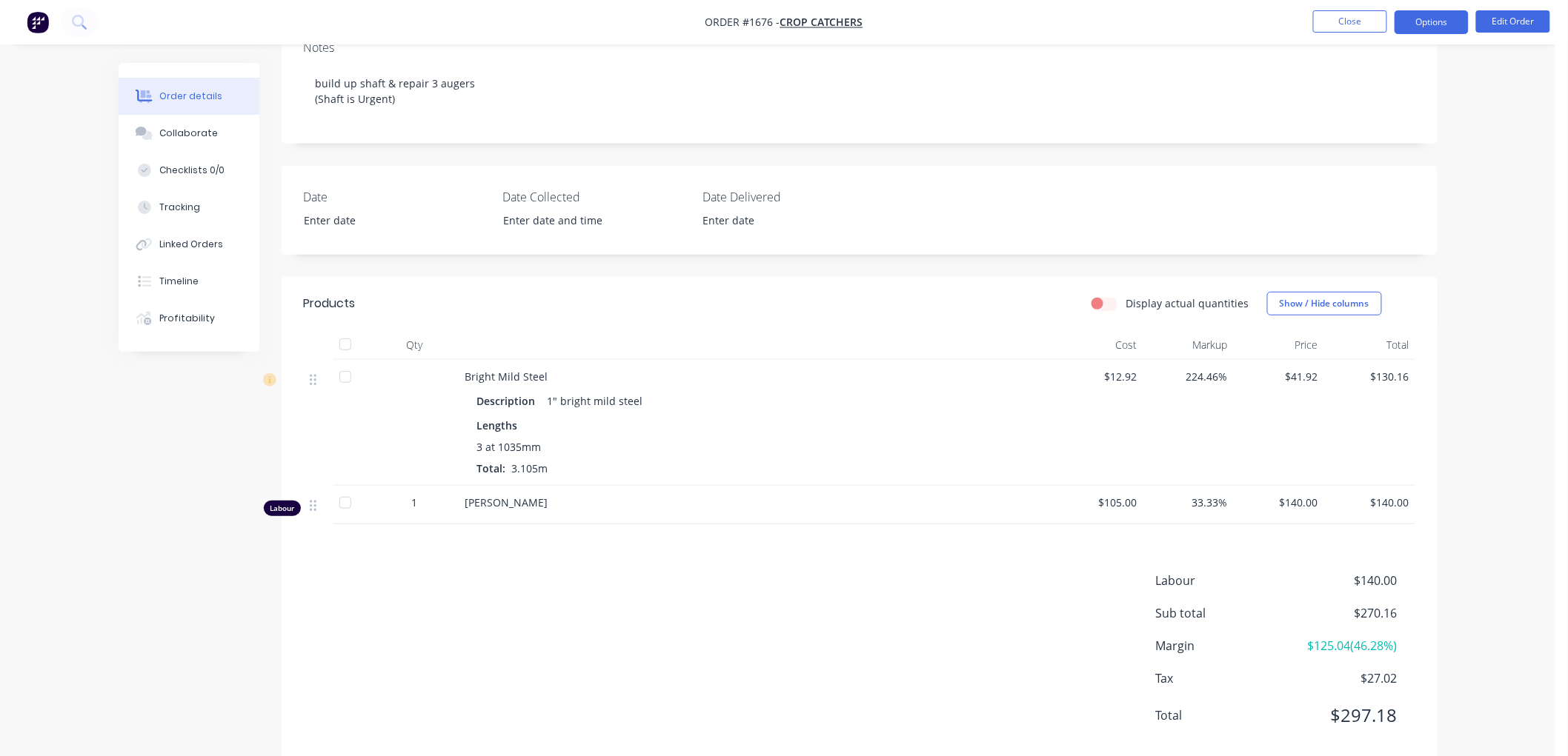
click at [1425, 23] on button "Options" at bounding box center [1431, 22] width 74 height 23
click at [573, 501] on div "[PERSON_NAME]" at bounding box center [755, 503] width 581 height 16
click at [549, 502] on span "[PERSON_NAME]" at bounding box center [507, 503] width 83 height 14
click at [565, 504] on div "[PERSON_NAME]" at bounding box center [755, 503] width 581 height 16
click at [1527, 17] on button "Edit Order" at bounding box center [1512, 22] width 74 height 23
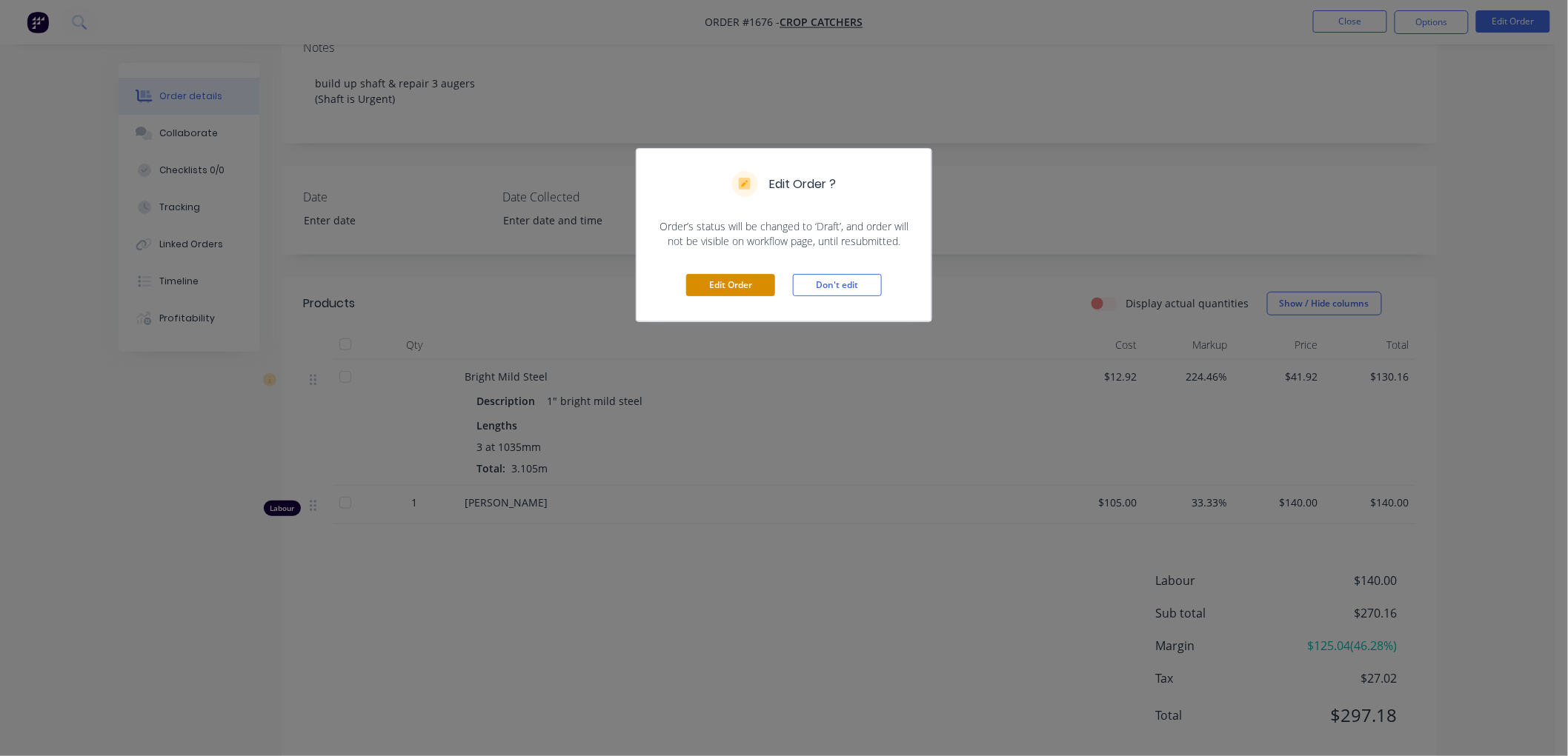
click at [738, 282] on button "Edit Order" at bounding box center [730, 286] width 89 height 23
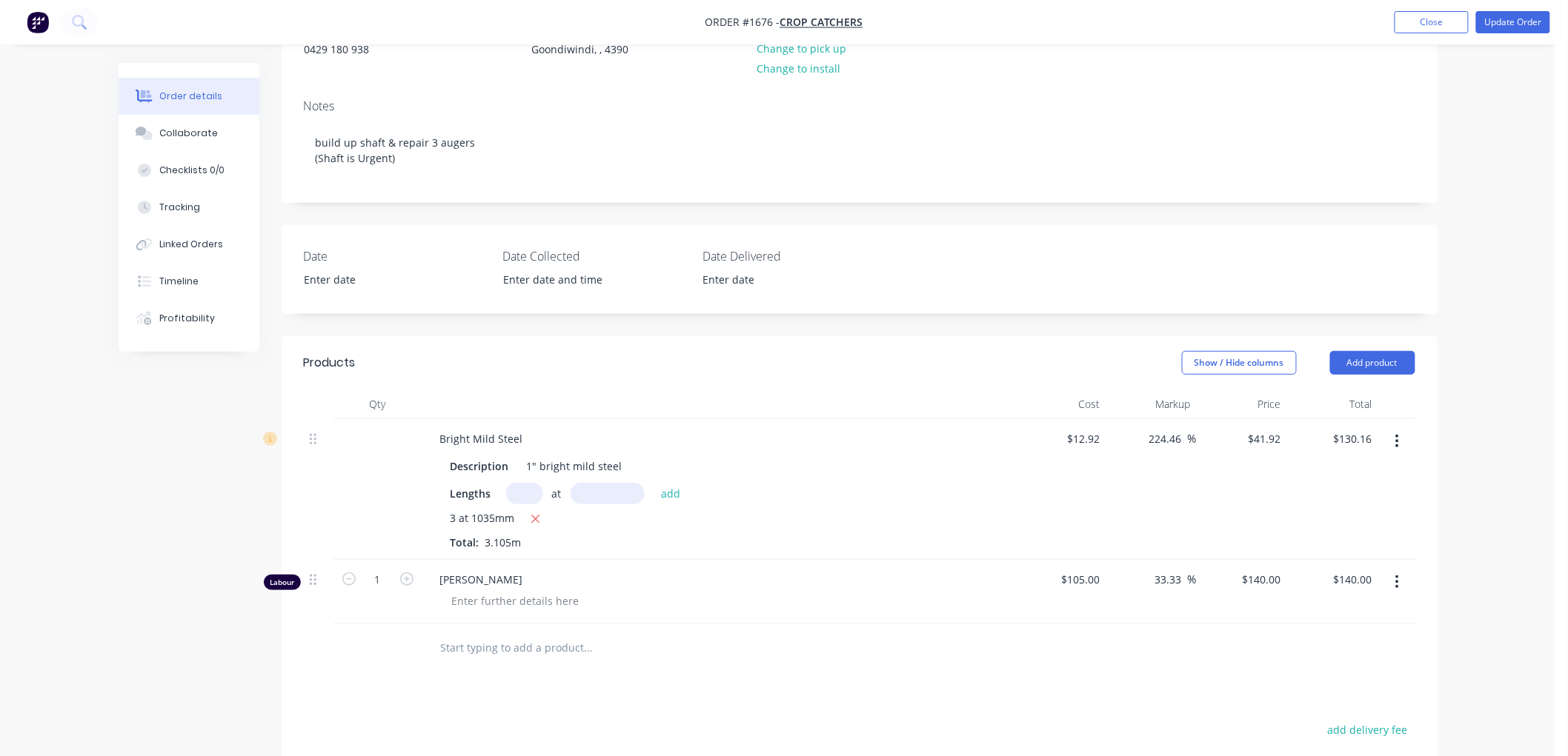
scroll to position [411, 0]
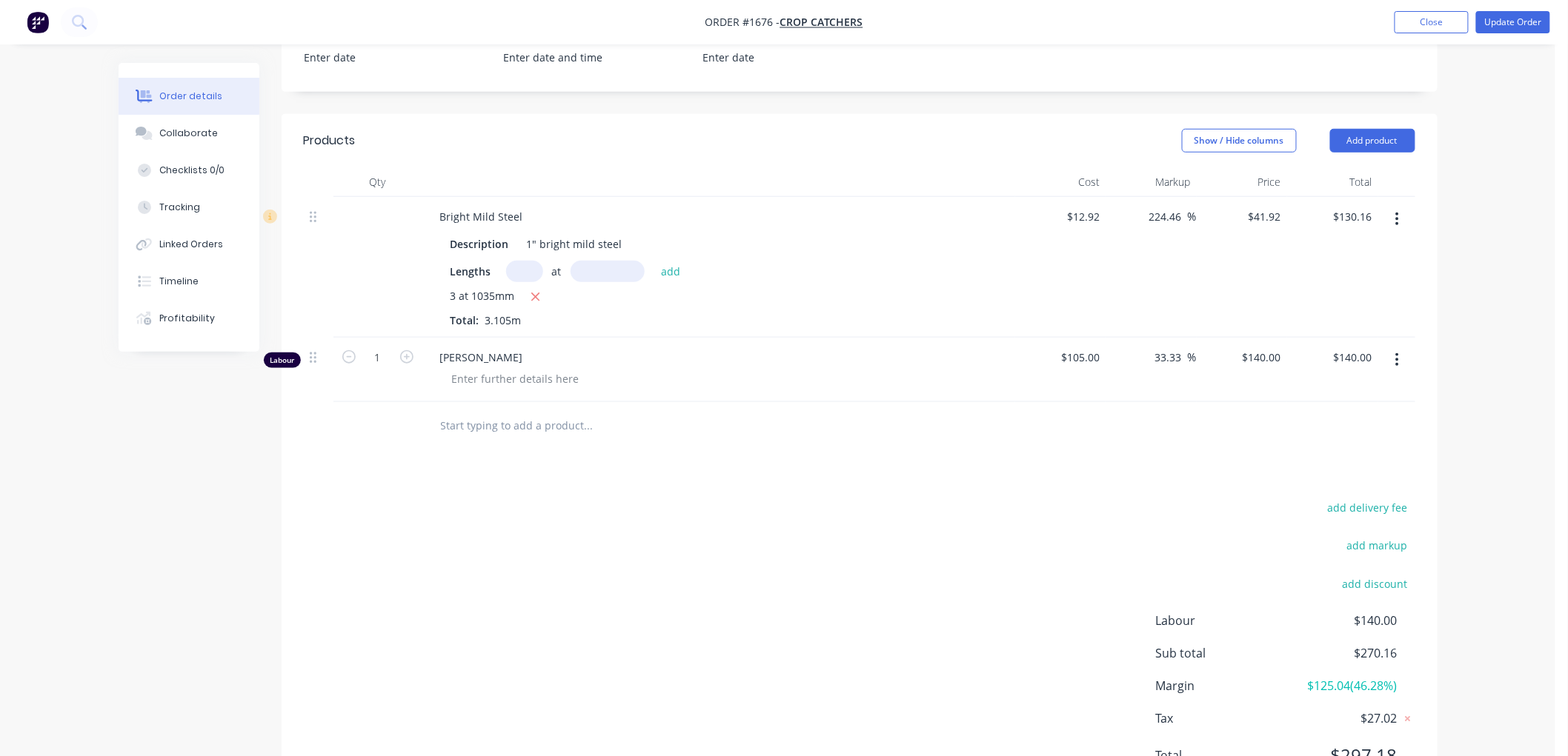
click at [532, 359] on span "[PERSON_NAME]" at bounding box center [724, 358] width 569 height 16
drag, startPoint x: 501, startPoint y: 390, endPoint x: 491, endPoint y: 372, distance: 20.6
click at [500, 390] on div "[PERSON_NAME]" at bounding box center [718, 370] width 593 height 64
click at [491, 372] on div at bounding box center [516, 378] width 151 height 22
click at [1499, 30] on button "Update Order" at bounding box center [1512, 23] width 74 height 23
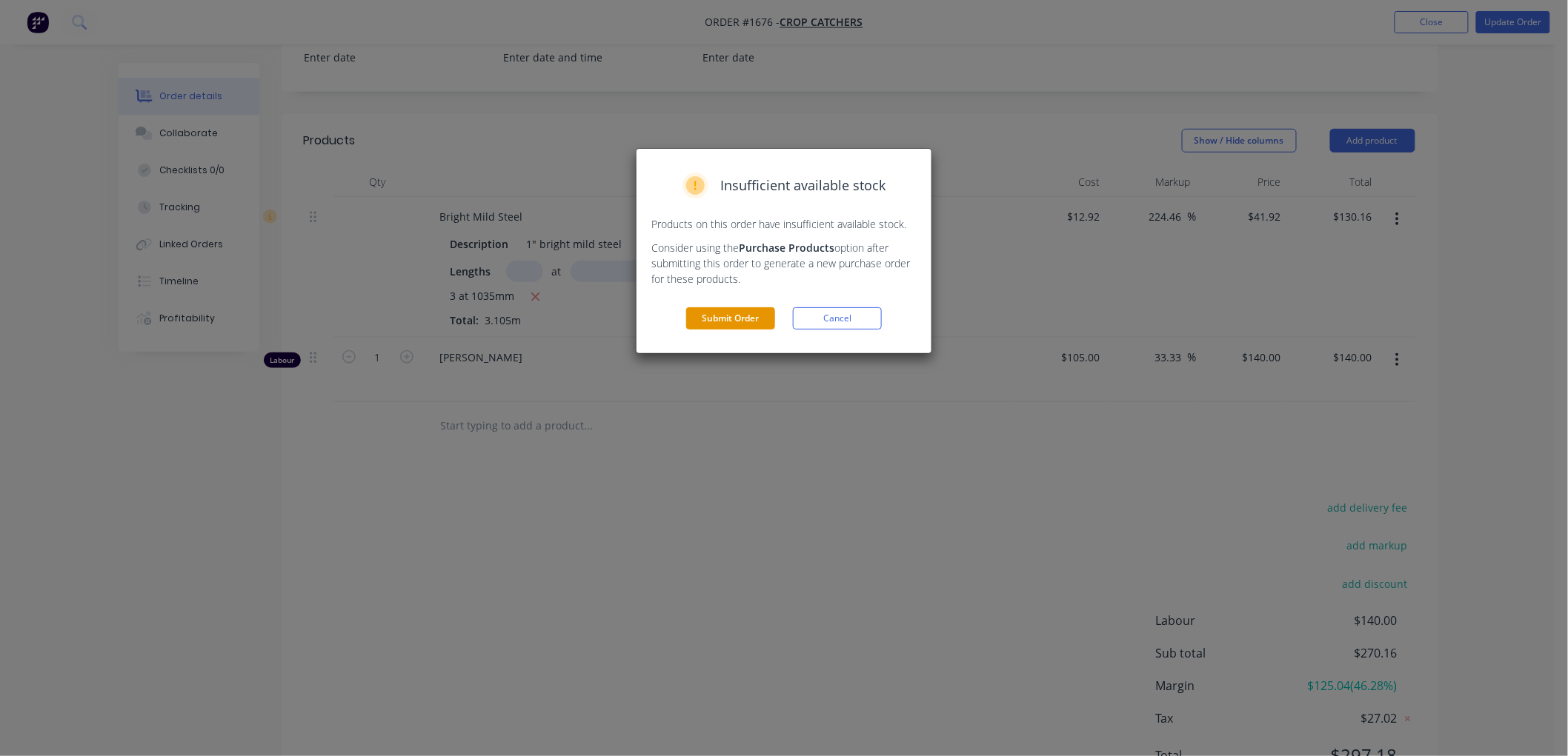
click at [746, 327] on button "Submit Order" at bounding box center [730, 319] width 89 height 23
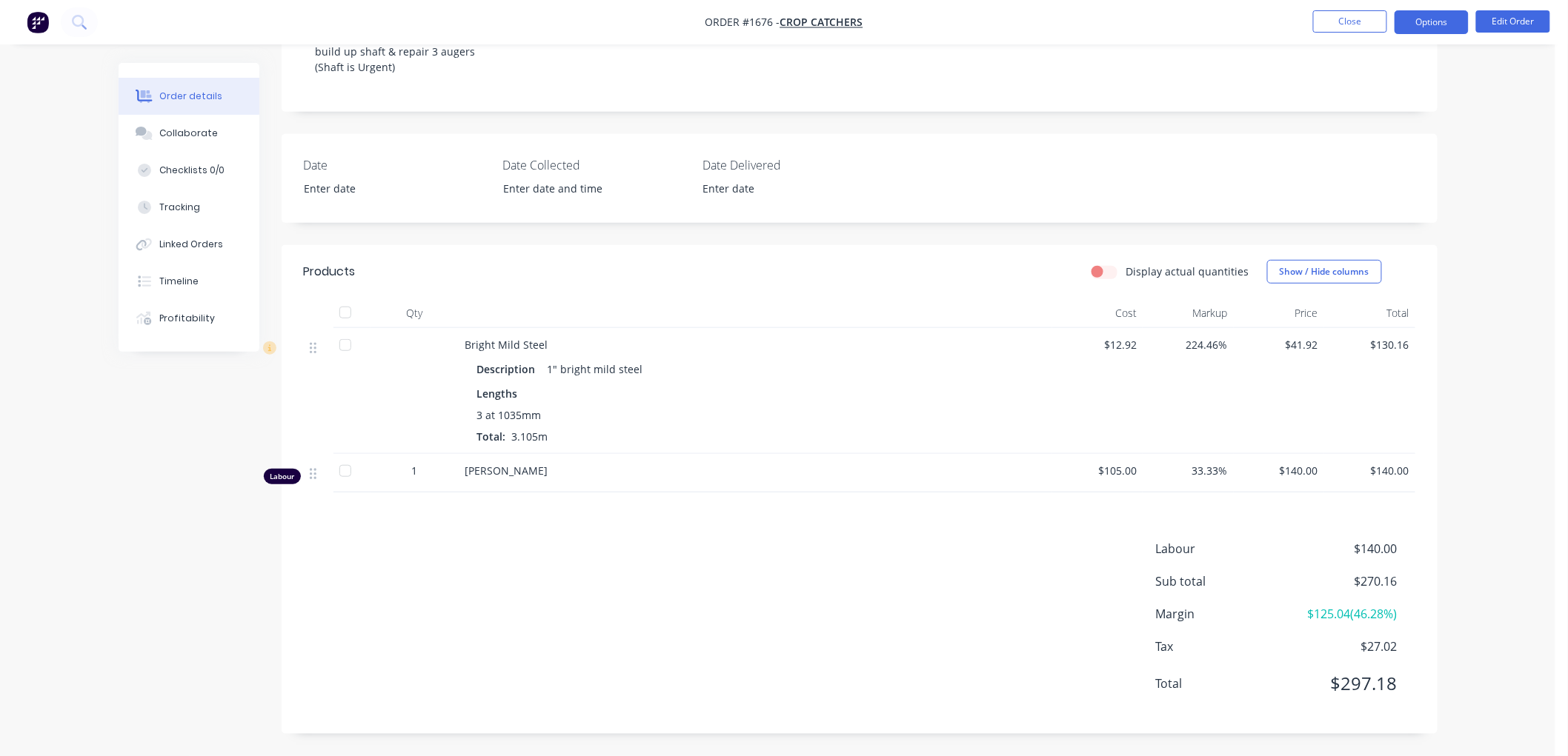
click at [1410, 25] on button "Options" at bounding box center [1431, 22] width 74 height 23
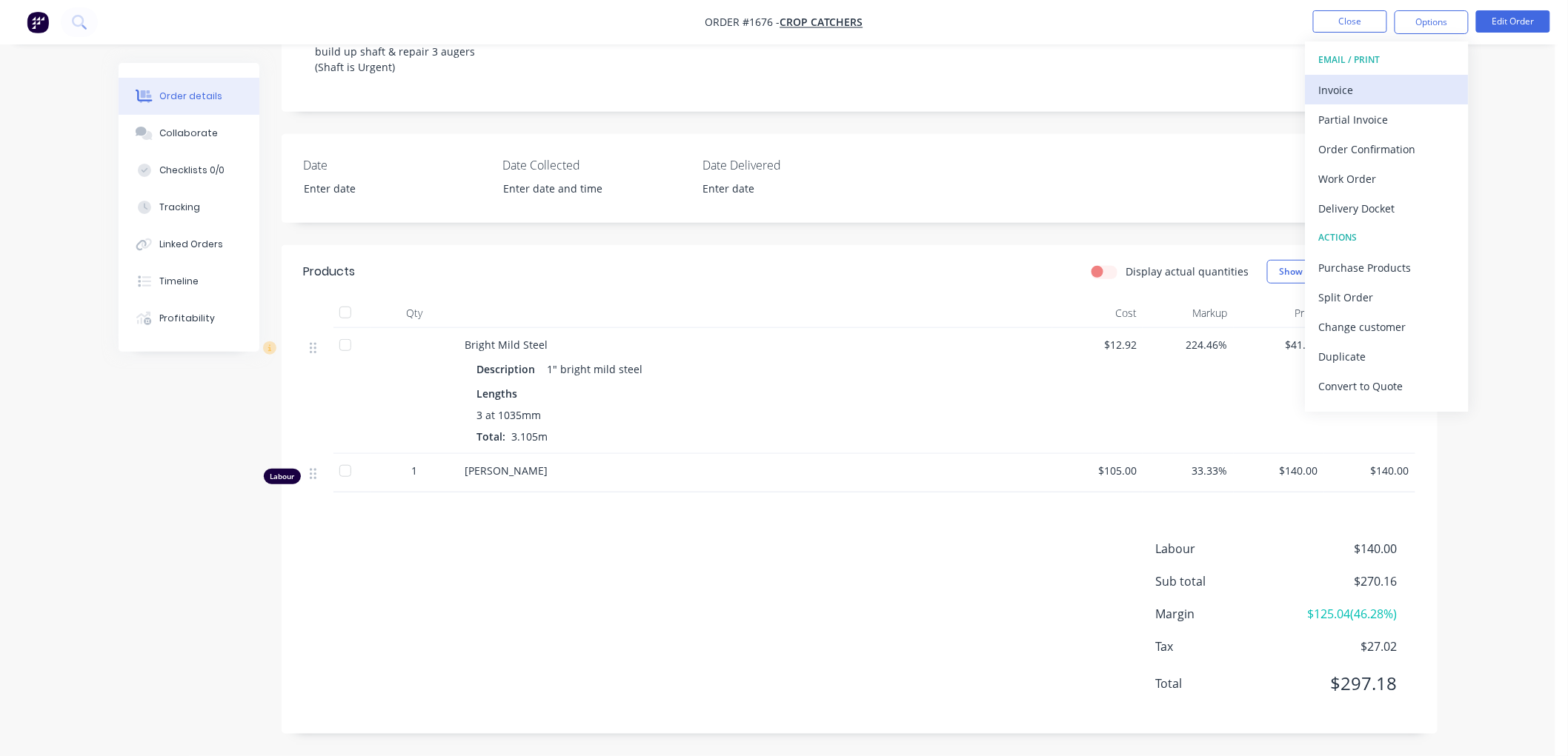
click at [1376, 83] on div "Invoice" at bounding box center [1387, 89] width 136 height 22
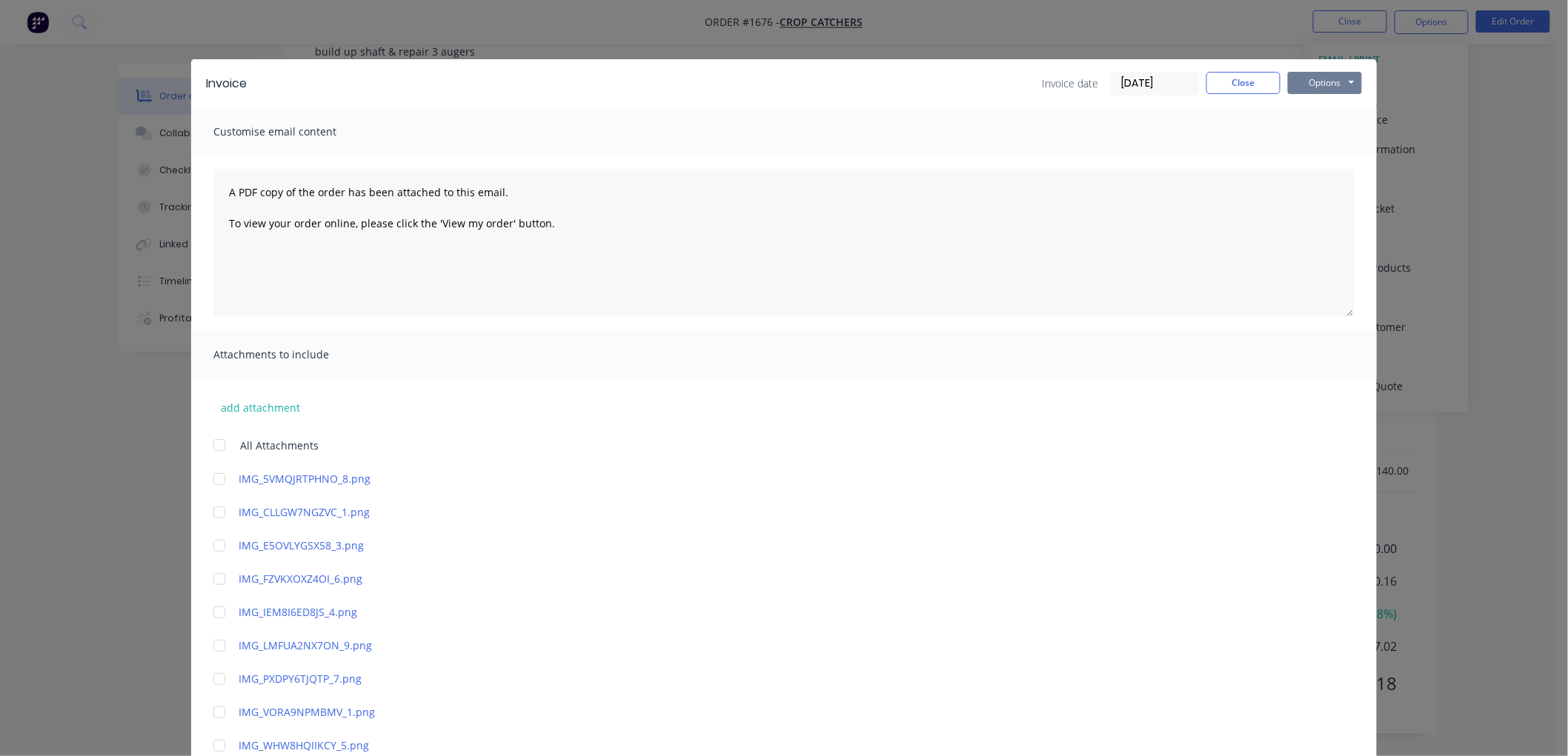
click at [1323, 80] on button "Options" at bounding box center [1324, 83] width 74 height 23
click at [1334, 104] on button "Preview" at bounding box center [1334, 109] width 95 height 24
click at [1225, 76] on button "Close" at bounding box center [1242, 83] width 74 height 23
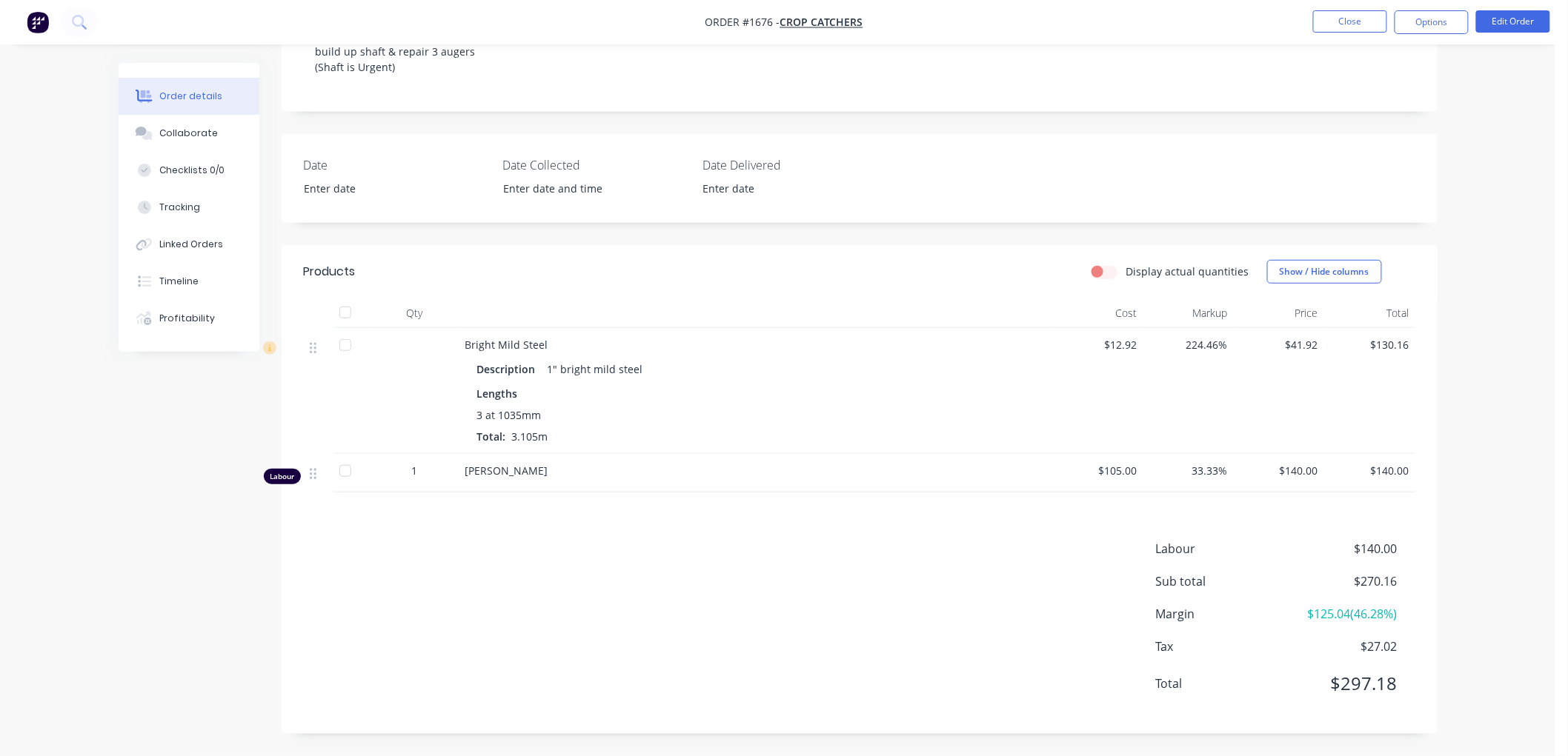
click at [500, 477] on div "[PERSON_NAME]" at bounding box center [755, 470] width 581 height 16
click at [568, 464] on div "[PERSON_NAME]" at bounding box center [755, 470] width 581 height 16
click at [520, 479] on div "[PERSON_NAME]" at bounding box center [755, 473] width 593 height 38
drag, startPoint x: 463, startPoint y: 470, endPoint x: 478, endPoint y: 464, distance: 16.2
click at [465, 469] on div "[PERSON_NAME]" at bounding box center [755, 473] width 593 height 38
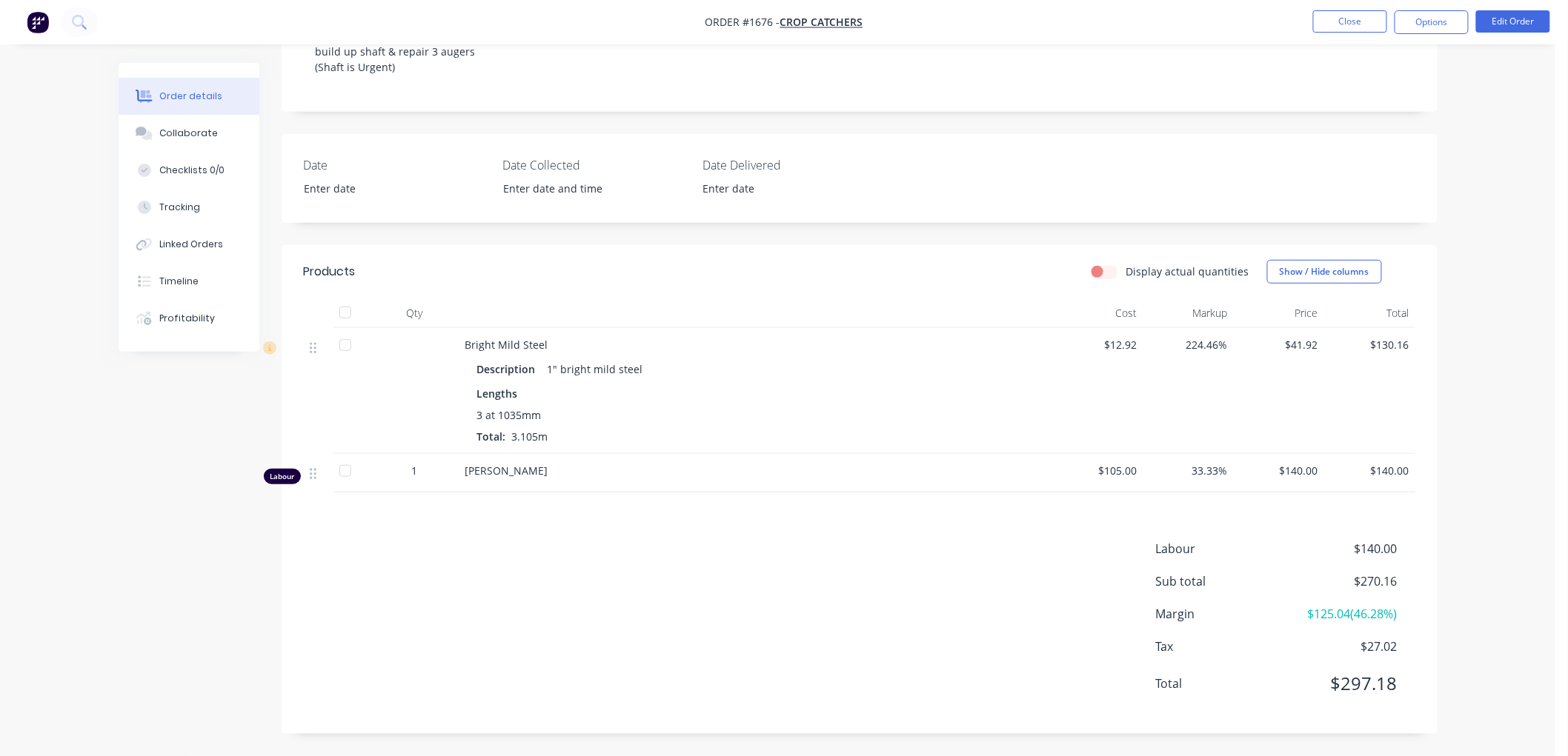
drag, startPoint x: 478, startPoint y: 464, endPoint x: 583, endPoint y: 465, distance: 105.0
click at [583, 465] on div "[PERSON_NAME]" at bounding box center [755, 470] width 581 height 16
click at [571, 468] on div "[PERSON_NAME]" at bounding box center [755, 470] width 581 height 16
drag, startPoint x: 554, startPoint y: 468, endPoint x: 449, endPoint y: 473, distance: 105.1
click at [449, 473] on div "Labour 1 [PERSON_NAME] $105.00 33.33% $140.00 $140.00" at bounding box center [860, 473] width 1111 height 38
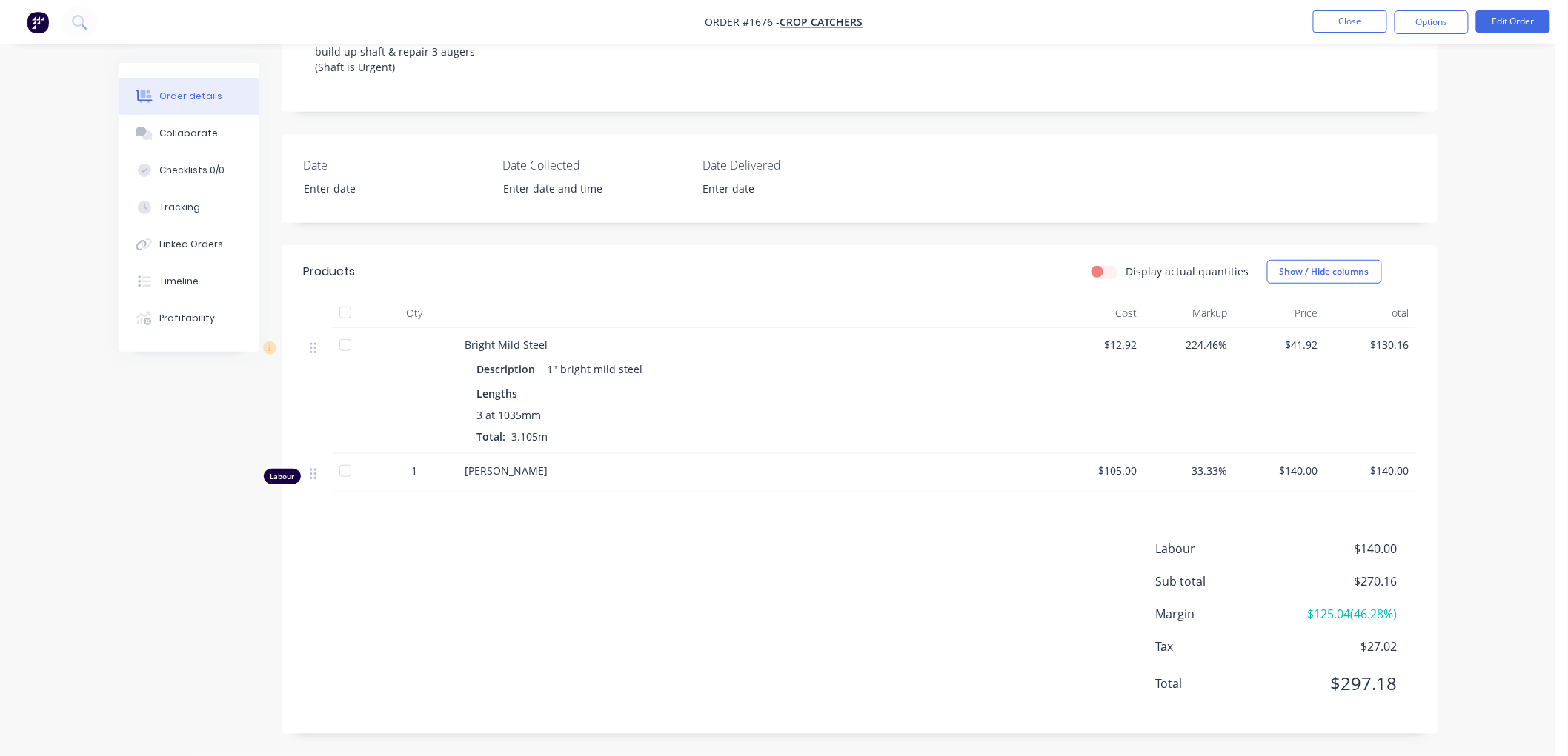
click at [526, 473] on span "[PERSON_NAME]" at bounding box center [507, 470] width 83 height 14
drag, startPoint x: 557, startPoint y: 470, endPoint x: 438, endPoint y: 472, distance: 119.0
click at [438, 472] on div "Labour 1 [PERSON_NAME] $105.00 33.33% $140.00 $140.00" at bounding box center [860, 473] width 1111 height 38
click at [513, 508] on div "Products Display actual quantities Show / Hide columns Qty Cost Markup Price To…" at bounding box center [859, 490] width 1156 height 489
click at [1419, 23] on button "Options" at bounding box center [1431, 22] width 74 height 23
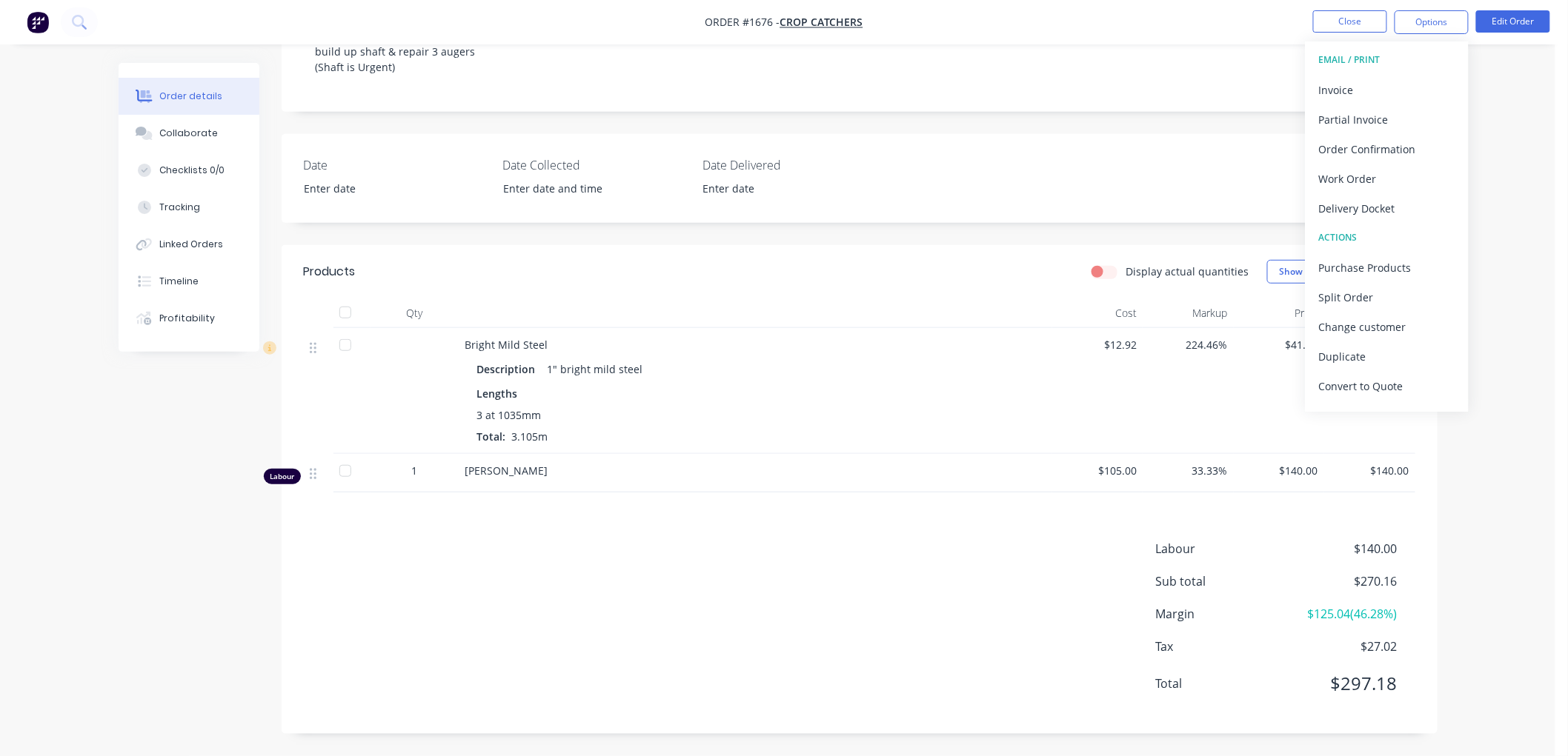
click at [527, 500] on div "Products Display actual quantities Show / Hide columns Qty Cost Markup Price To…" at bounding box center [859, 490] width 1156 height 489
click at [509, 471] on span "[PERSON_NAME]" at bounding box center [507, 470] width 83 height 14
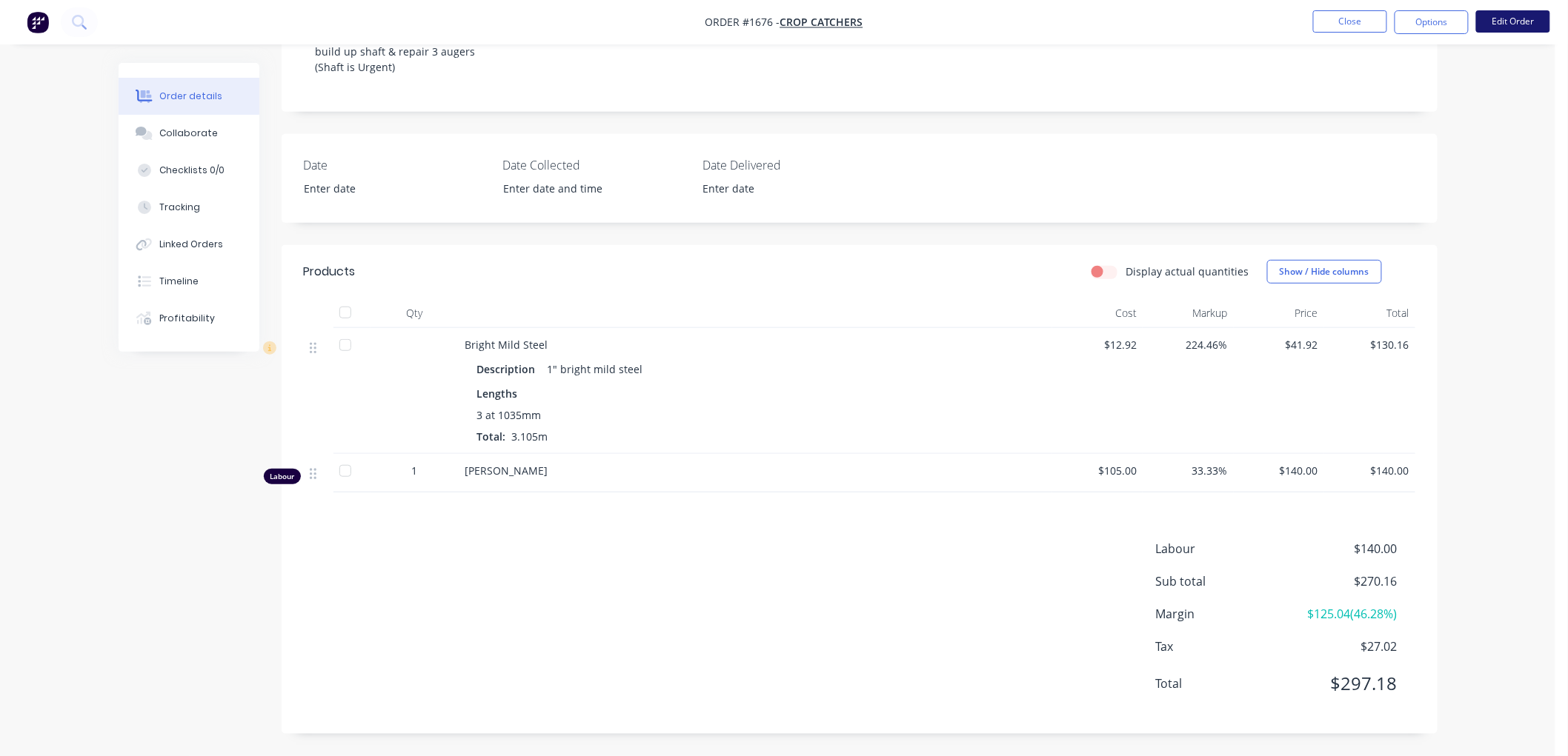
click at [1505, 18] on button "Edit Order" at bounding box center [1512, 22] width 74 height 23
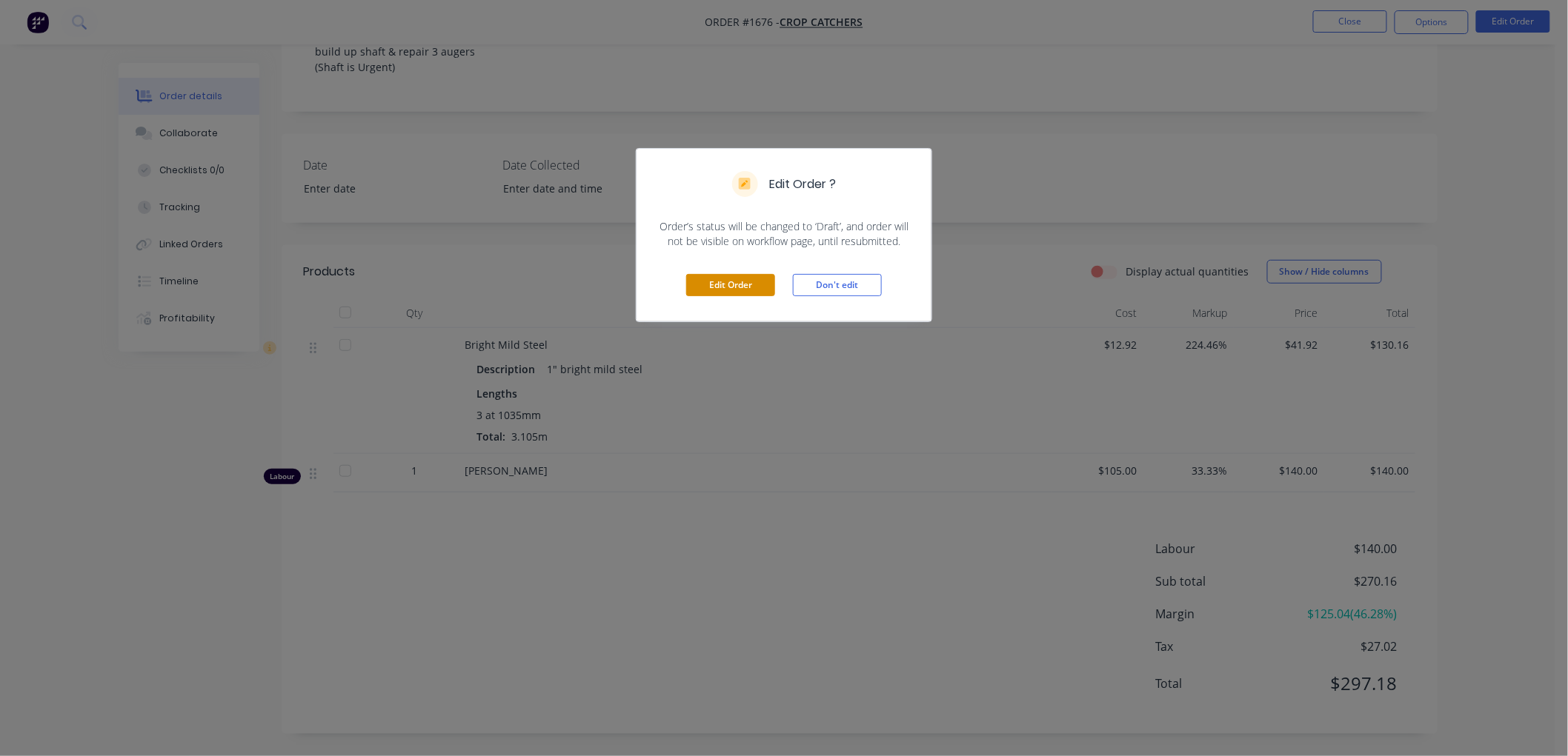
click at [737, 284] on button "Edit Order" at bounding box center [730, 286] width 89 height 23
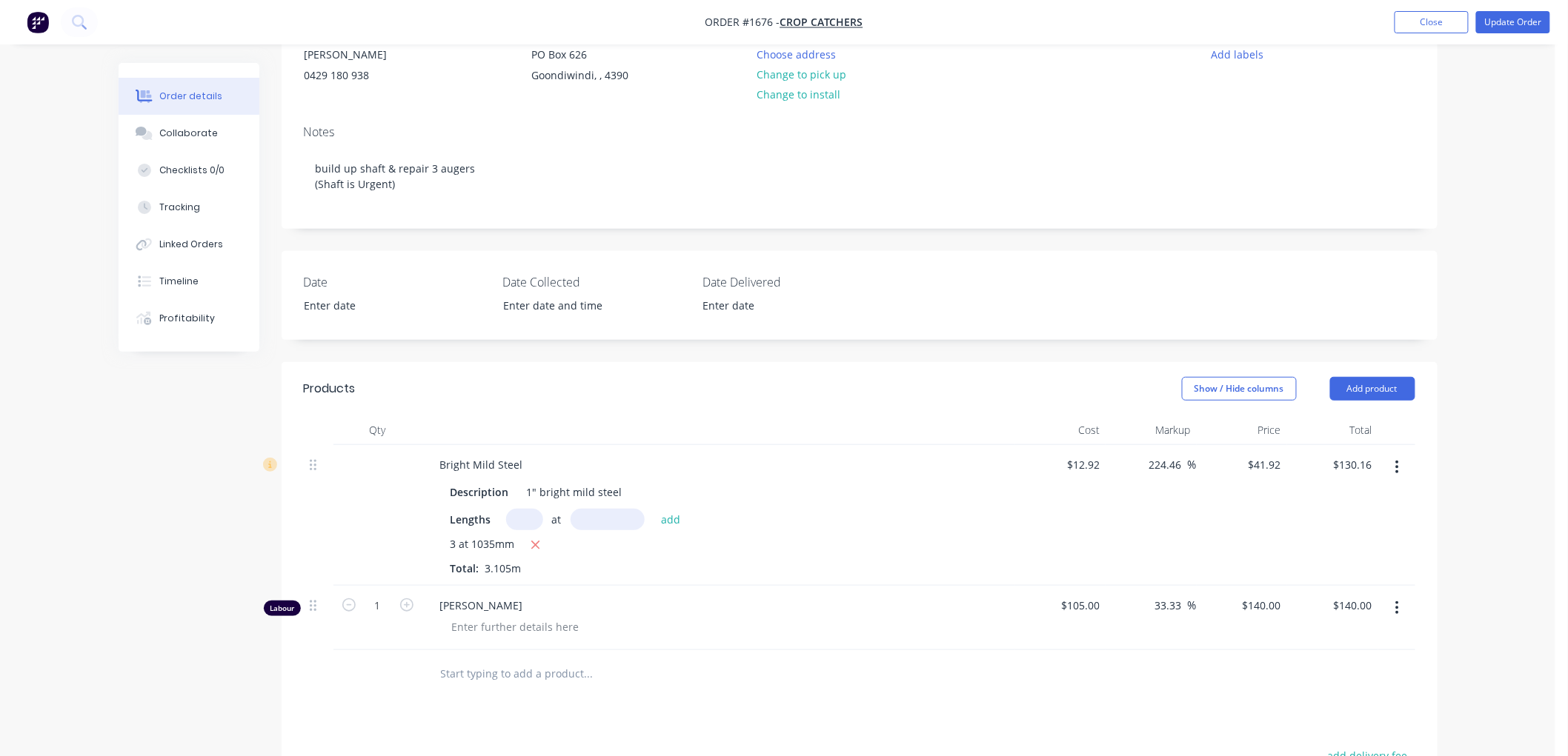
scroll to position [411, 0]
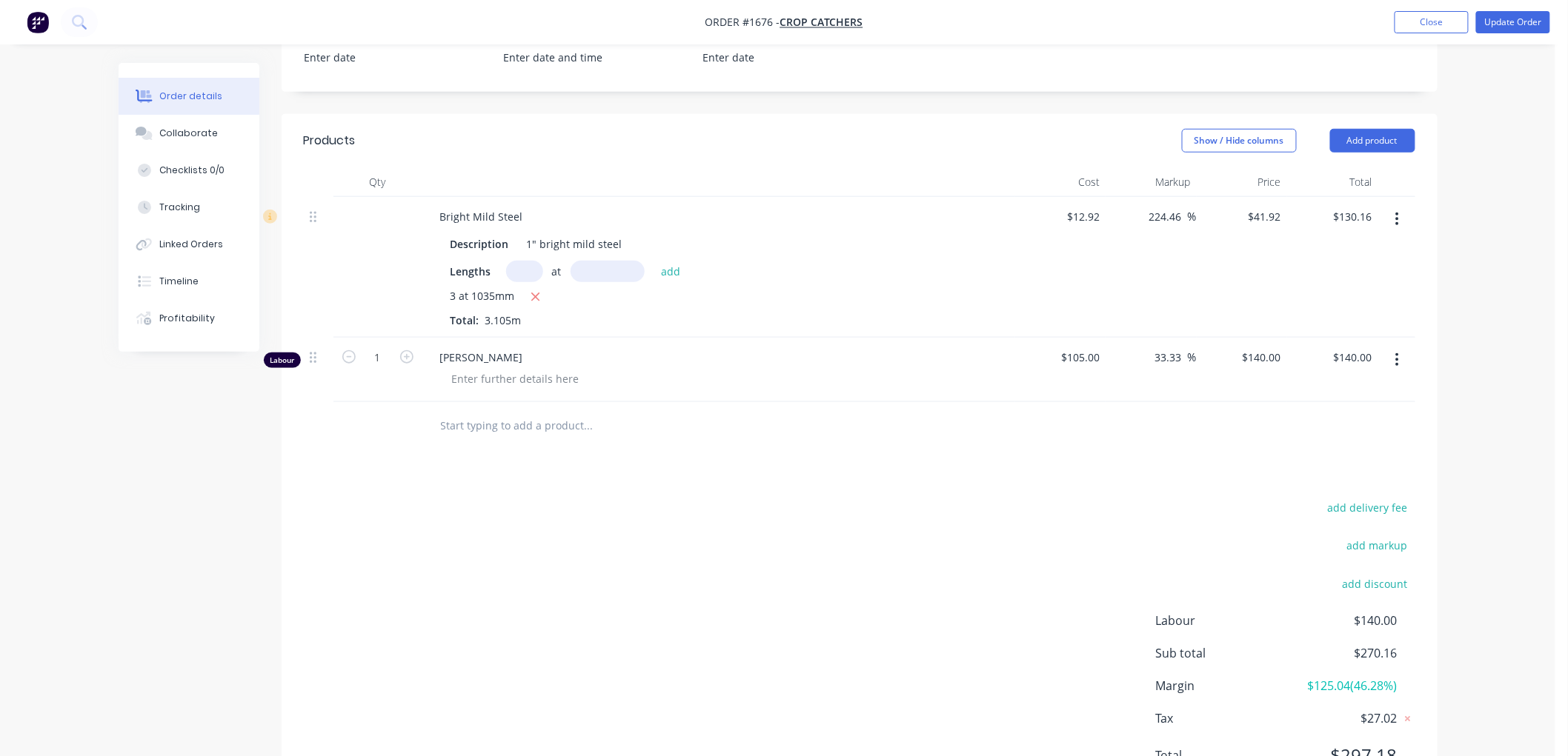
click at [1401, 358] on button "button" at bounding box center [1397, 359] width 35 height 27
click at [1322, 477] on div "Delete" at bounding box center [1344, 488] width 114 height 22
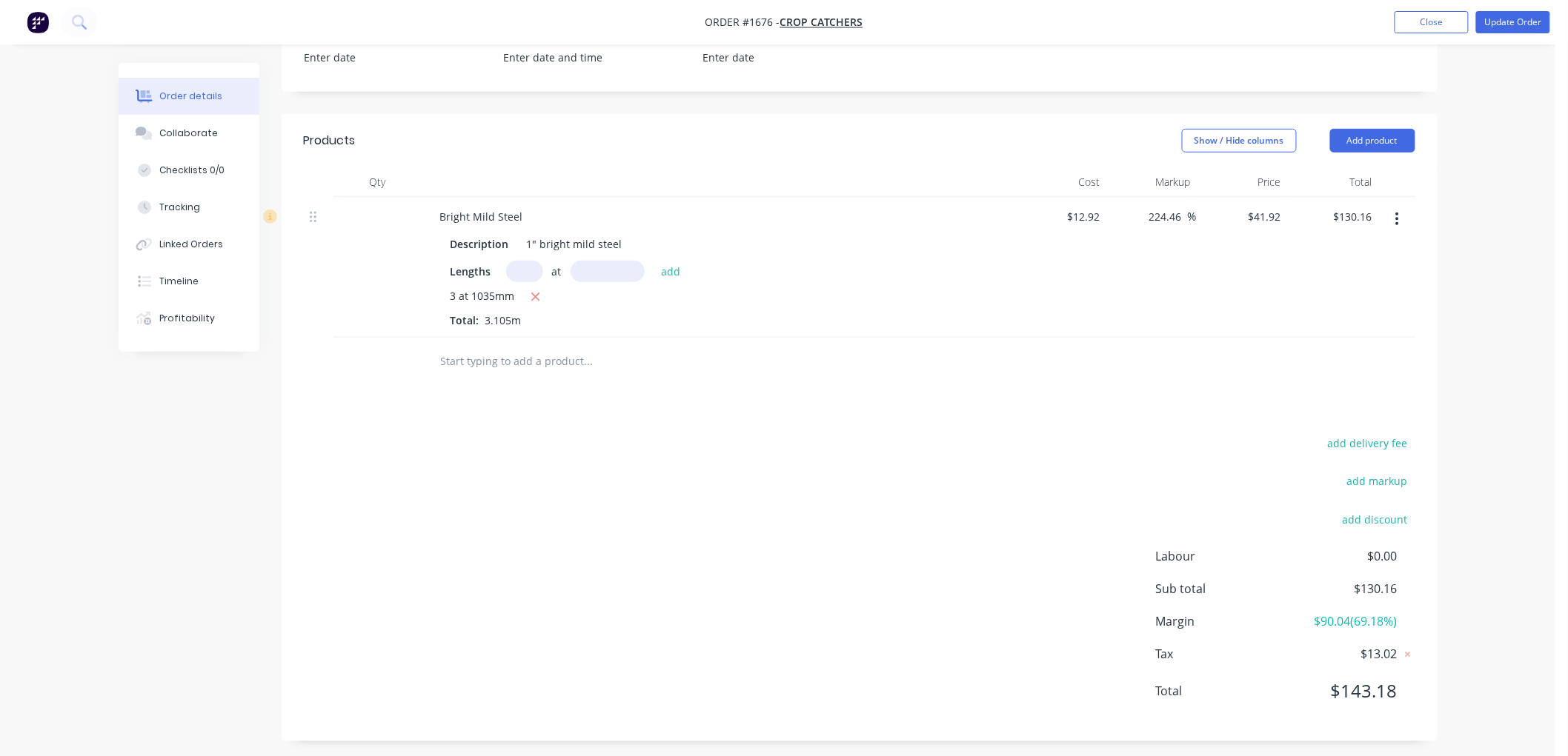
drag, startPoint x: 1508, startPoint y: 314, endPoint x: 1499, endPoint y: 317, distance: 9.5
click at [1507, 314] on div "Order details Collaborate Checklists 0/0 Tracking Linked Orders Timeline Profit…" at bounding box center [777, 176] width 1555 height 1175
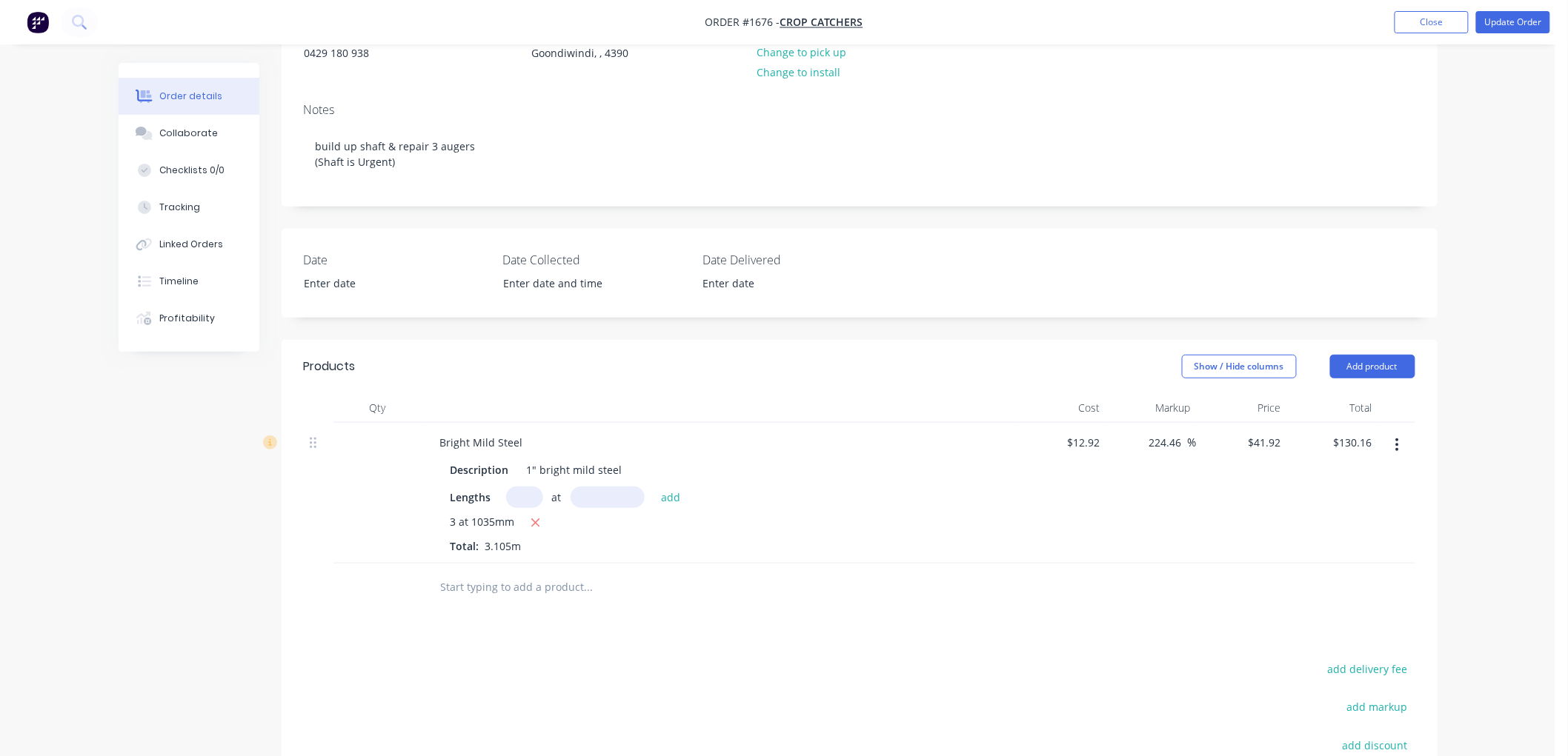
scroll to position [82, 0]
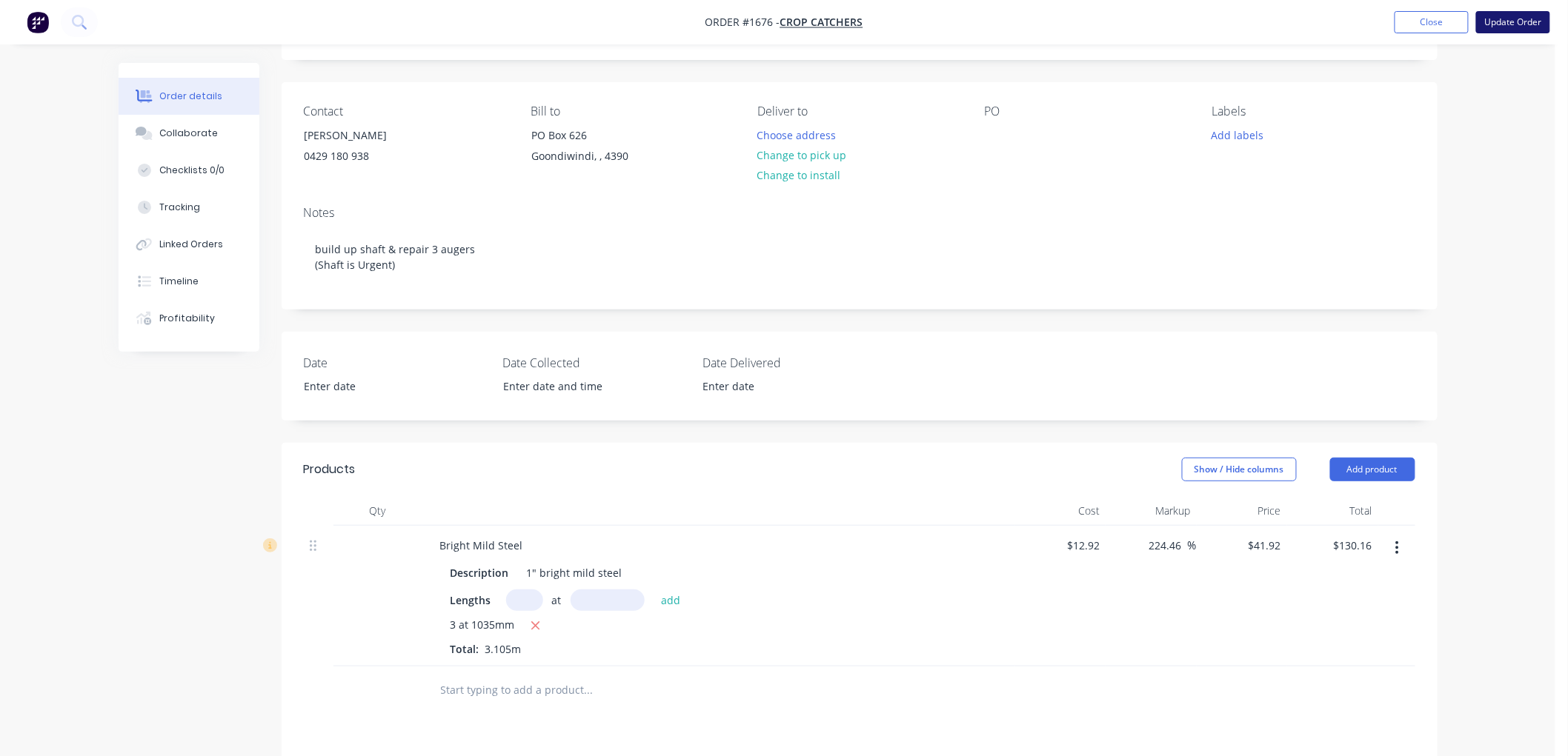
click at [1515, 18] on button "Update Order" at bounding box center [1512, 23] width 74 height 23
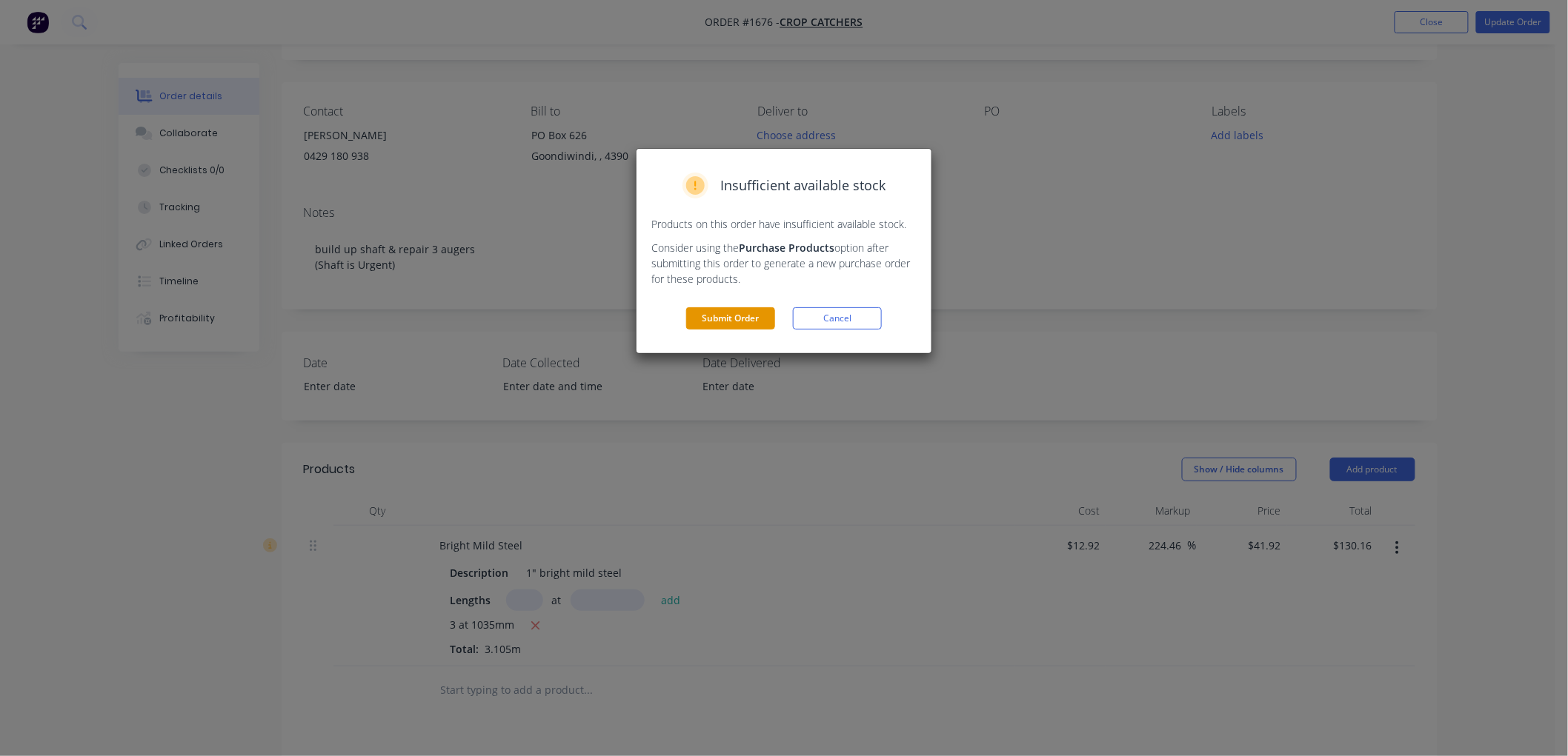
click at [742, 320] on button "Submit Order" at bounding box center [730, 319] width 89 height 23
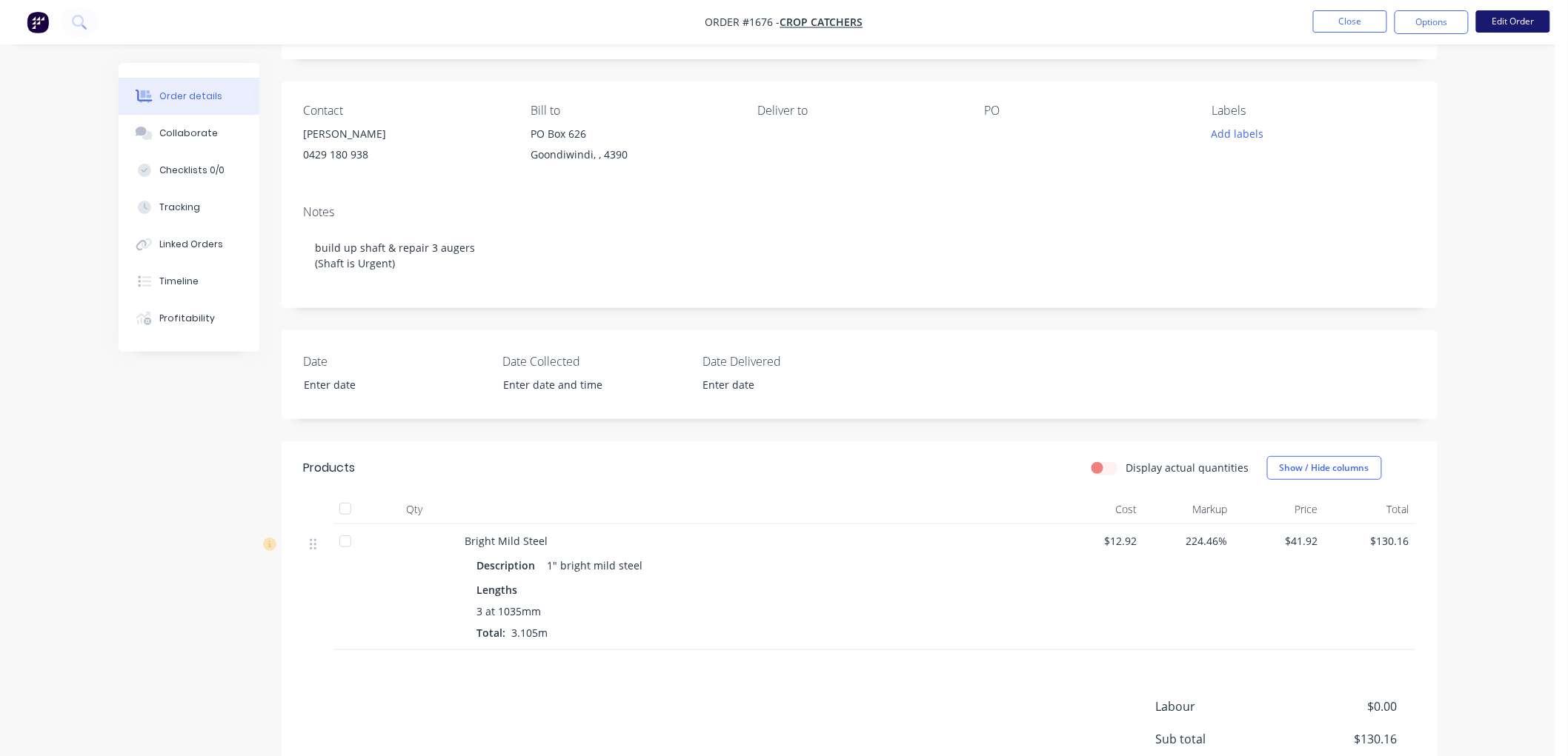
click at [1522, 19] on button "Edit Order" at bounding box center [1512, 22] width 74 height 23
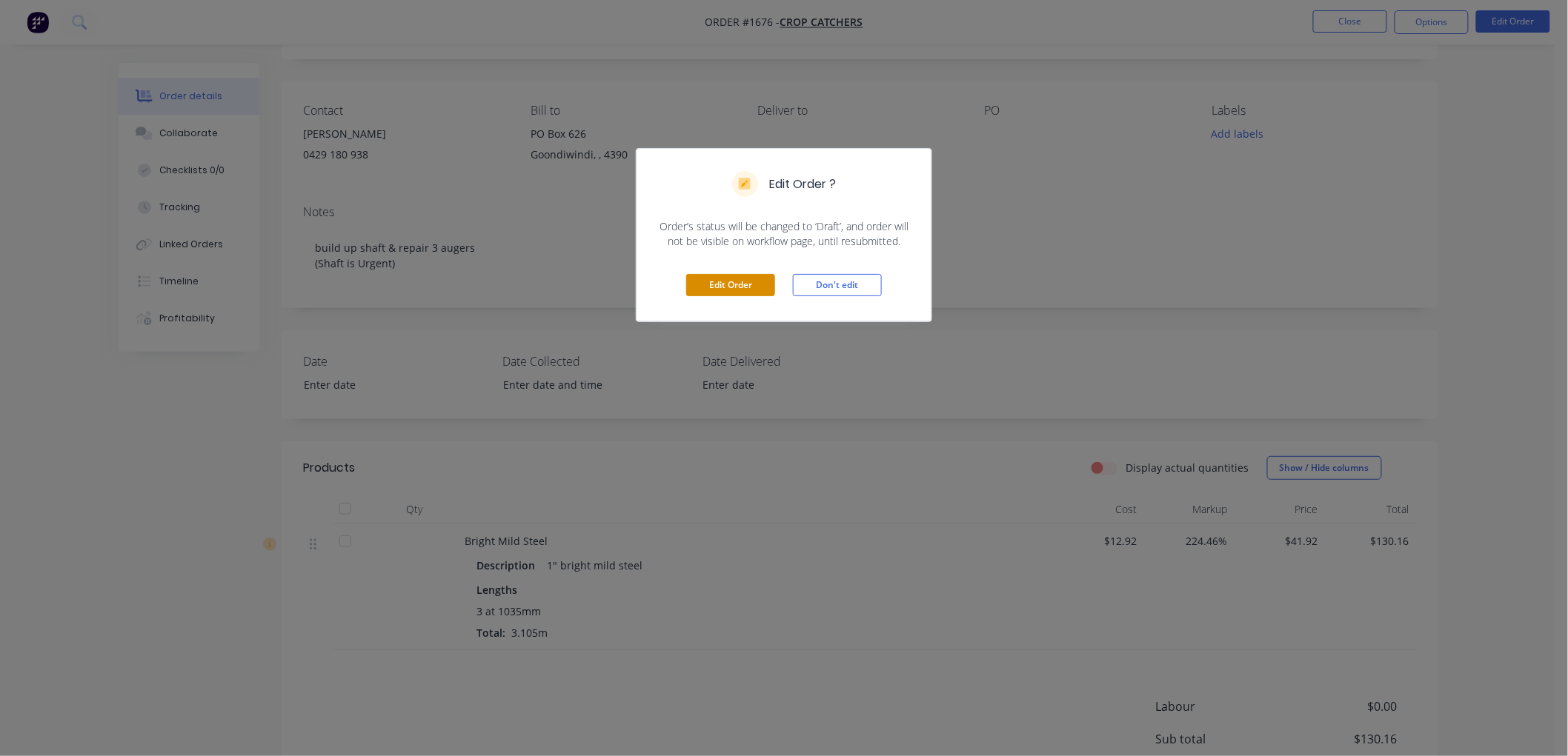
click at [708, 291] on button "Edit Order" at bounding box center [730, 286] width 89 height 23
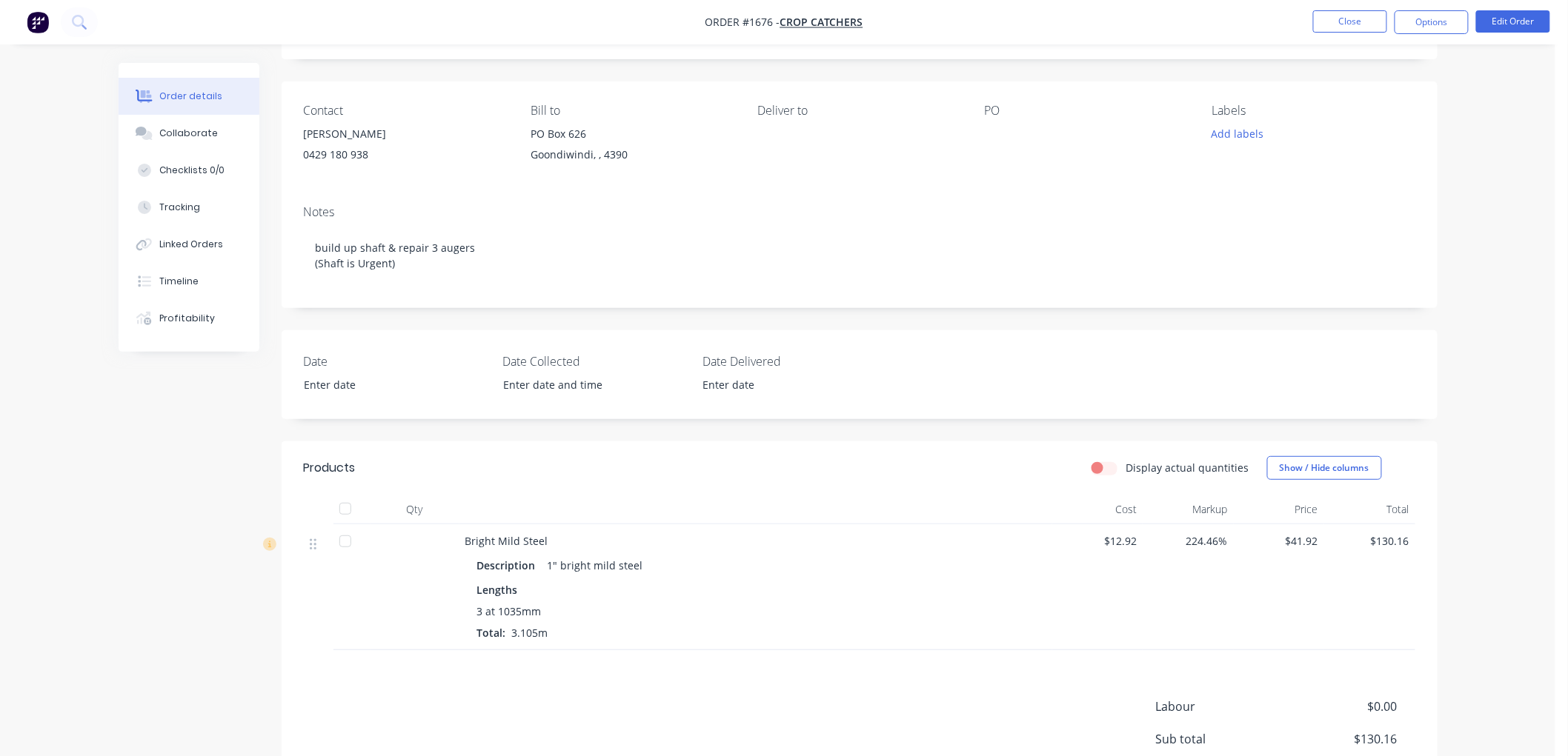
click at [534, 670] on div "Products Display actual quantities Show / Hide columns Qty Cost Markup Price To…" at bounding box center [859, 667] width 1156 height 450
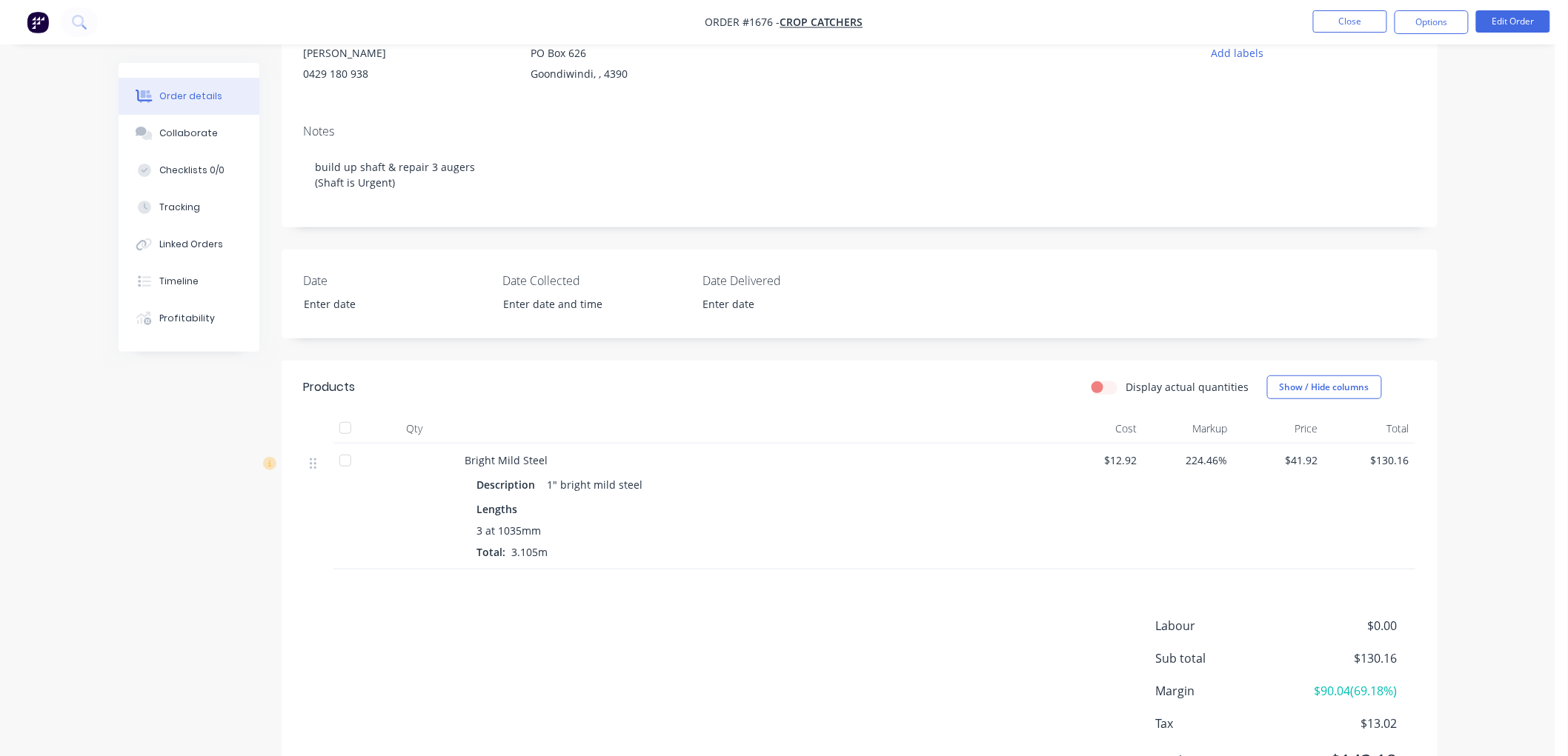
scroll to position [240, 0]
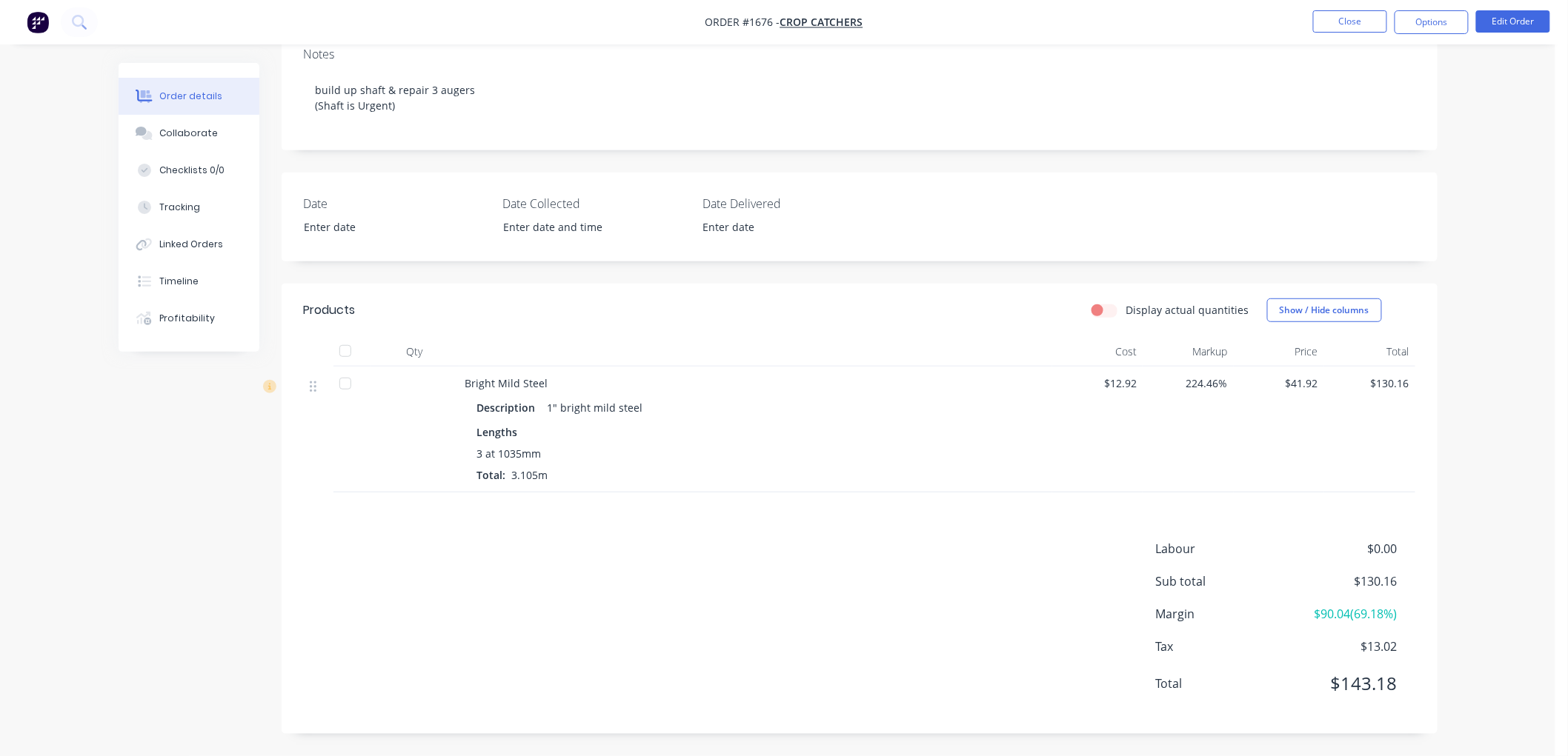
drag, startPoint x: 590, startPoint y: 472, endPoint x: 954, endPoint y: 418, distance: 368.0
click at [685, 447] on div "3 at 1035mm Total: 3.105m" at bounding box center [756, 464] width 557 height 37
click at [728, 531] on div "Products Display actual quantities Show / Hide columns Qty Cost Markup Price To…" at bounding box center [859, 509] width 1156 height 450
click at [1512, 8] on nav "Order #1676 - Crop Catchers Close Options Edit Order" at bounding box center [784, 22] width 1568 height 44
click at [1512, 23] on button "Edit Order" at bounding box center [1512, 22] width 74 height 23
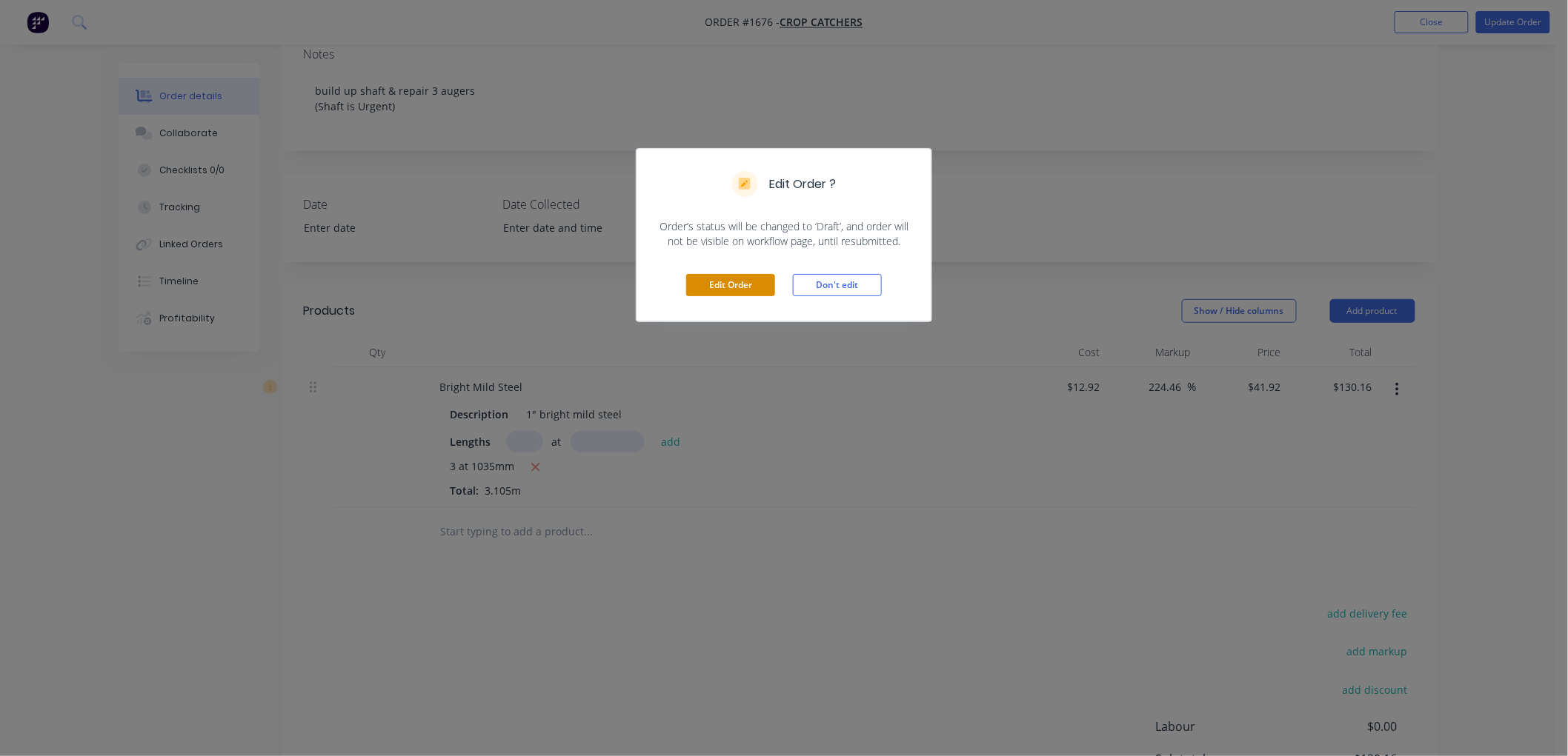
click at [707, 284] on button "Edit Order" at bounding box center [730, 286] width 89 height 23
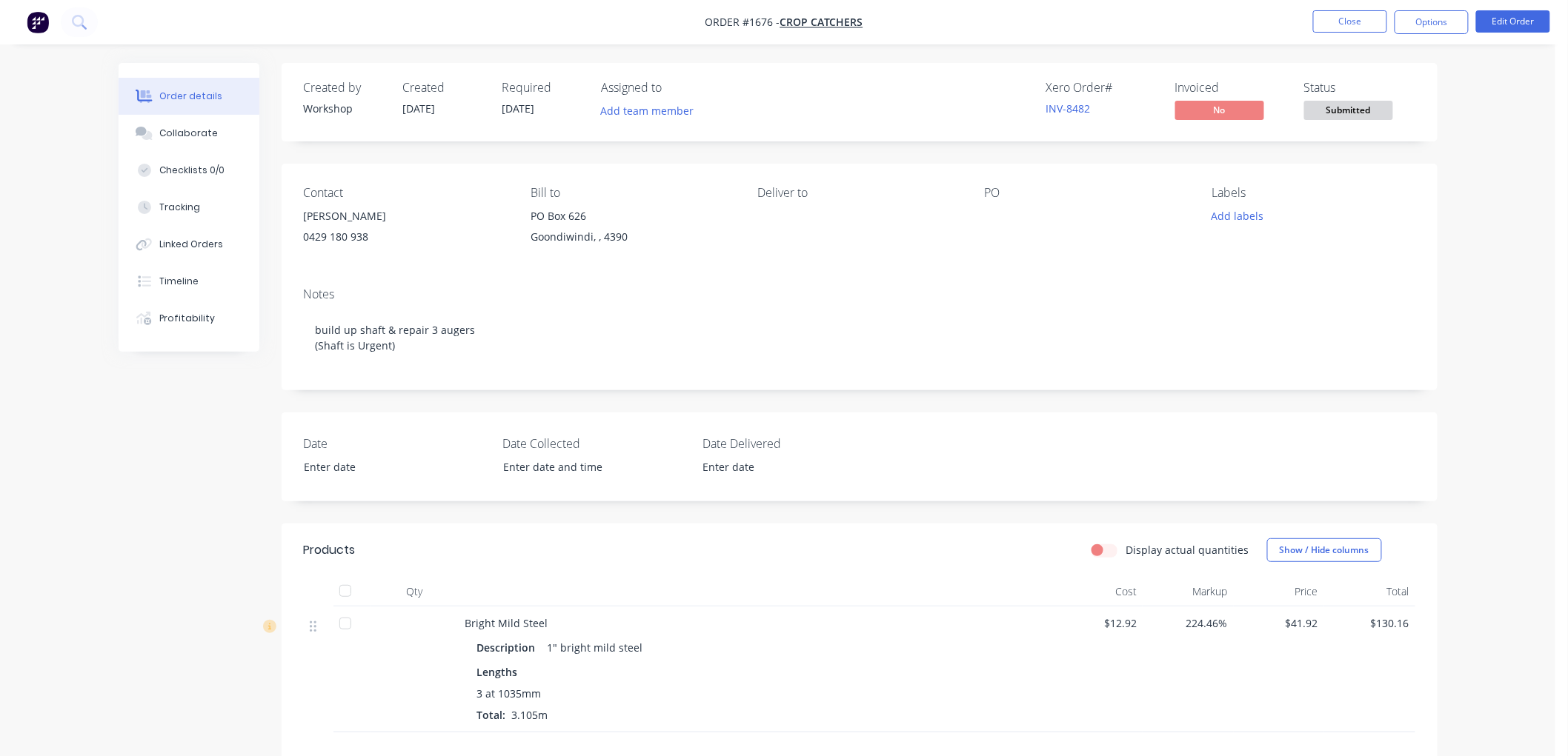
scroll to position [164, 0]
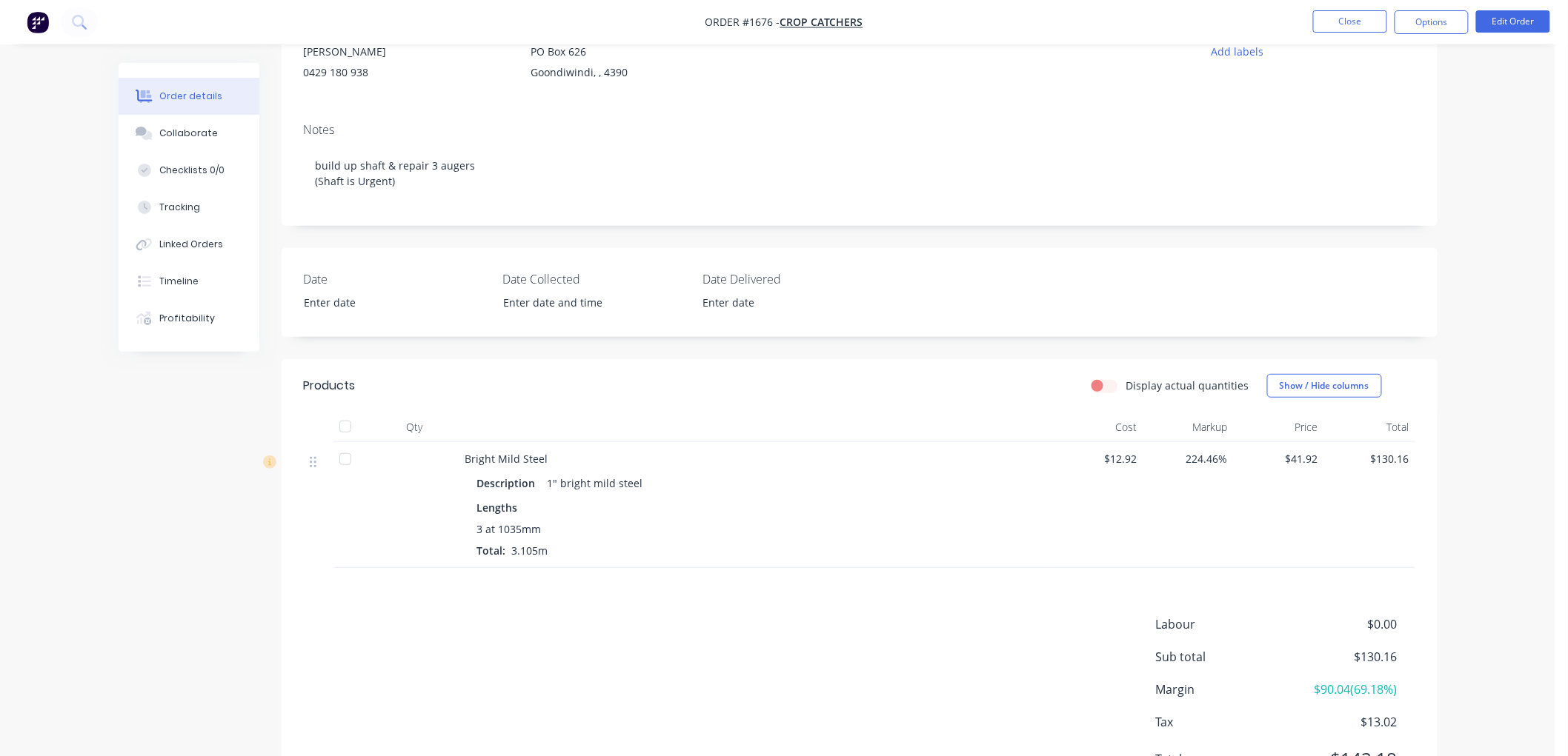
click at [516, 627] on div "Labour $0.00 Sub total $130.16 Margin $90.04 ( 69.18 %) Tax $13.02 Total $143.18" at bounding box center [860, 701] width 1111 height 172
click at [1521, 12] on button "Edit Order" at bounding box center [1512, 22] width 74 height 23
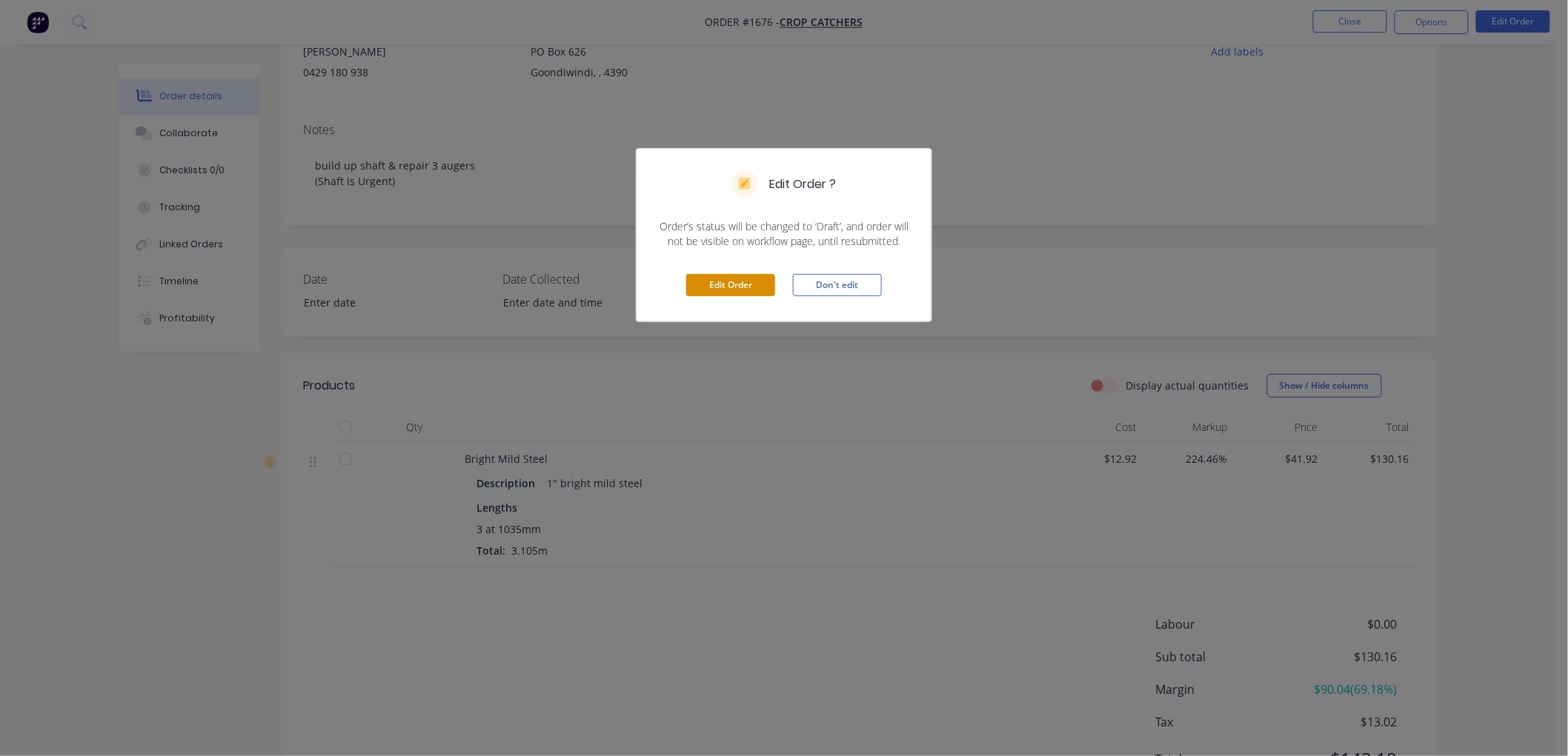
click at [758, 286] on button "Edit Order" at bounding box center [730, 286] width 89 height 23
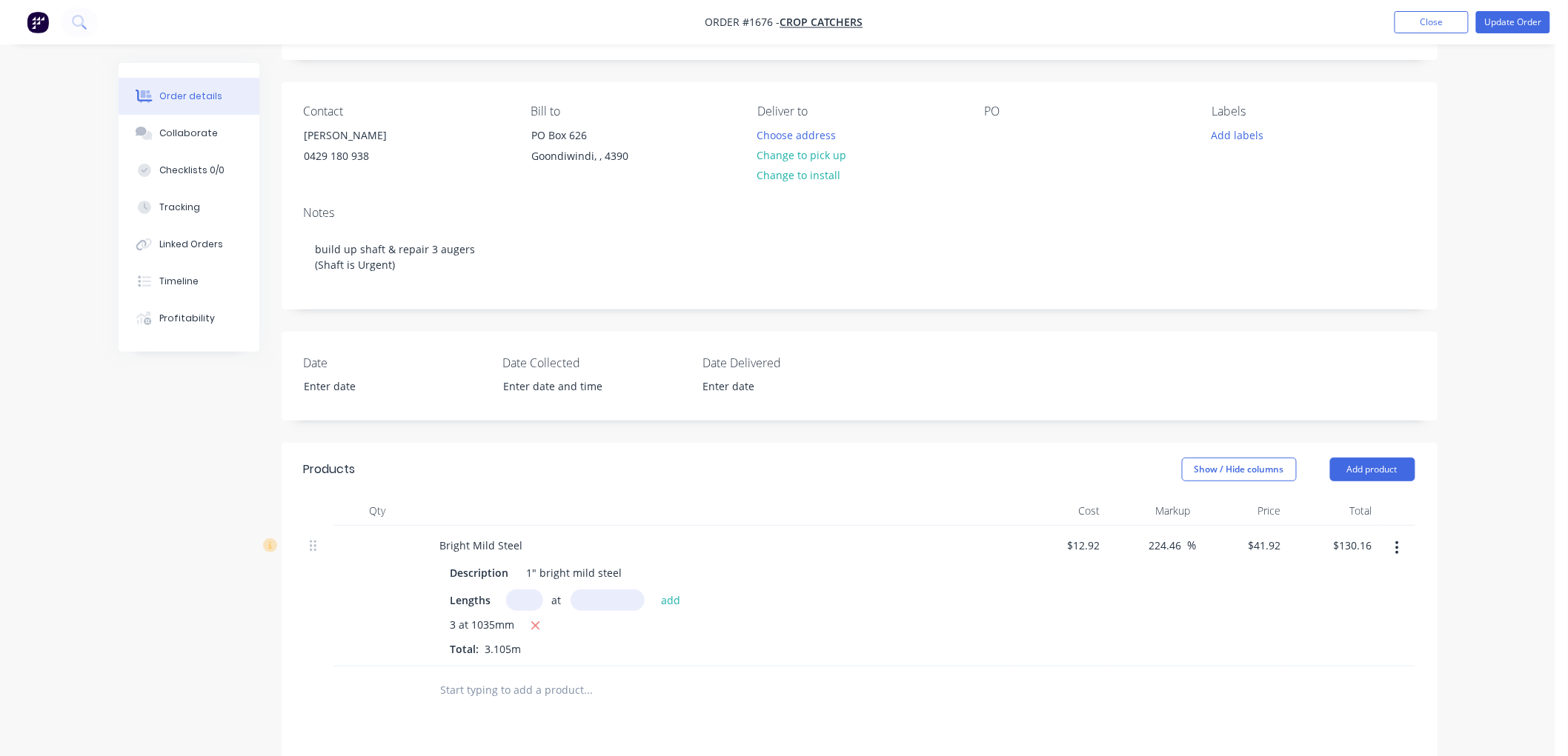
scroll to position [247, 0]
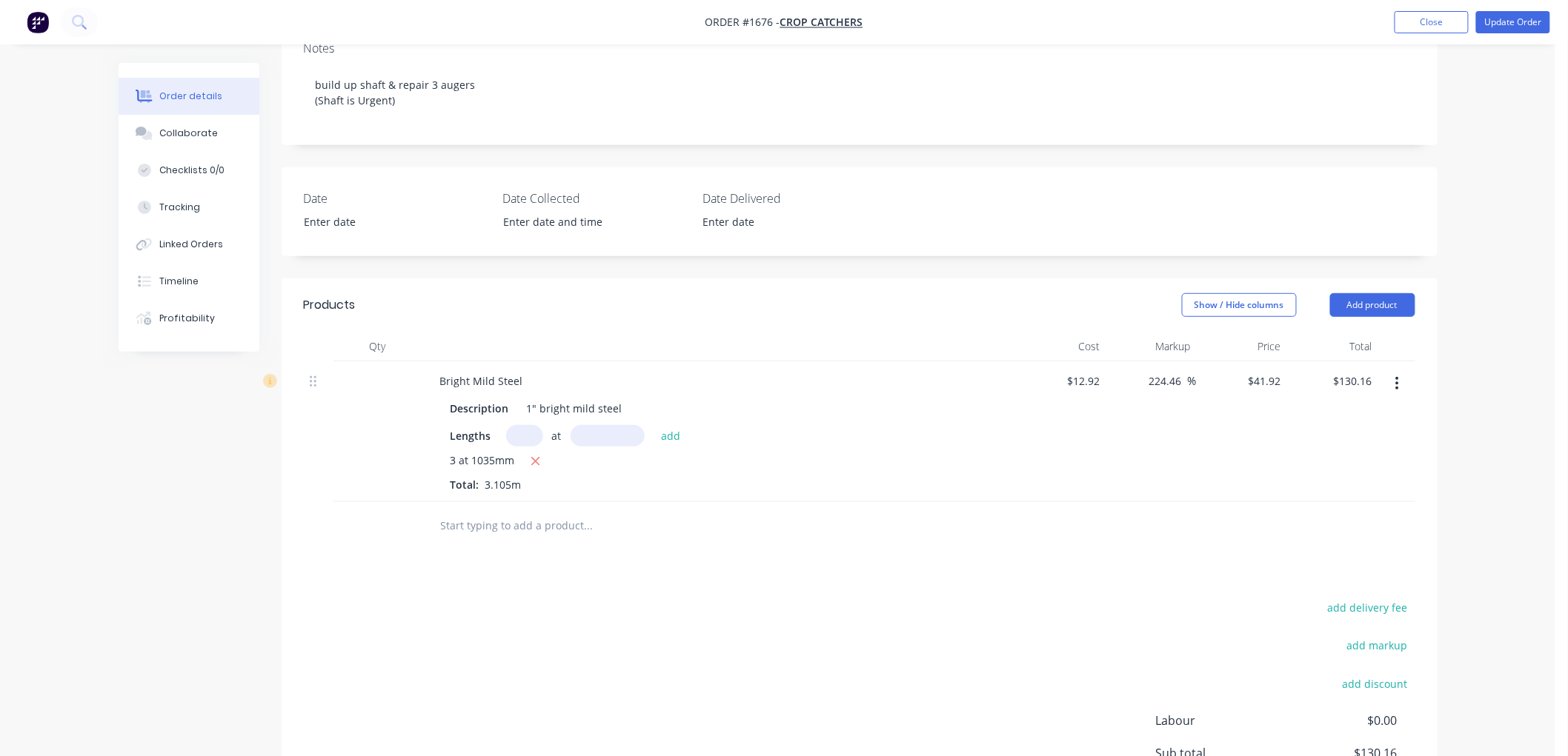
click at [502, 524] on input "text" at bounding box center [588, 526] width 296 height 30
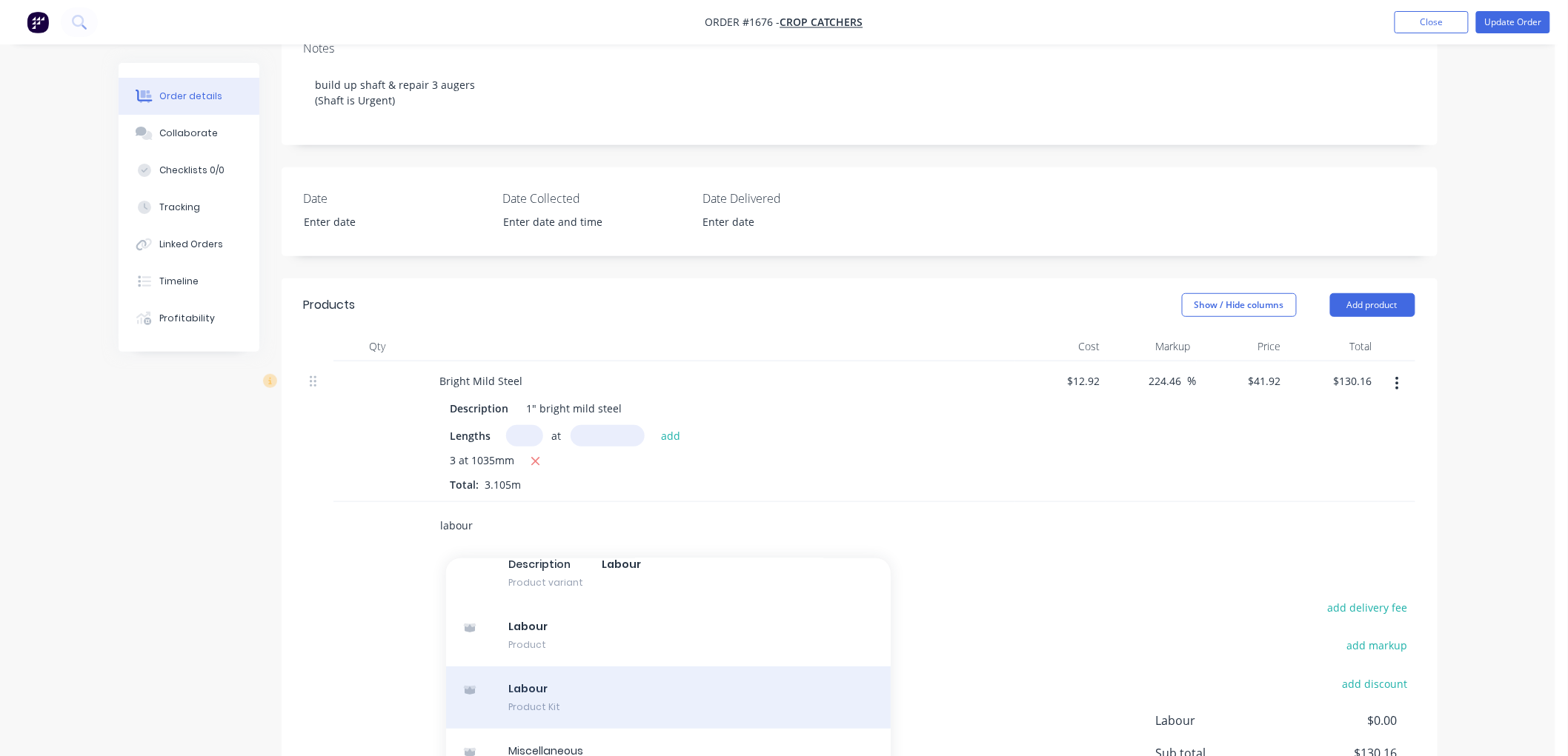
scroll to position [442, 0]
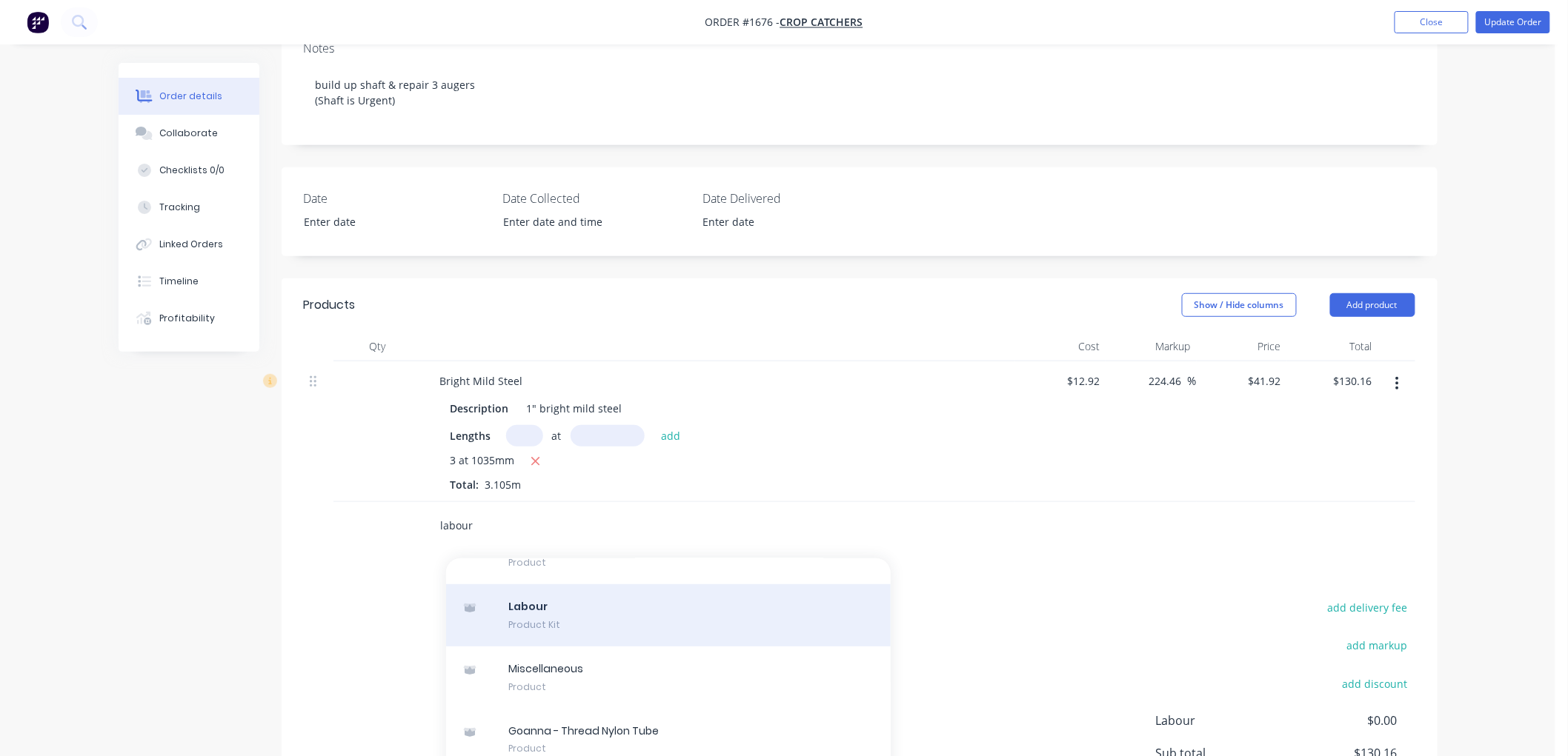
type input "labour"
click at [586, 620] on div "Labour Product Kit" at bounding box center [669, 615] width 445 height 62
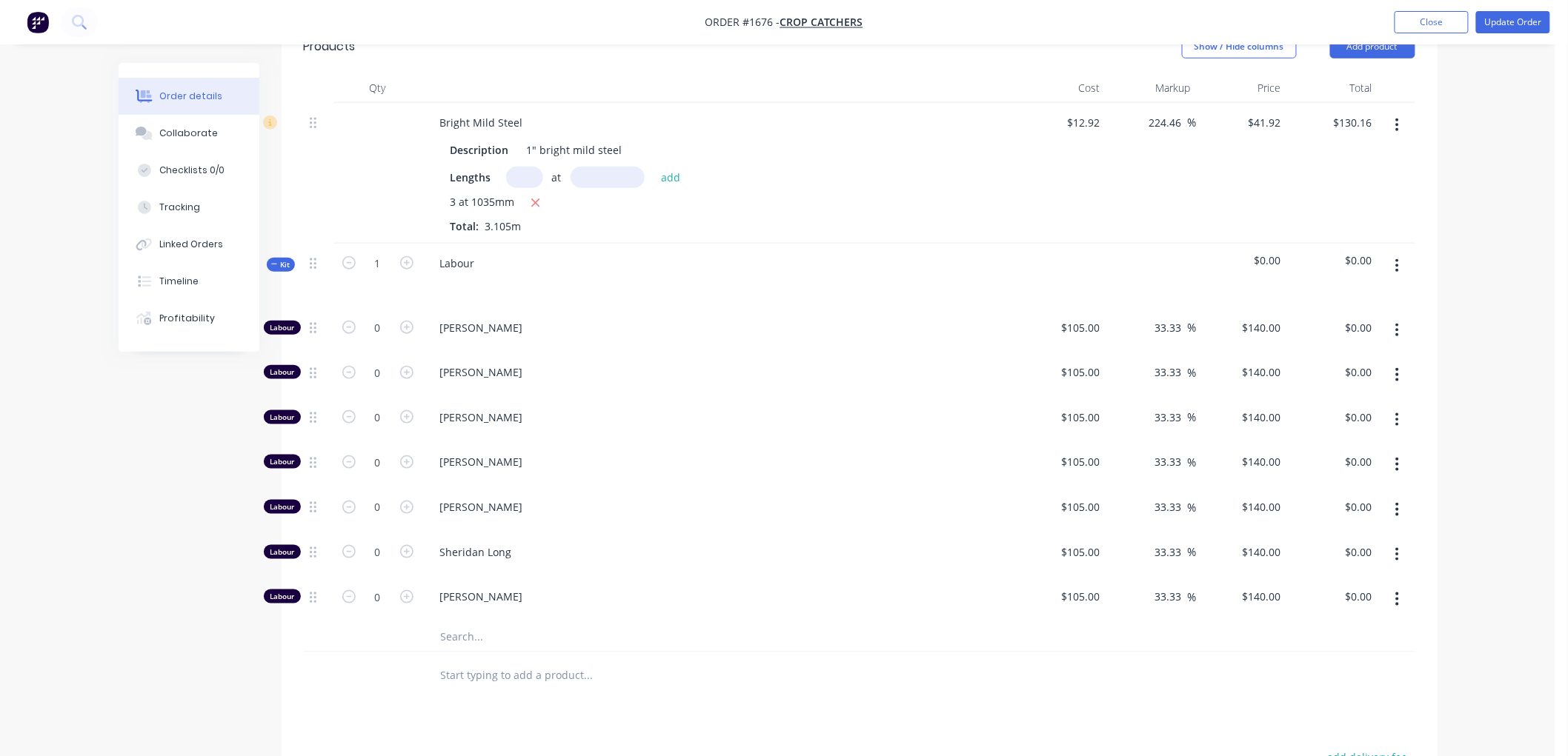
scroll to position [493, 0]
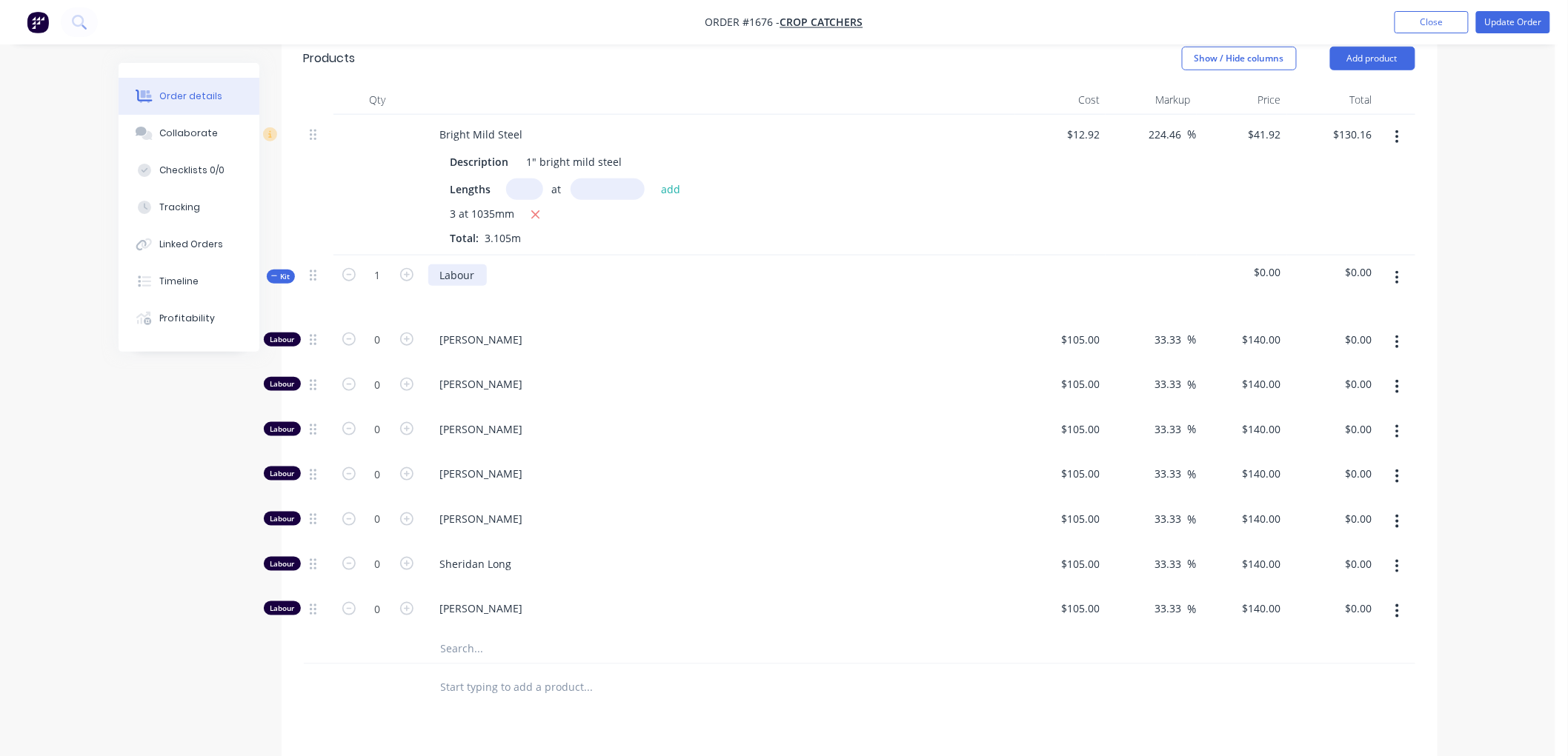
click at [475, 275] on div "Labour" at bounding box center [457, 275] width 58 height 22
click at [273, 280] on span "Kit" at bounding box center [280, 276] width 19 height 11
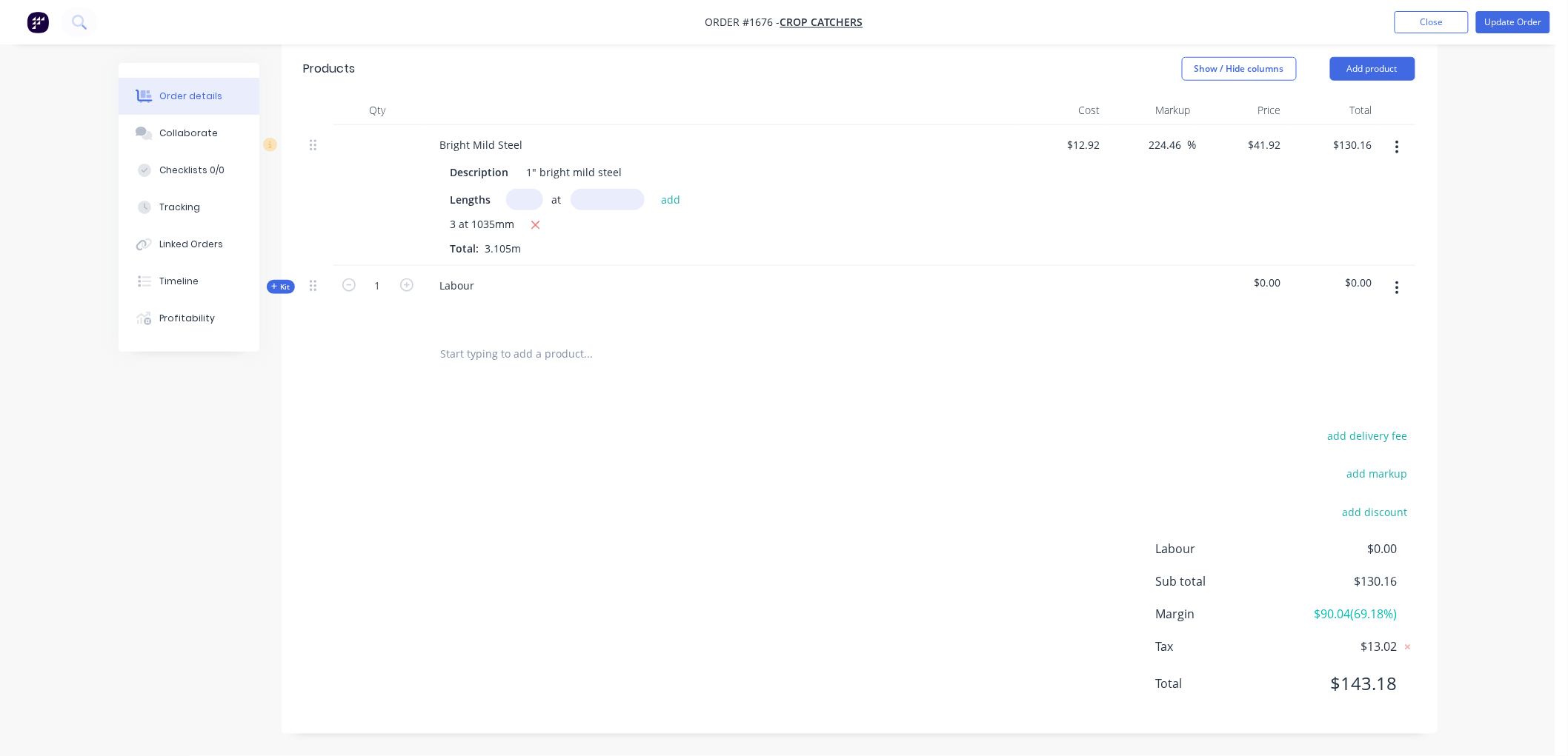
scroll to position [483, 0]
click at [189, 205] on div "Tracking" at bounding box center [179, 207] width 41 height 13
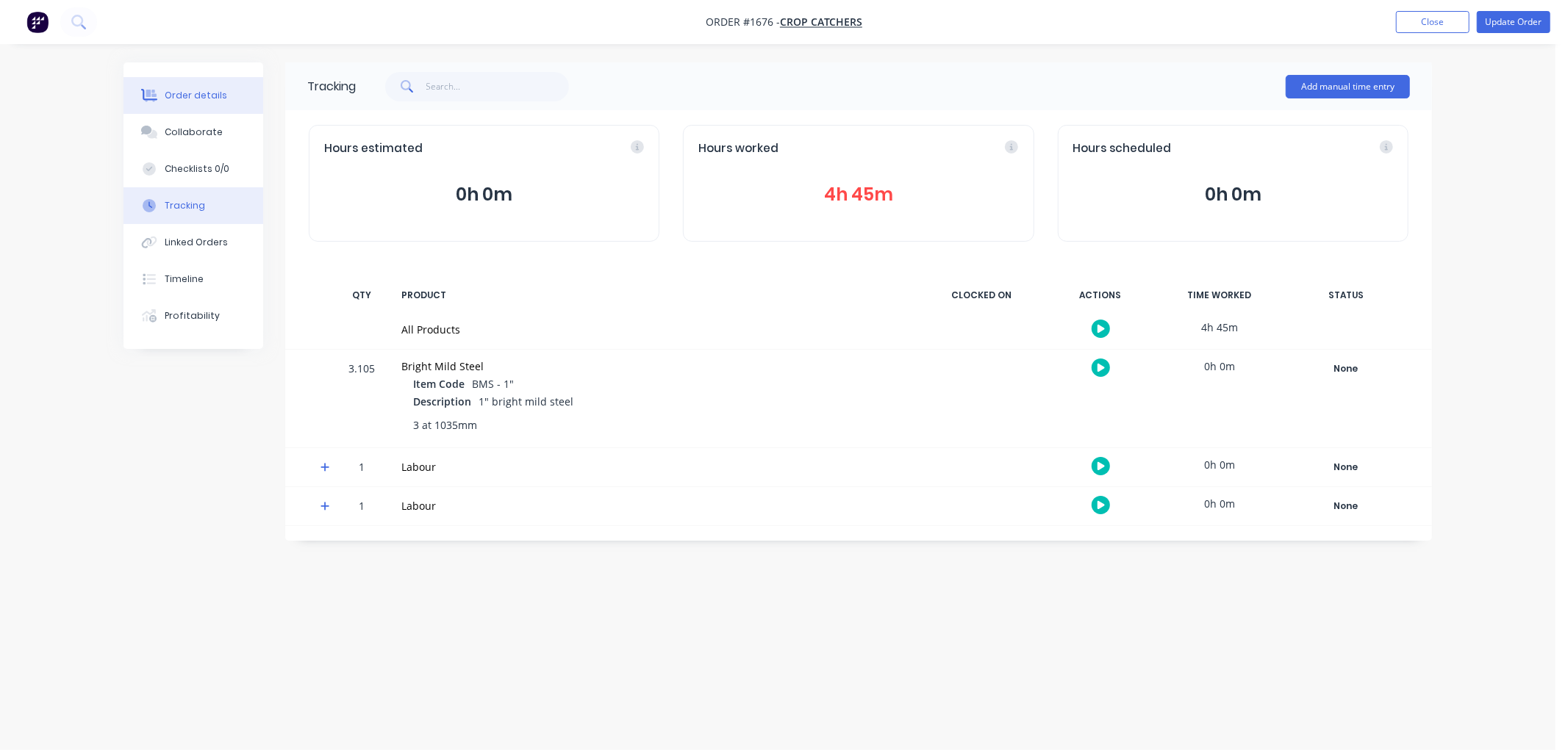
click at [194, 101] on div "Order details" at bounding box center [196, 95] width 63 height 13
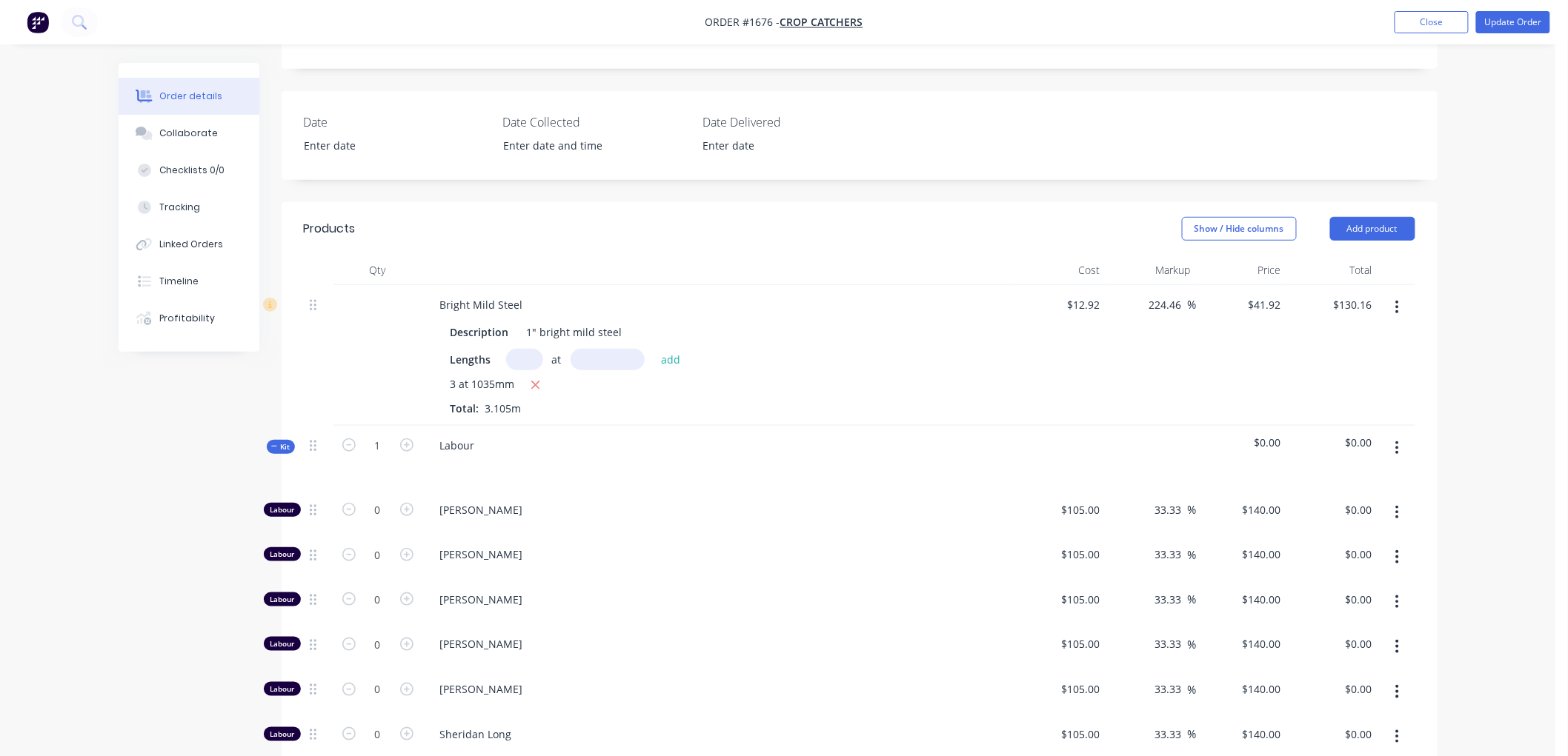
scroll to position [329, 0]
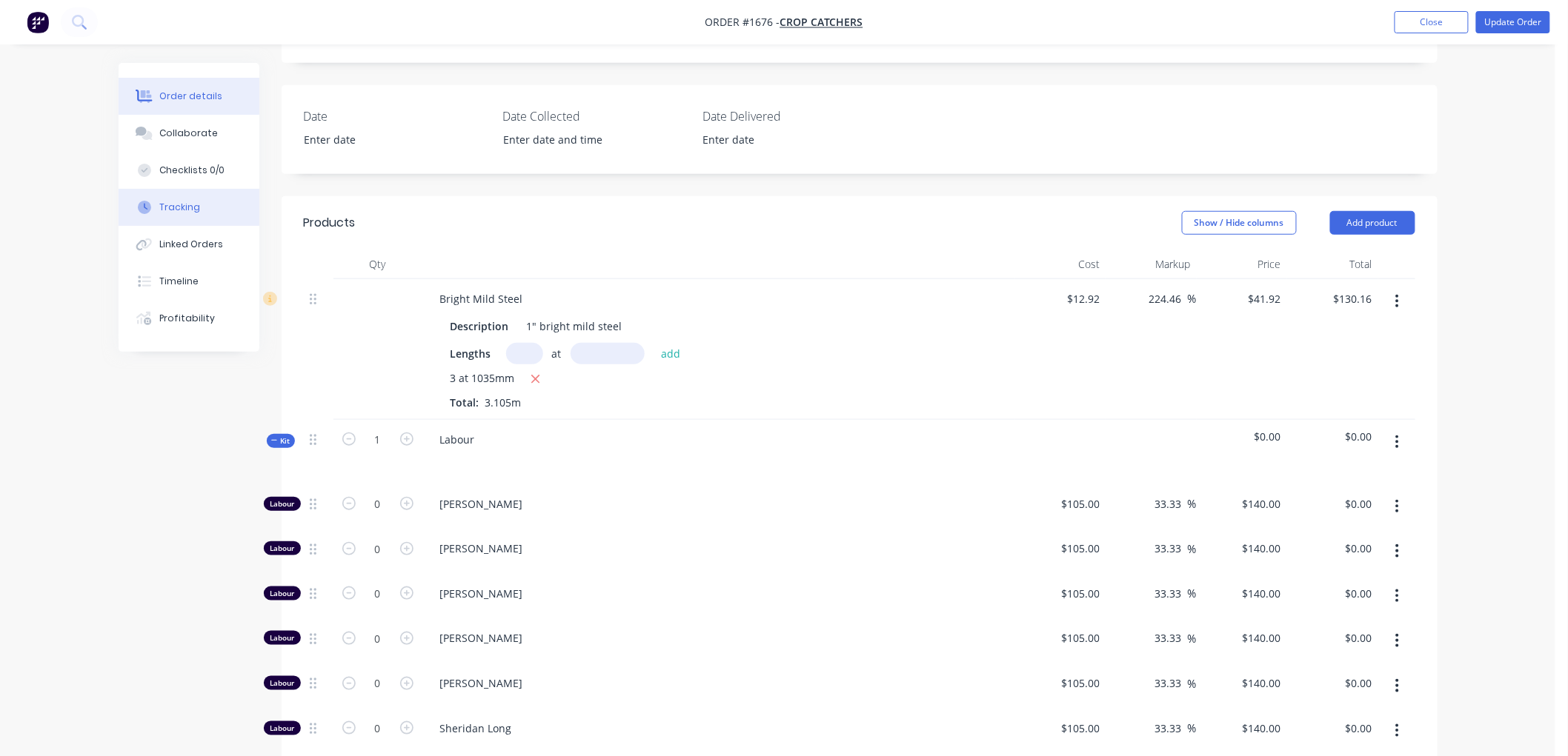
click at [172, 215] on button "Tracking" at bounding box center [189, 207] width 141 height 37
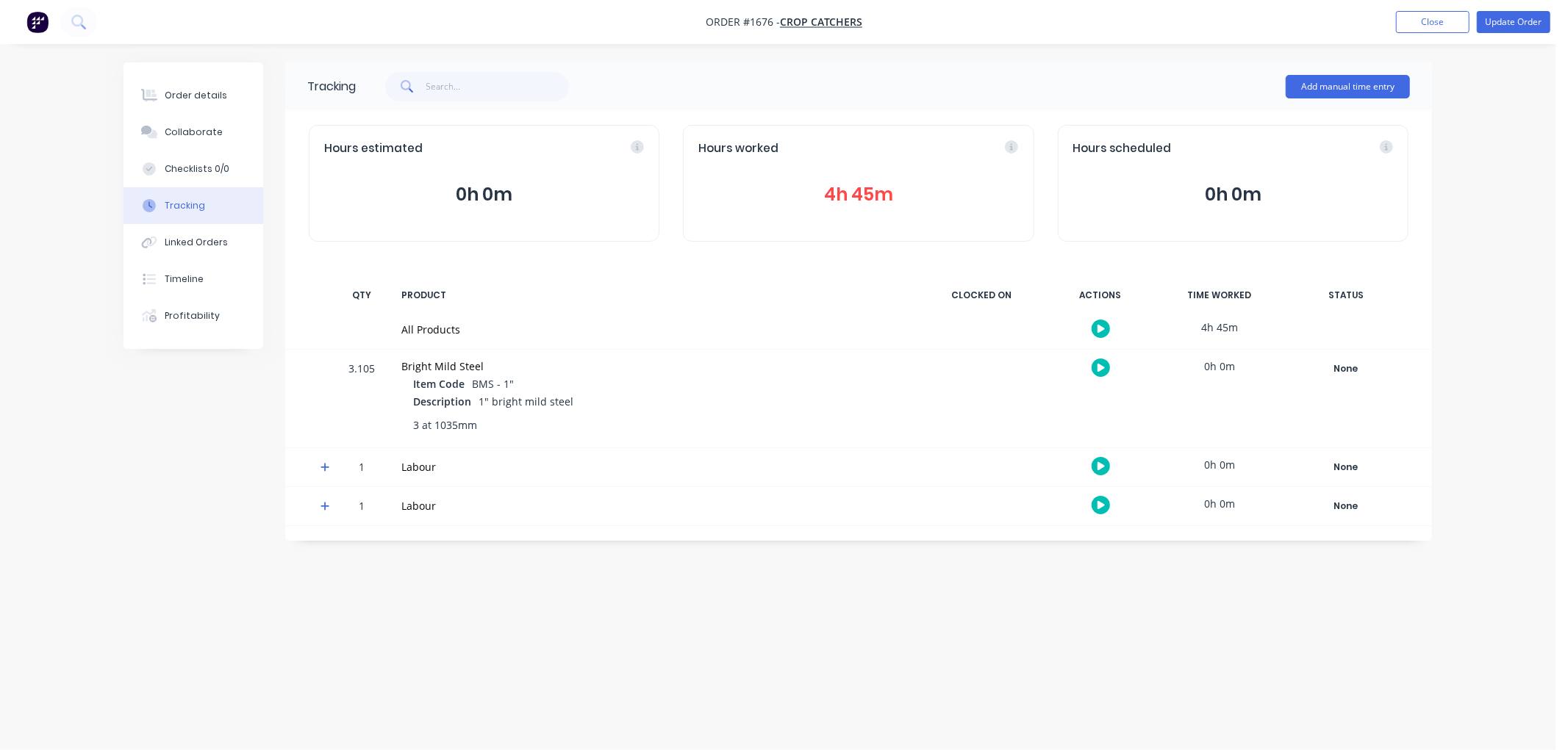
click at [844, 189] on button "4h 45m" at bounding box center [858, 195] width 320 height 28
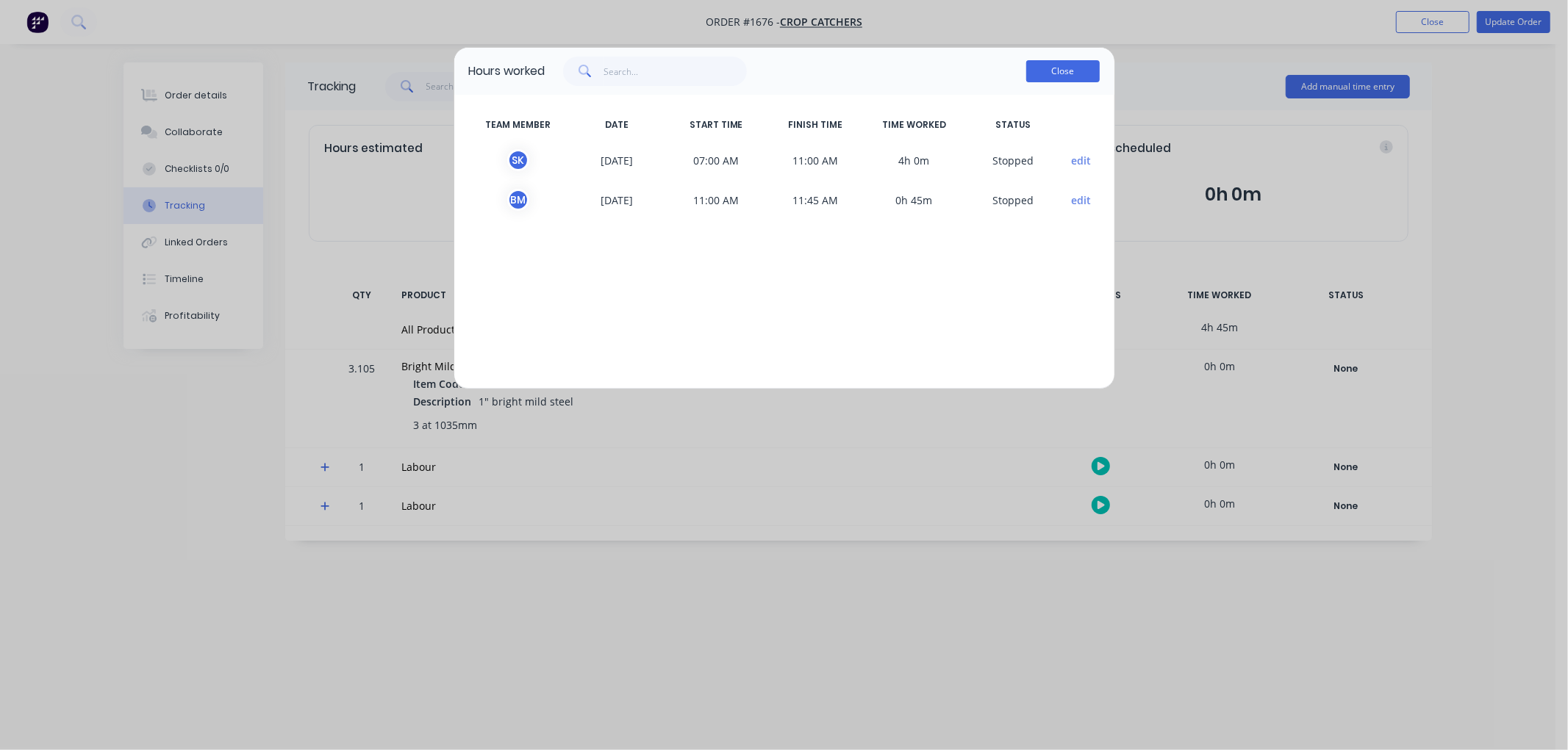
click at [1056, 71] on button "Close" at bounding box center [1062, 71] width 73 height 22
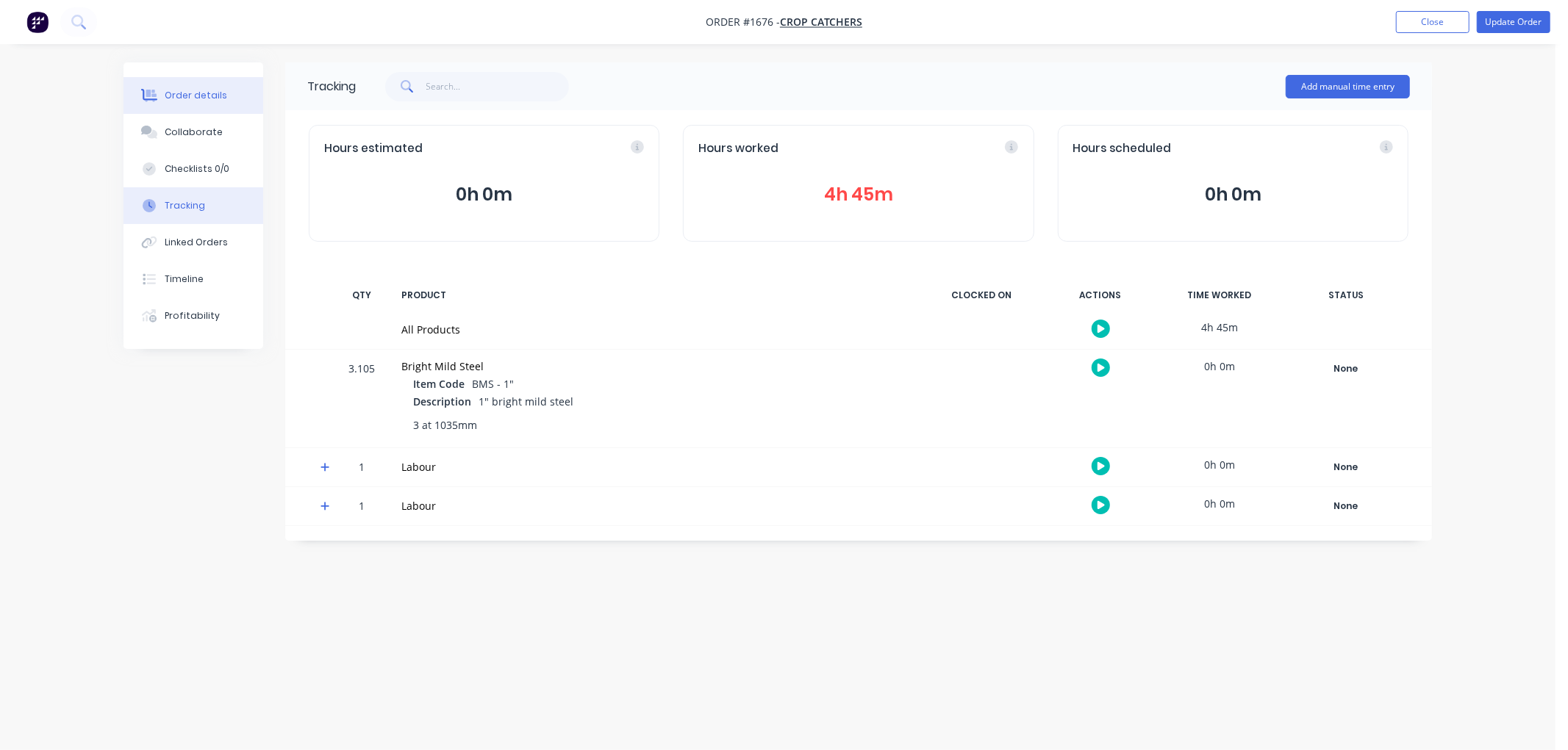
click at [223, 90] on button "Order details" at bounding box center [193, 96] width 140 height 37
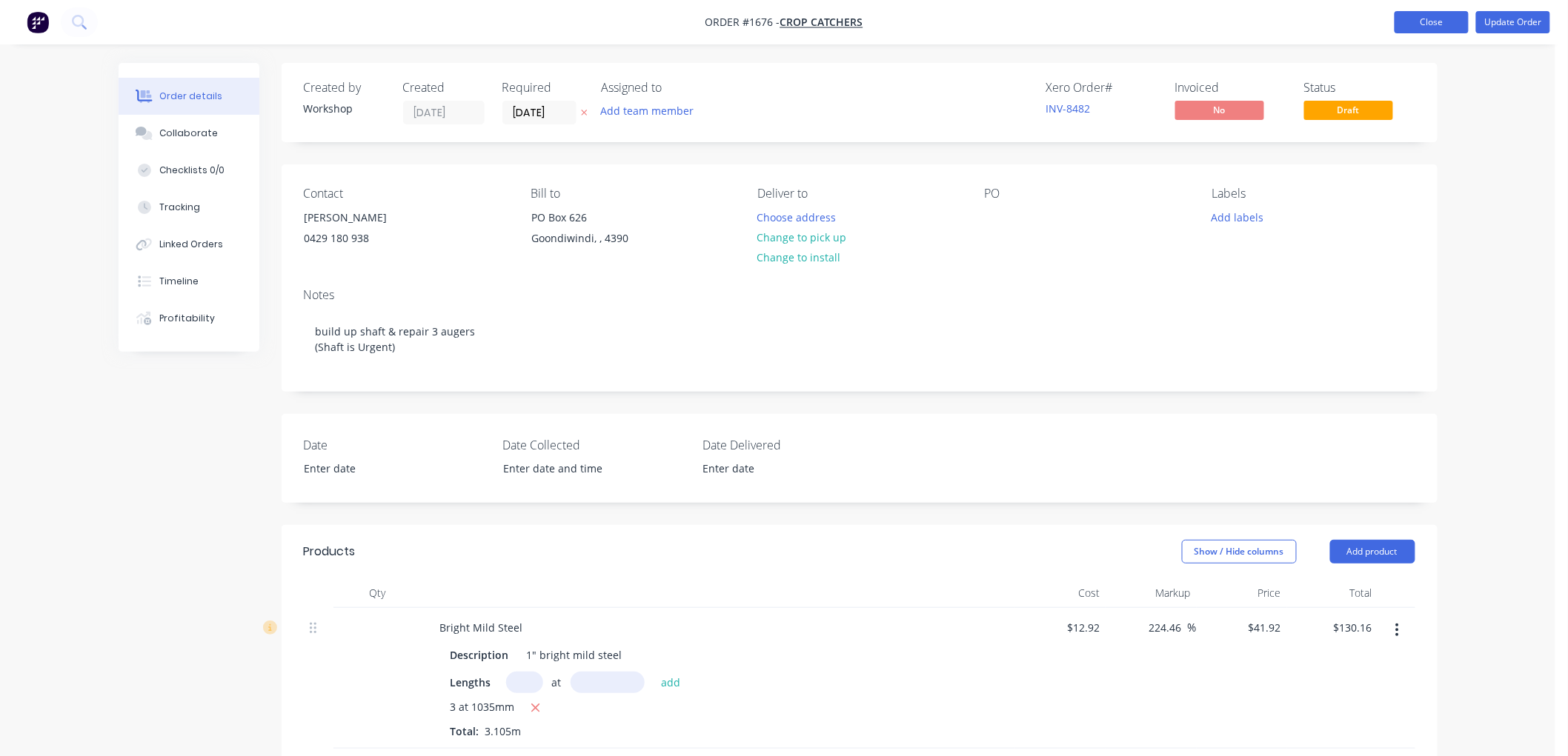
click at [1435, 21] on button "Close" at bounding box center [1431, 23] width 74 height 23
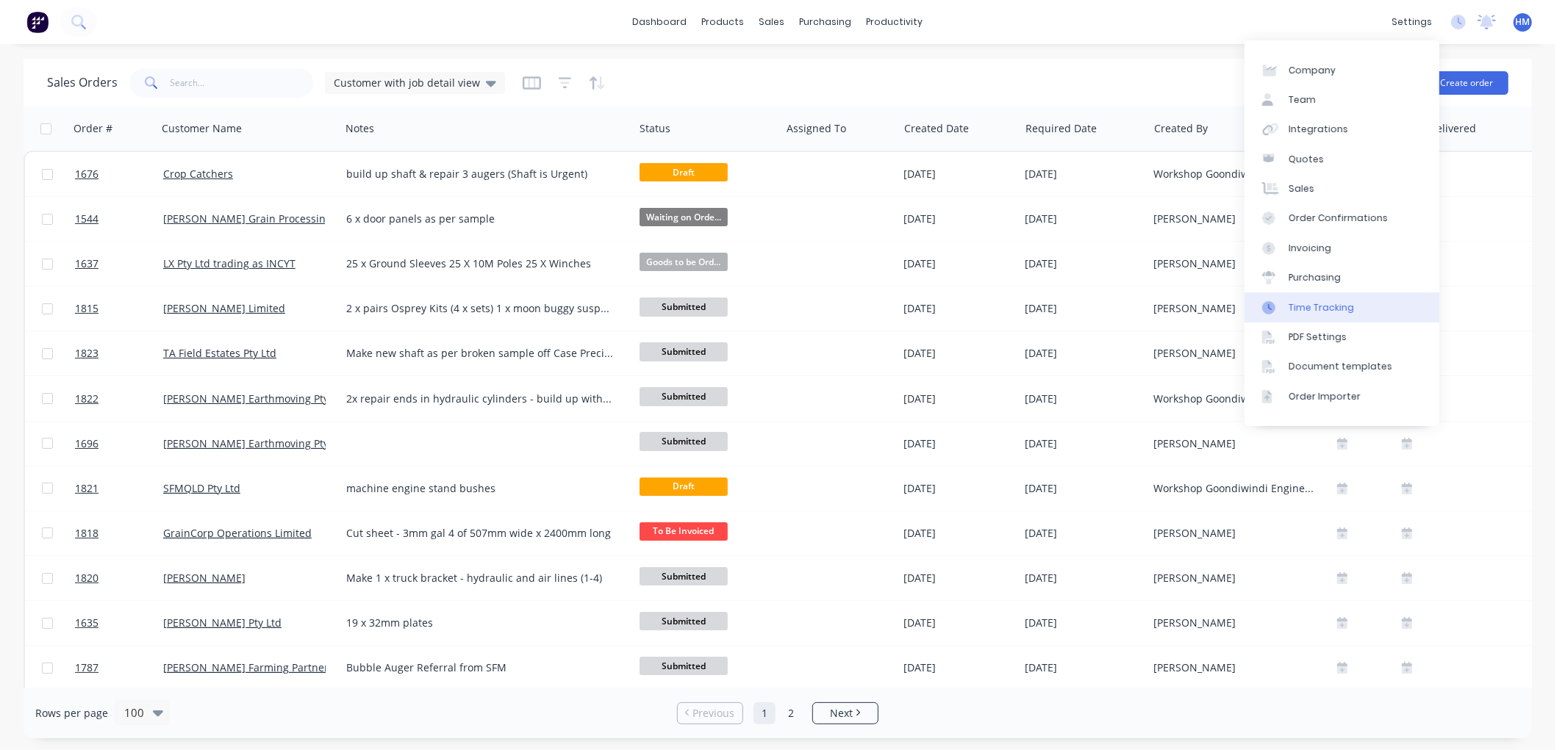
click at [1316, 303] on div "Time Tracking" at bounding box center [1322, 307] width 65 height 13
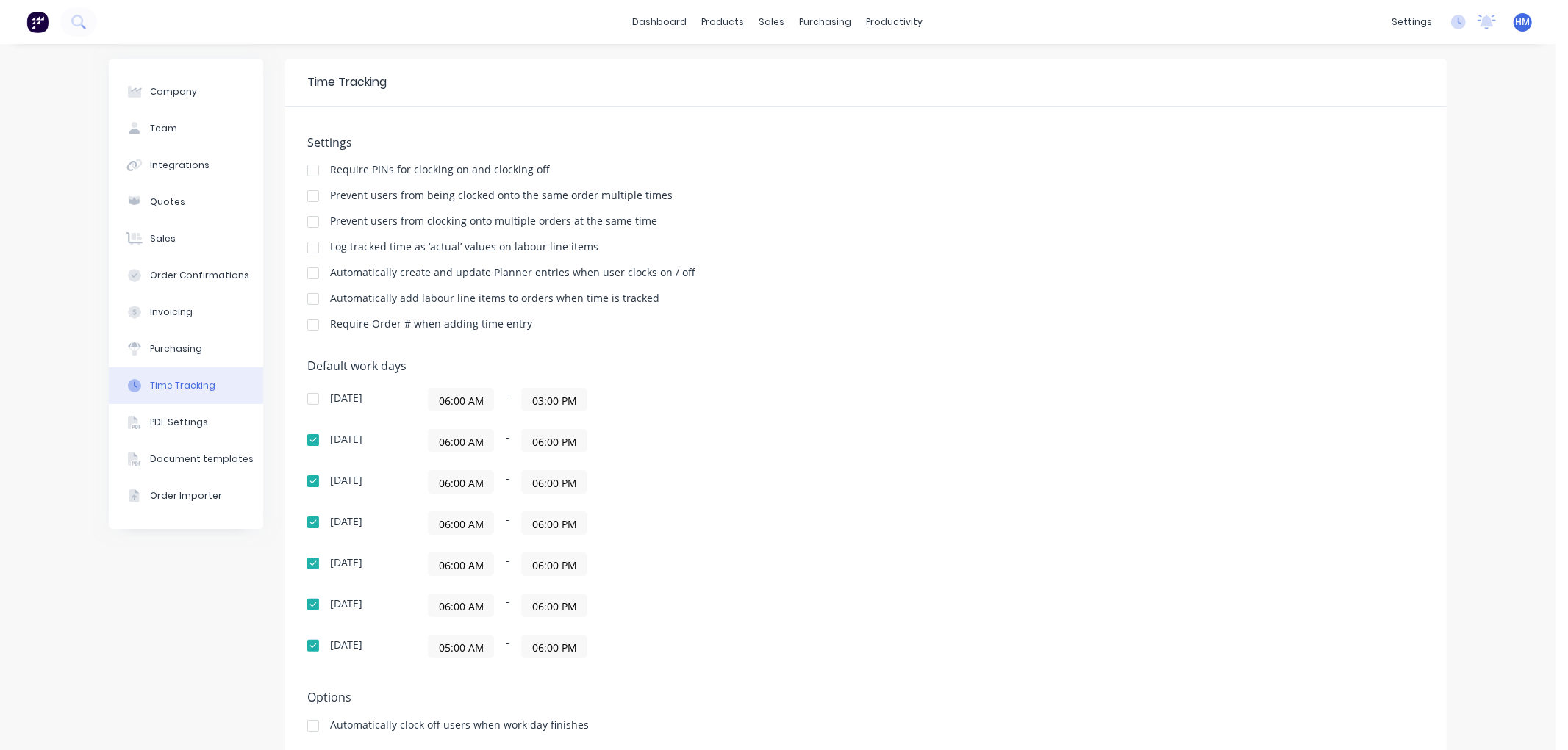
click at [304, 295] on div at bounding box center [314, 299] width 29 height 29
click at [307, 276] on div at bounding box center [314, 273] width 29 height 29
click at [214, 426] on button "PDF Settings" at bounding box center [185, 422] width 154 height 37
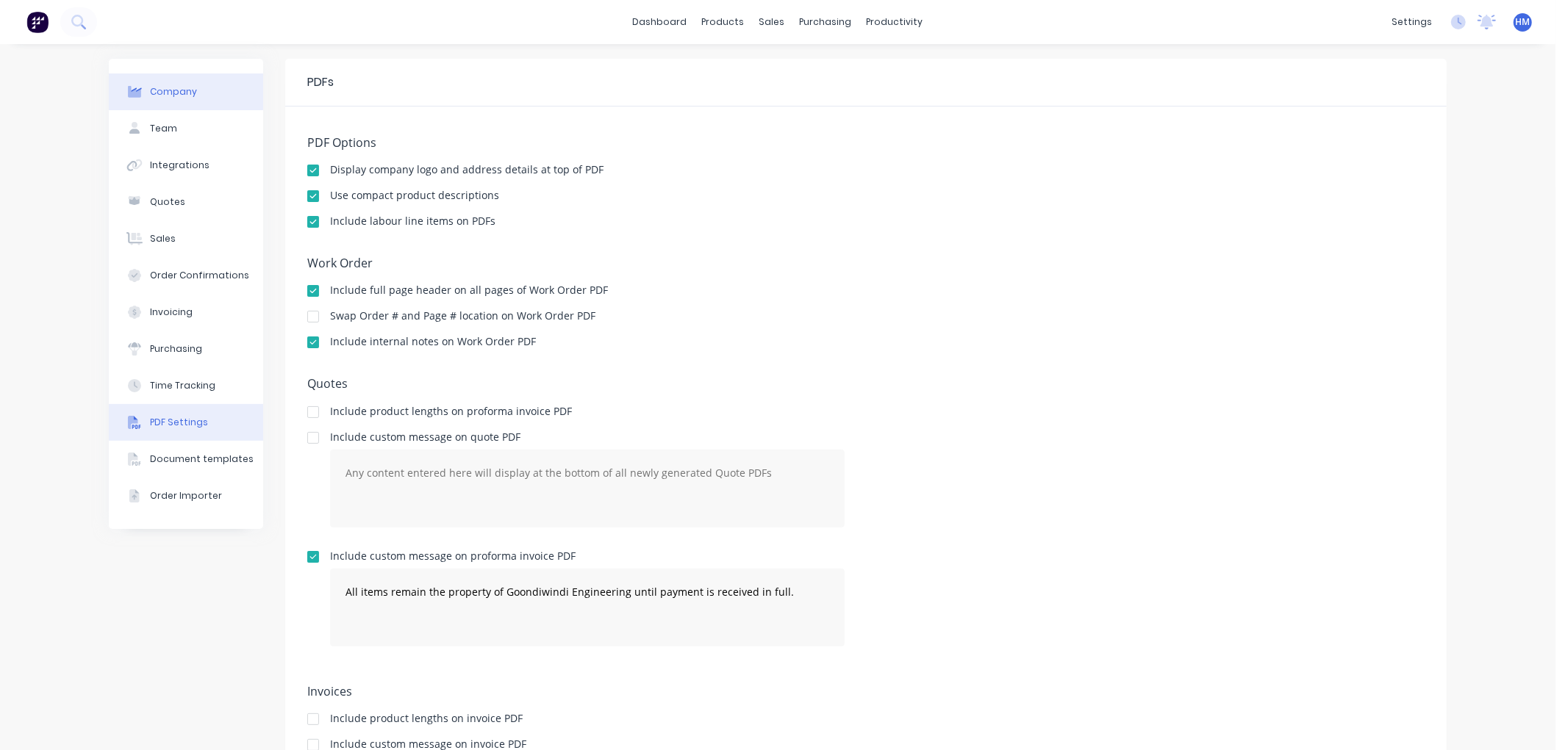
click at [165, 89] on div "Company" at bounding box center [173, 91] width 47 height 13
select select "AU"
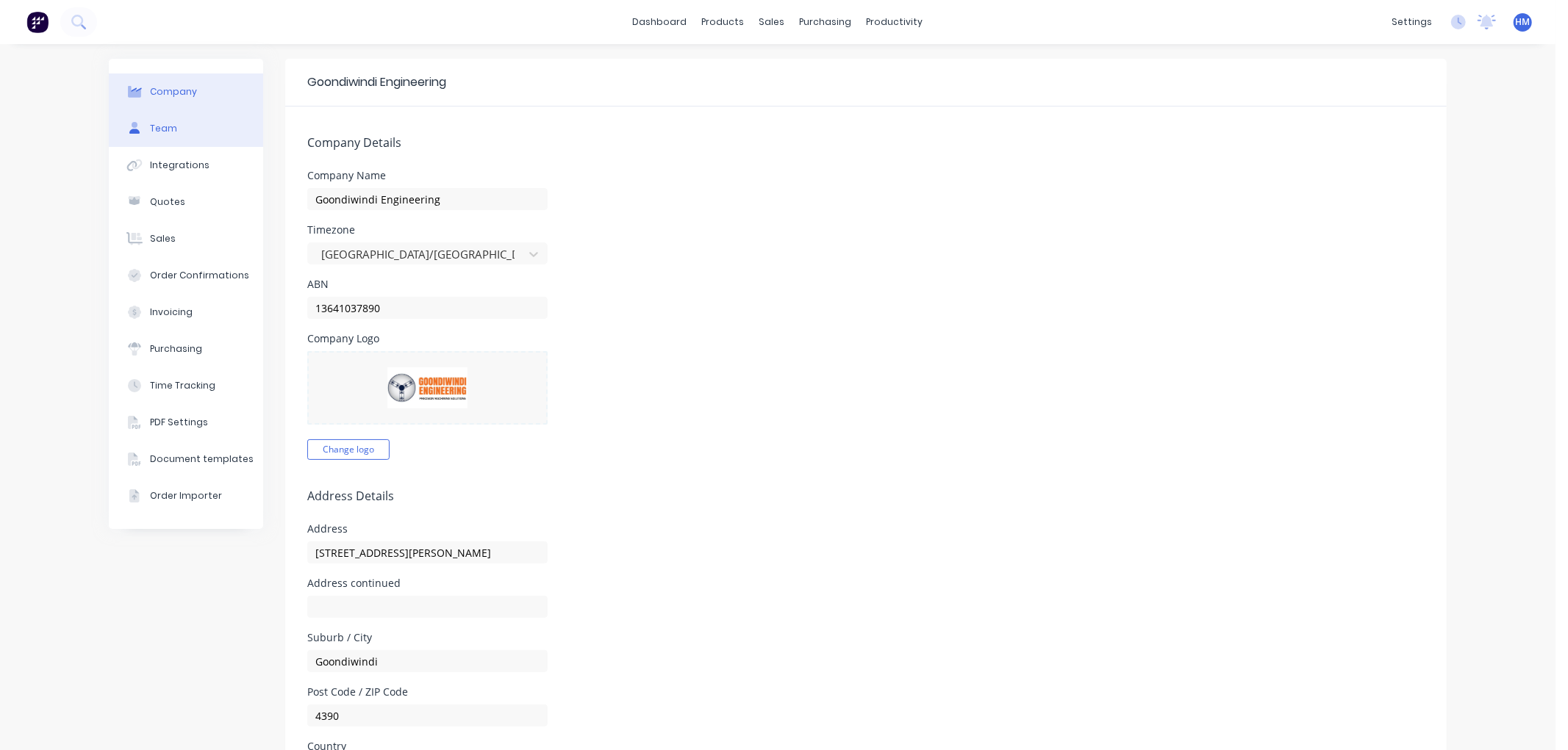
click at [203, 125] on button "Team" at bounding box center [185, 128] width 154 height 37
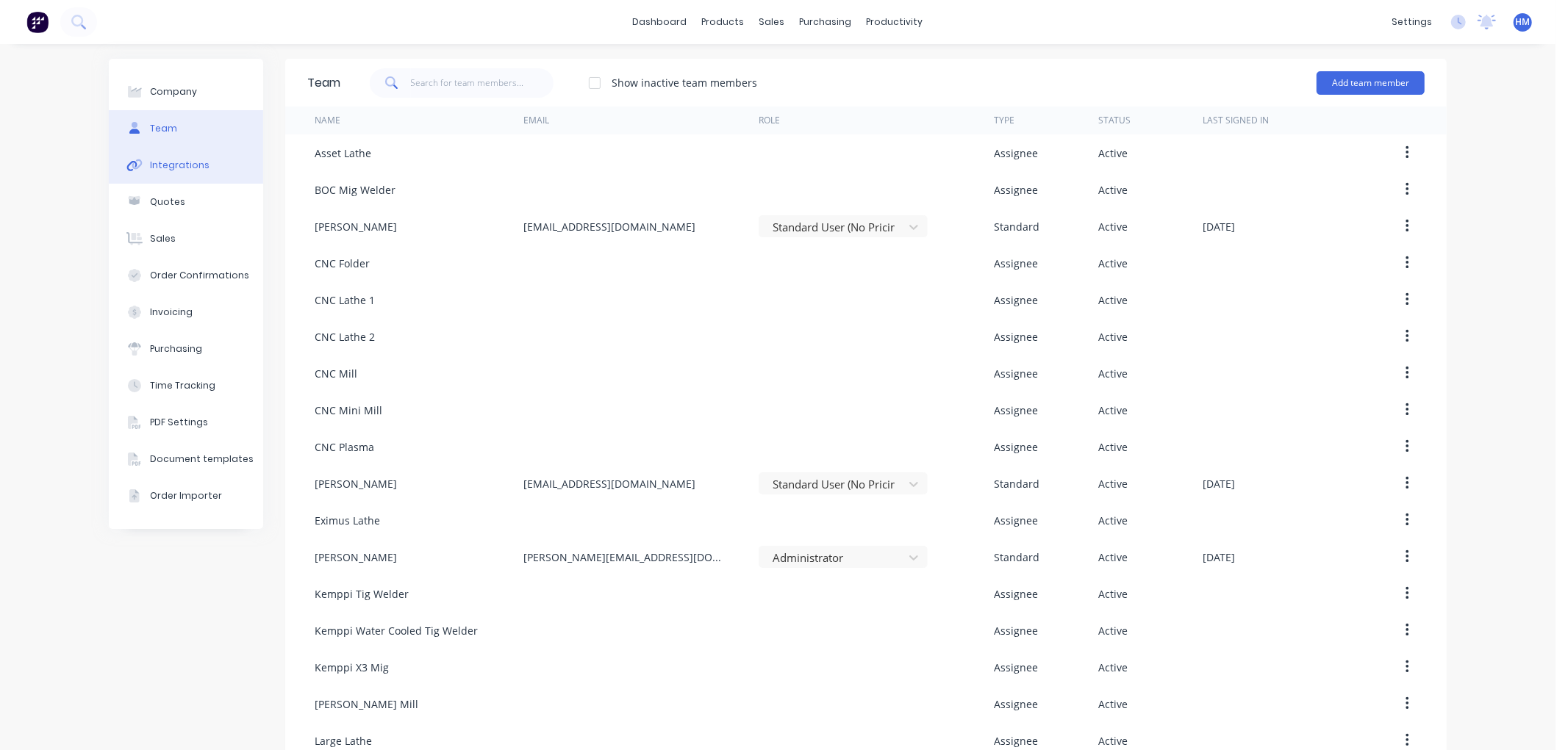
click at [190, 160] on div "Integrations" at bounding box center [179, 164] width 59 height 13
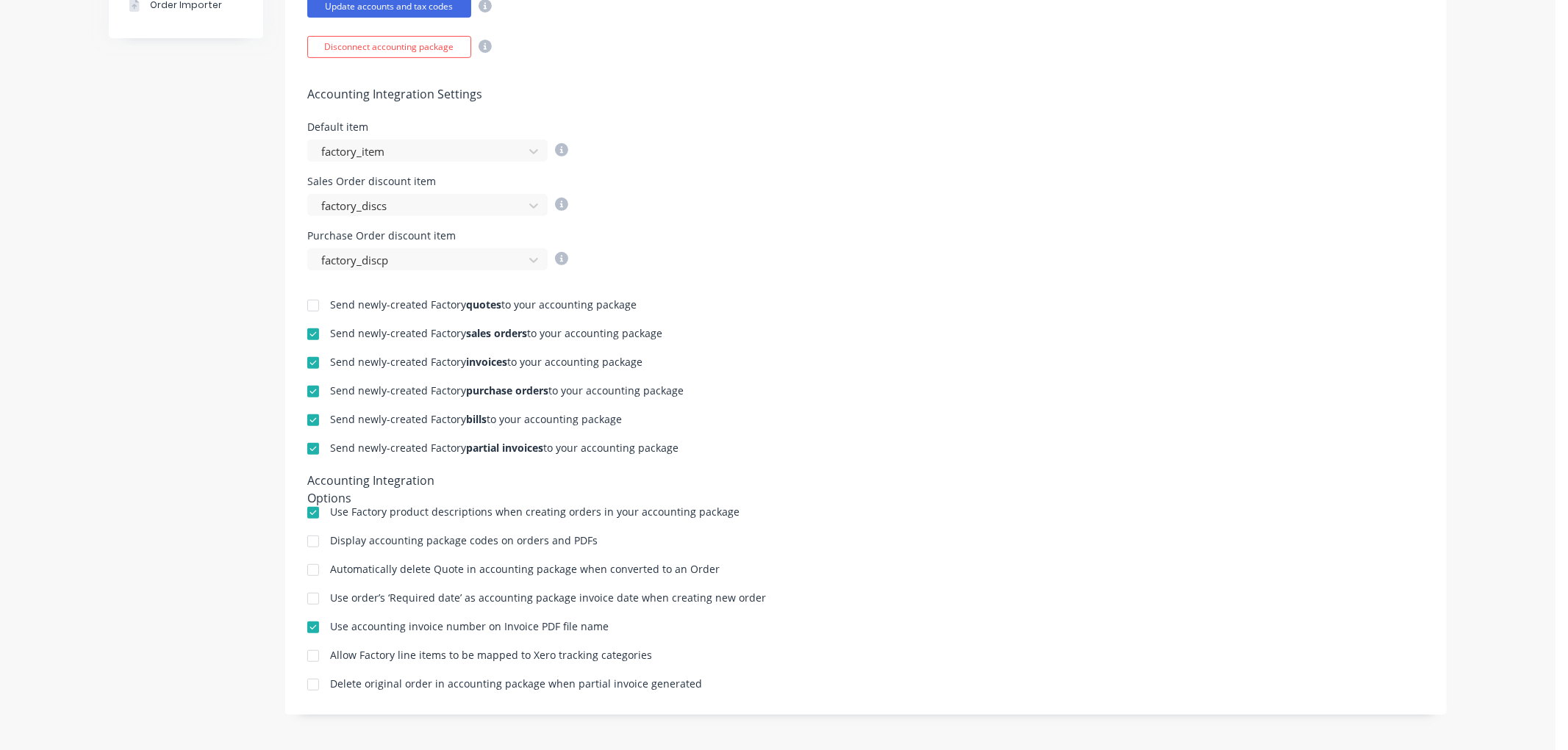
scroll to position [493, 0]
click at [306, 651] on div at bounding box center [314, 654] width 29 height 29
click at [314, 650] on div at bounding box center [314, 654] width 29 height 29
click at [313, 650] on div at bounding box center [314, 654] width 29 height 29
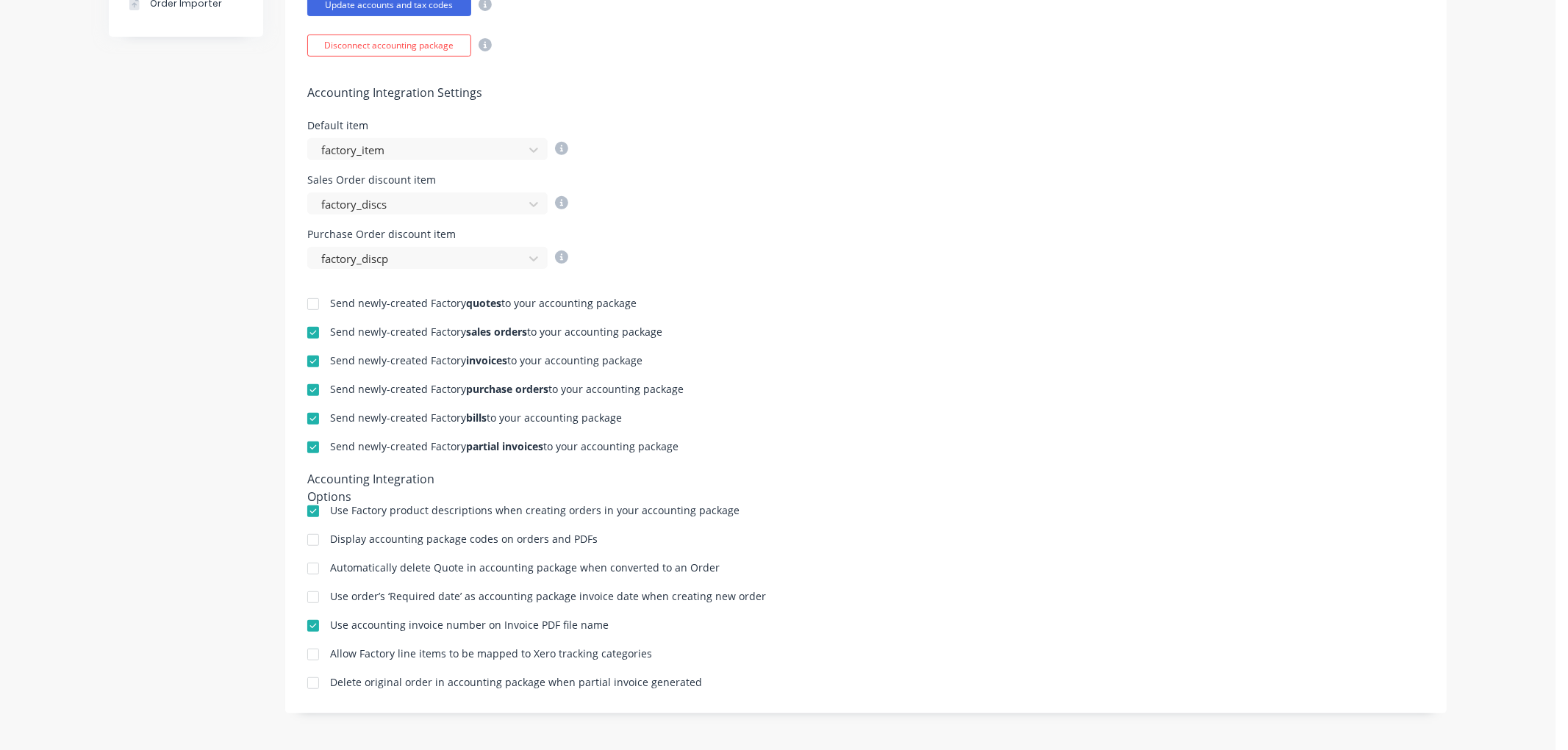
click at [313, 650] on div at bounding box center [314, 654] width 29 height 29
click at [303, 686] on div at bounding box center [314, 684] width 29 height 29
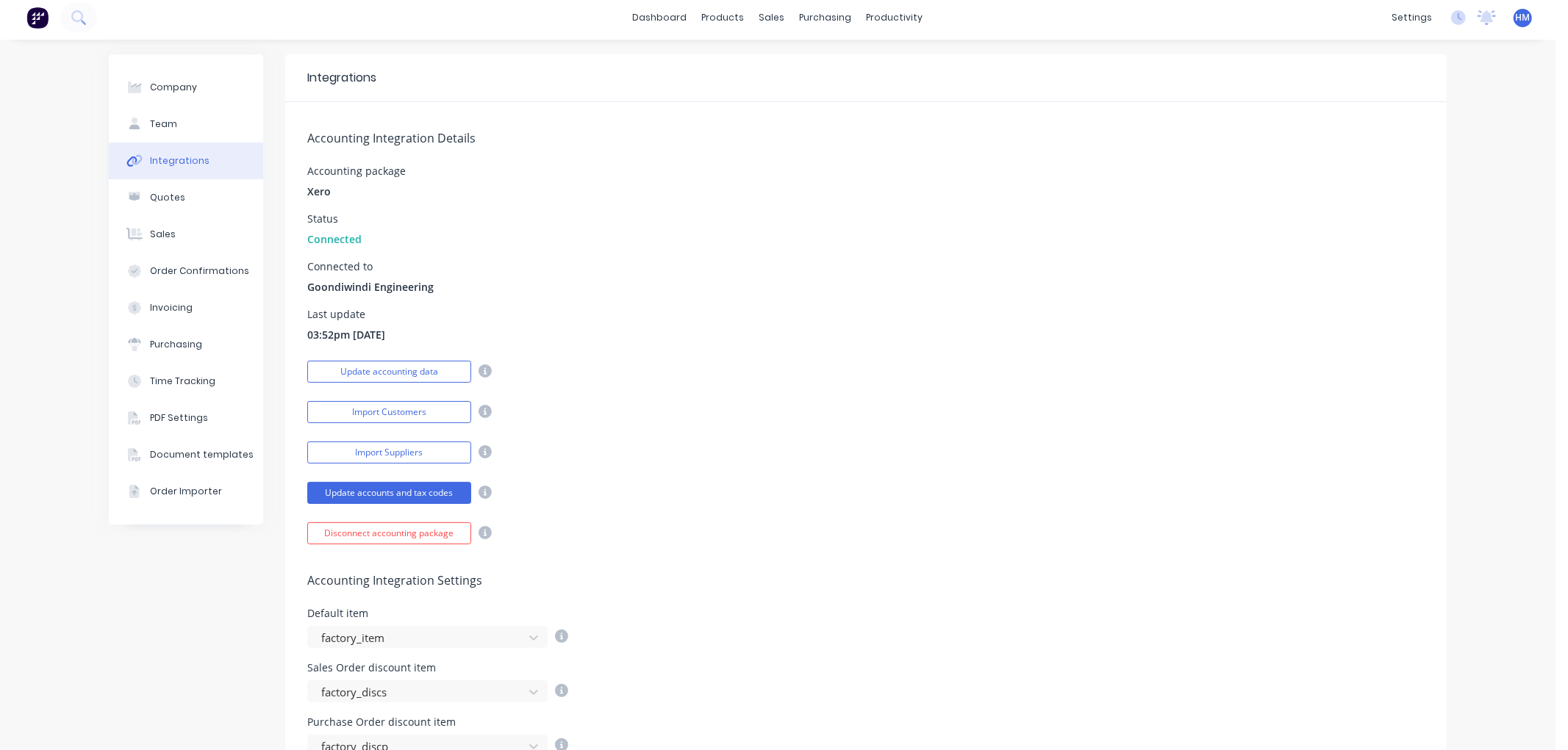
scroll to position [0, 0]
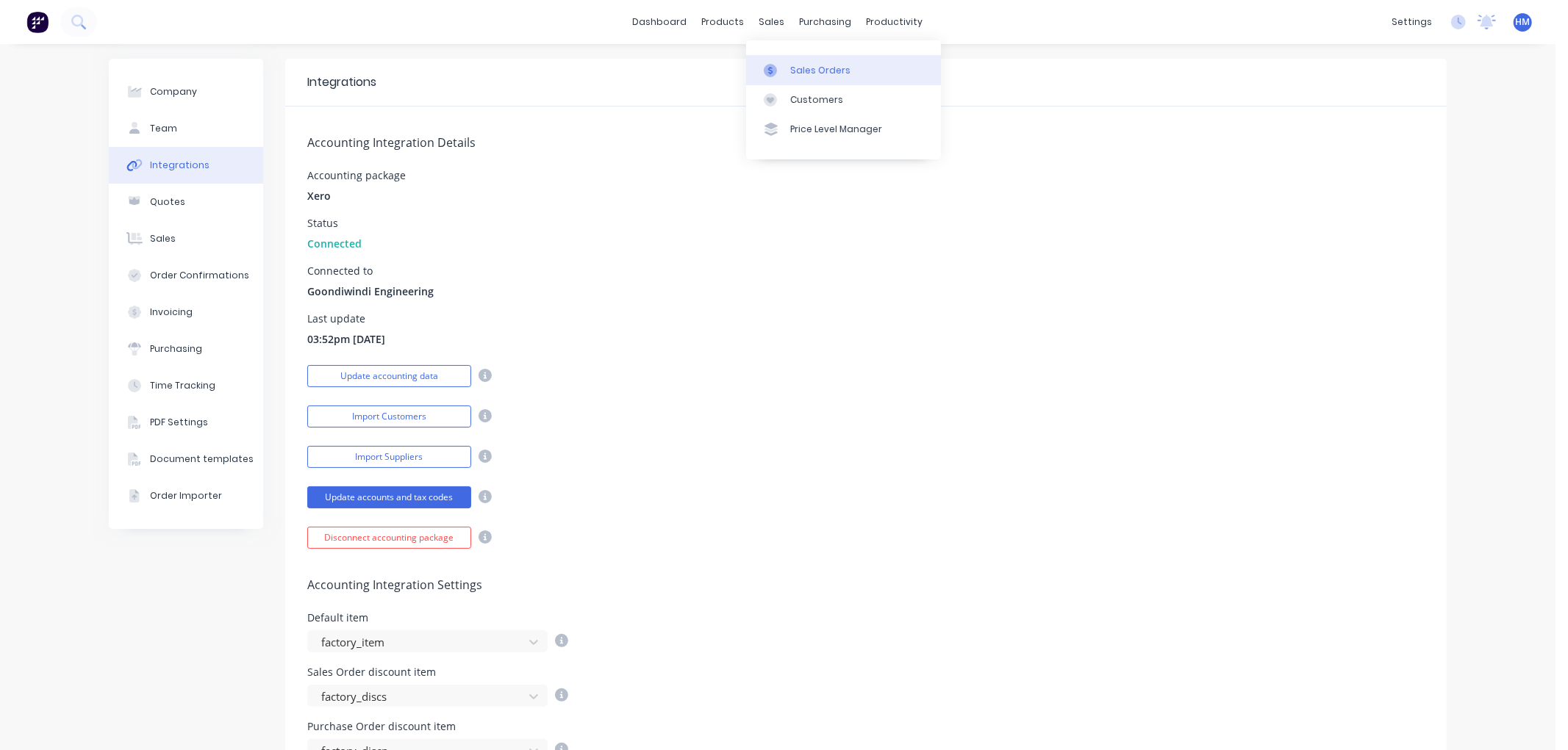
click at [788, 62] on link "Sales Orders" at bounding box center [843, 70] width 195 height 29
